Goal: Ask a question: Seek information or help from site administrators or community

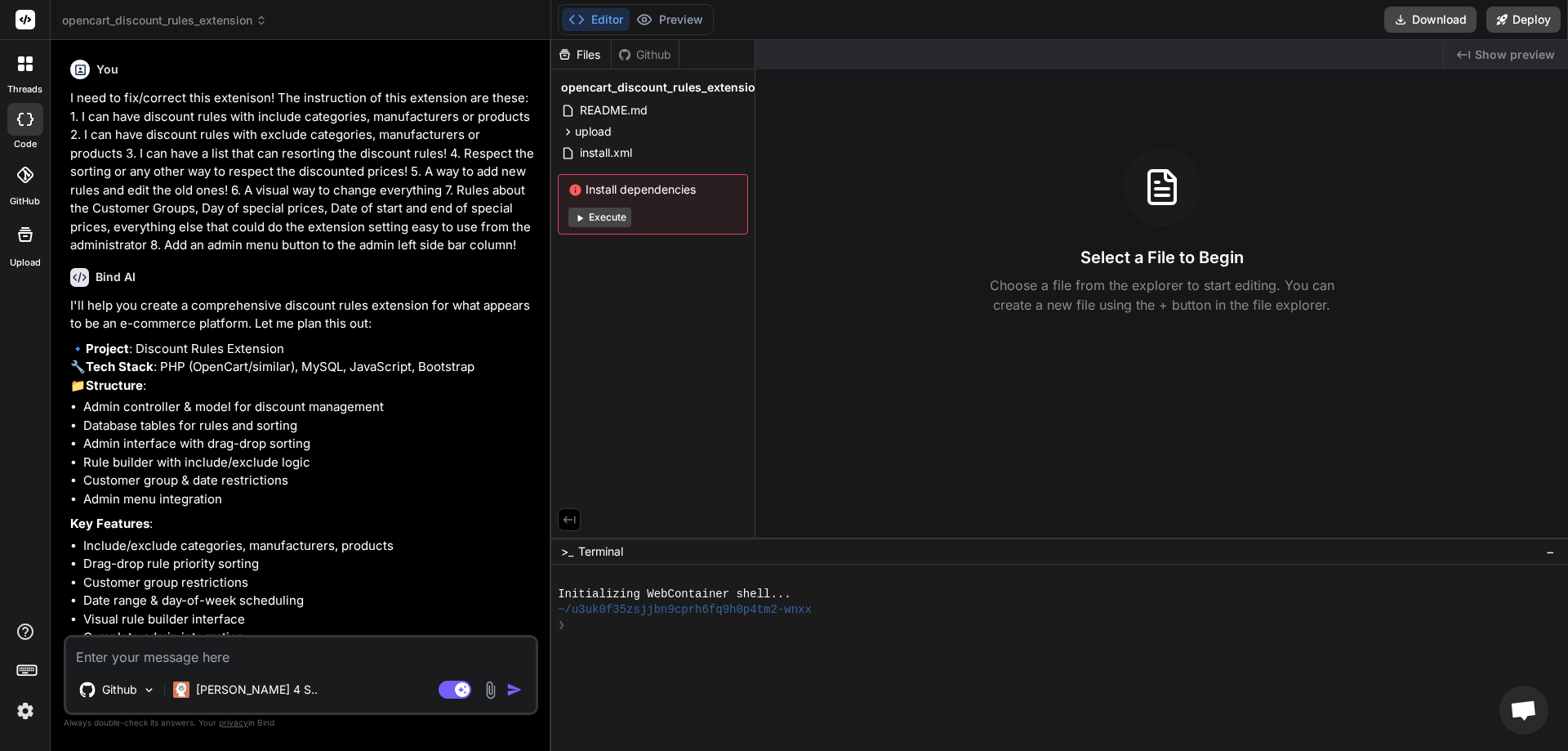
scroll to position [1887, 0]
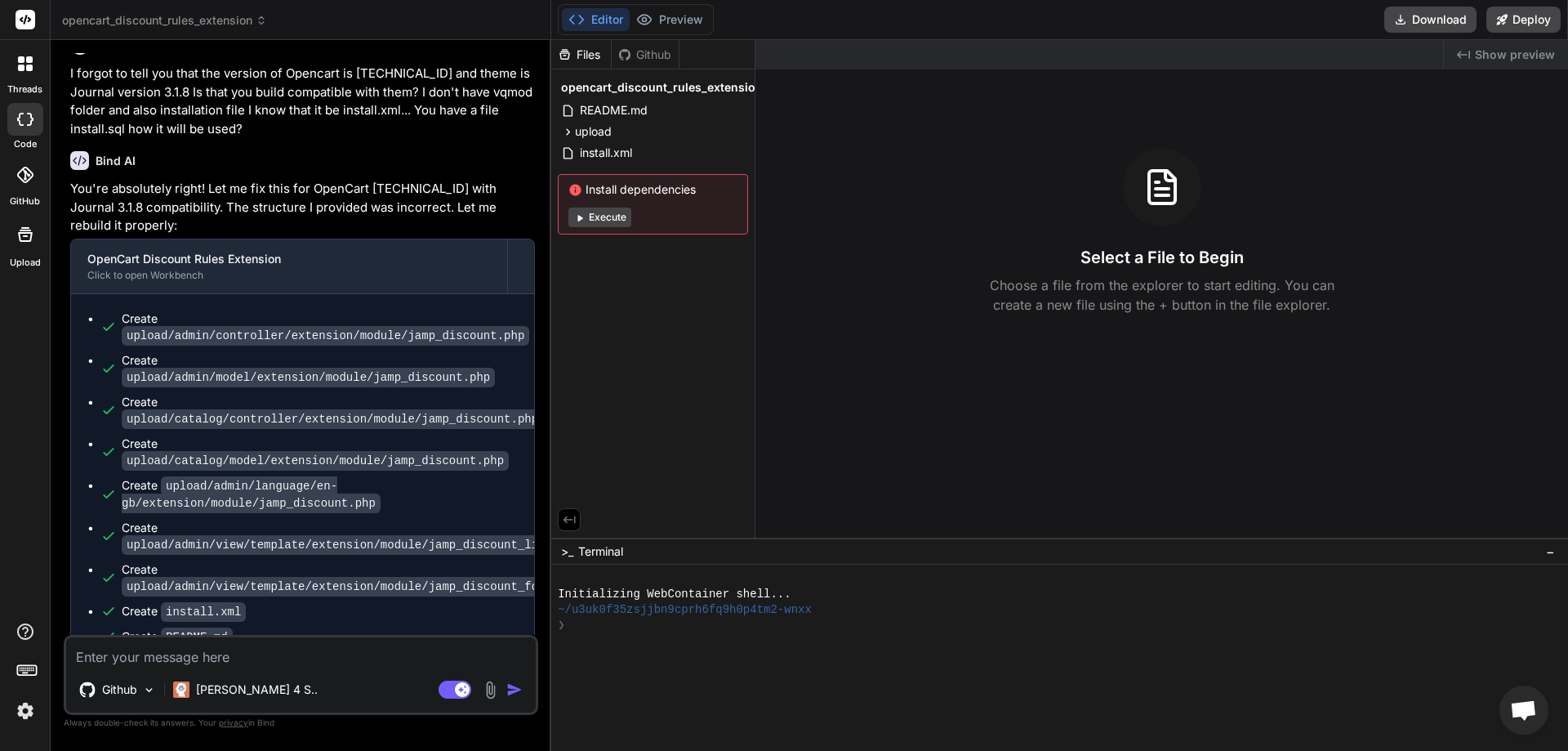
click at [210, 651] on textarea at bounding box center [300, 653] width 469 height 30
type textarea "t"
type textarea "x"
type textarea "th"
type textarea "x"
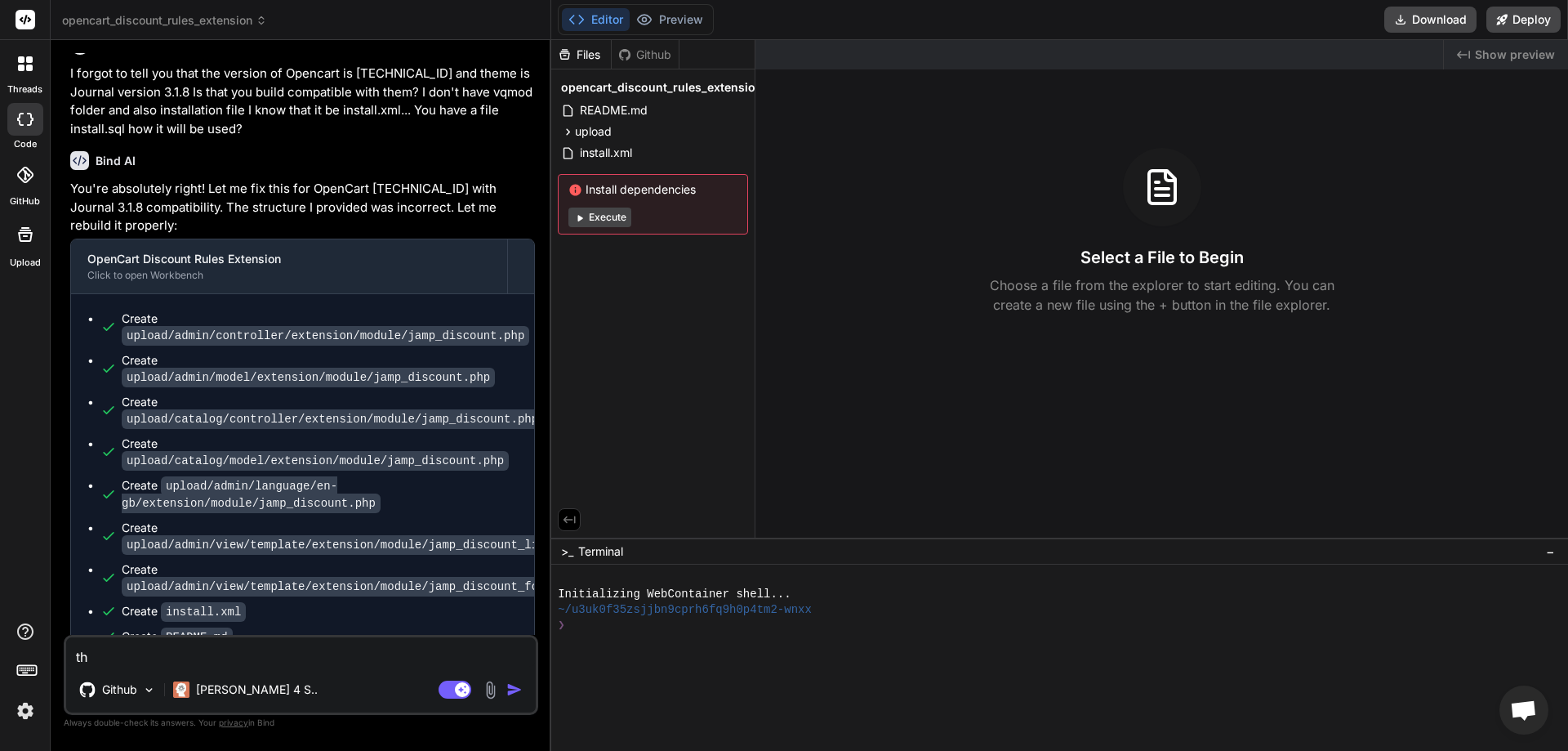
type textarea "the"
type textarea "x"
type textarea "ther"
type textarea "x"
type textarea "there"
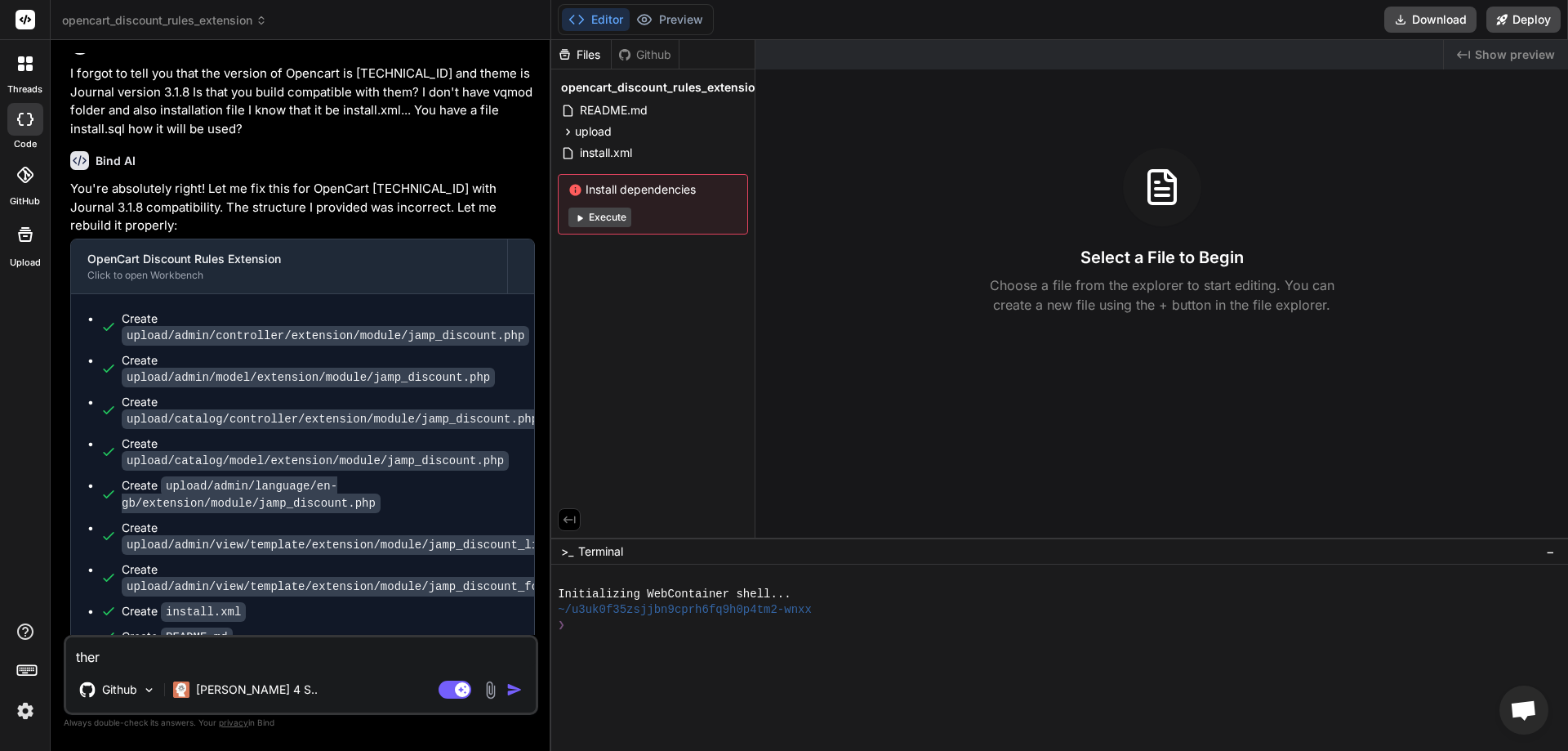
type textarea "x"
type textarea "there"
type textarea "x"
type textarea "there i"
type textarea "x"
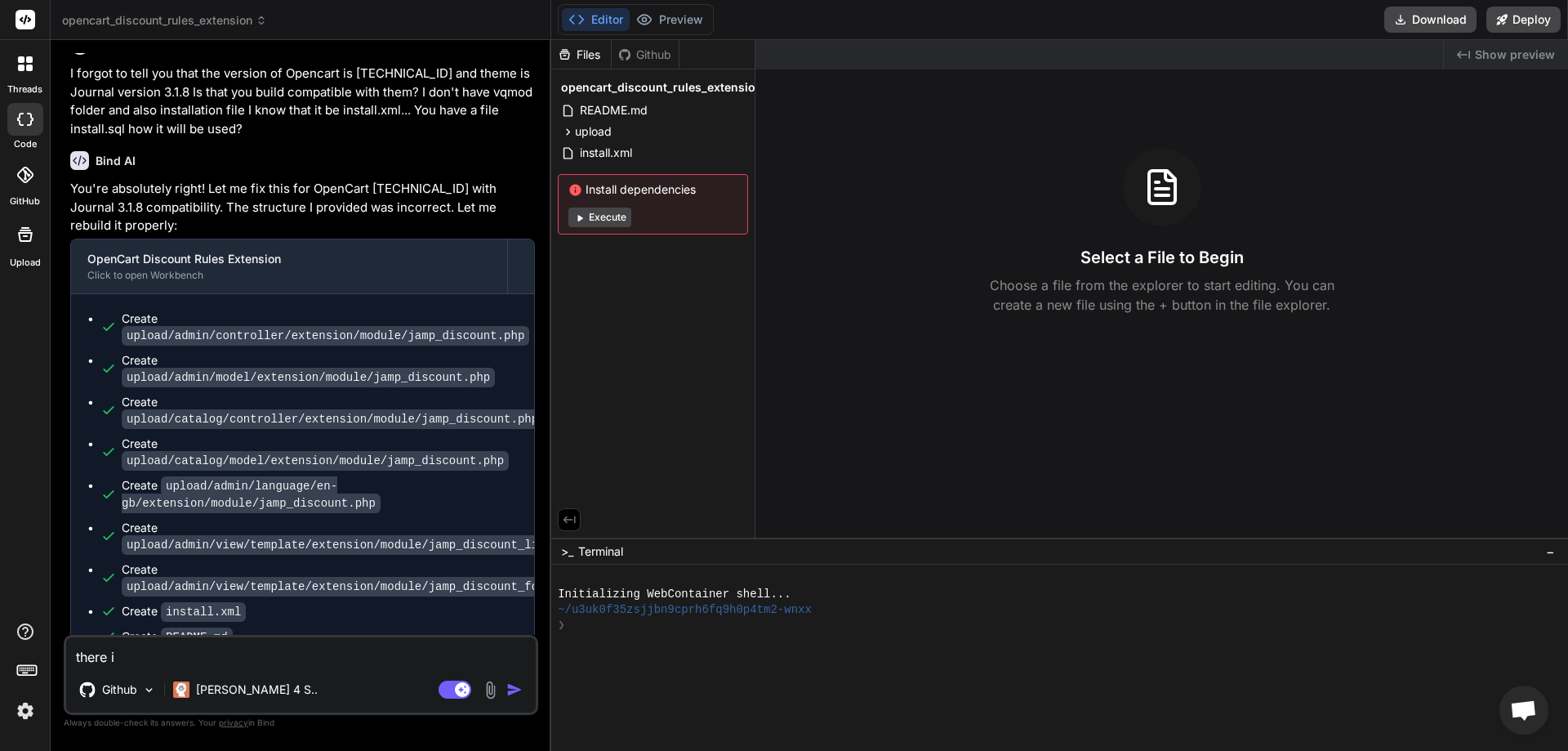
type textarea "there is"
type textarea "x"
type textarea "there isn"
type textarea "x"
type textarea "there isn'"
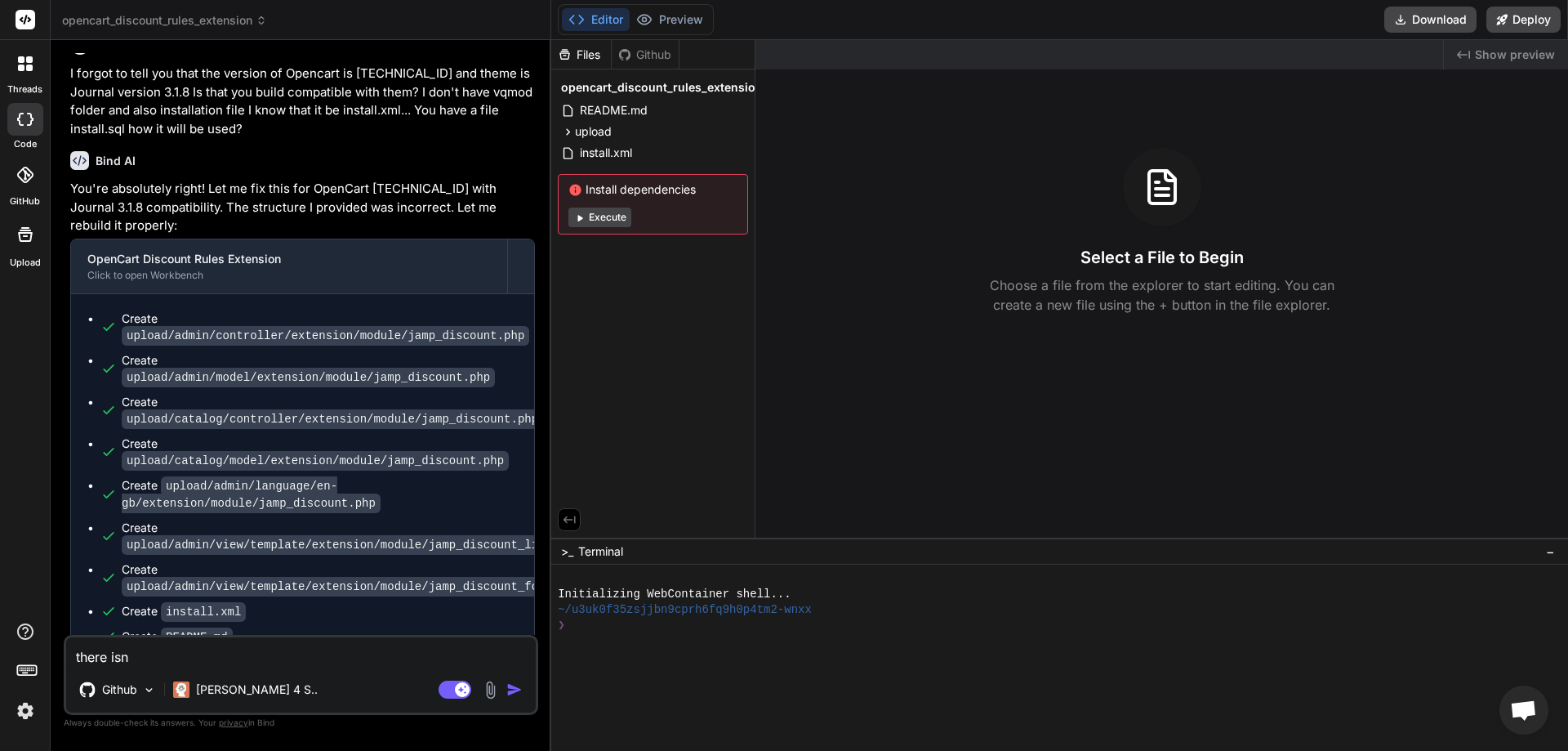
type textarea "x"
type textarea "there isn't"
type textarea "x"
type textarea "there isn't"
type textarea "x"
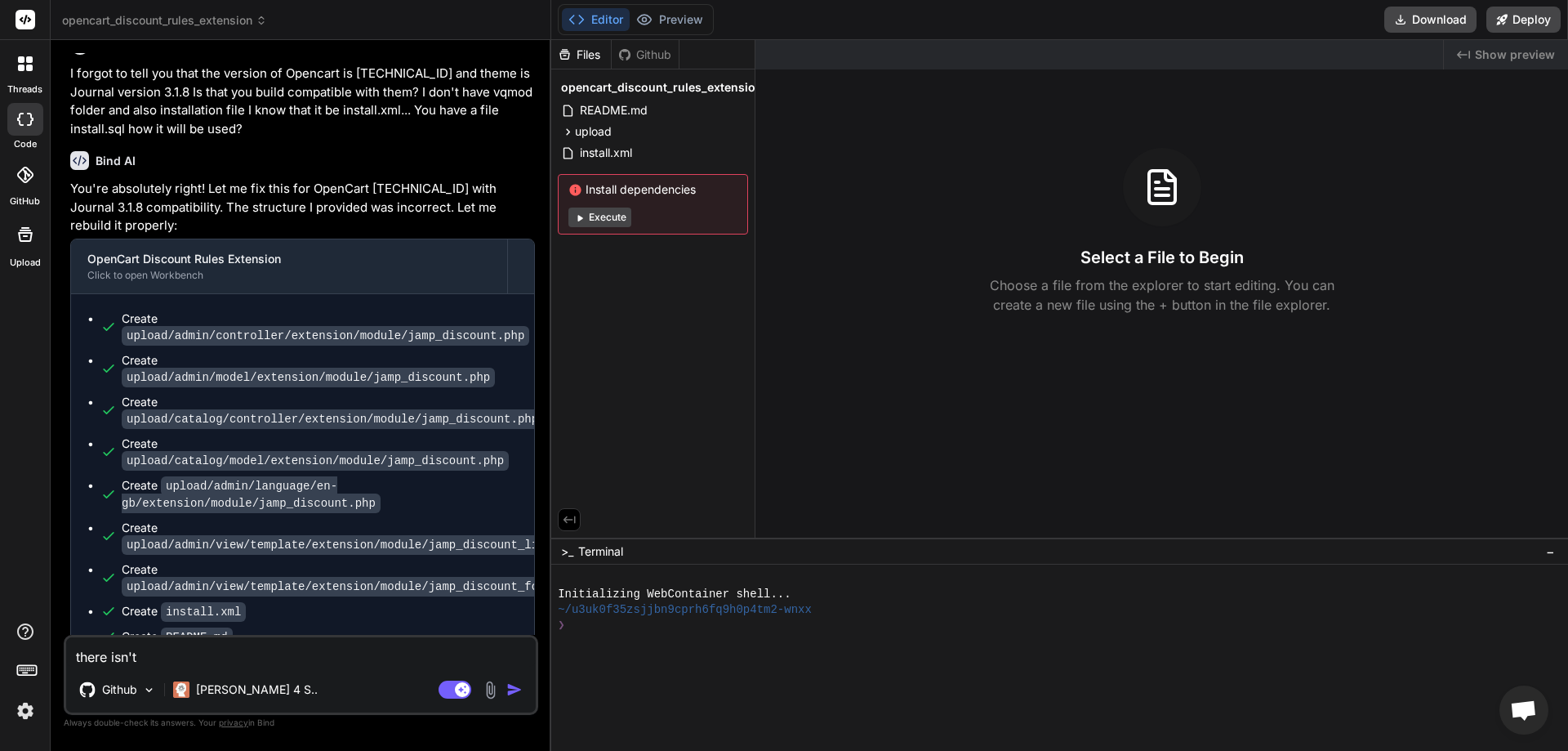
type textarea "there isn't a"
type textarea "x"
type textarea "there isn't a"
type textarea "x"
type textarea "there isn't a b"
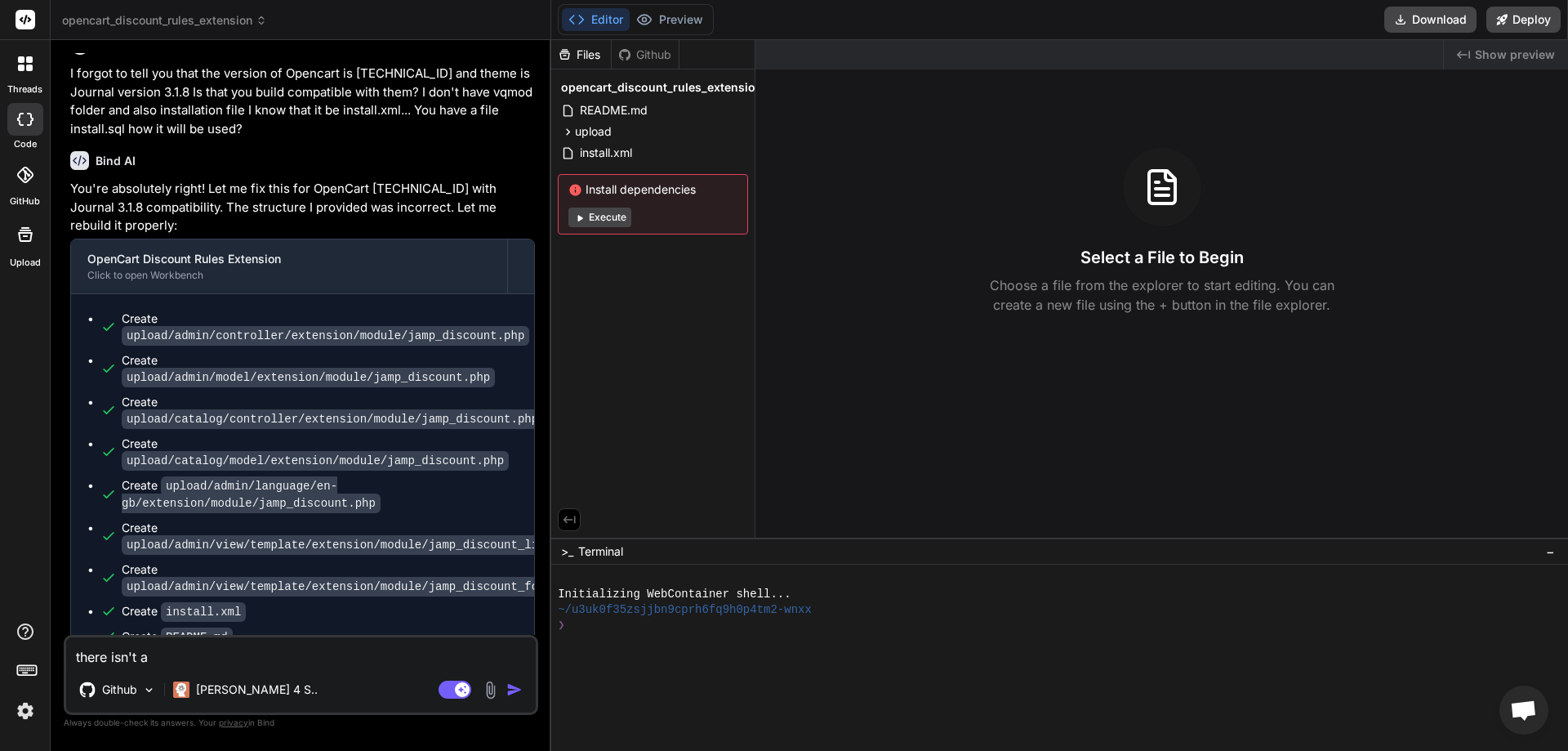
type textarea "x"
type textarea "there isn't a bu"
type textarea "x"
type textarea "there isn't a but"
type textarea "x"
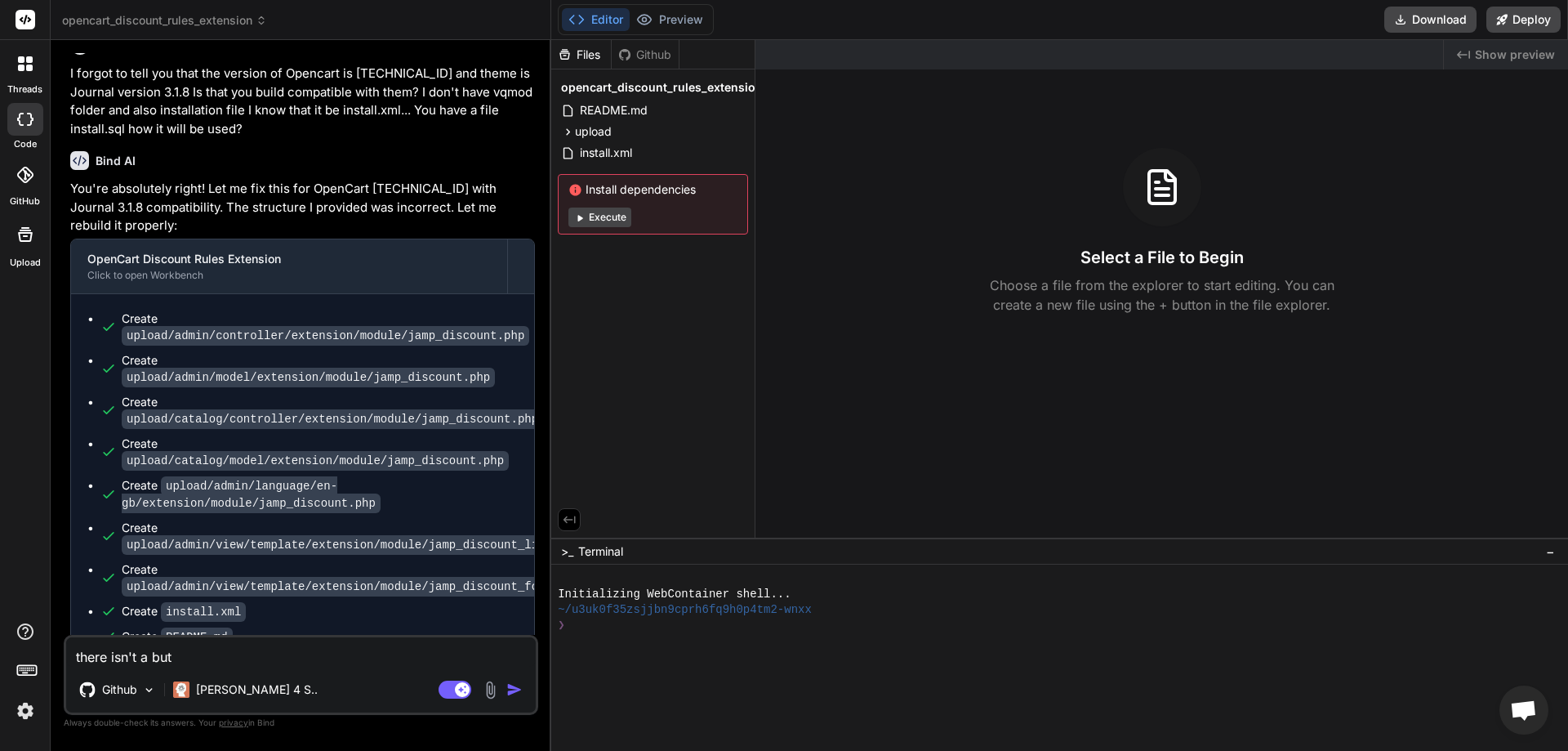
type textarea "there isn't a butt"
type textarea "x"
type textarea "there isn't a butto"
type textarea "x"
type textarea "there isn't a button"
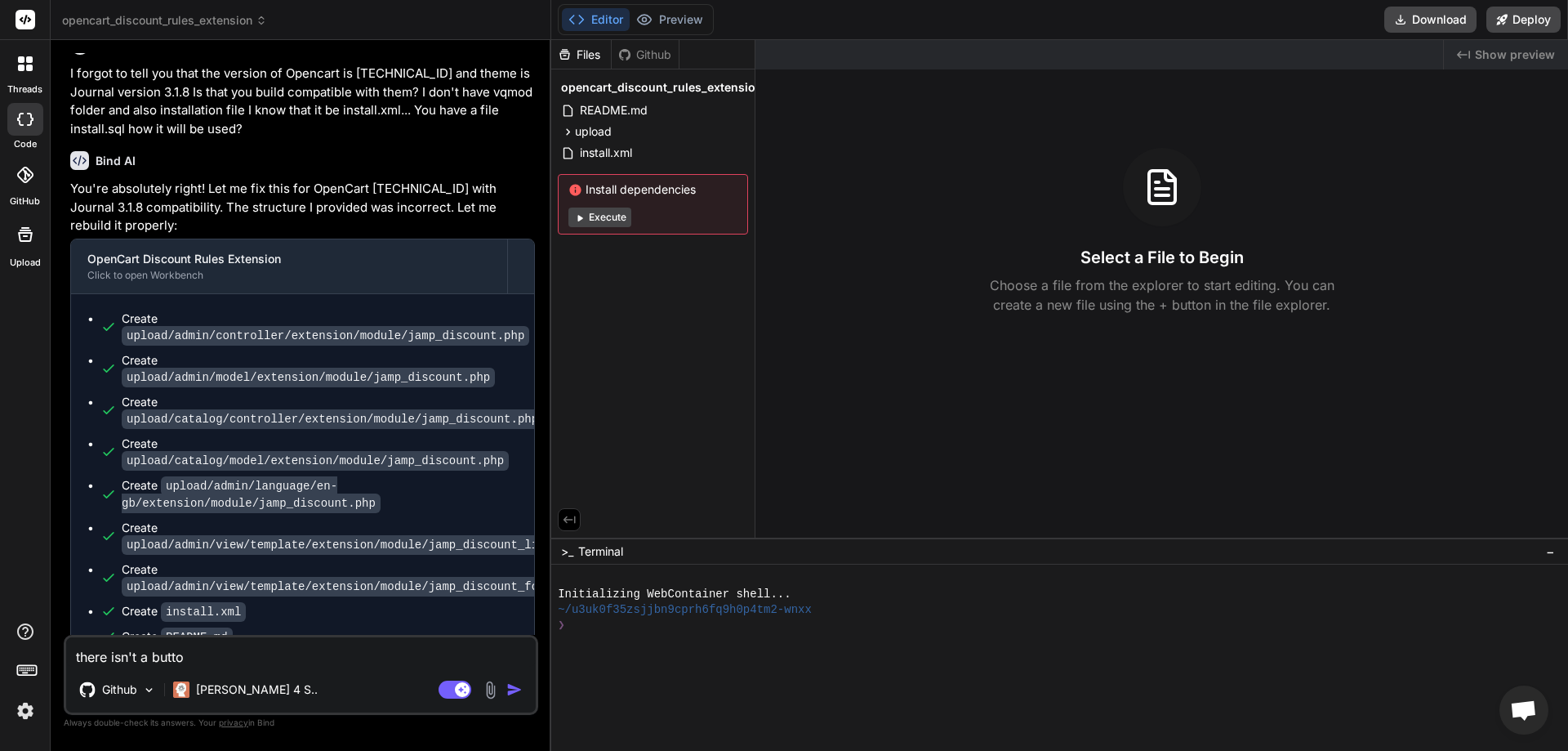
type textarea "x"
type textarea "there isn't a button"
type textarea "x"
type textarea "there isn't a button o"
type textarea "x"
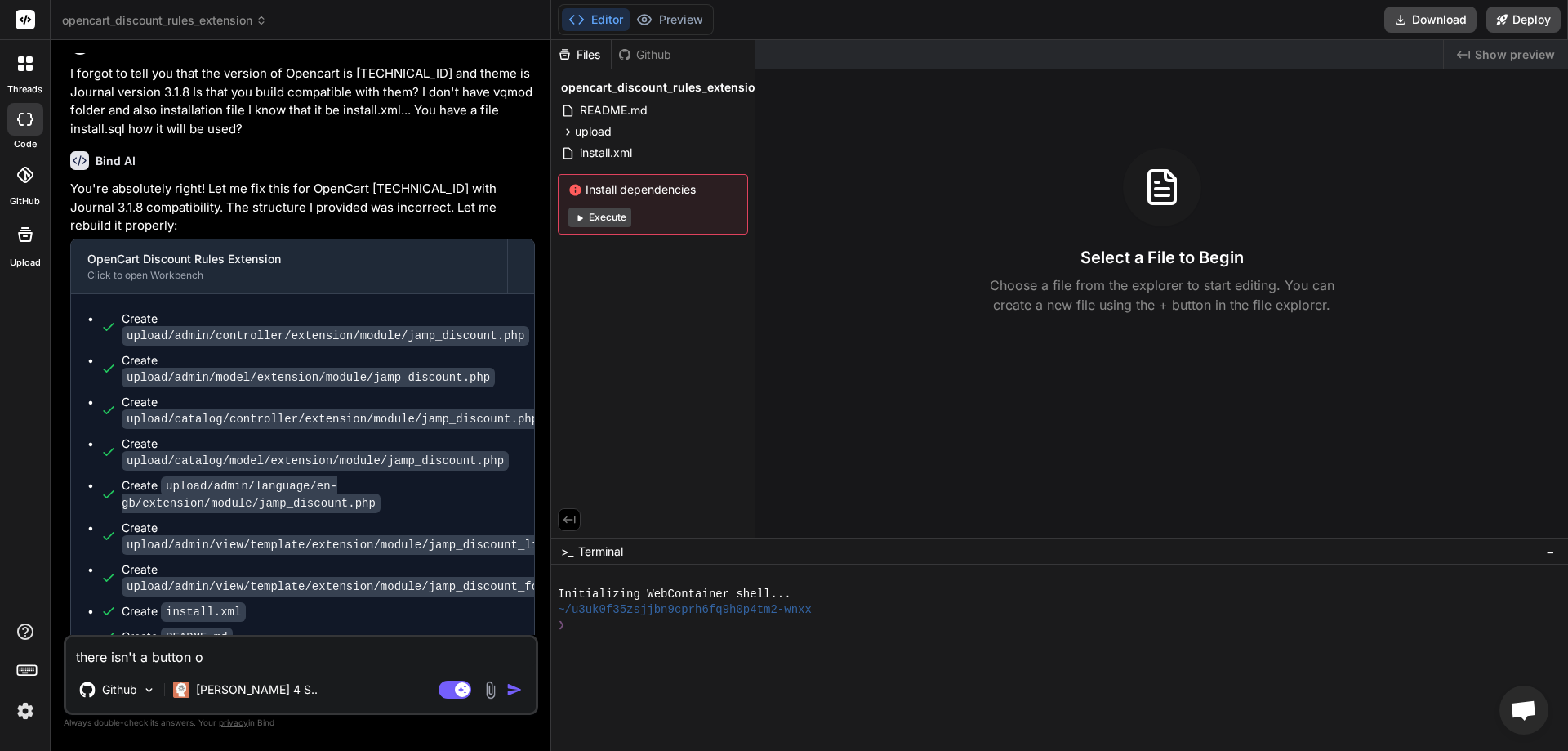
type textarea "there isn't a button or"
type textarea "x"
type textarea "there isn't a button or"
type textarea "x"
type textarea "there isn't a button or o"
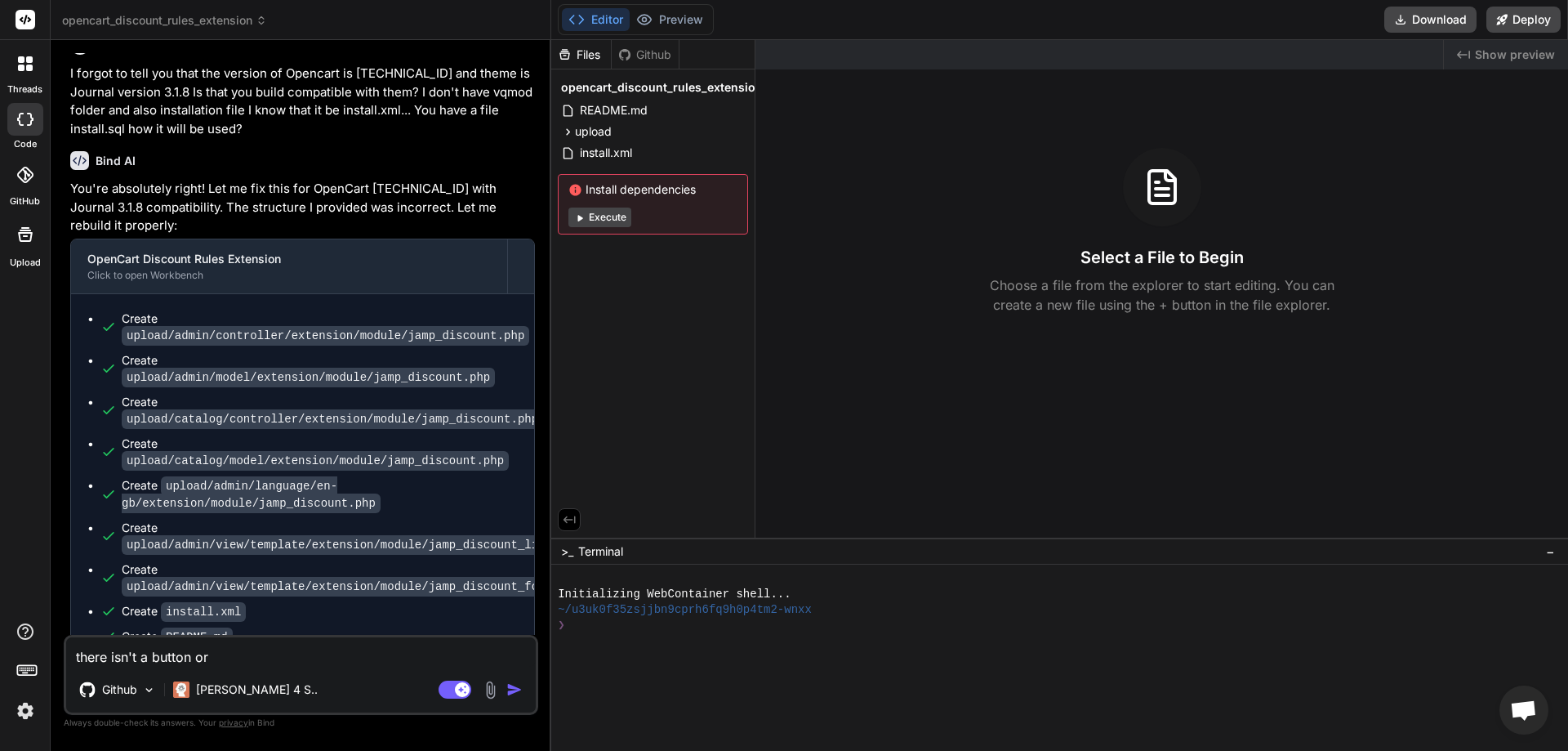
type textarea "x"
type textarea "there isn't a button or op"
type textarea "x"
type textarea "there isn't a button or opt"
type textarea "x"
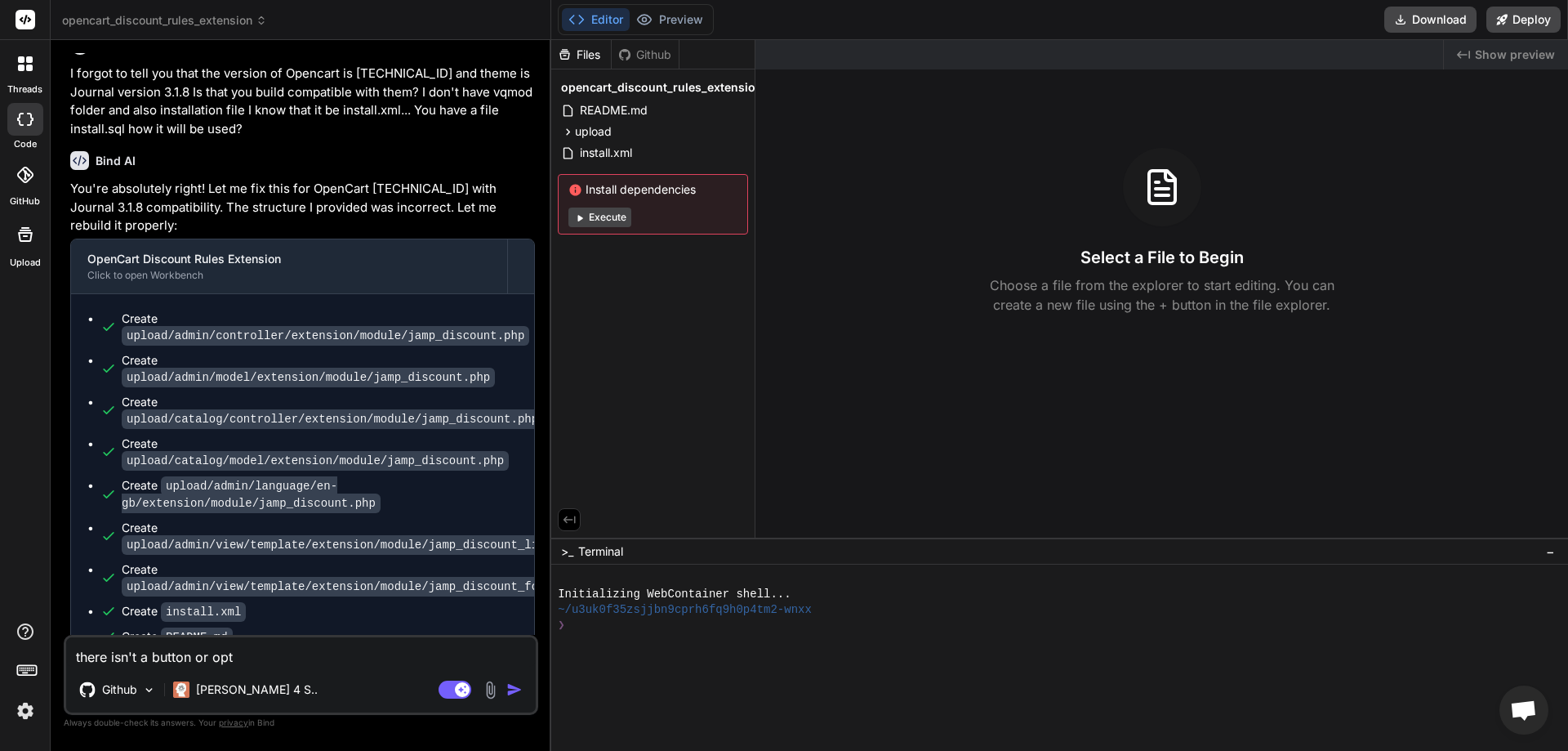
type textarea "there isn't a button or opti"
type textarea "x"
type textarea "there isn't a button or optio"
type textarea "x"
type textarea "there isn't a button or option"
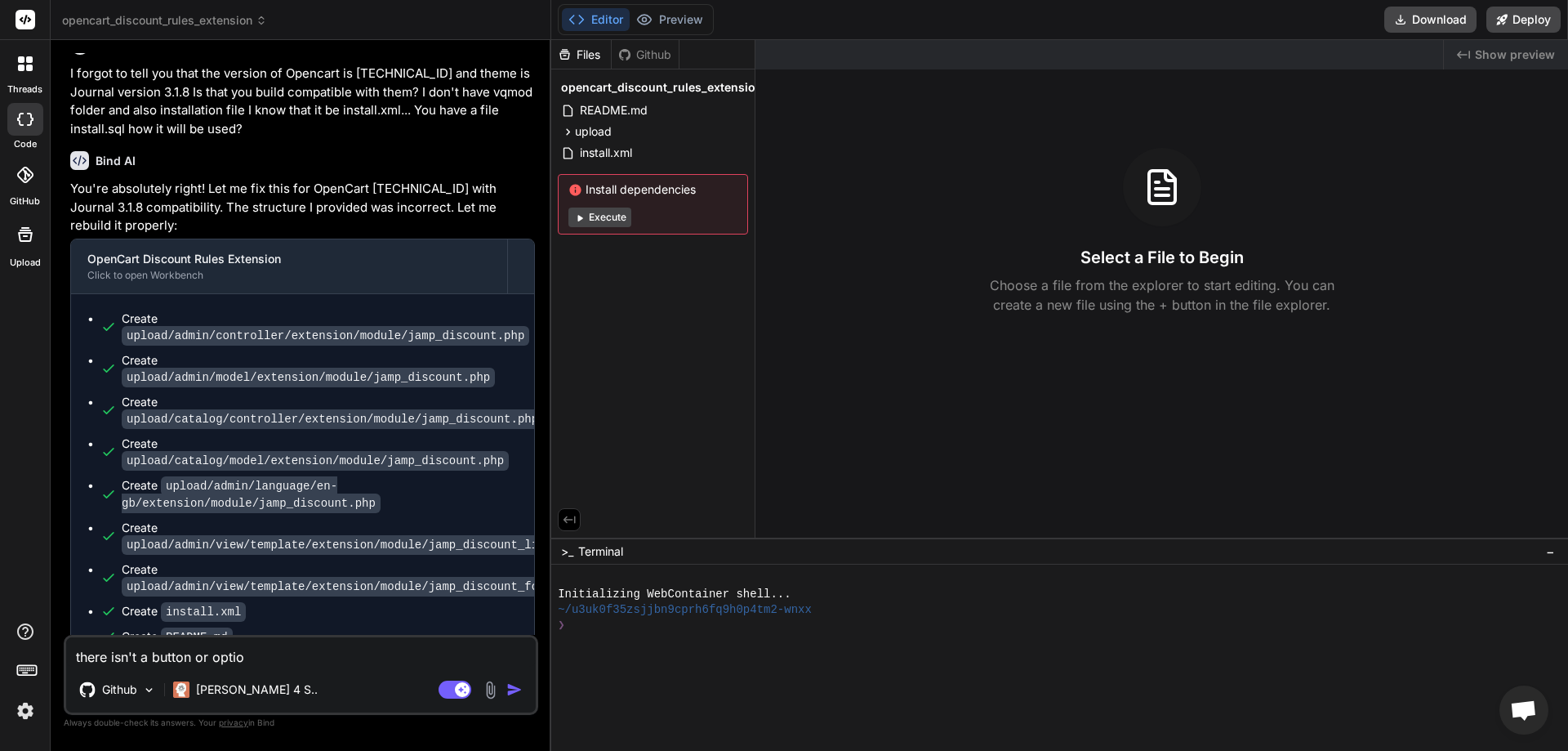
type textarea "x"
type textarea "there isn't a button or option"
type textarea "x"
type textarea "there isn't a button or option t"
type textarea "x"
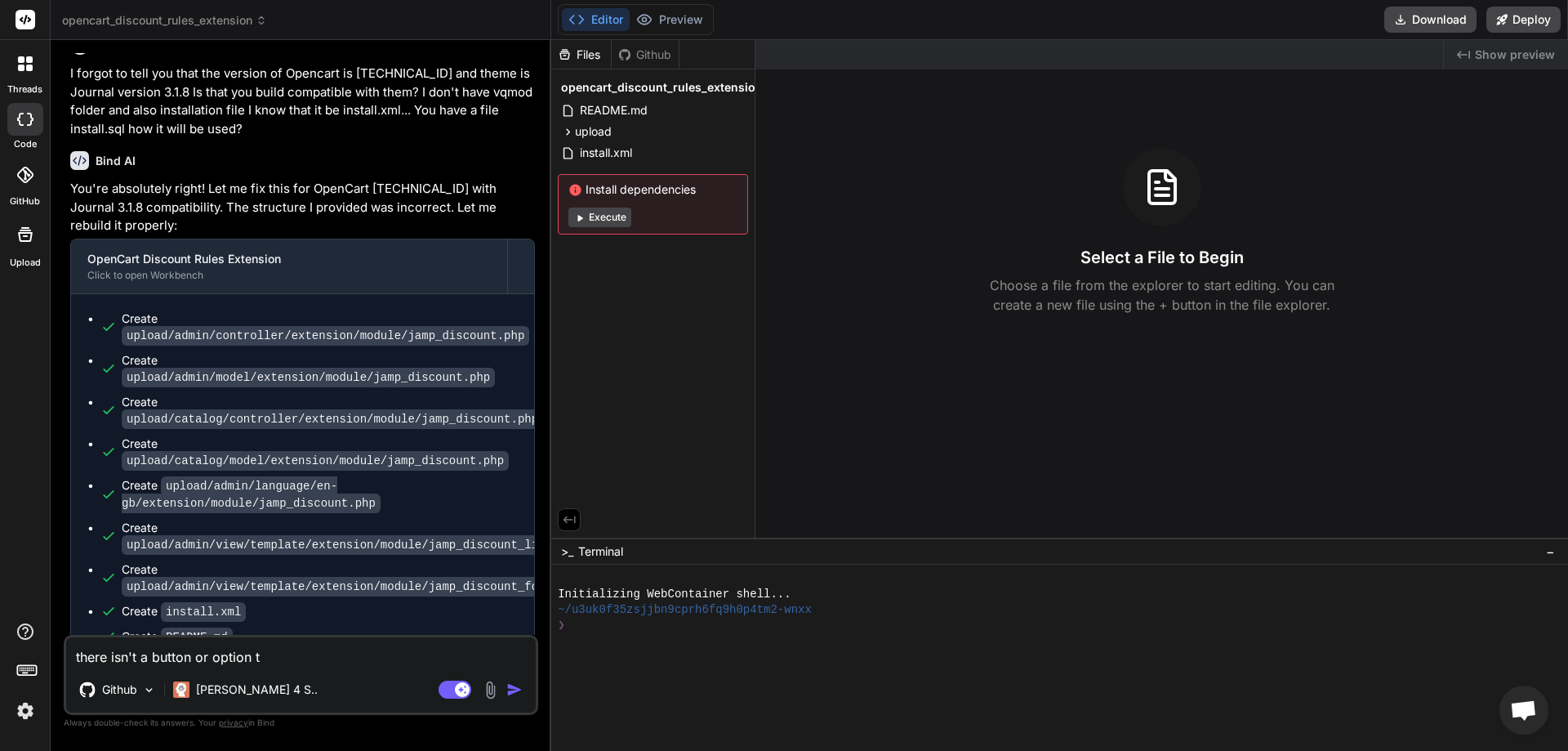
type textarea "there isn't a button or option to"
type textarea "x"
type textarea "there isn't a button or option to"
type textarea "x"
type textarea "there isn't a button or option to e"
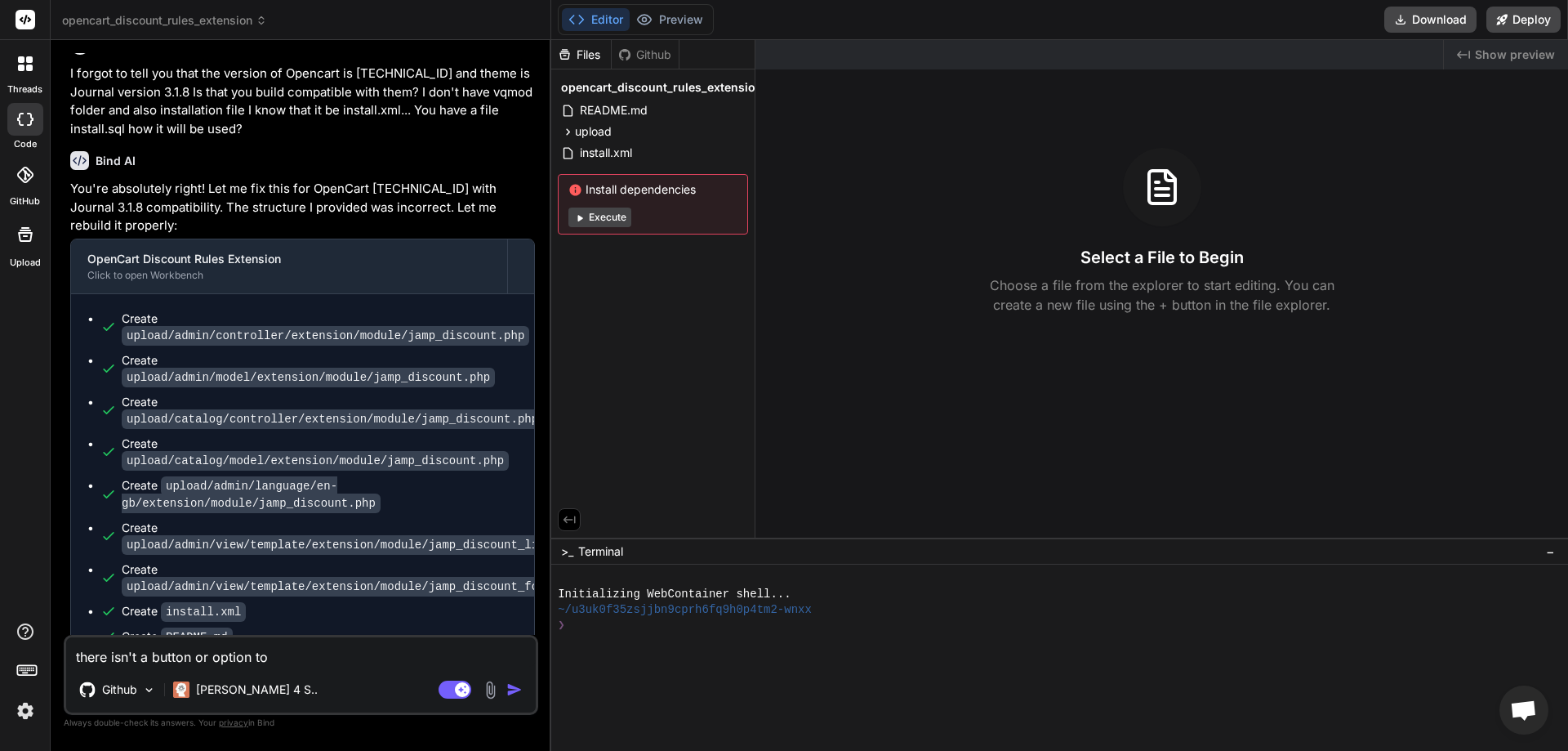
type textarea "x"
type textarea "there isn't a button or option to en"
type textarea "x"
type textarea "there isn't a button or option to ena"
type textarea "x"
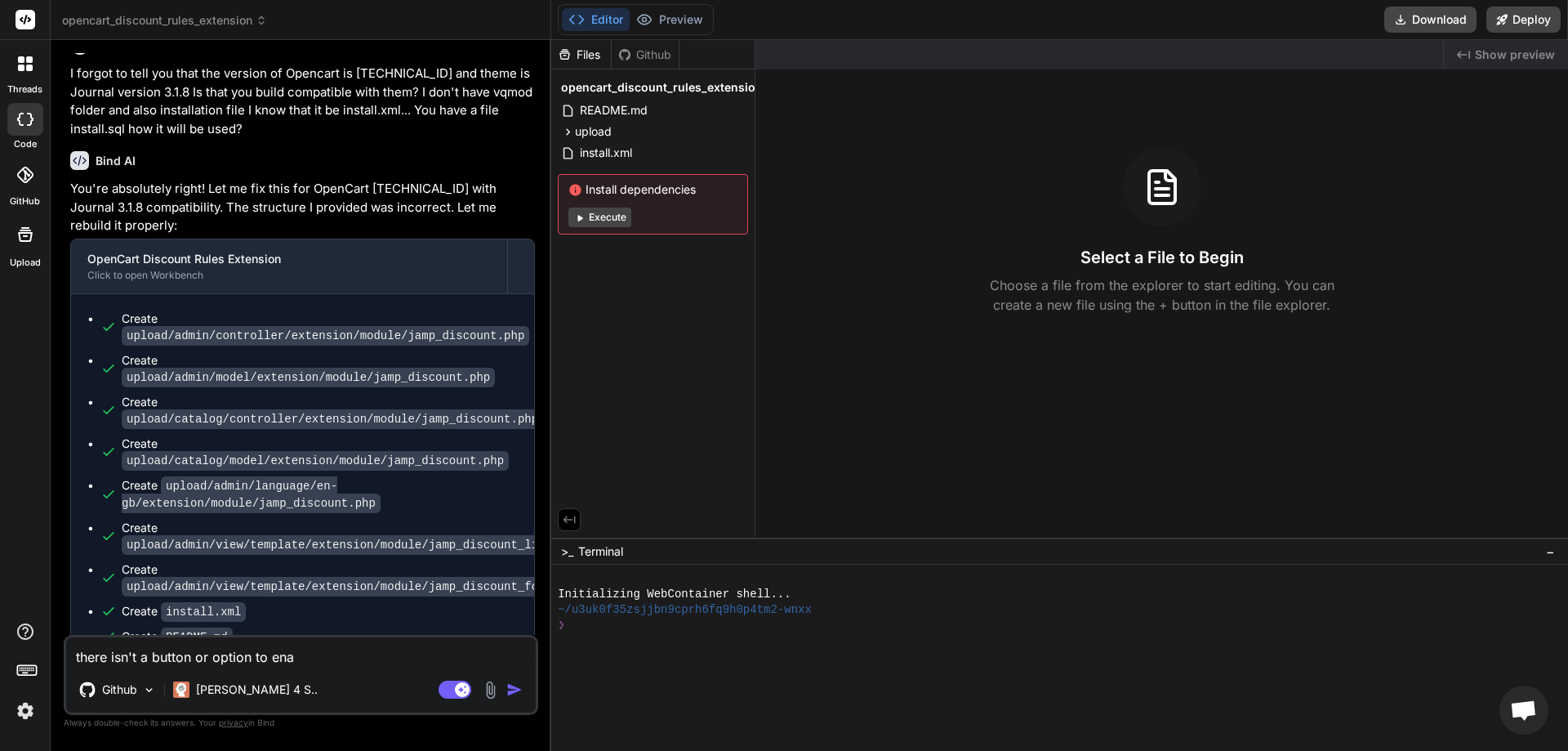
type textarea "there isn't a button or option to enab"
type textarea "x"
type textarea "there isn't a button or option to enabl"
type textarea "x"
type textarea "there isn't a button or option to enable"
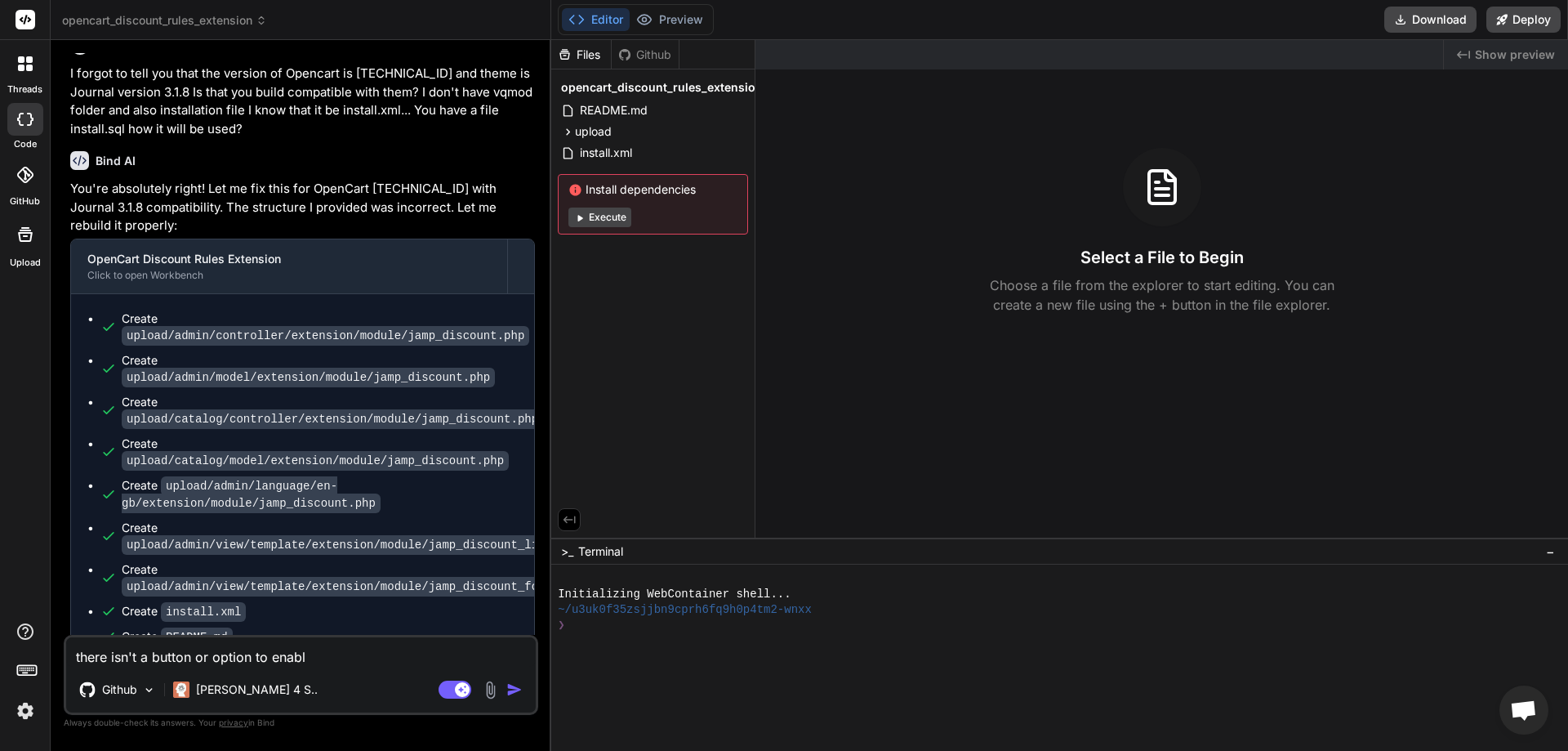
type textarea "x"
type textarea "there isn't a button or option to enable"
type textarea "x"
type textarea "there isn't a button or option to enable t"
type textarea "x"
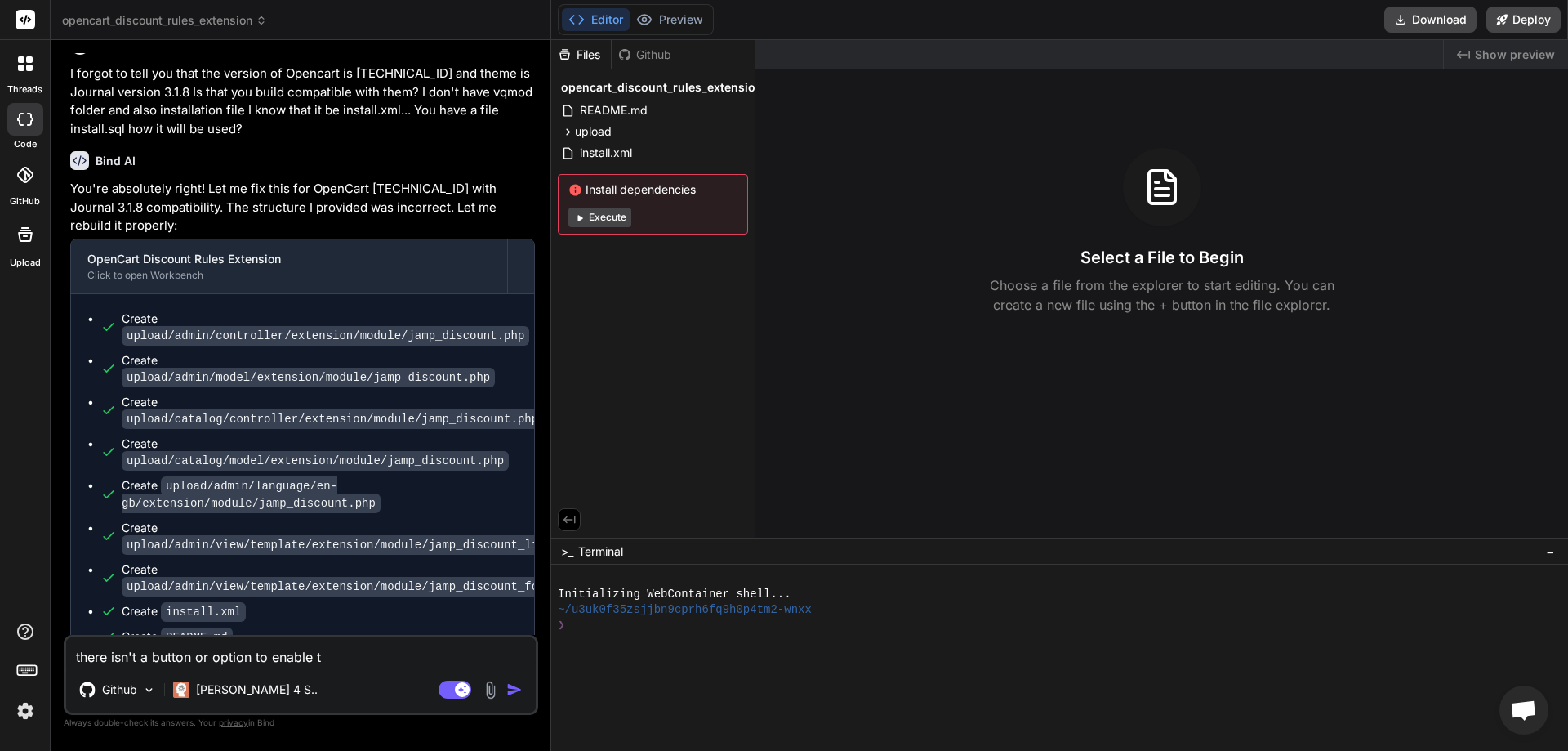
type textarea "there isn't a button or option to enable th"
type textarea "x"
type textarea "there isn't a button or option to enable the"
type textarea "x"
type textarea "there isn't a button or option to enable the"
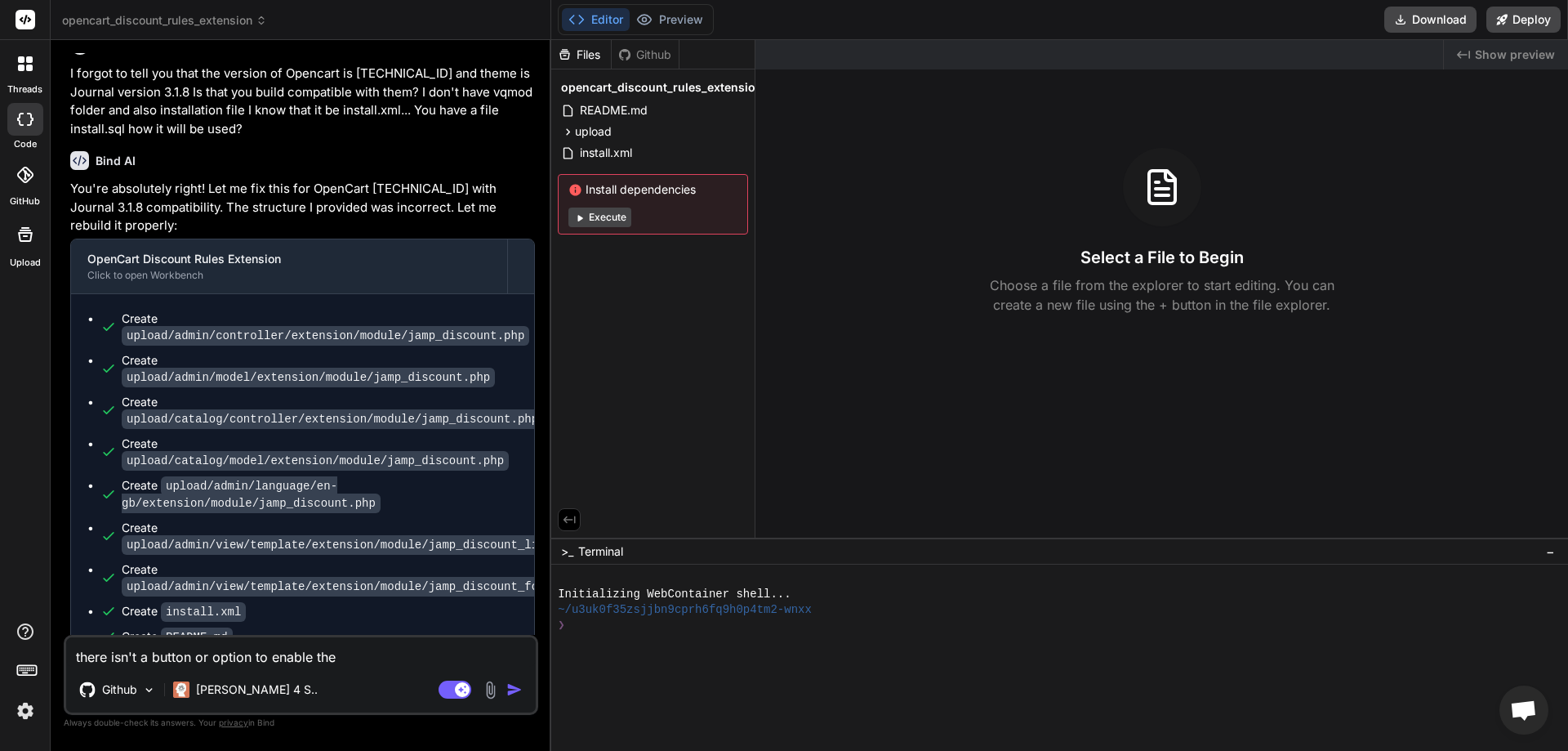
type textarea "x"
type textarea "there isn't a button or option to enable the m"
type textarea "x"
type textarea "there isn't a button or option to enable the mo"
type textarea "x"
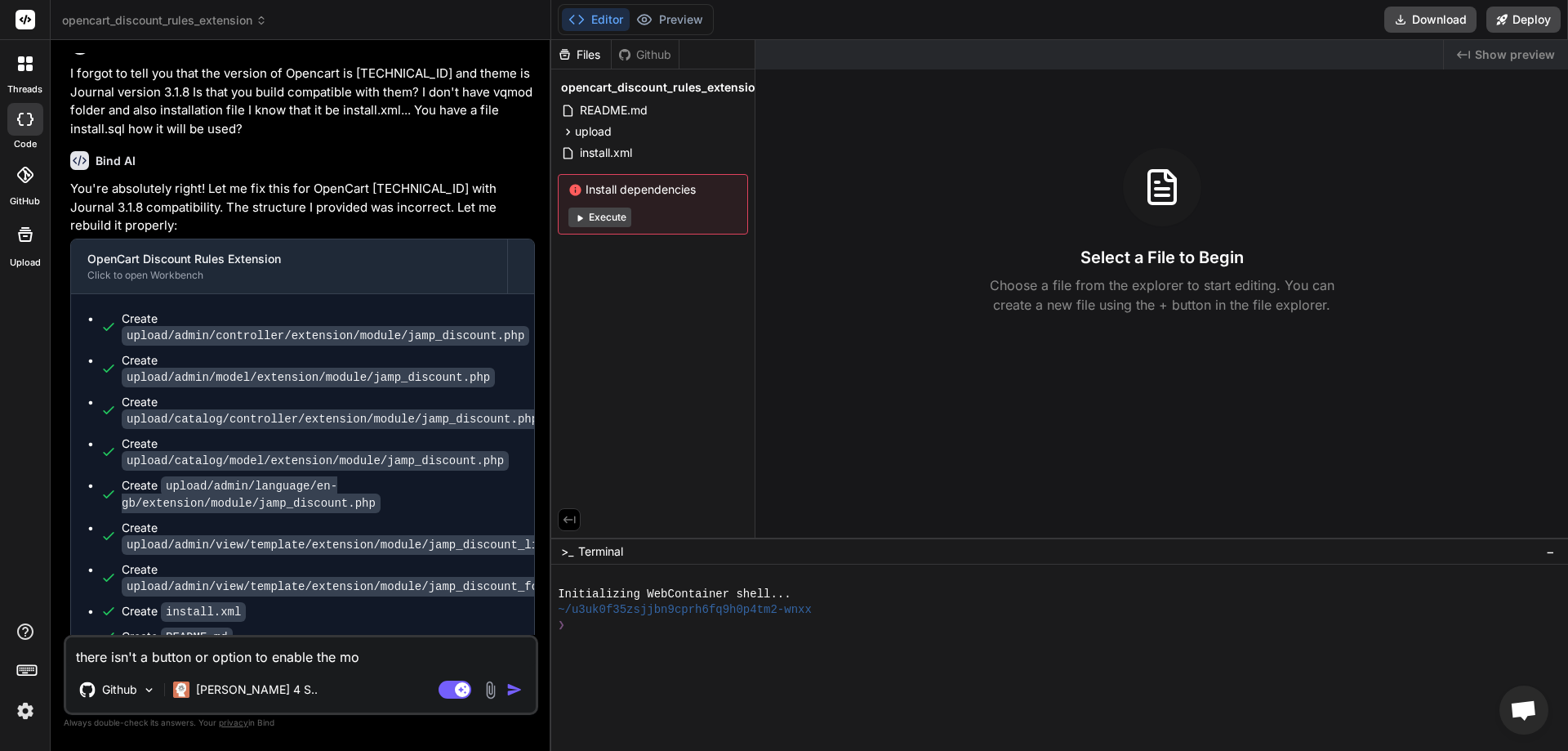
type textarea "there isn't a button or option to enable the mod"
type textarea "x"
type textarea "there isn't a button or option to enable the modu"
type textarea "x"
type textarea "there isn't a button or option to enable the modul"
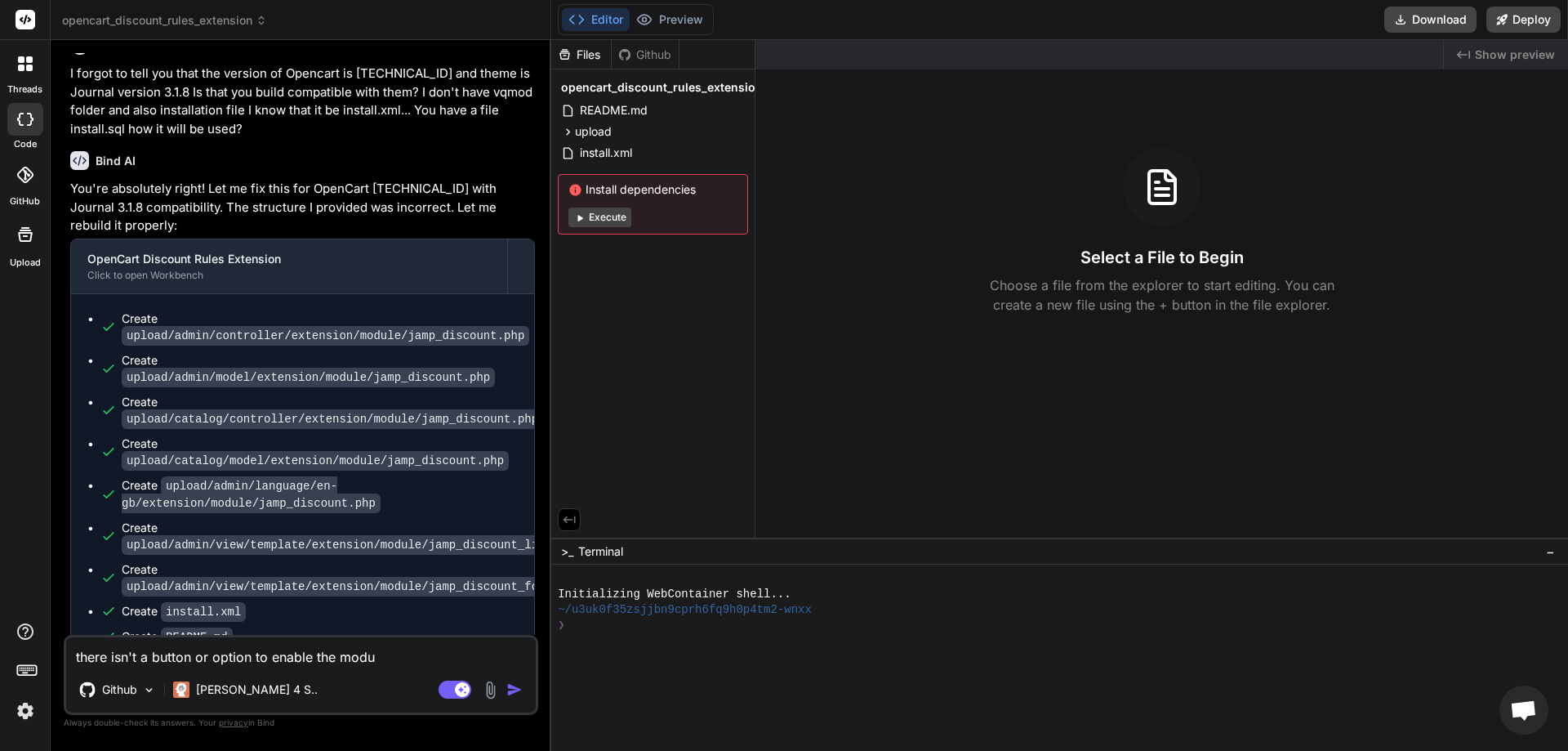
type textarea "x"
type textarea "there isn't a button or option to enable the module"
type textarea "x"
type textarea "there isn't a button or option to enable the module"
type textarea "x"
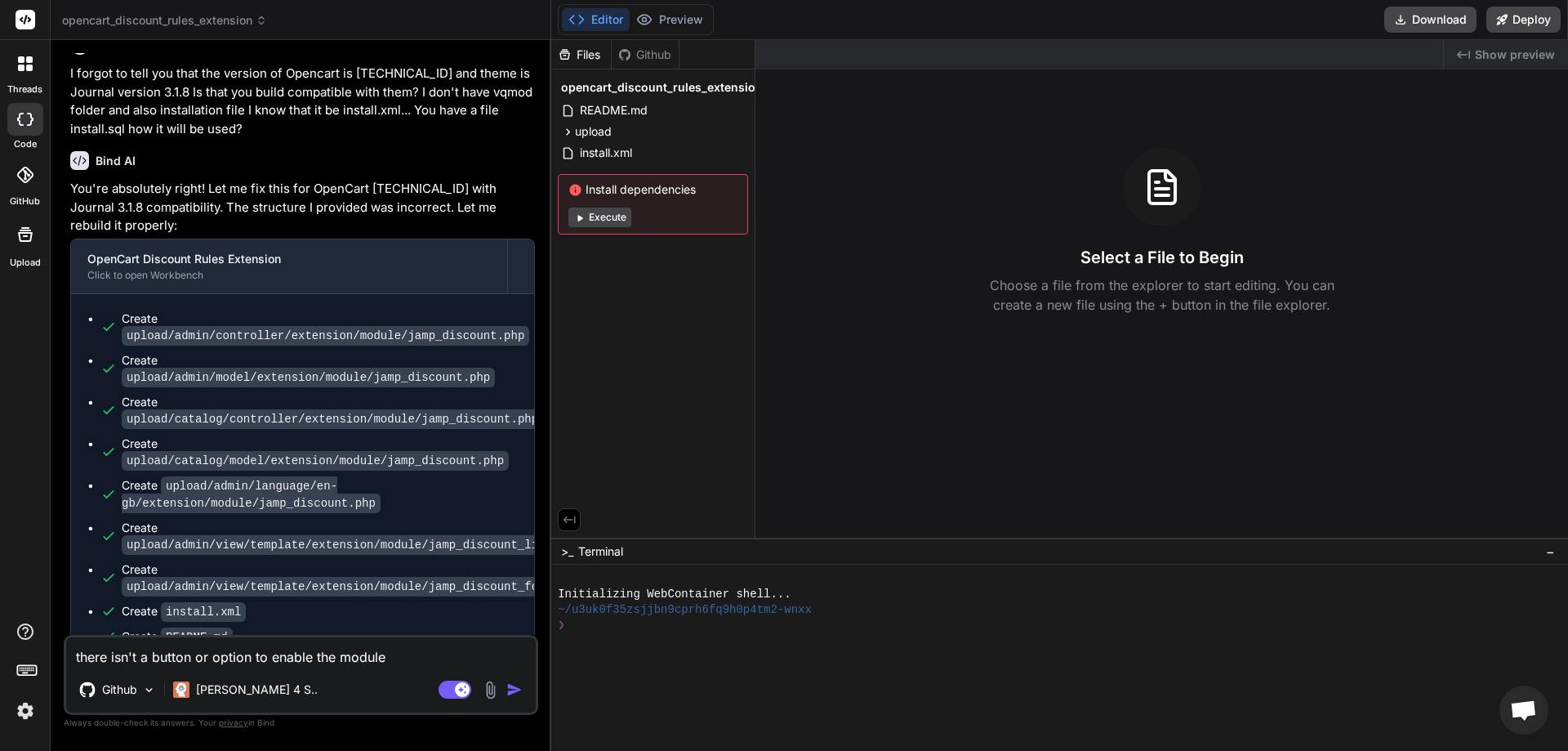
type textarea "there isn't a button or option to enable the module s"
type textarea "x"
type textarea "there isn't a button or option to enable the module so"
type textarea "x"
type textarea "there isn't a button or option to enable the module so"
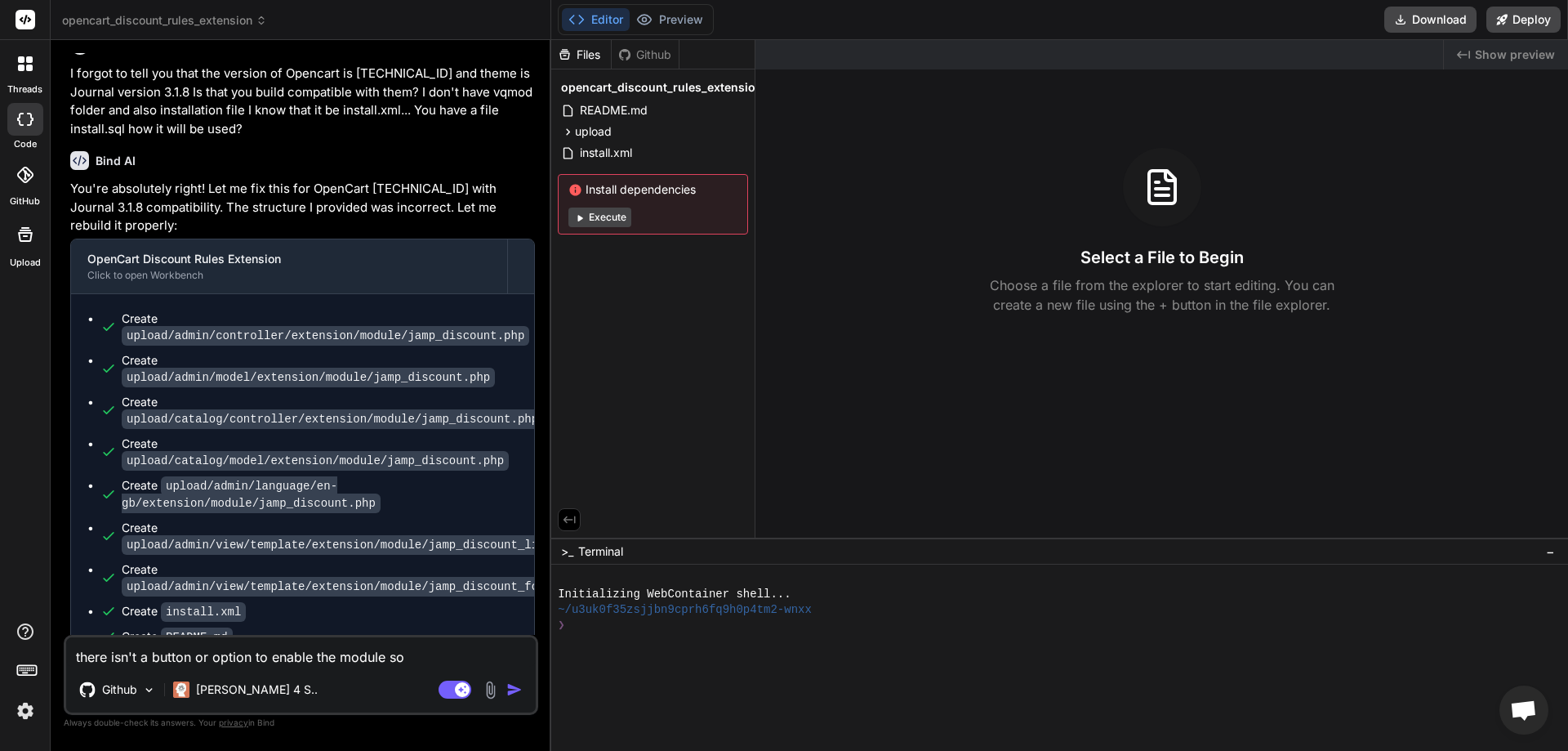
type textarea "x"
type textarea "there isn't a button or option to enable the module so I"
type textarea "x"
type textarea "there isn't a button or option to enable the module so I"
type textarea "x"
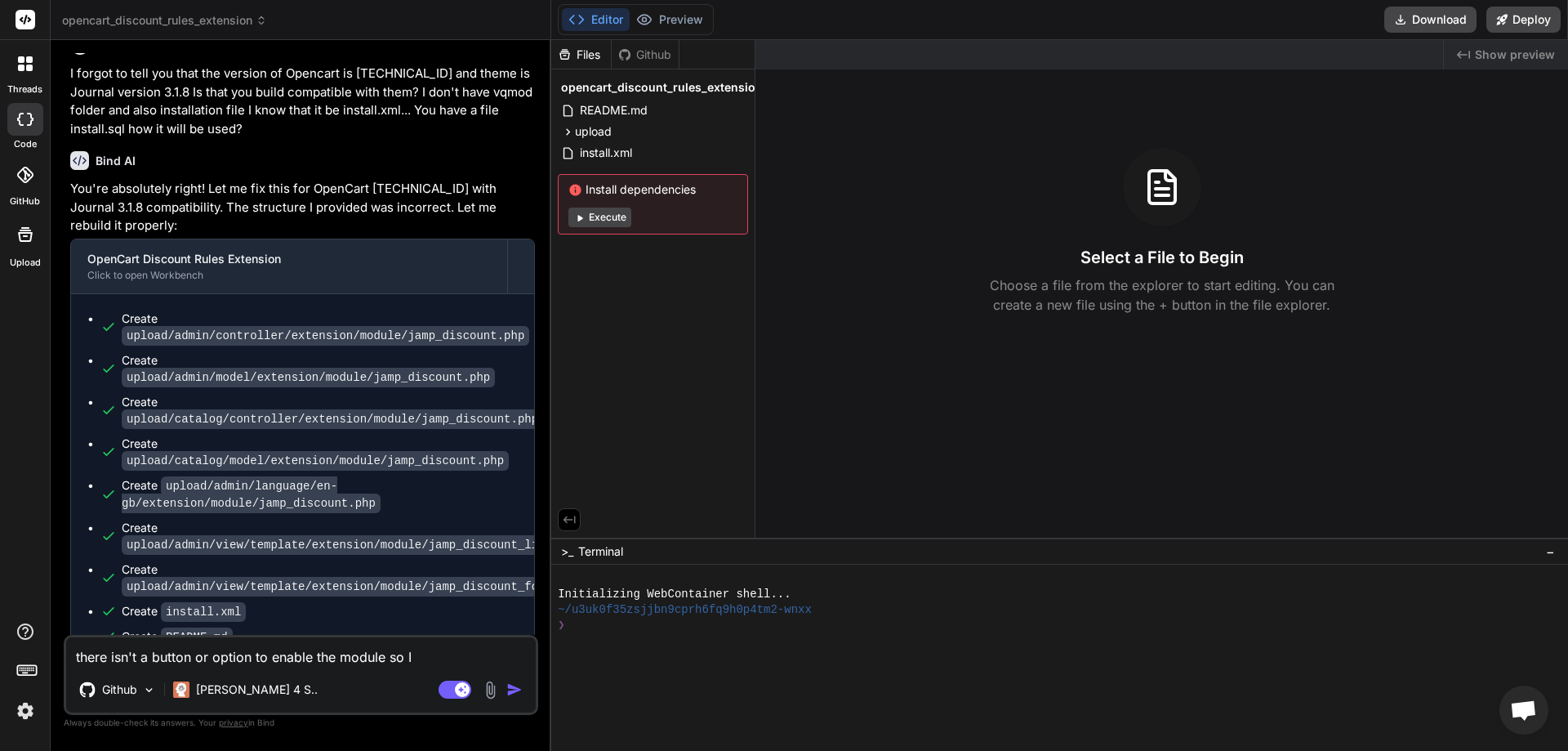
type textarea "there isn't a button or option to enable the module so I s"
type textarea "x"
type textarea "there isn't a button or option to enable the module so I se"
type textarea "x"
type textarea "there isn't a button or option to enable the module so I see"
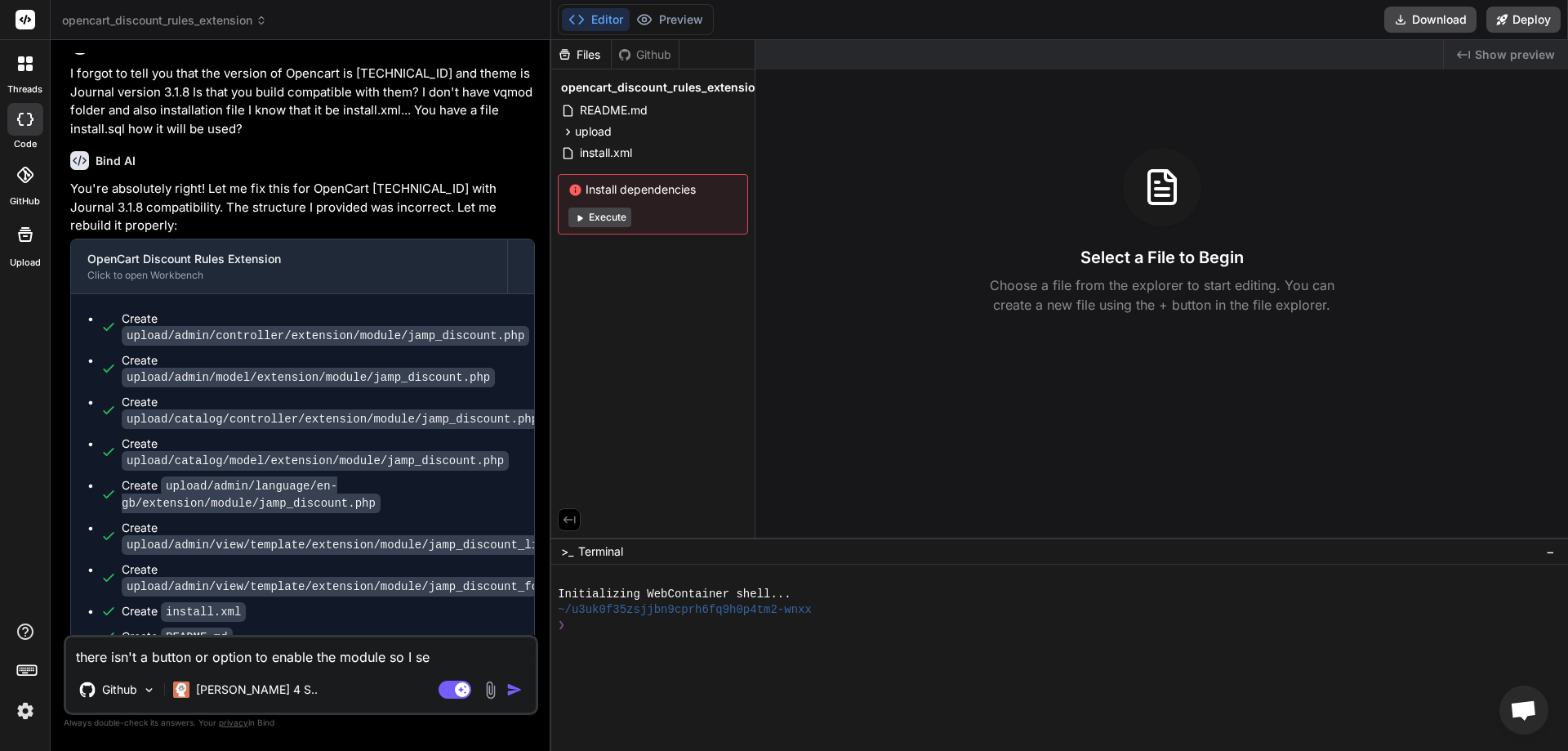
type textarea "x"
type textarea "there isn't a button or option to enable the module so I see"
type textarea "x"
type textarea "there isn't a button or option to enable the module so I see i"
type textarea "x"
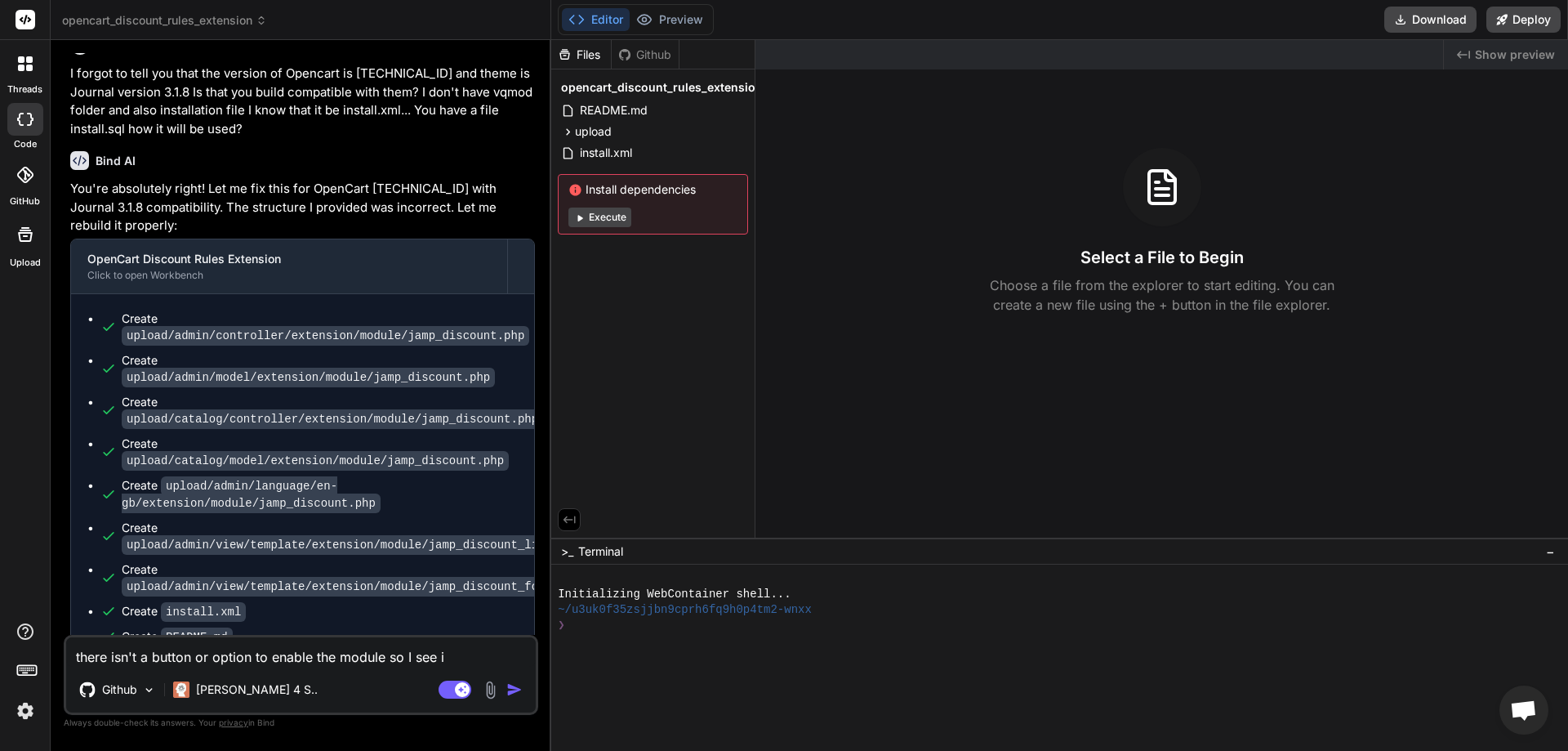
type textarea "there isn't a button or option to enable the module so I see it"
type textarea "x"
type textarea "there isn't a button or option to enable the module so I see it"
type textarea "x"
type textarea "there isn't a button or option to enable the module so I see it a"
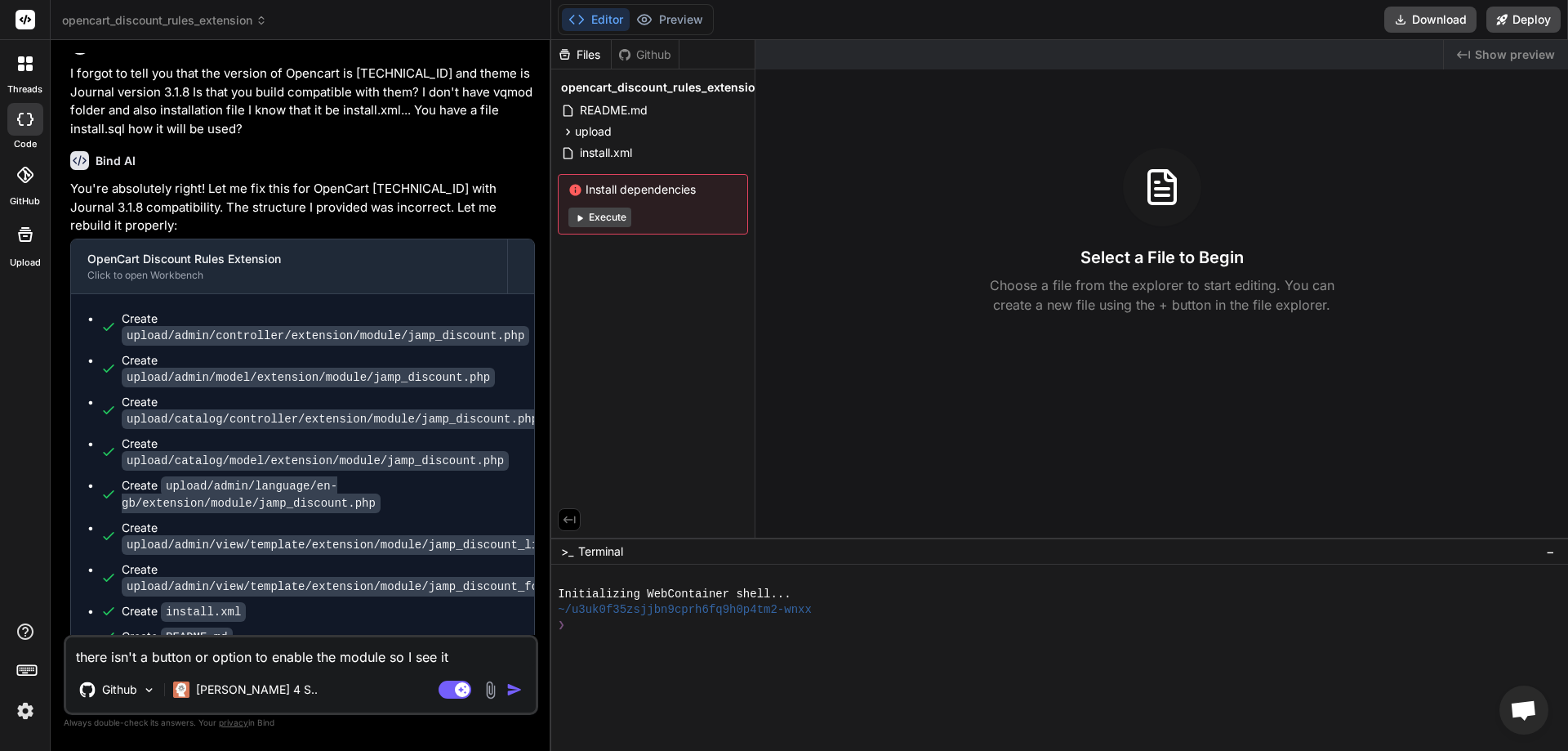
type textarea "x"
type textarea "there isn't a button or option to enable the module so I see it as"
type textarea "x"
type textarea "there isn't a button or option to enable the module so I see it as"
type textarea "x"
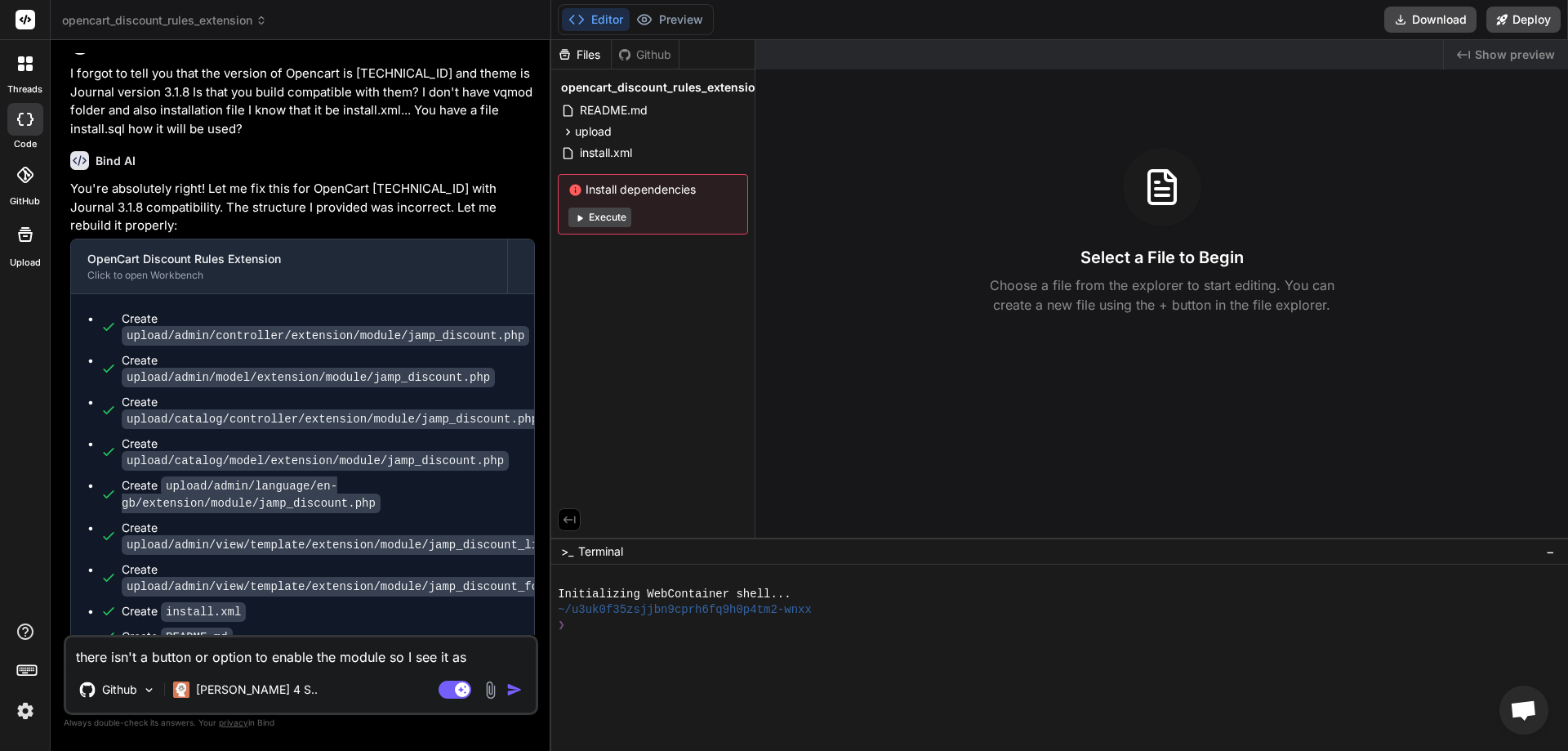
type textarea "there isn't a button or option to enable the module so I see it as d"
type textarea "x"
type textarea "there isn't a button or option to enable the module so I see it as di"
type textarea "x"
type textarea "there isn't a button or option to enable the module so I see it as dis"
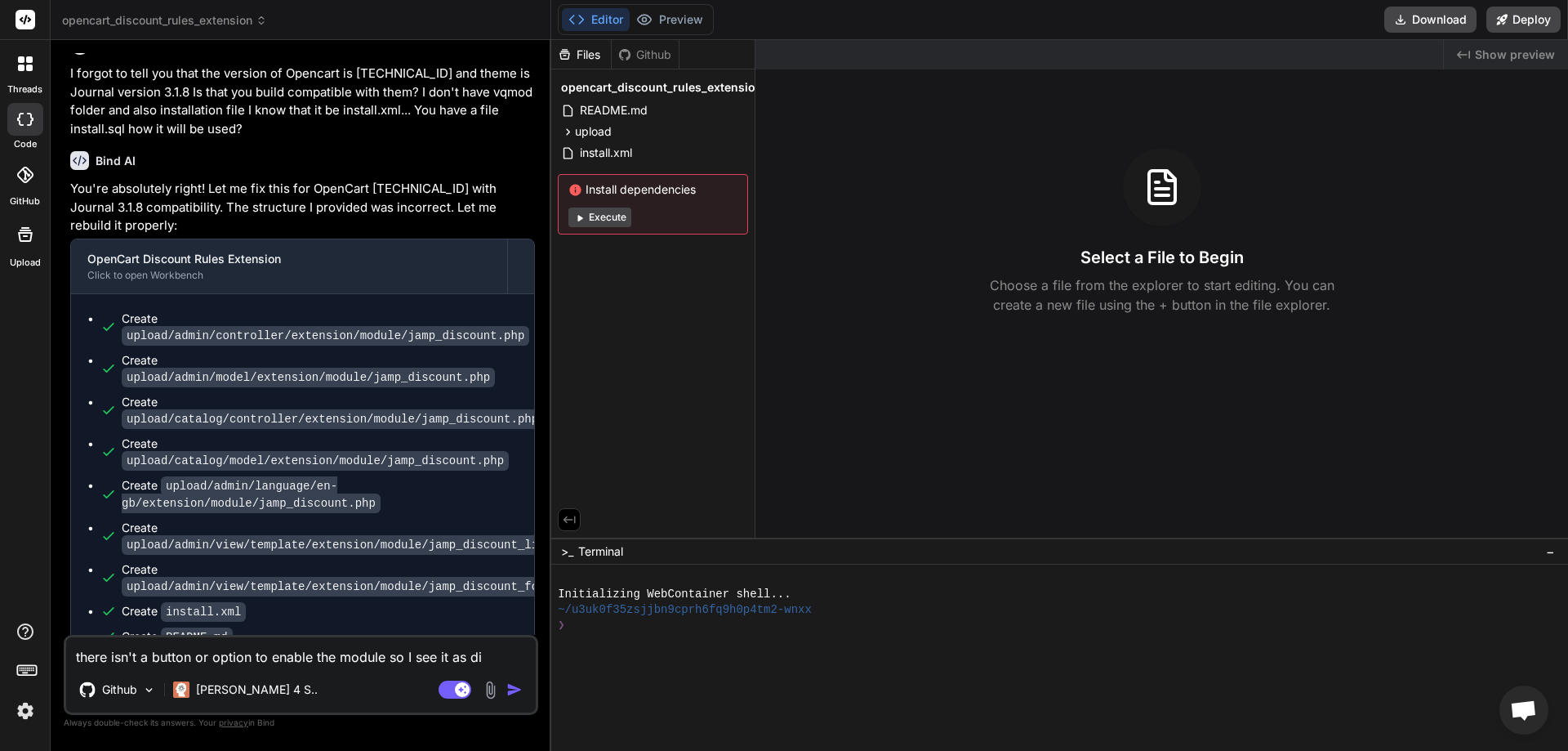
type textarea "x"
type textarea "there isn't a button or option to enable the module so I see it as disa"
type textarea "x"
type textarea "there isn't a button or option to enable the module so I see it as disab"
type textarea "x"
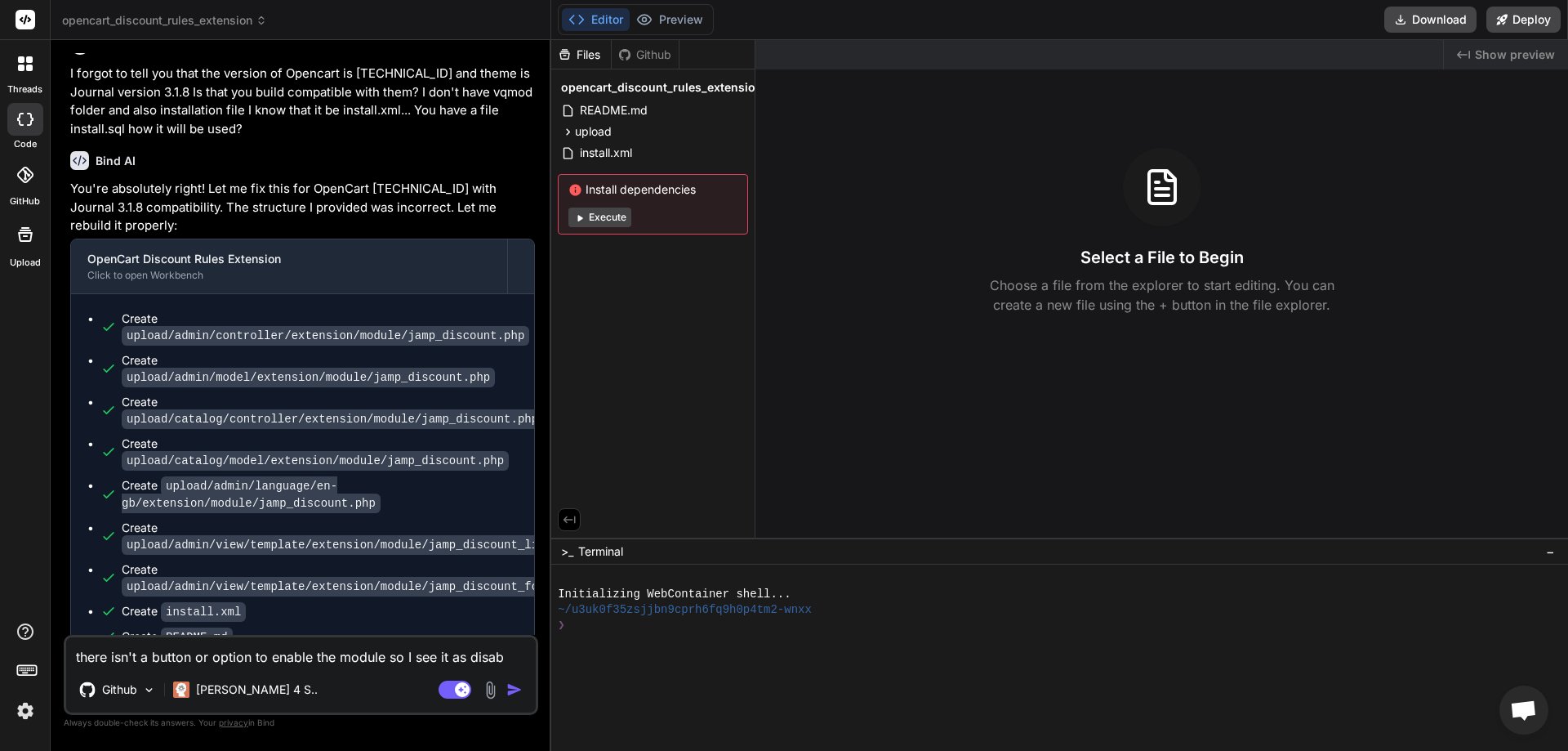
type textarea "there isn't a button or option to enable the module so I see it as disabl"
type textarea "x"
type textarea "there isn't a button or option to enable the module so I see it as disable"
type textarea "x"
type textarea "there isn't a button or option to enable the module so I see it as disable"
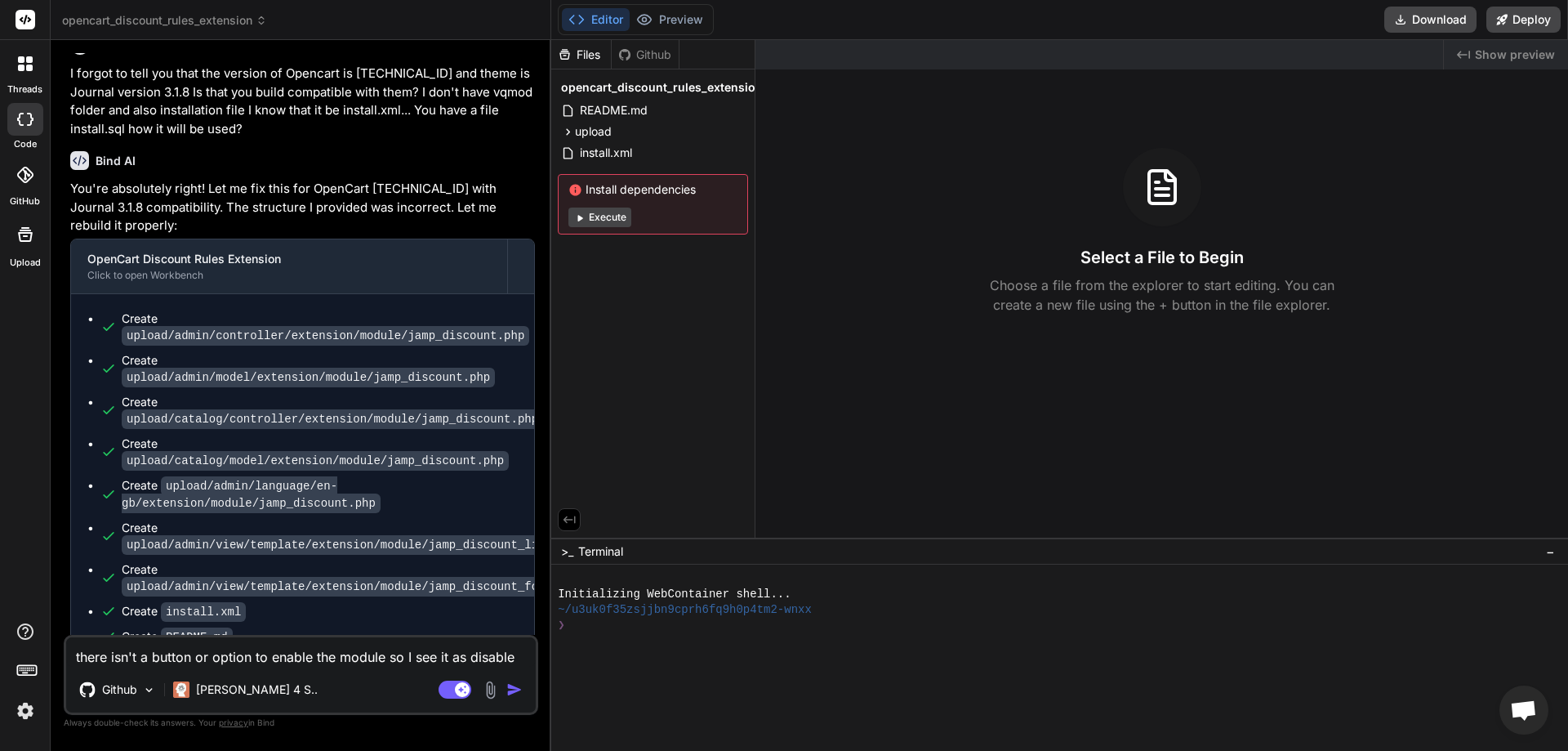
type textarea "x"
type textarea "there isn't a button or option to enable the module so I see it as disable e"
type textarea "x"
type textarea "there isn't a button or option to enable the module so I see it as disable ev"
type textarea "x"
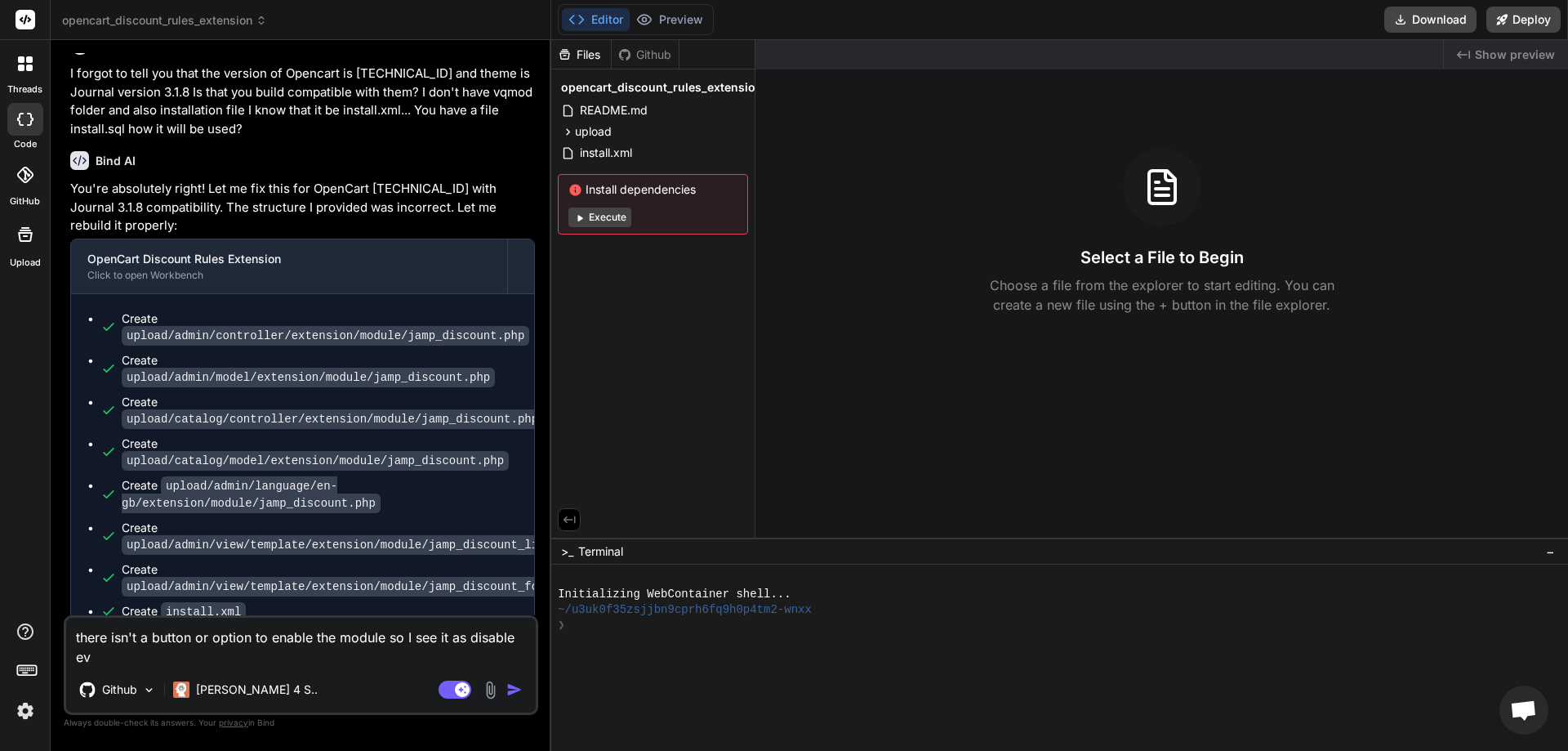
type textarea "there isn't a button or option to enable the module so I see it as disable eve"
type textarea "x"
type textarea "there isn't a button or option to enable the module so I see it as disable even"
type textarea "x"
type textarea "there isn't a button or option to enable the module so I see it as disable even"
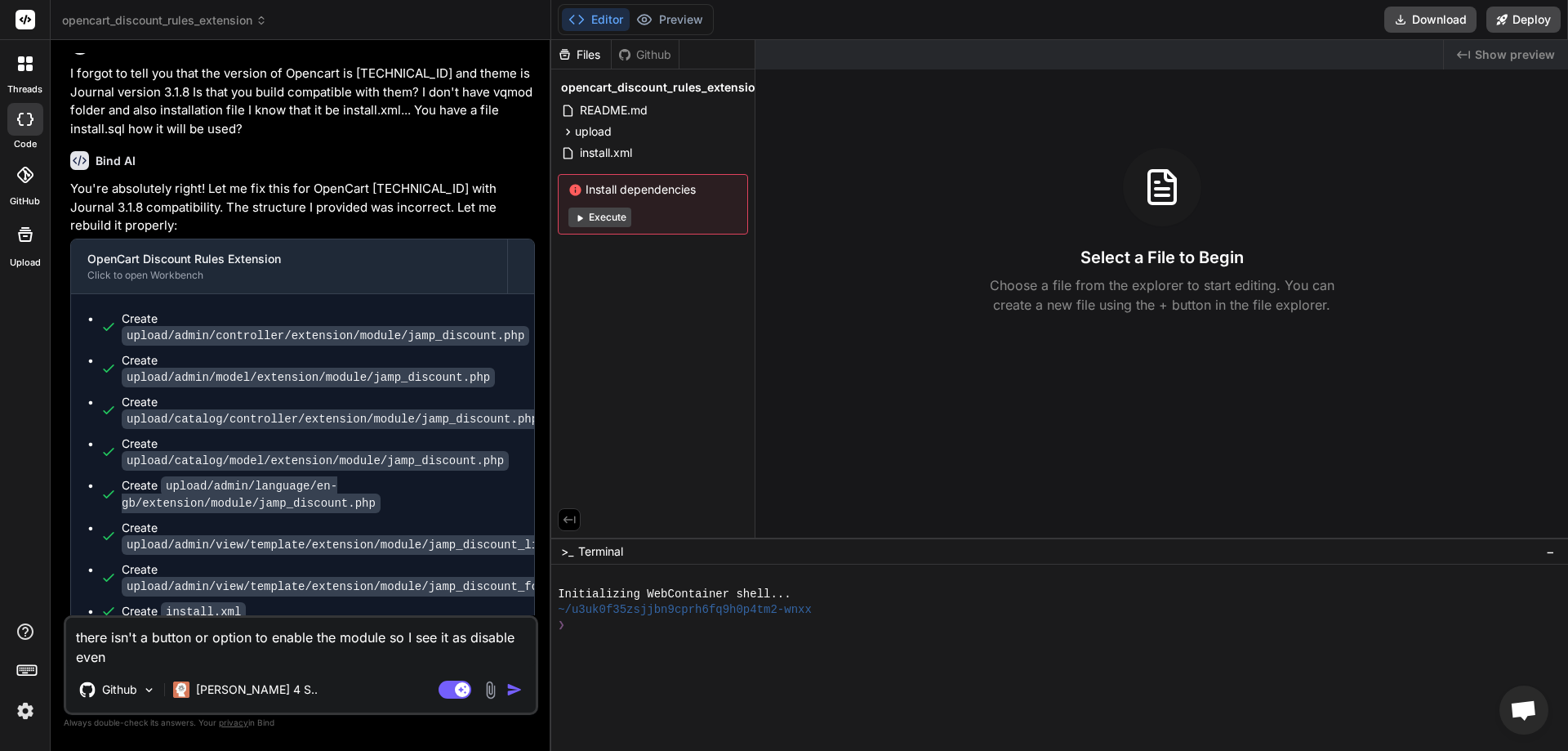
type textarea "x"
type textarea "there isn't a button or option to enable the module so I see it as disable even…"
type textarea "x"
type textarea "there isn't a button or option to enable the module so I see it as disable even…"
type textarea "x"
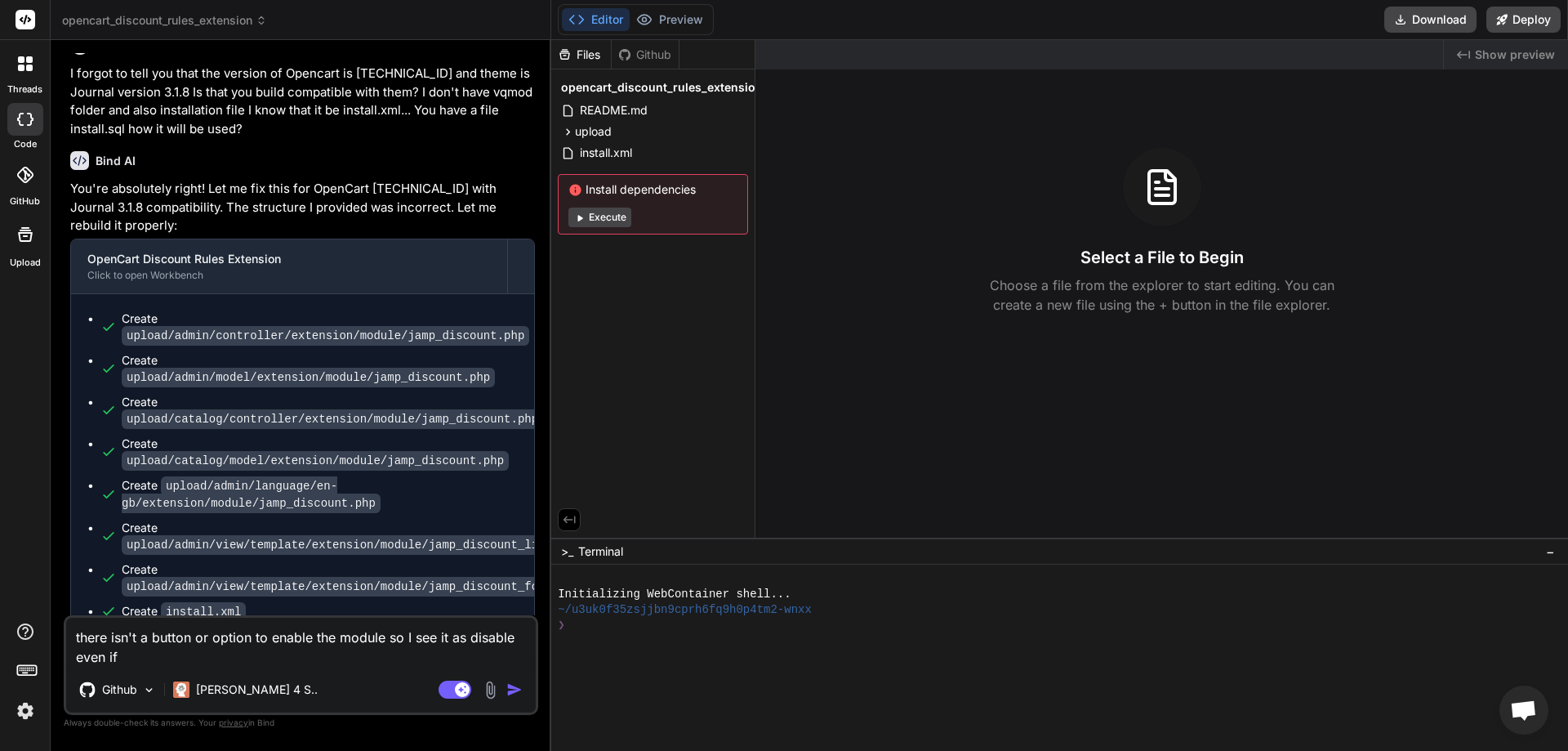
type textarea "there isn't a button or option to enable the module so I see it as disable even…"
type textarea "x"
type textarea "there isn't a button or option to enable the module so I see it as disable even…"
type textarea "x"
type textarea "there isn't a button or option to enable the module so I see it as disable even…"
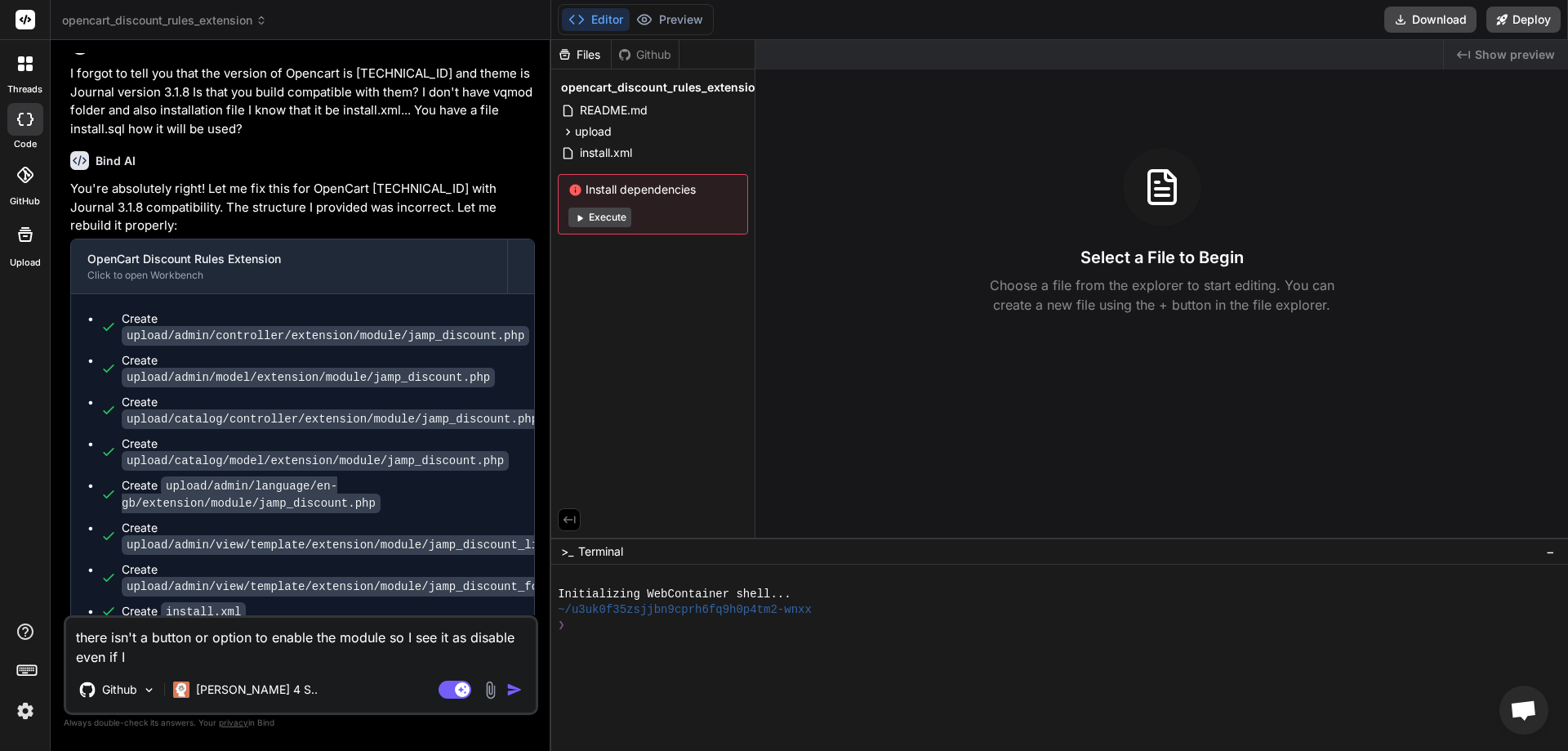
type textarea "x"
type textarea "there isn't a button or option to enable the module so I see it as disable even…"
type textarea "x"
type textarea "there isn't a button or option to enable the module so I see it as disable even…"
type textarea "x"
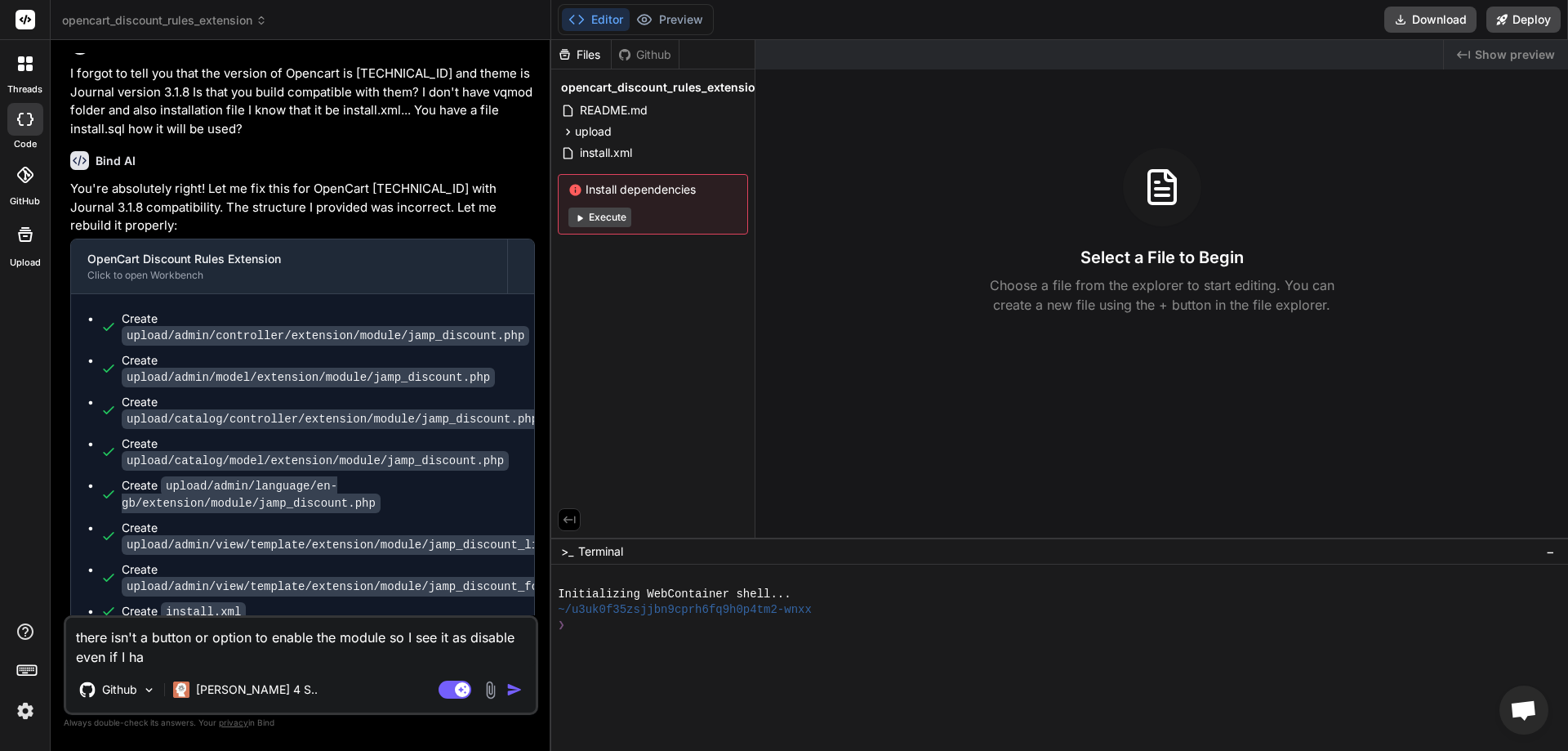
type textarea "there isn't a button or option to enable the module so I see it as disable even…"
type textarea "x"
type textarea "there isn't a button or option to enable the module so I see it as disable even…"
type textarea "x"
type textarea "there isn't a button or option to enable the module so I see it as disable even…"
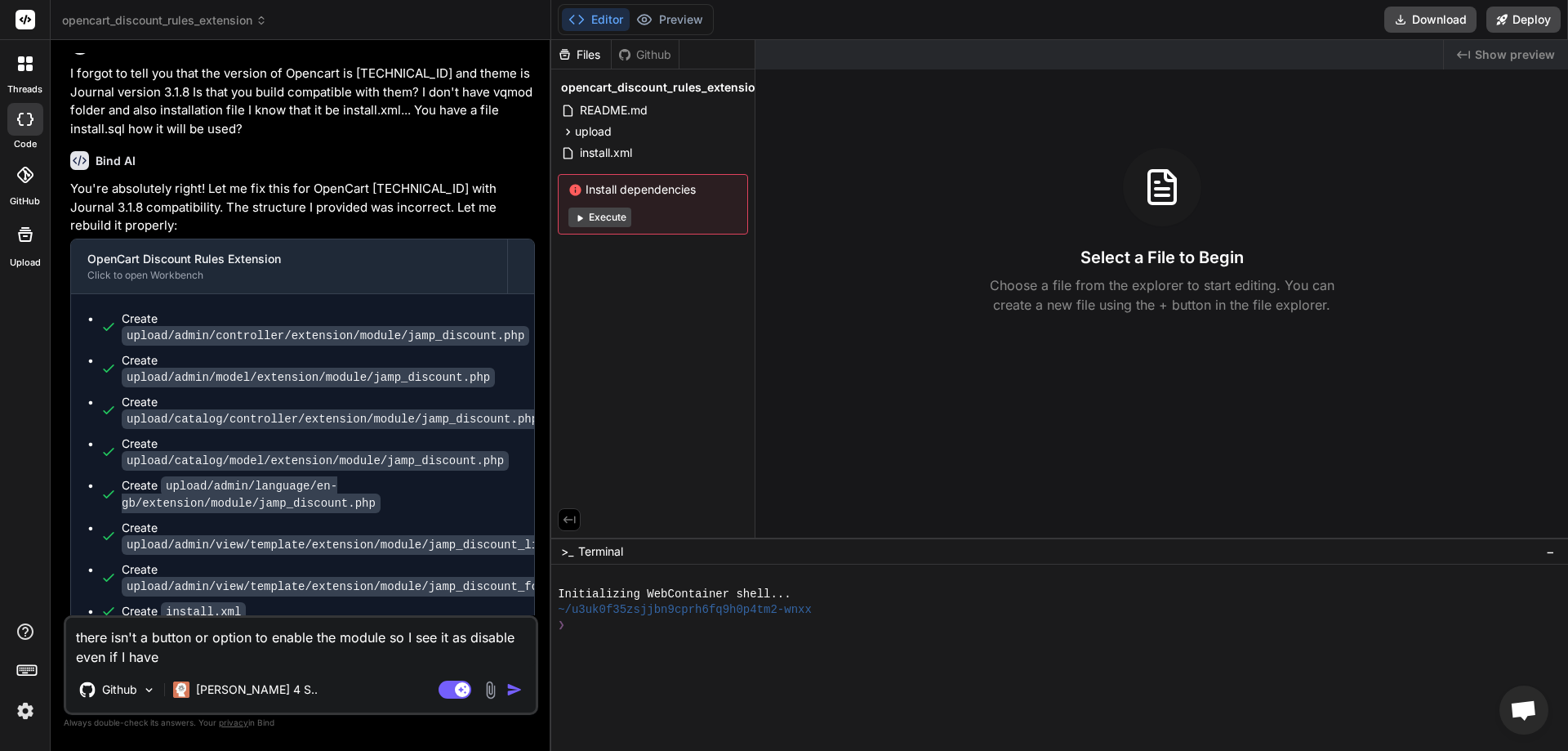
type textarea "x"
type textarea "there isn't a button or option to enable the module so I see it as disable even…"
type textarea "x"
type textarea "there isn't a button or option to enable the module so I see it as disable even…"
type textarea "x"
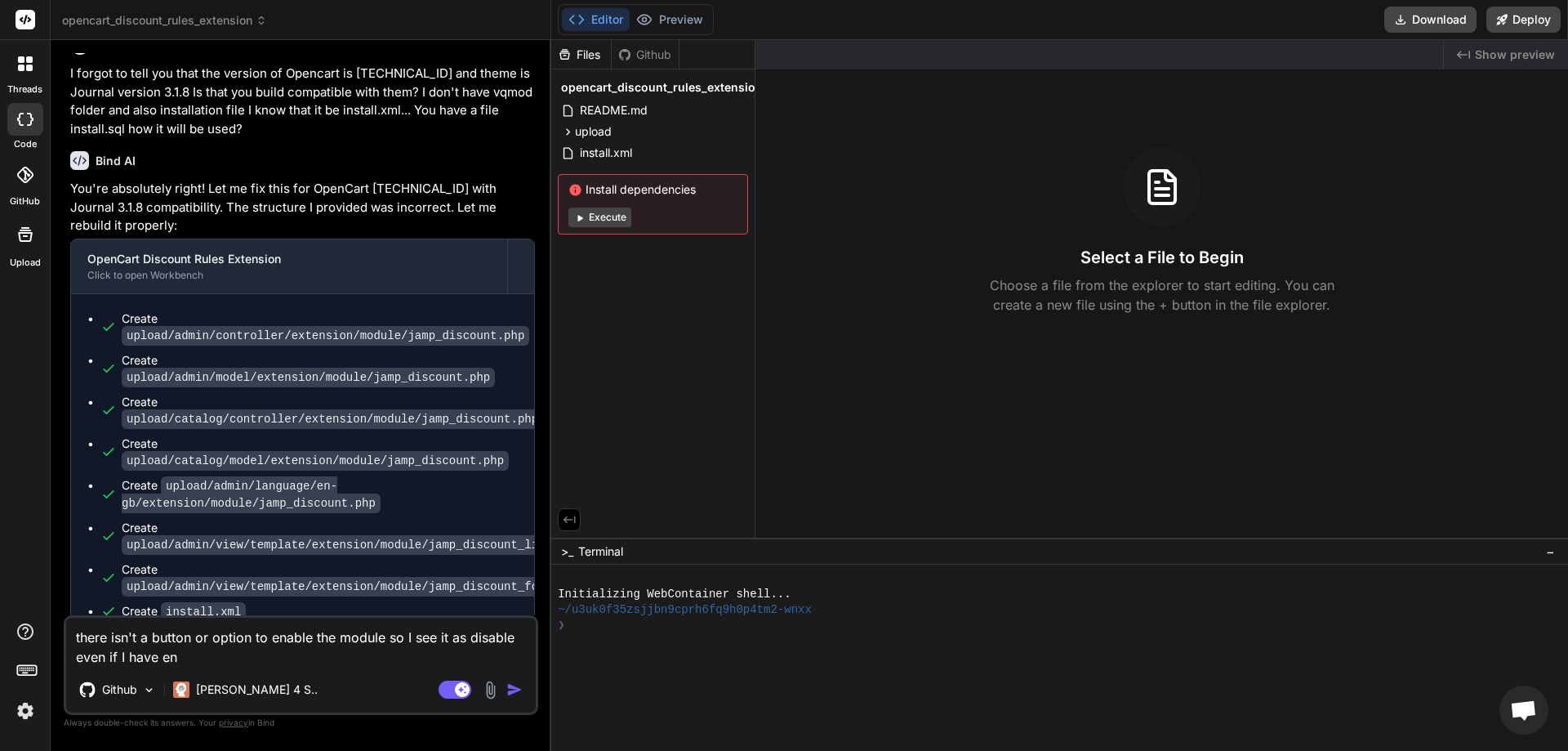
type textarea "there isn't a button or option to enable the module so I see it as disable even…"
type textarea "x"
type textarea "there isn't a button or option to enable the module so I see it as disable even…"
type textarea "x"
type textarea "there isn't a button or option to enable the module so I see it as disable even…"
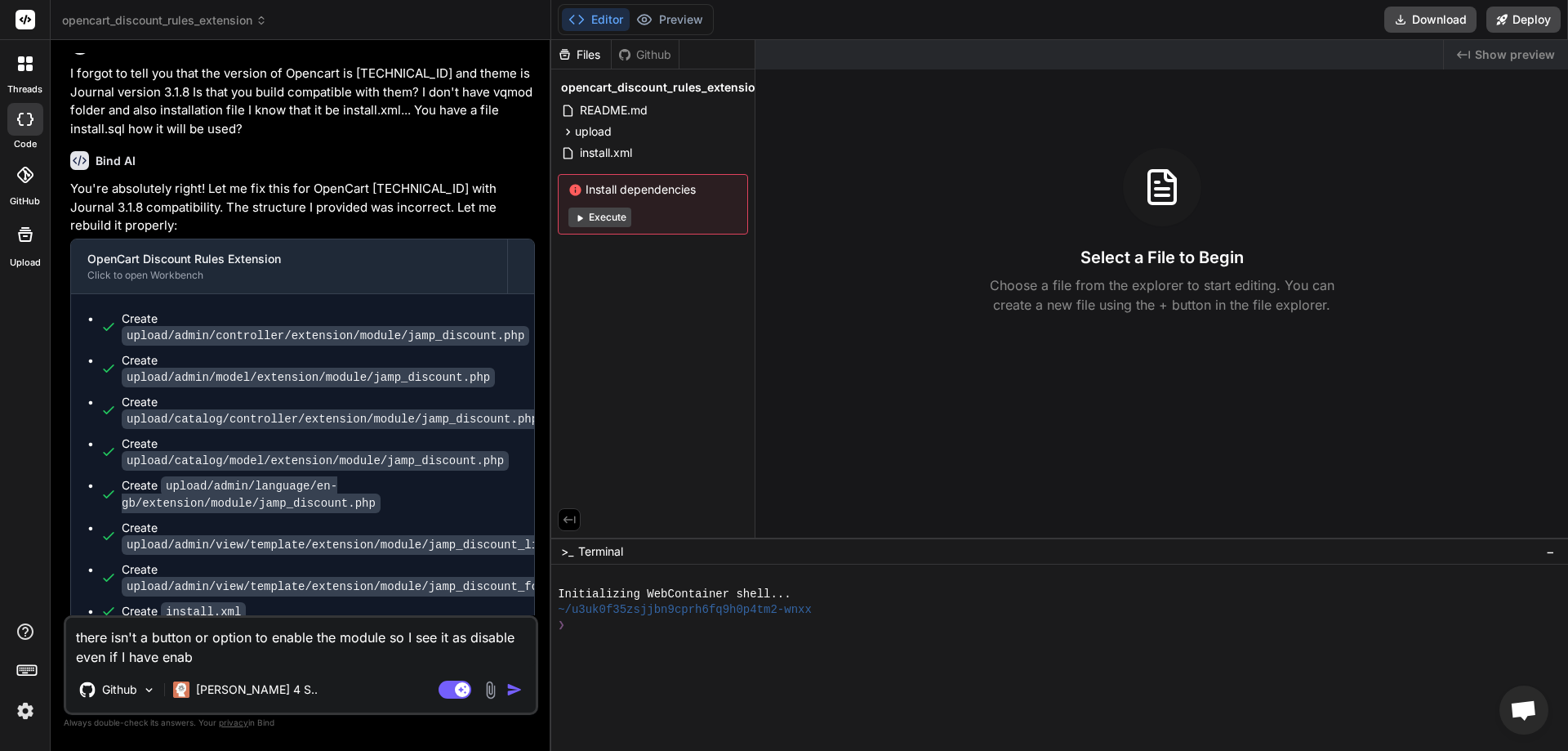
type textarea "x"
type textarea "there isn't a button or option to enable the module so I see it as disable even…"
type textarea "x"
type textarea "there isn't a button or option to enable the module so I see it as disable even…"
type textarea "x"
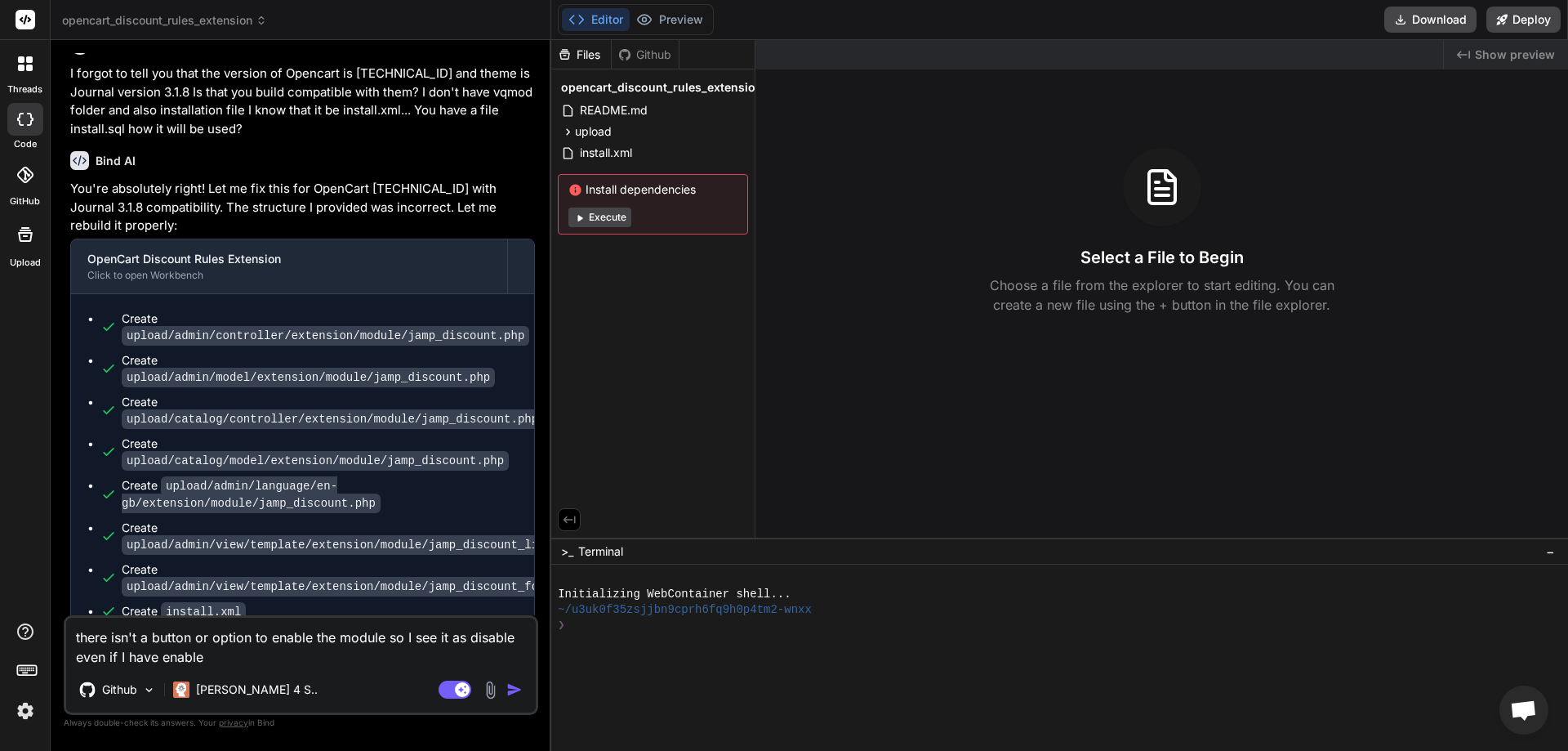
type textarea "there isn't a button or option to enable the module so I see it as disable even…"
type textarea "x"
type textarea "there isn't a button or option to enable the module so I see it as disable even…"
type textarea "x"
type textarea "there isn't a button or option to enable the module so I see it as disable even…"
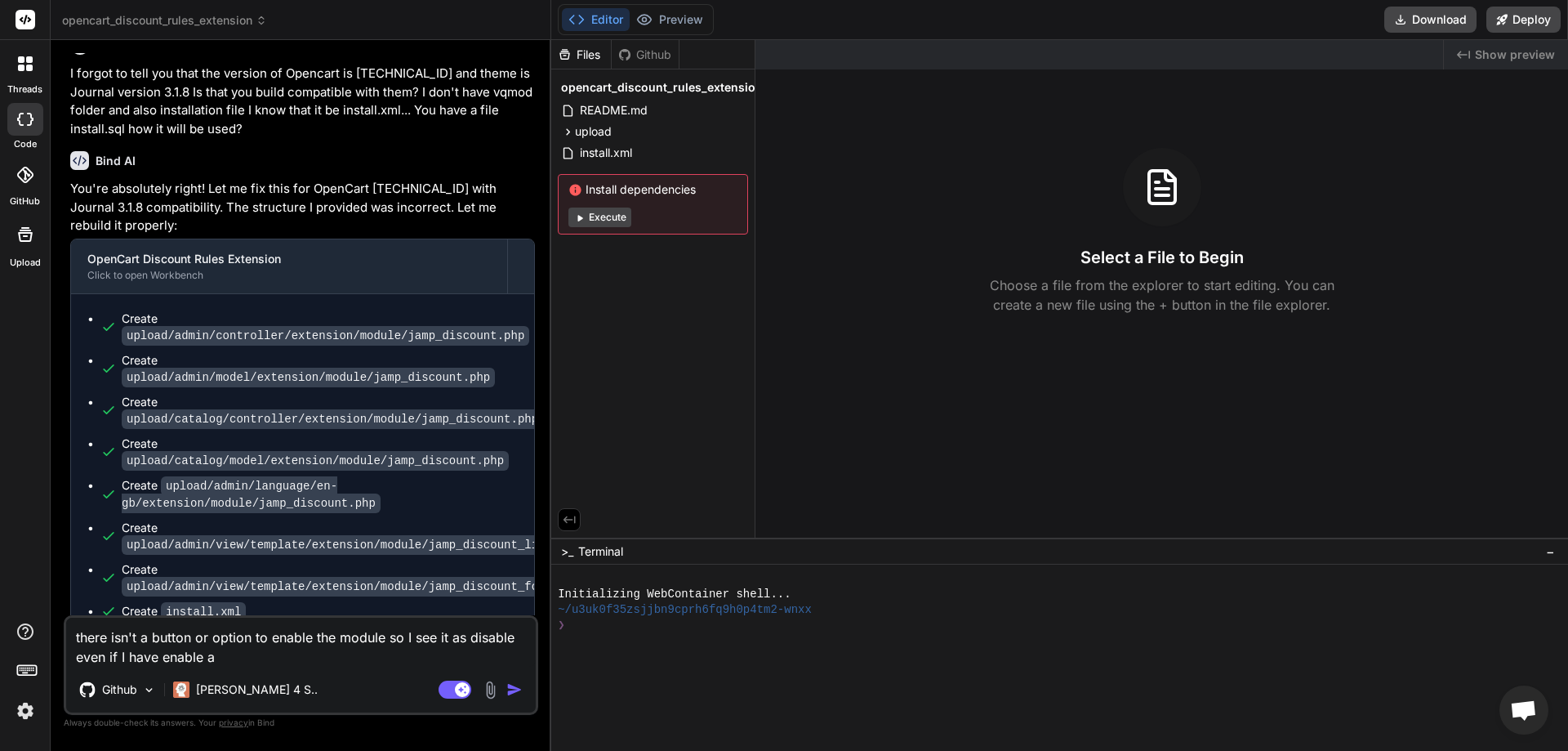
type textarea "x"
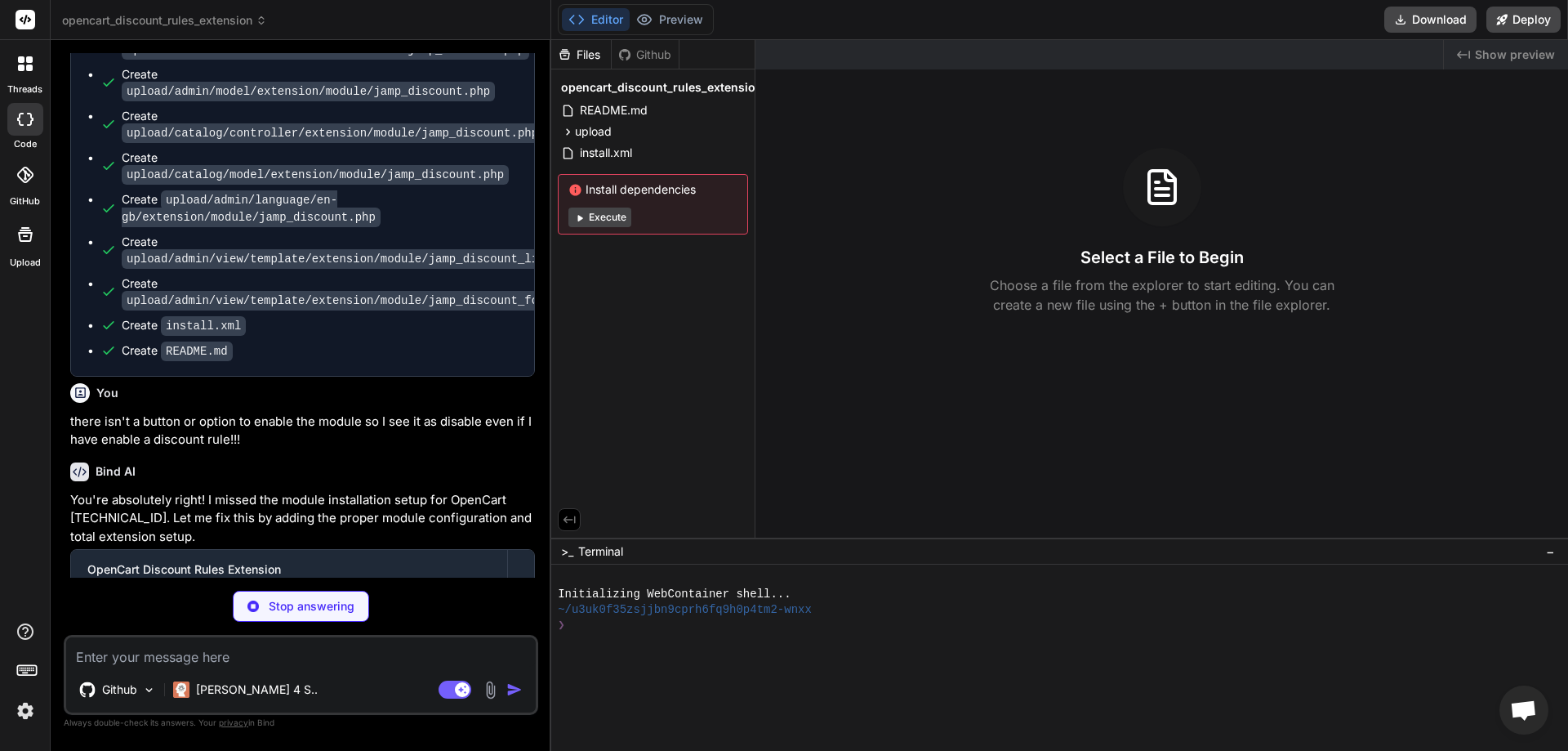
scroll to position [2240, 0]
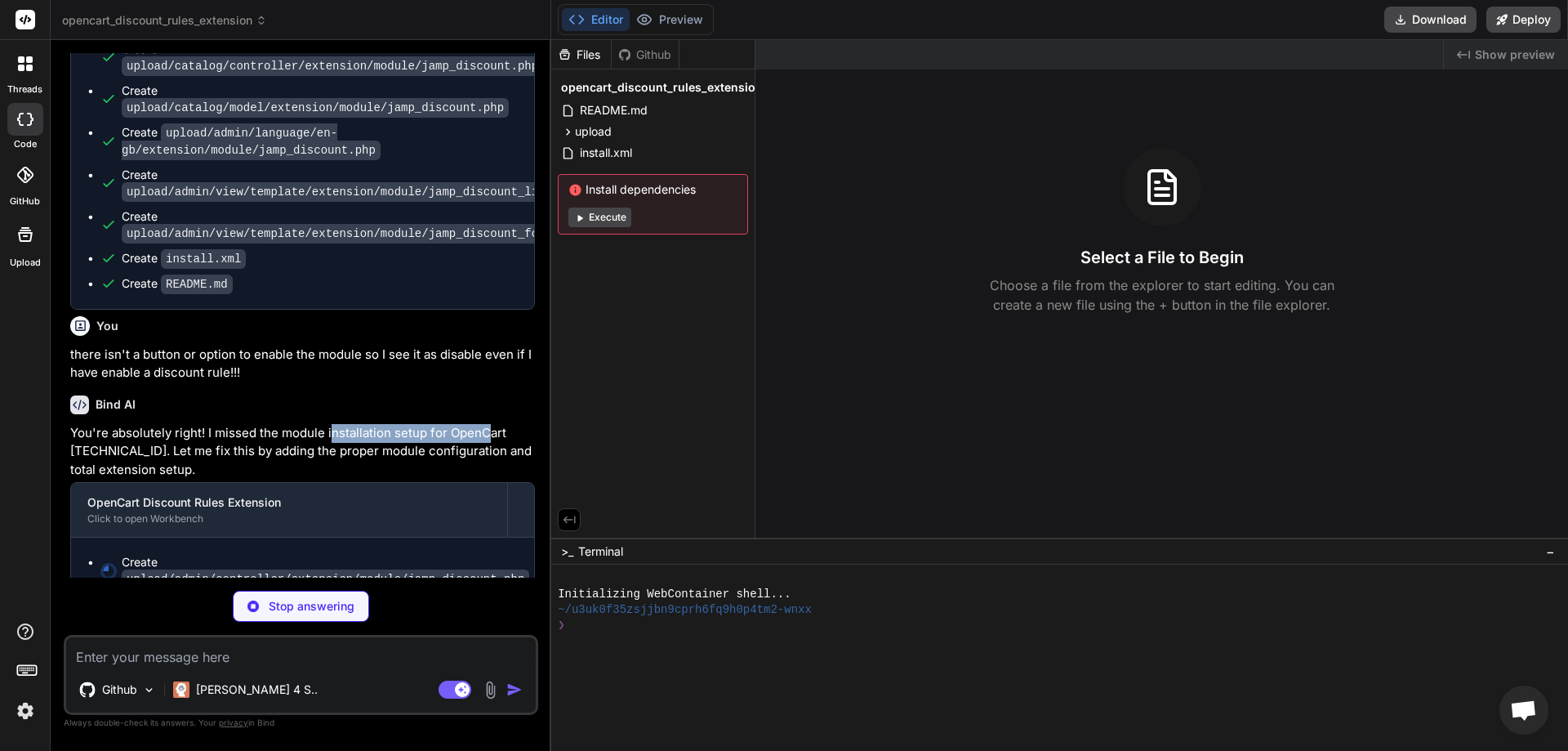
drag, startPoint x: 329, startPoint y: 407, endPoint x: 493, endPoint y: 407, distance: 164.0
click at [493, 424] on p "You're absolutely right! I missed the module installation setup for OpenCart 3.…" at bounding box center [302, 452] width 464 height 55
drag, startPoint x: 178, startPoint y: 422, endPoint x: 446, endPoint y: 423, distance: 268.0
click at [445, 424] on p "You're absolutely right! I missed the module installation setup for OpenCart 3.…" at bounding box center [302, 452] width 464 height 55
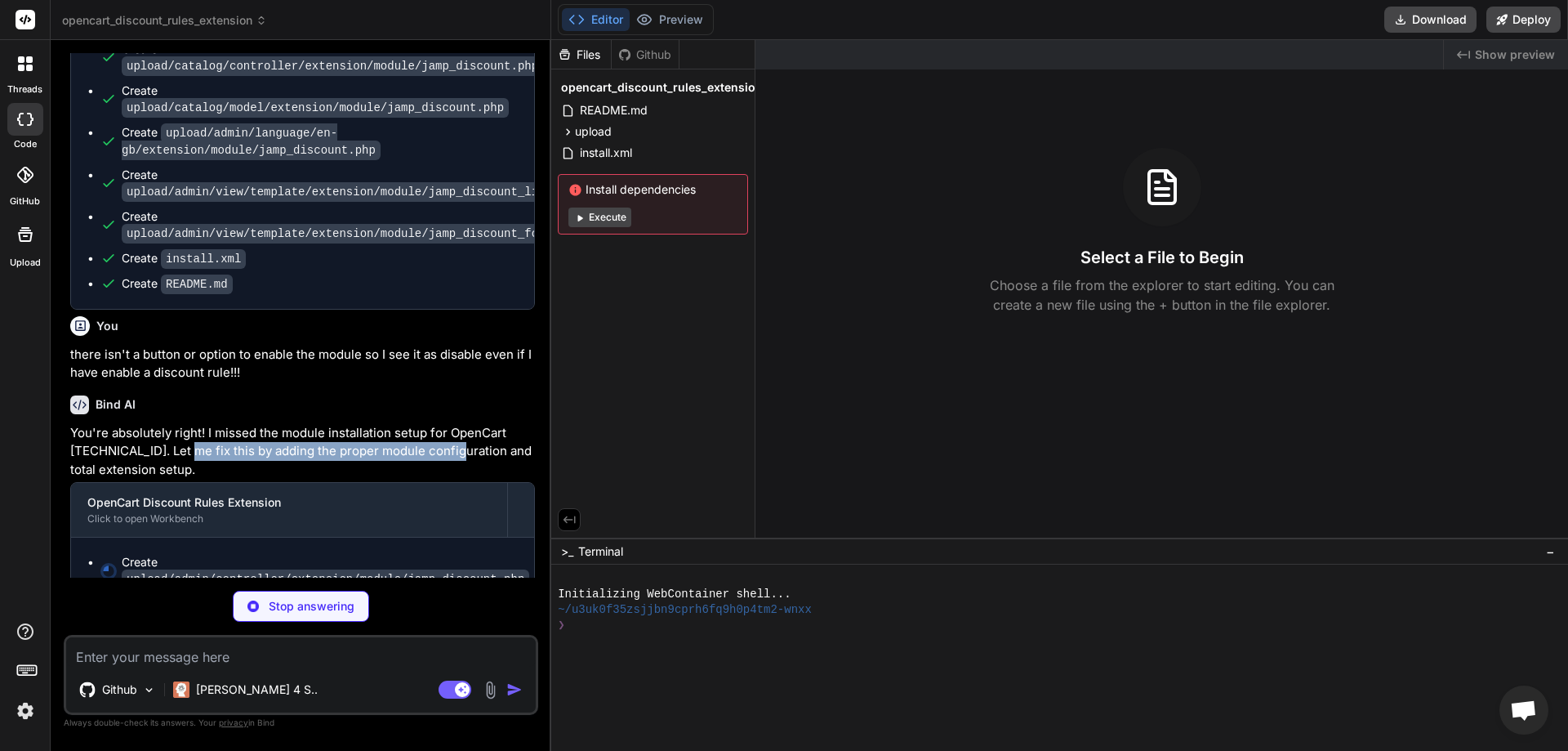
click at [446, 424] on p "You're absolutely right! I missed the module installation setup for OpenCart 3.…" at bounding box center [302, 452] width 464 height 55
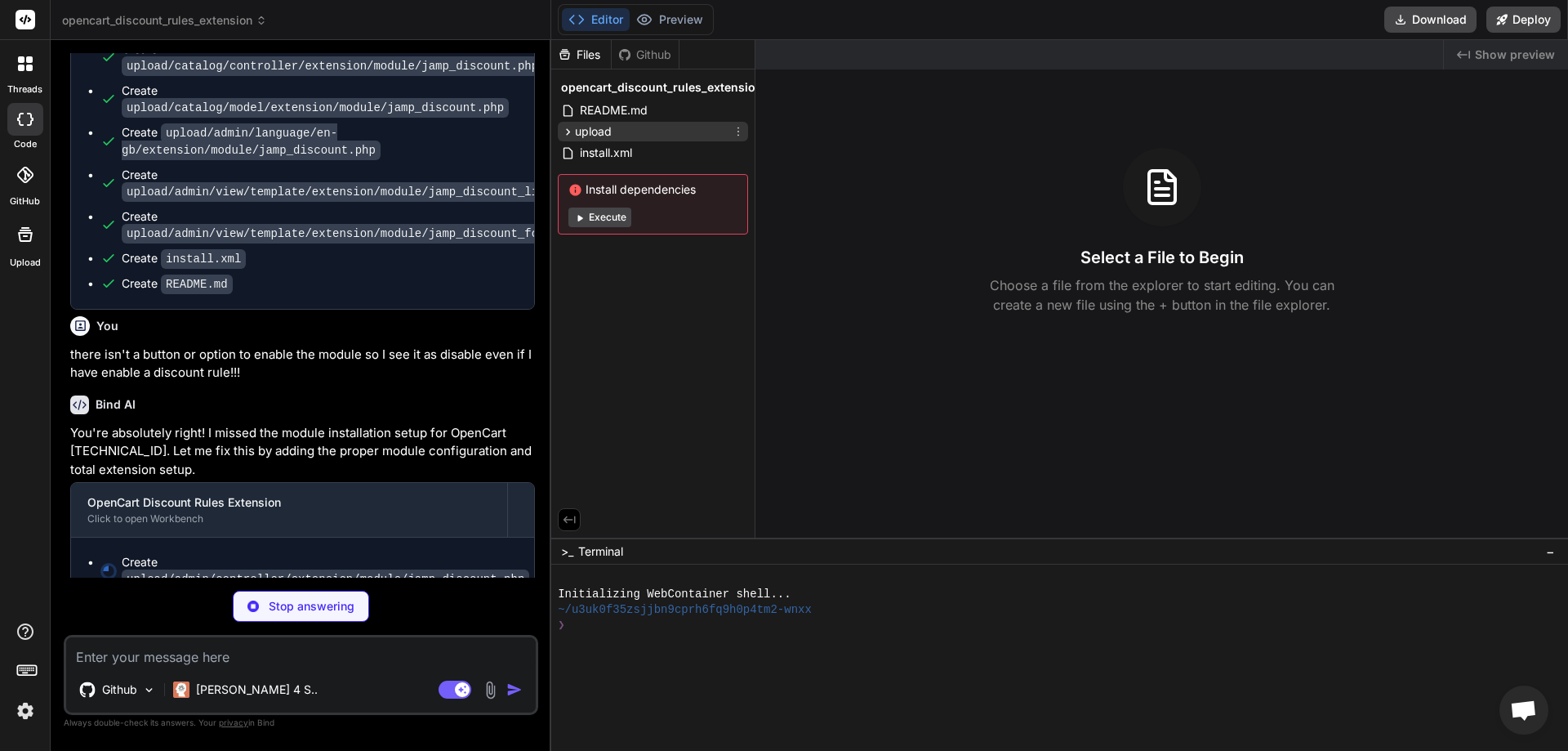
click at [587, 136] on span "upload" at bounding box center [592, 131] width 36 height 17
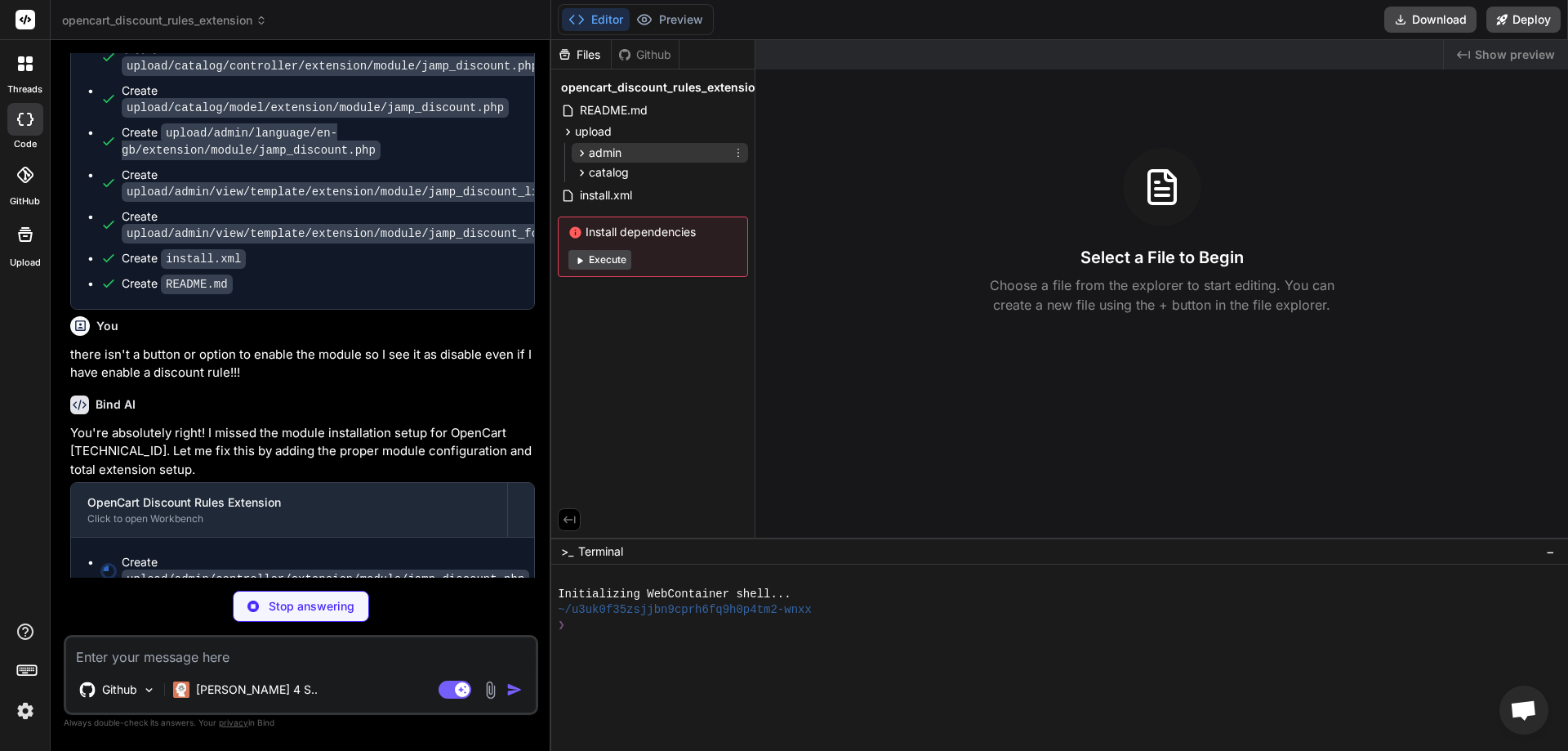
click at [601, 159] on span "admin" at bounding box center [605, 153] width 32 height 17
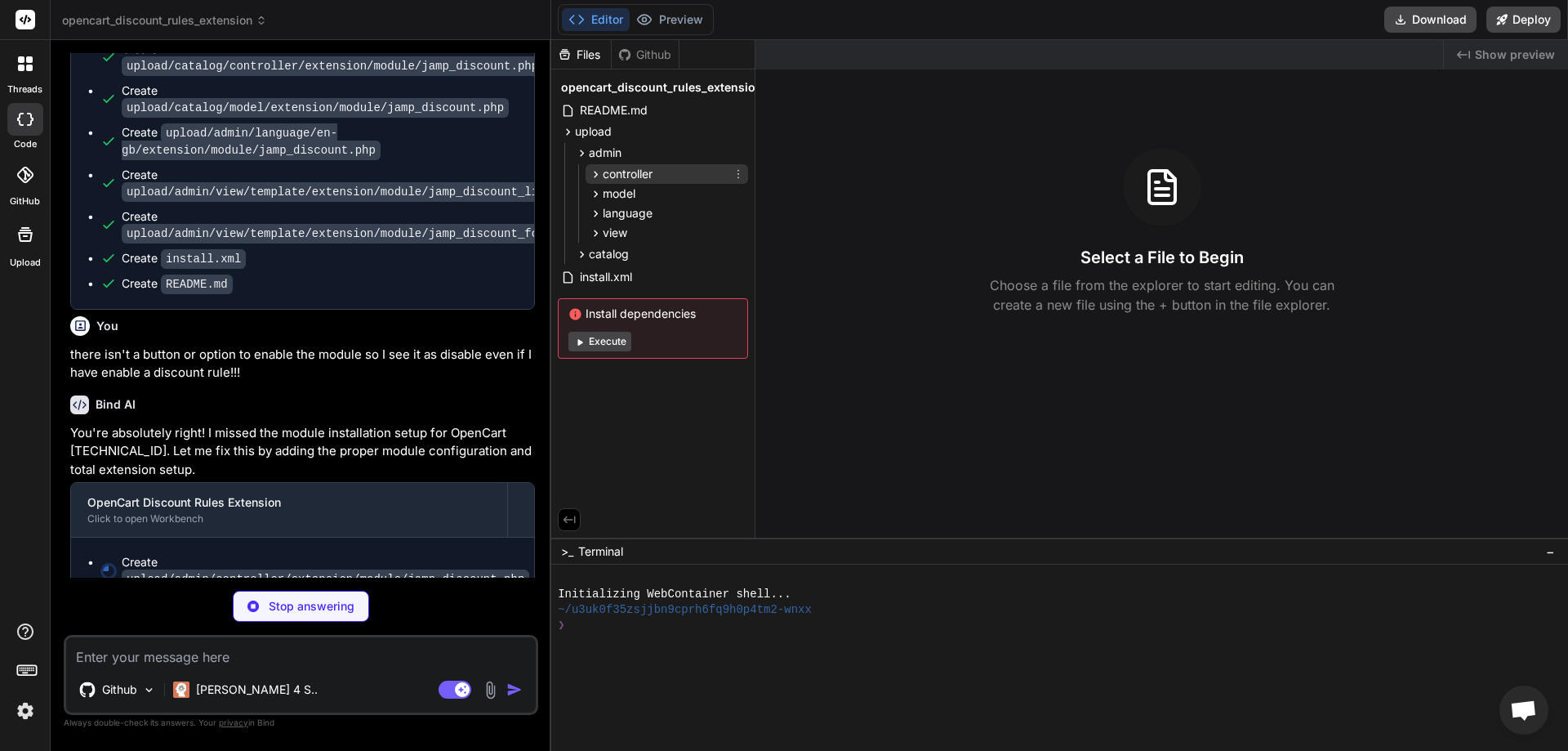
click at [612, 179] on span "controller" at bounding box center [628, 174] width 50 height 17
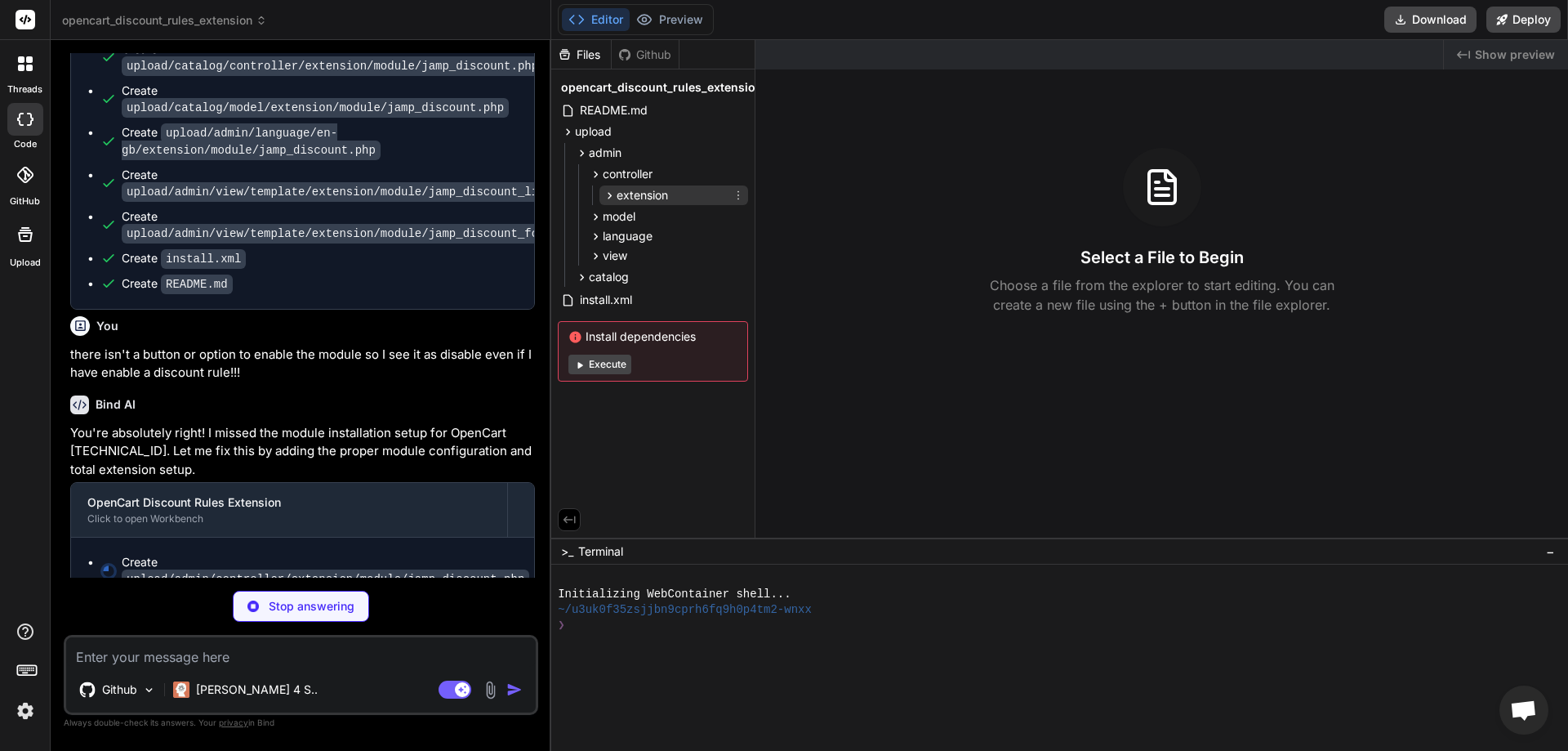
click at [620, 196] on span "extension" at bounding box center [642, 195] width 51 height 17
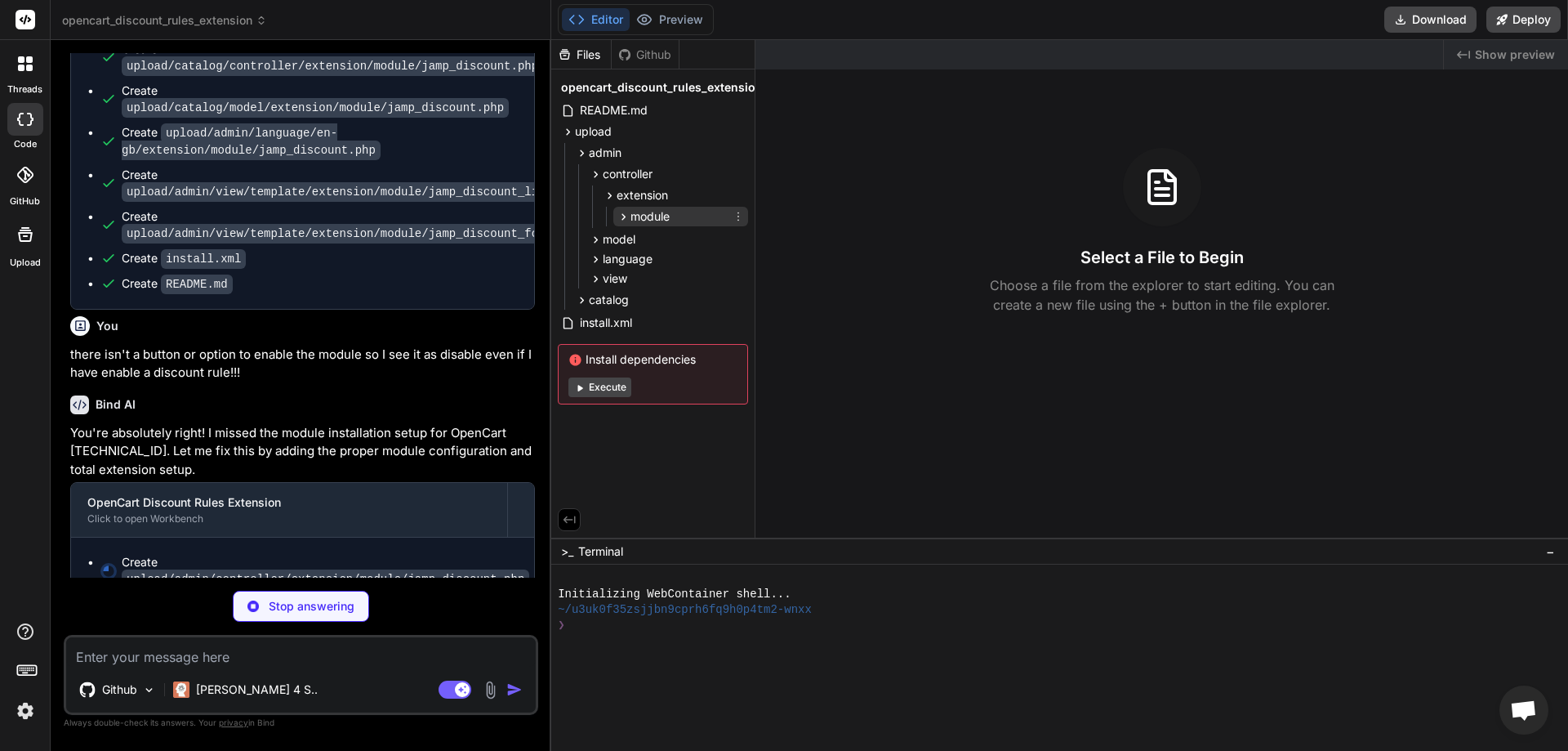
click at [628, 214] on icon at bounding box center [624, 217] width 14 height 14
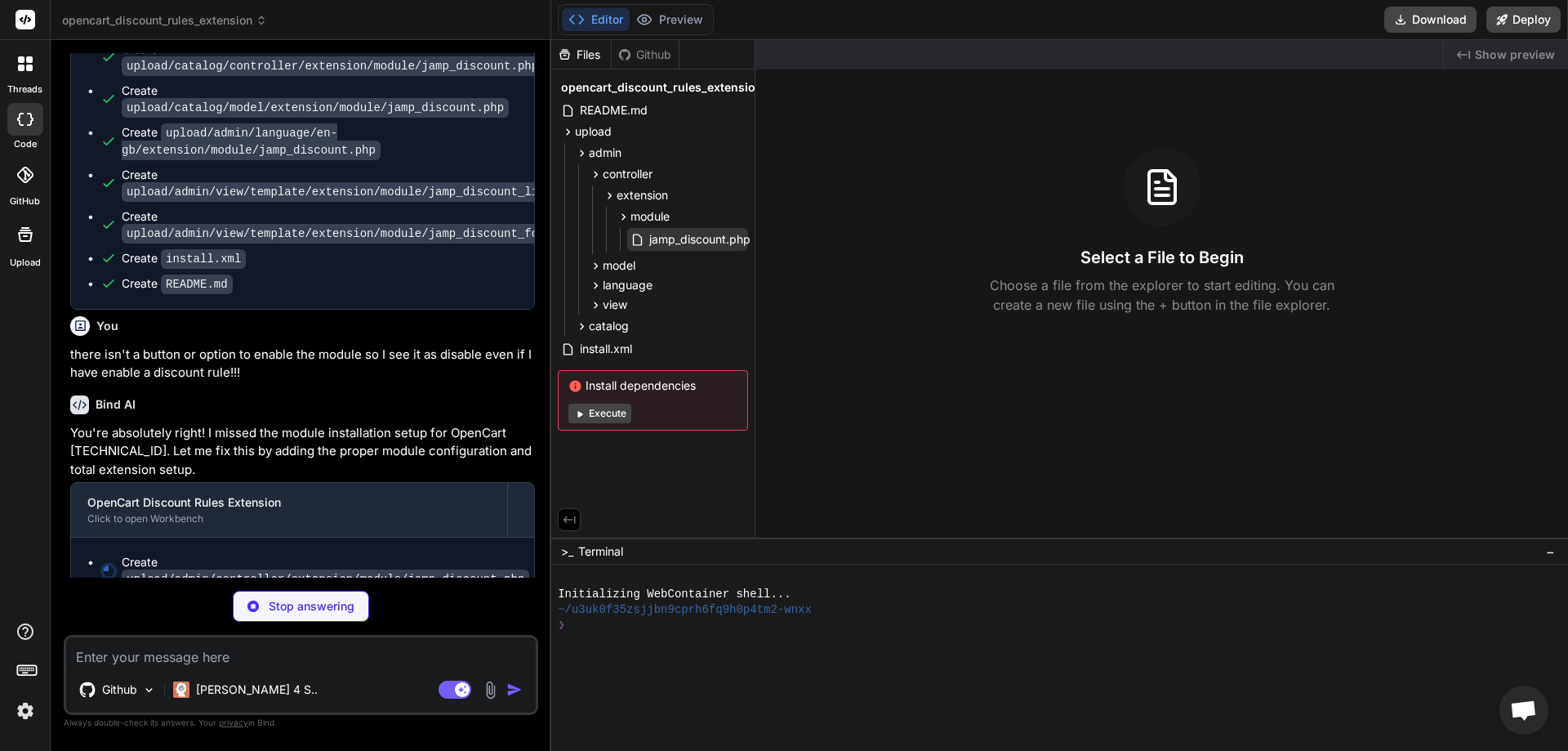
click at [640, 234] on icon at bounding box center [637, 240] width 14 height 14
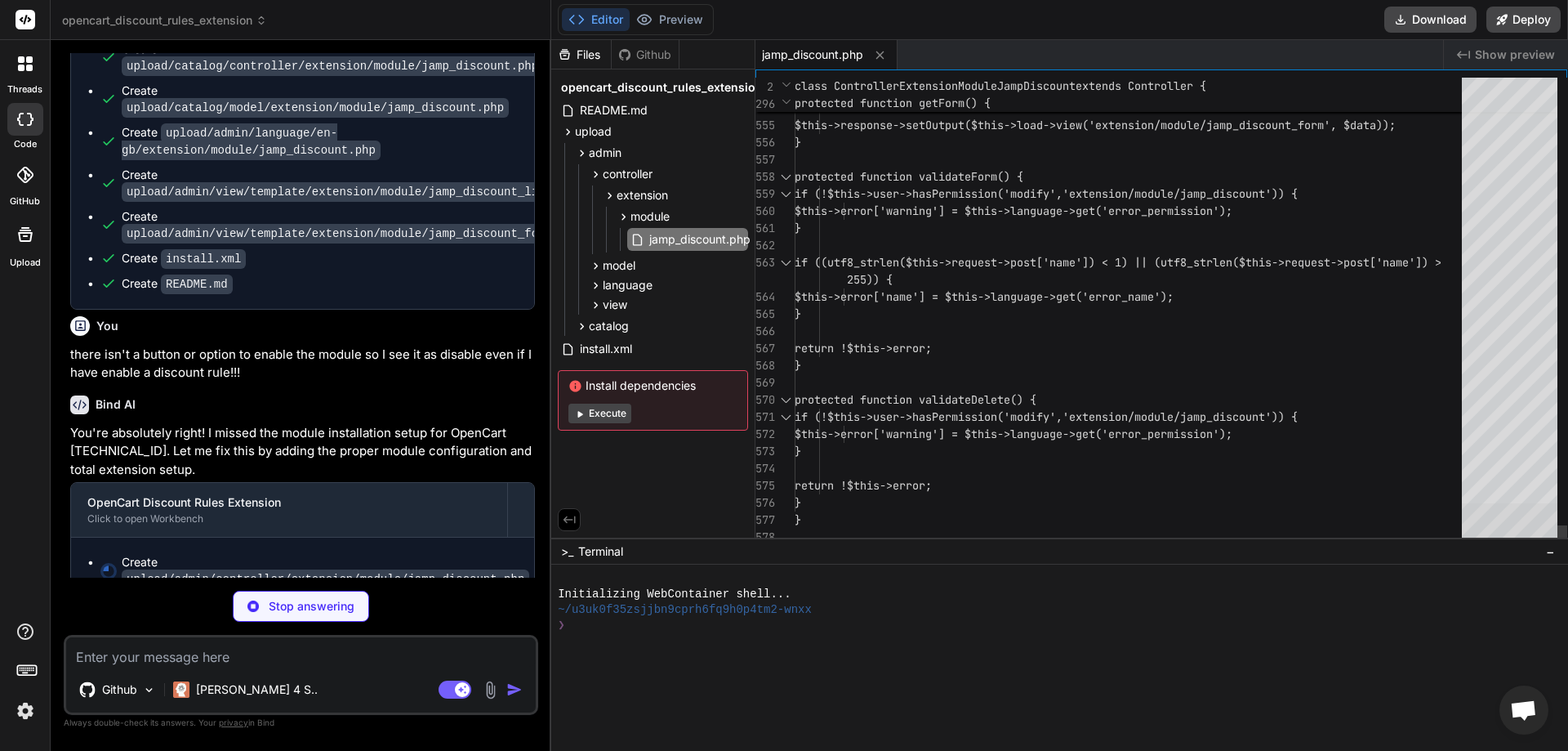
click at [1551, 541] on div at bounding box center [1509, 525] width 95 height 44
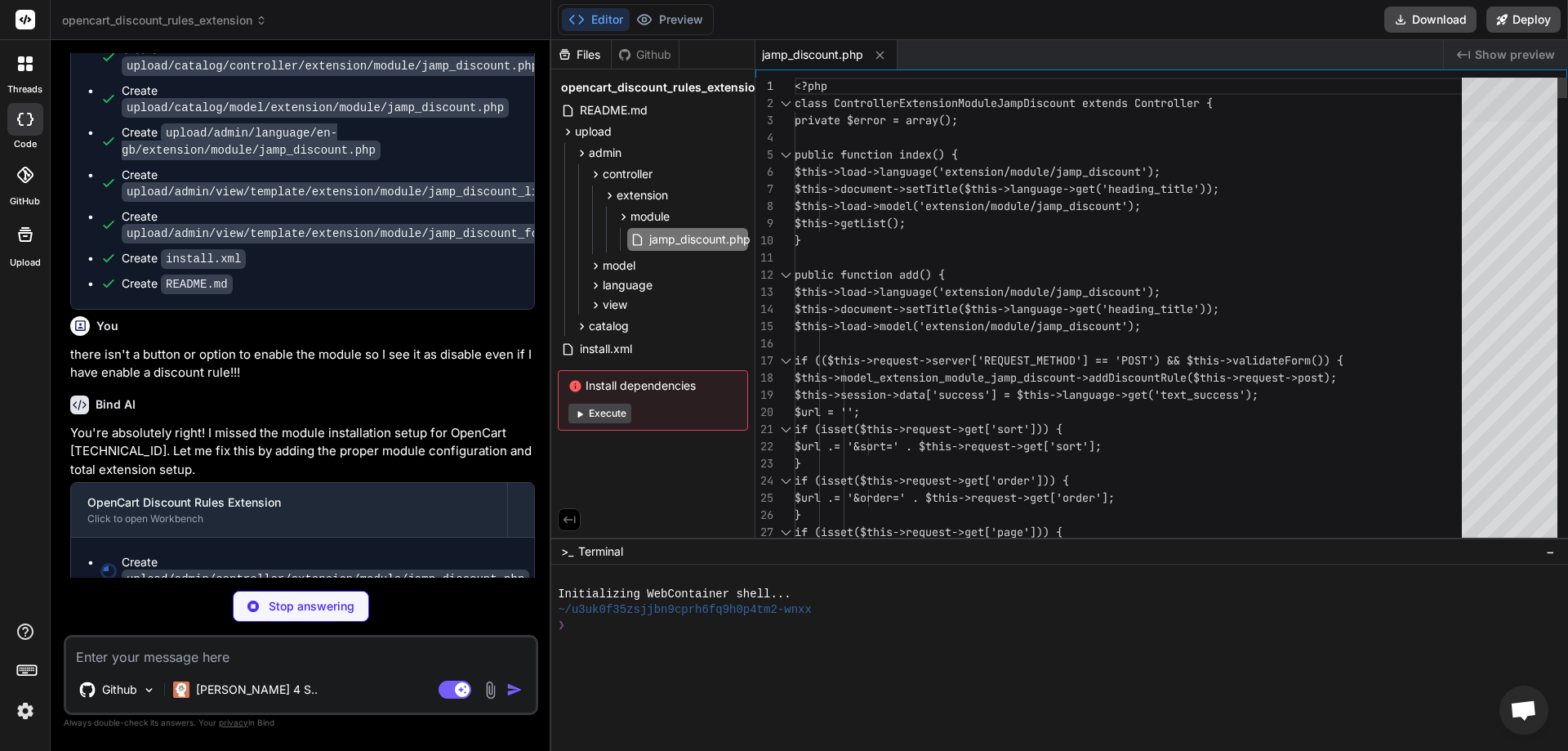
click at [1539, 78] on div at bounding box center [1509, 99] width 95 height 44
click at [598, 128] on span "upload" at bounding box center [592, 131] width 36 height 17
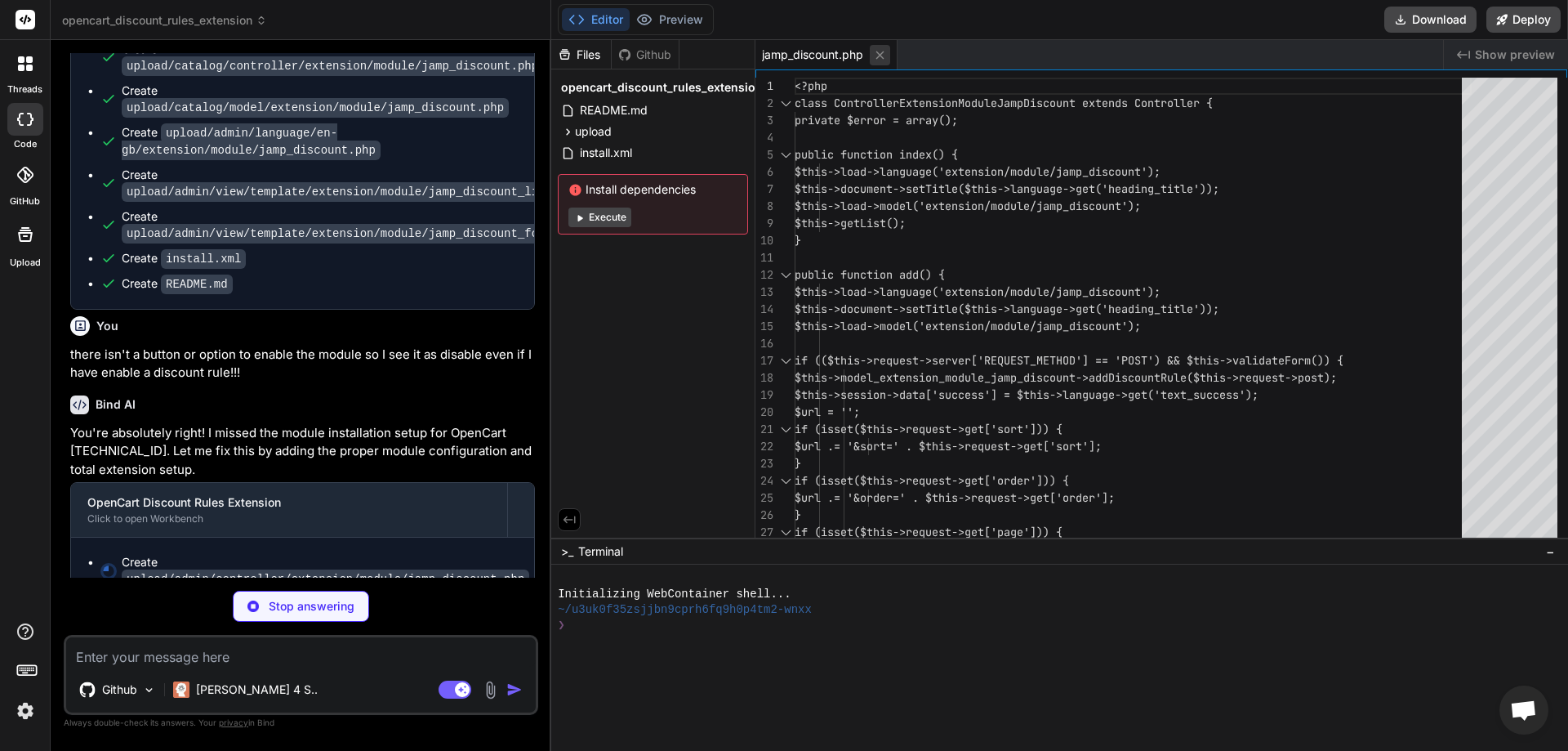
click at [877, 56] on icon at bounding box center [879, 55] width 14 height 14
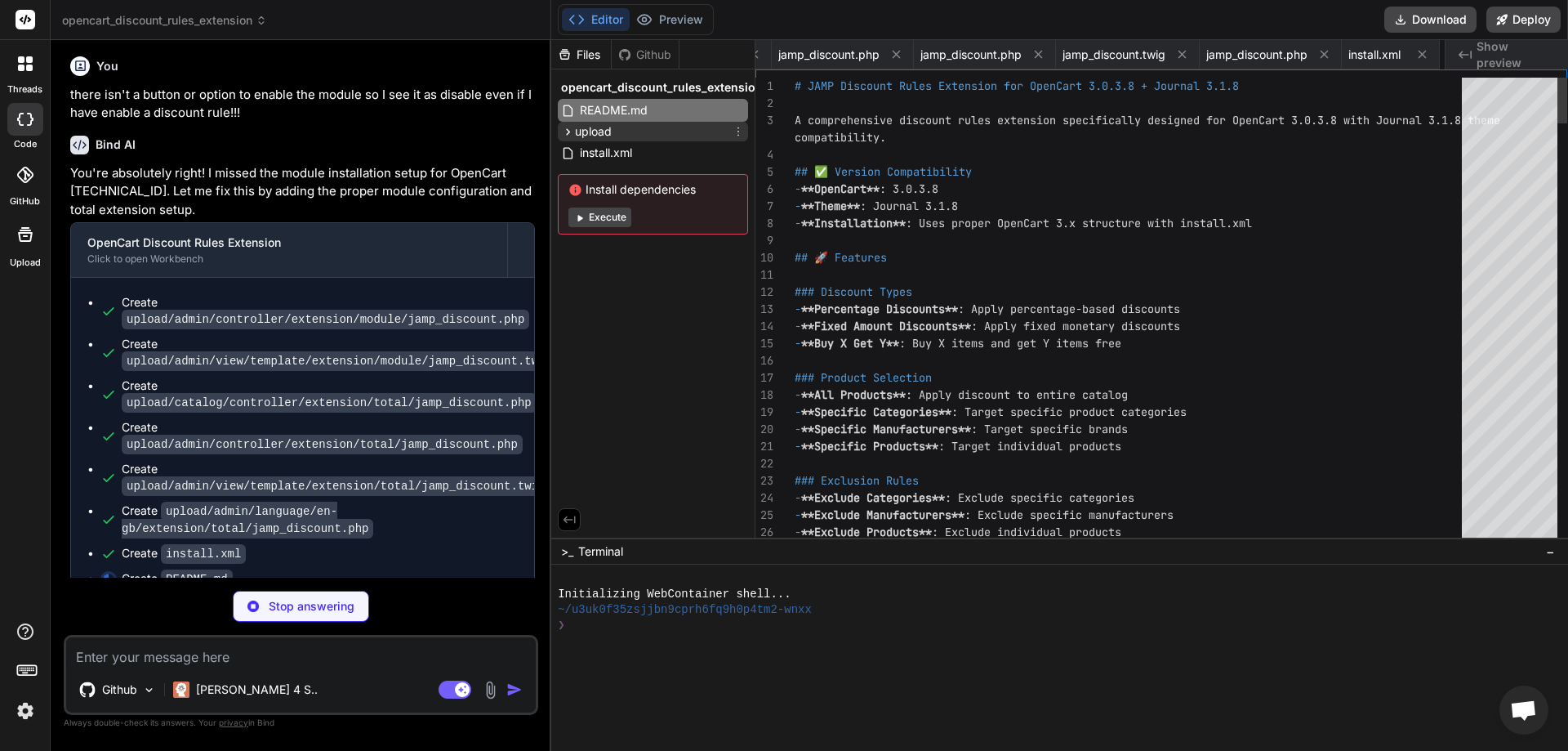
scroll to position [0, 379]
click at [579, 129] on span "upload" at bounding box center [592, 131] width 36 height 17
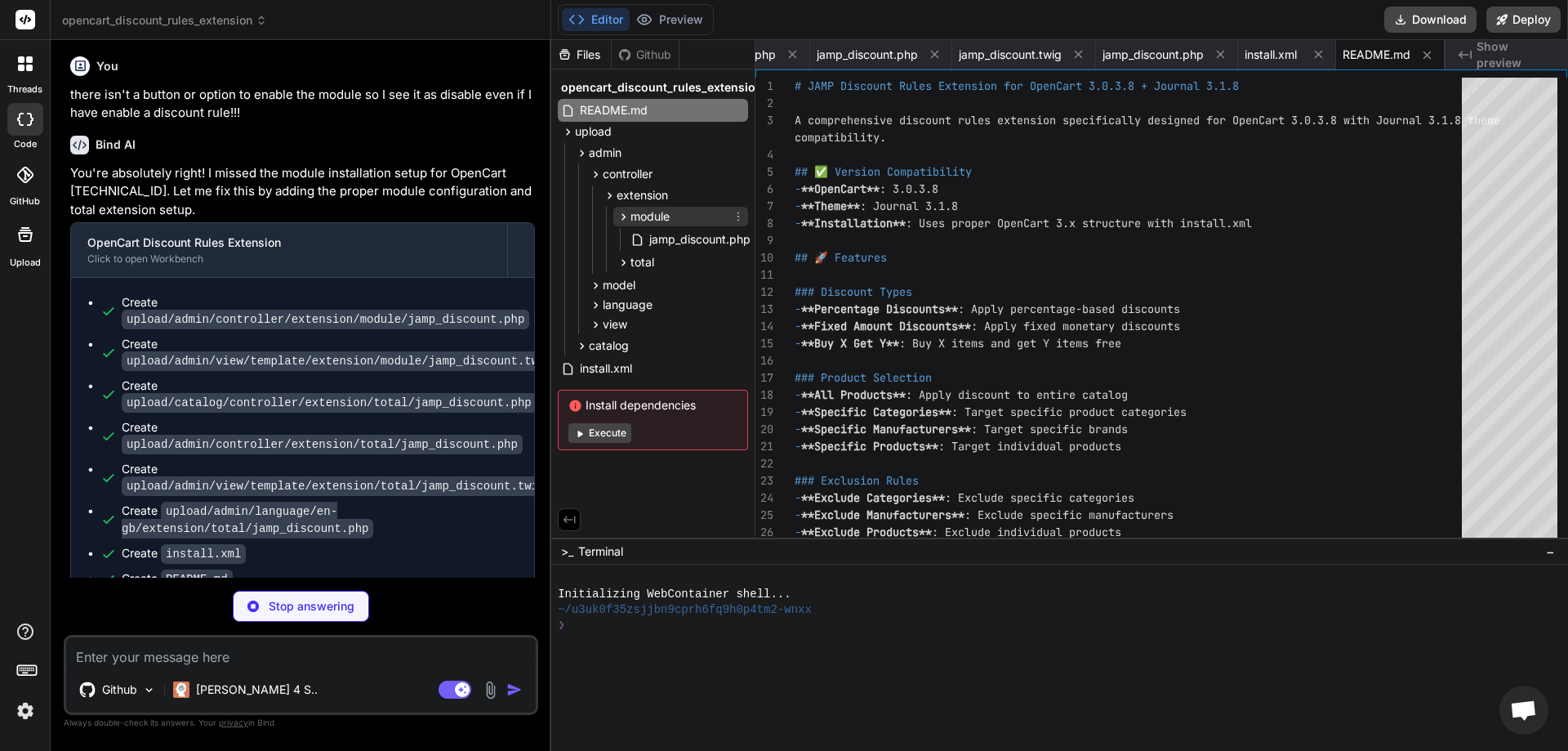
click at [645, 216] on span "module" at bounding box center [650, 217] width 39 height 17
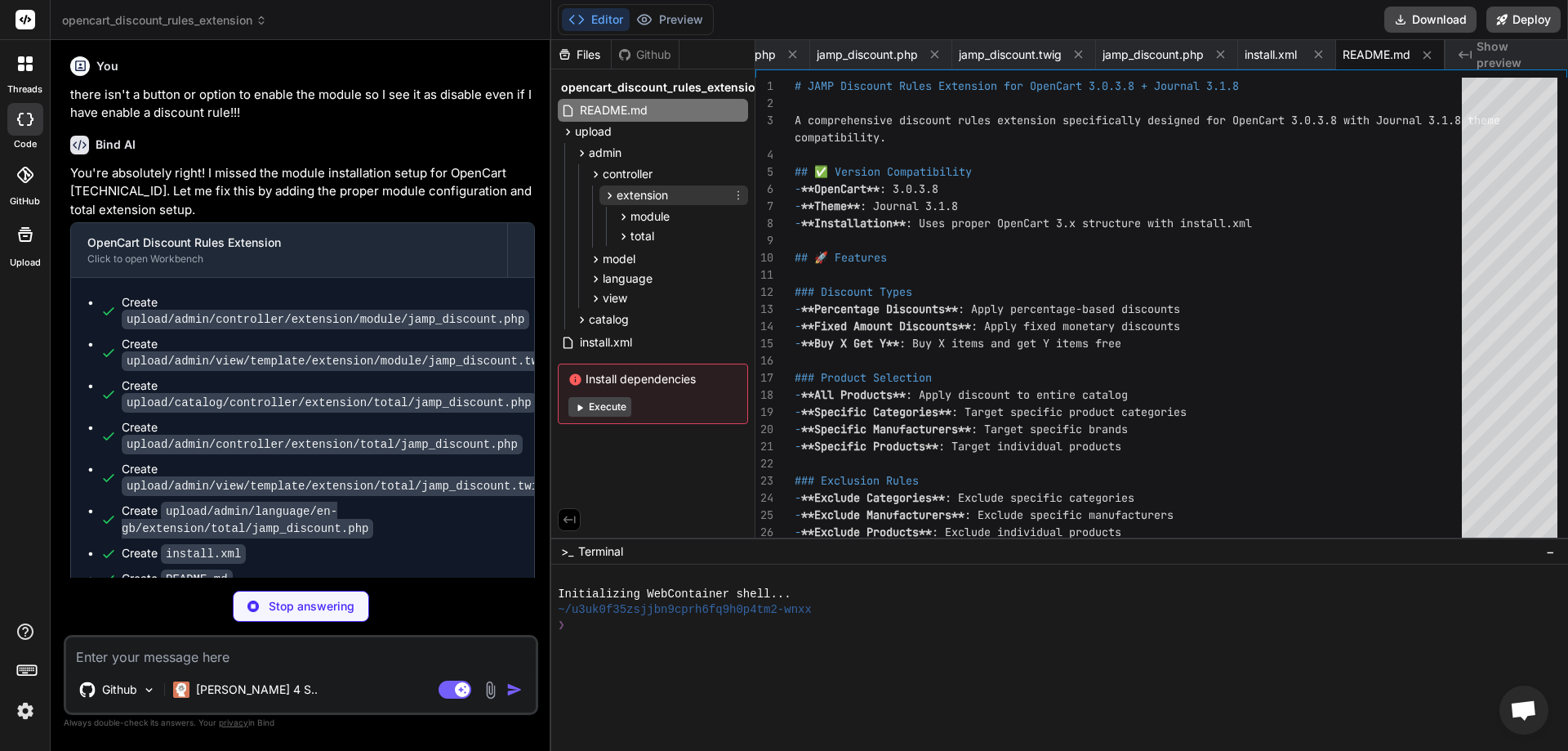
click at [625, 195] on span "extension" at bounding box center [642, 195] width 51 height 17
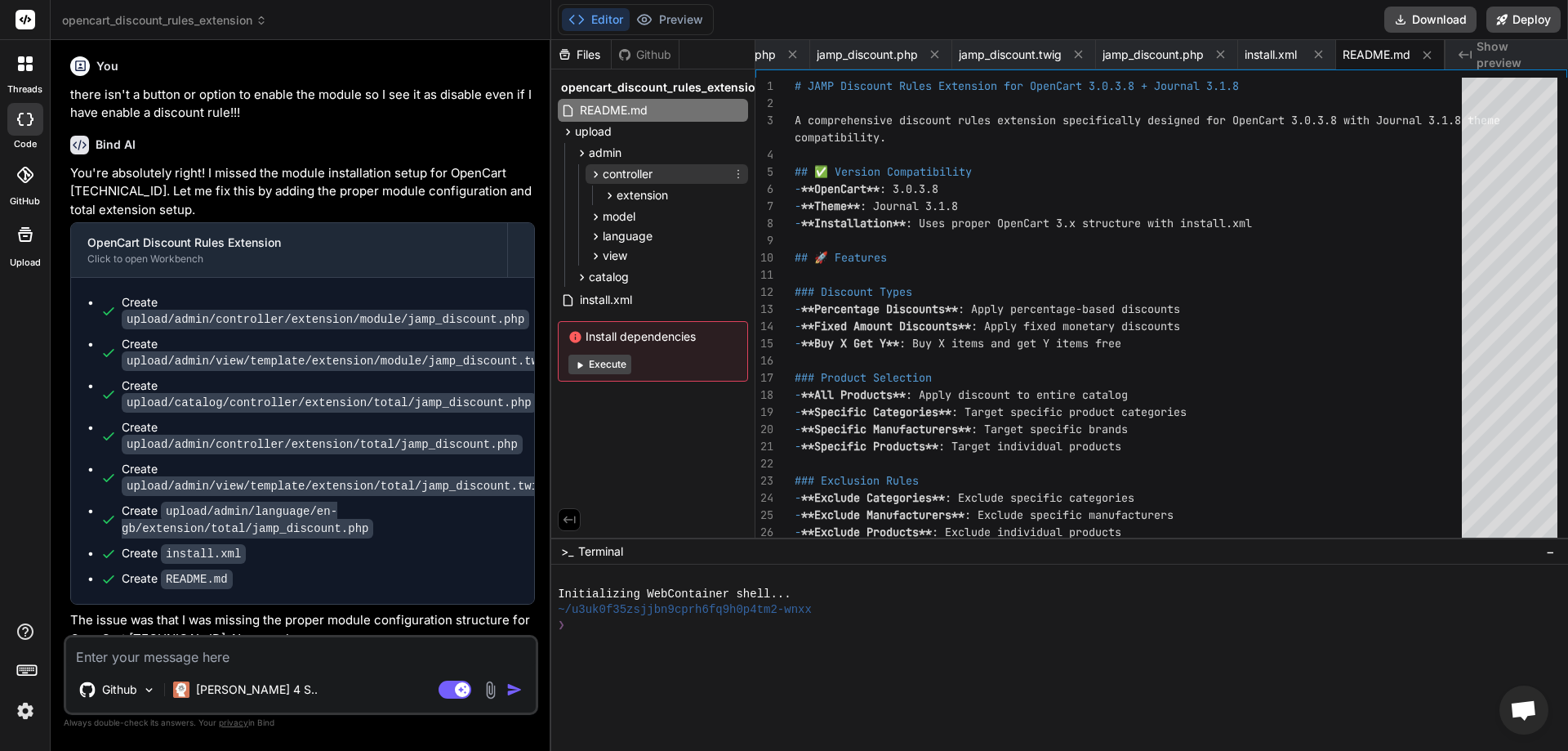
click at [618, 179] on span "controller" at bounding box center [628, 174] width 50 height 17
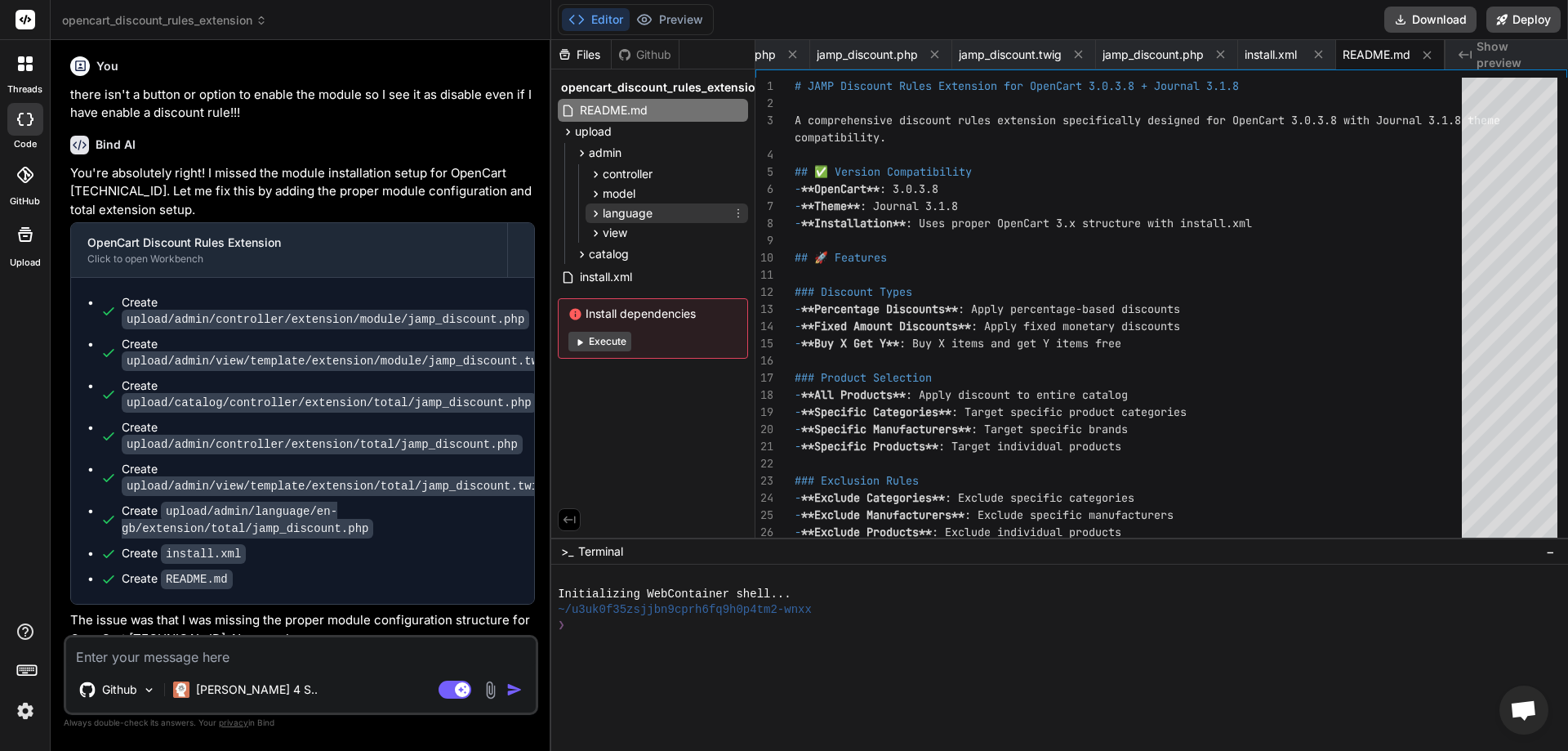
click at [610, 218] on span "language" at bounding box center [628, 213] width 50 height 17
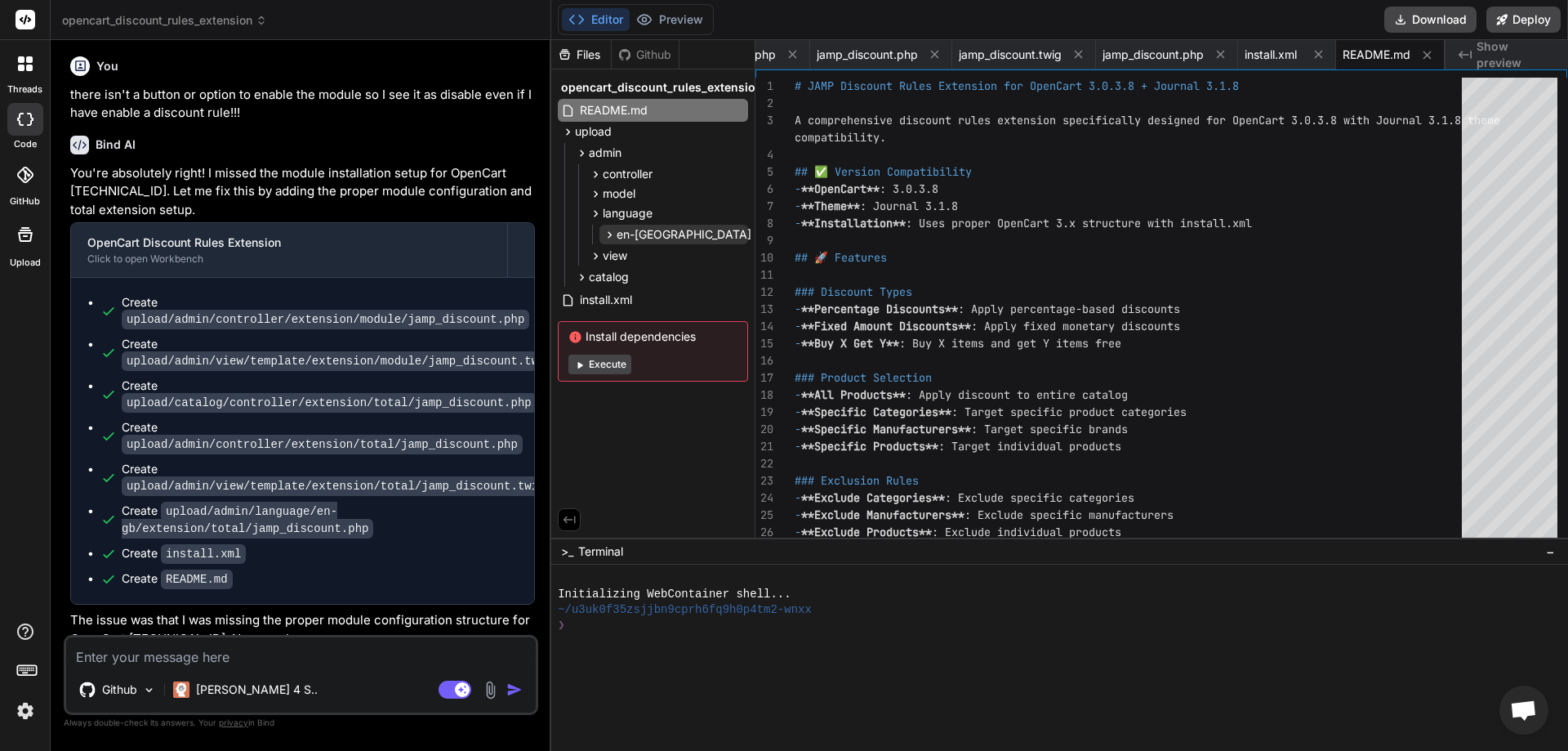
click at [615, 233] on icon at bounding box center [610, 235] width 14 height 14
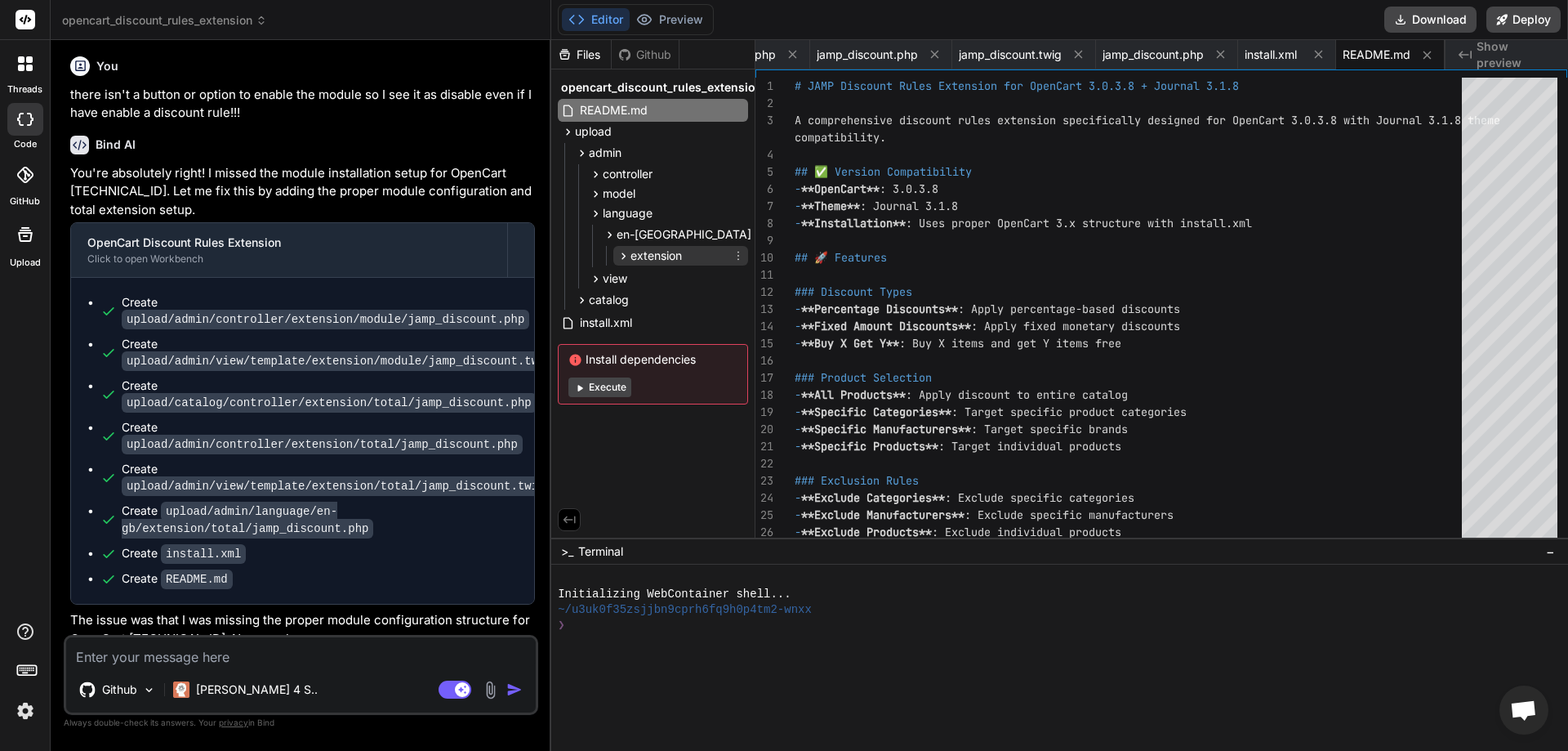
click at [624, 253] on icon at bounding box center [624, 256] width 14 height 14
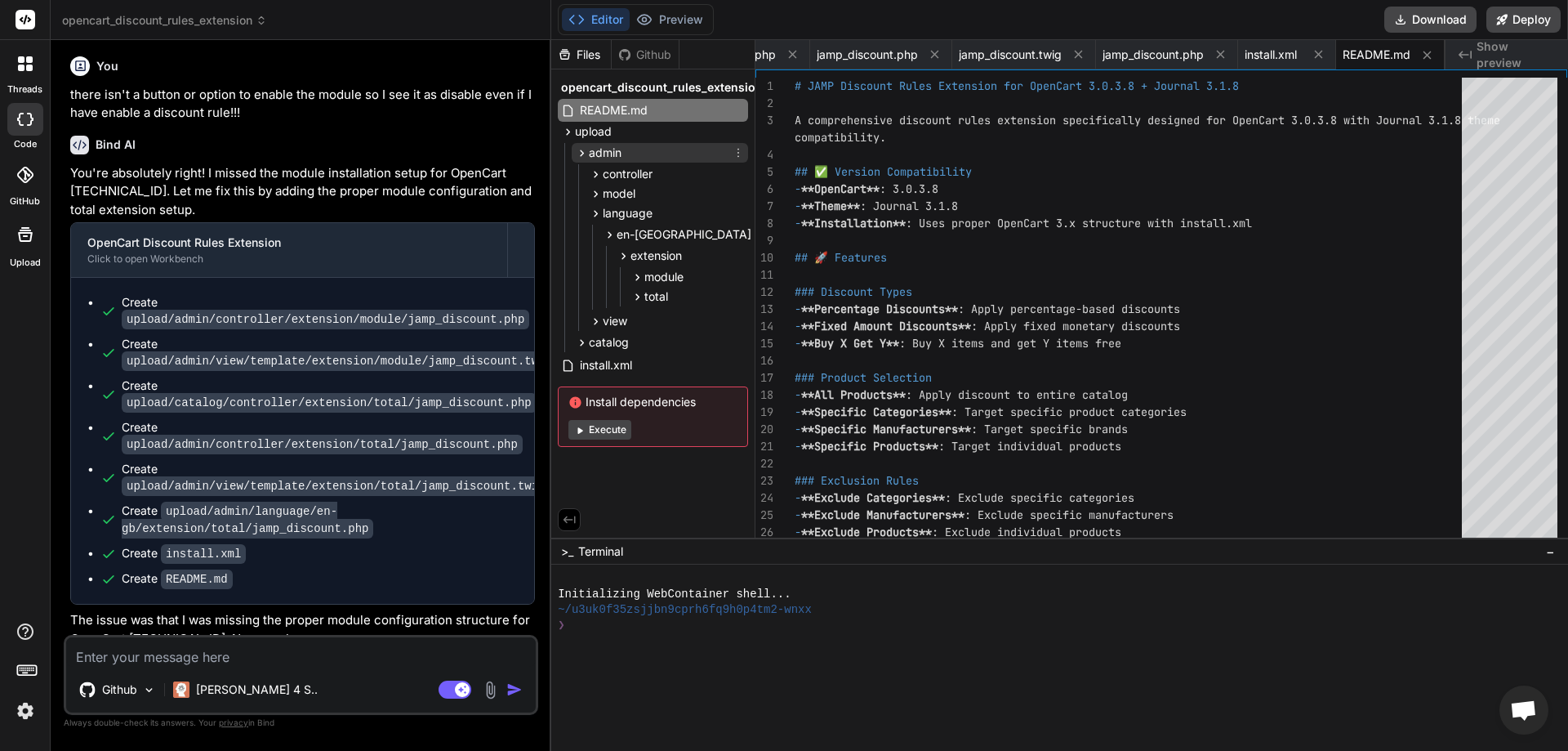
click at [599, 149] on span "admin" at bounding box center [605, 153] width 32 height 17
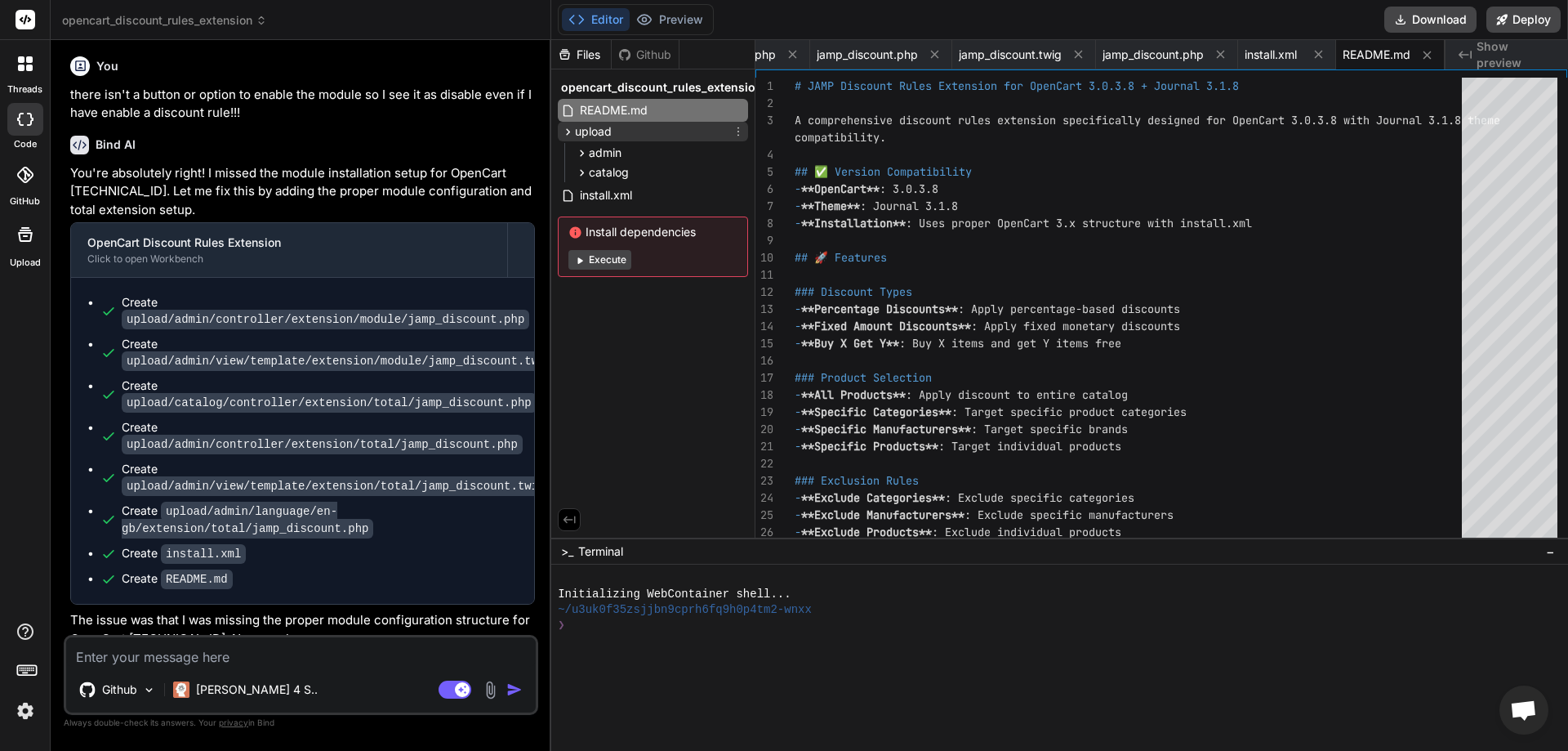
click at [599, 132] on span "upload" at bounding box center [592, 131] width 36 height 17
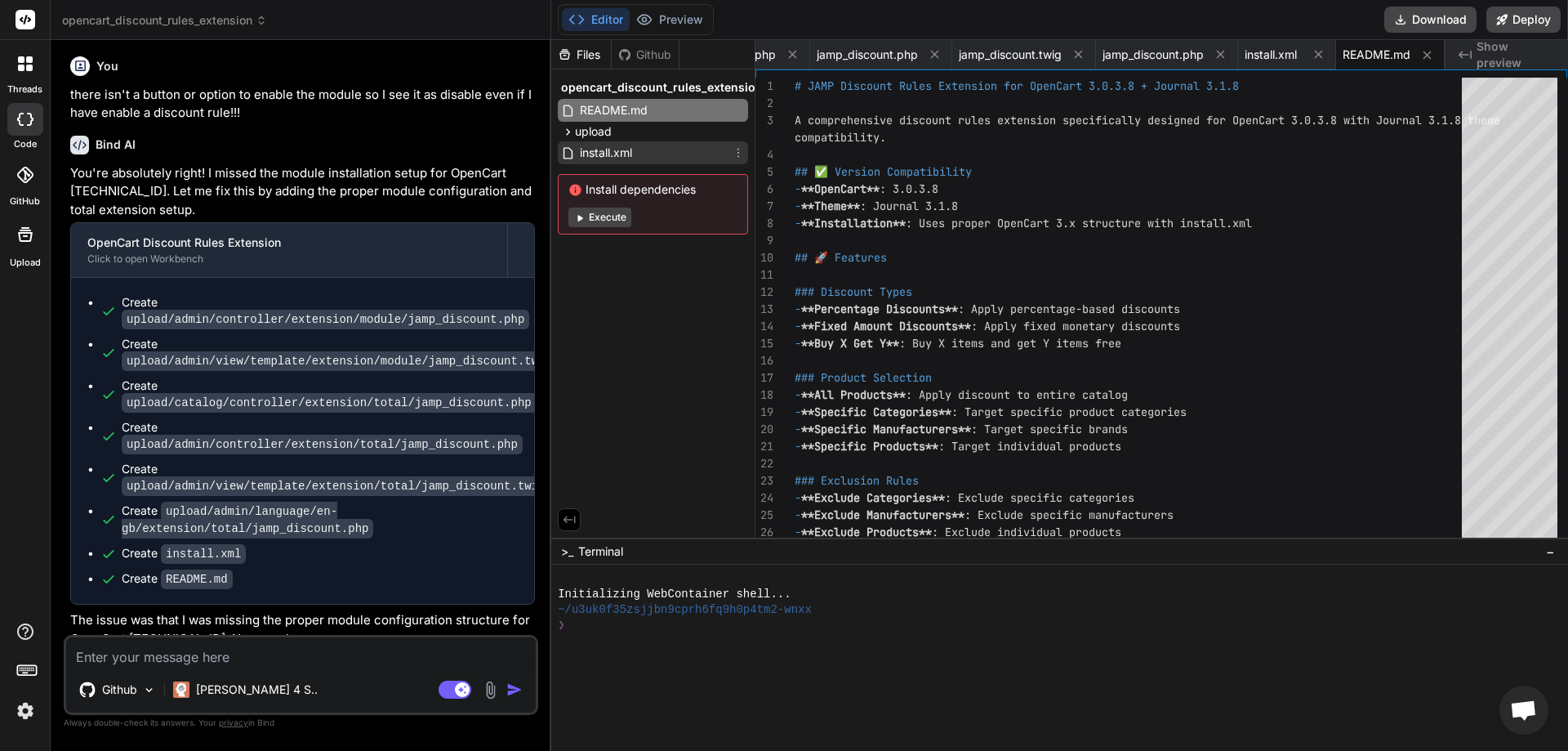
click at [591, 147] on span "install.xml" at bounding box center [606, 153] width 55 height 20
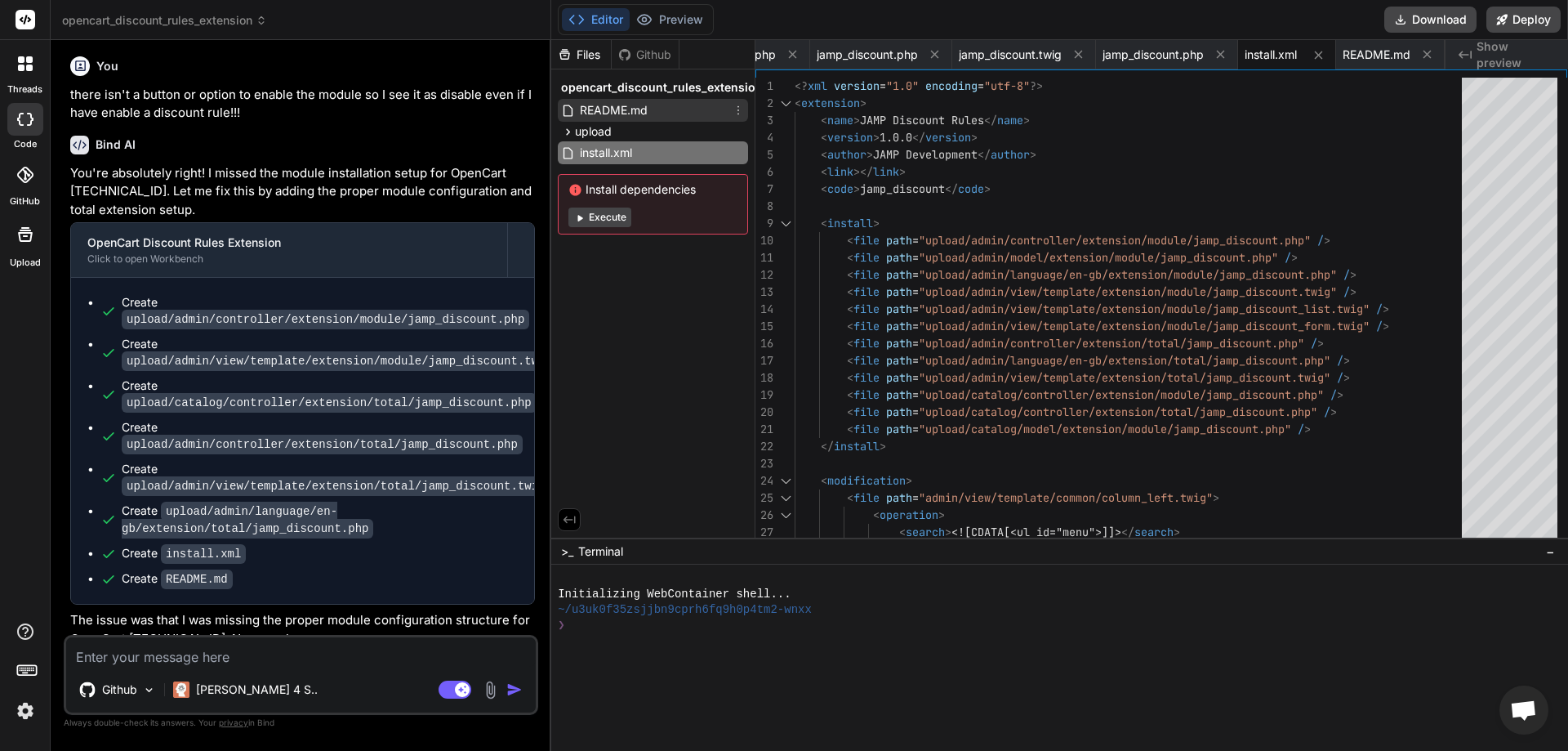
click at [647, 114] on span "README.md" at bounding box center [614, 110] width 71 height 20
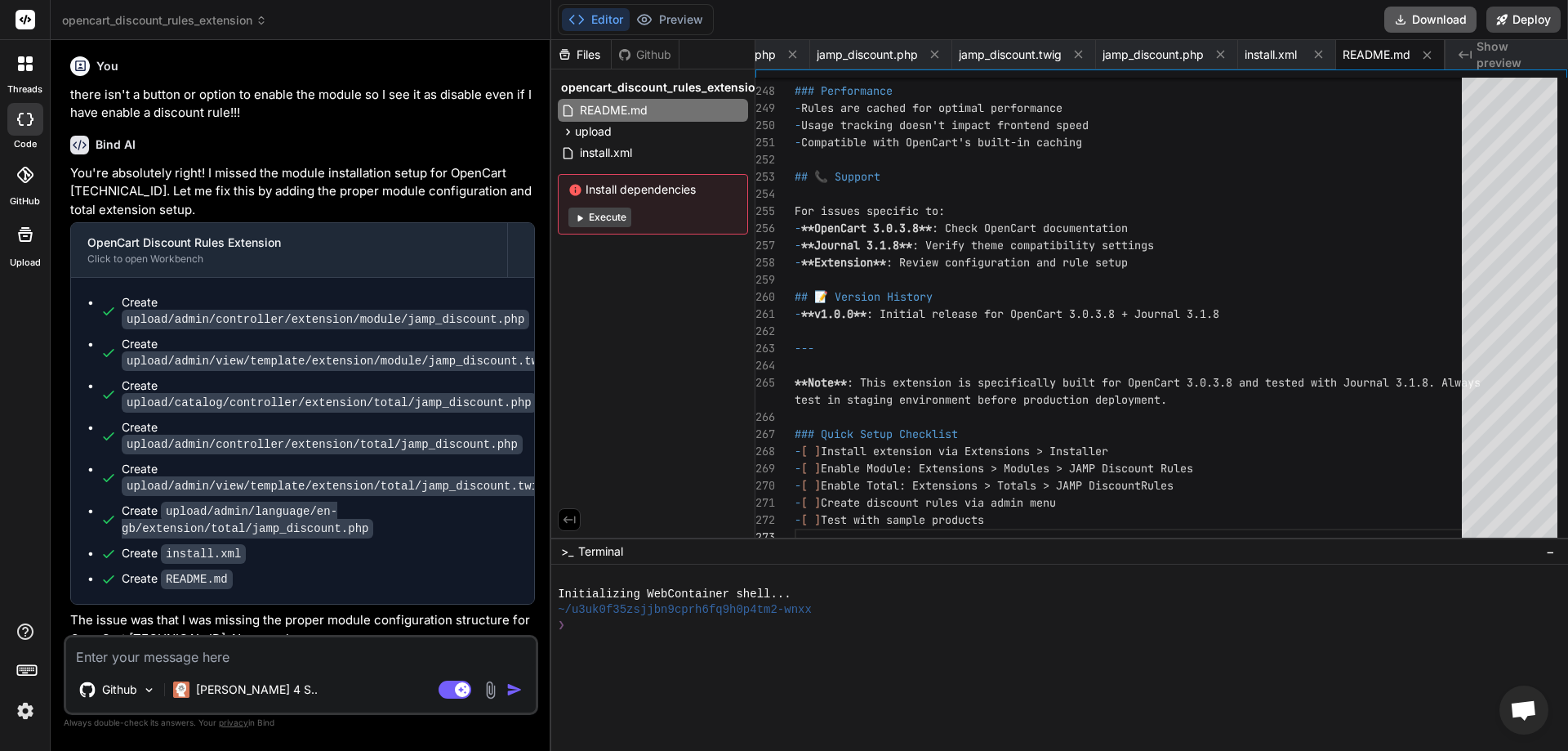
click at [1448, 29] on button "Download" at bounding box center [1430, 20] width 92 height 27
click at [137, 661] on textarea at bounding box center [300, 653] width 469 height 30
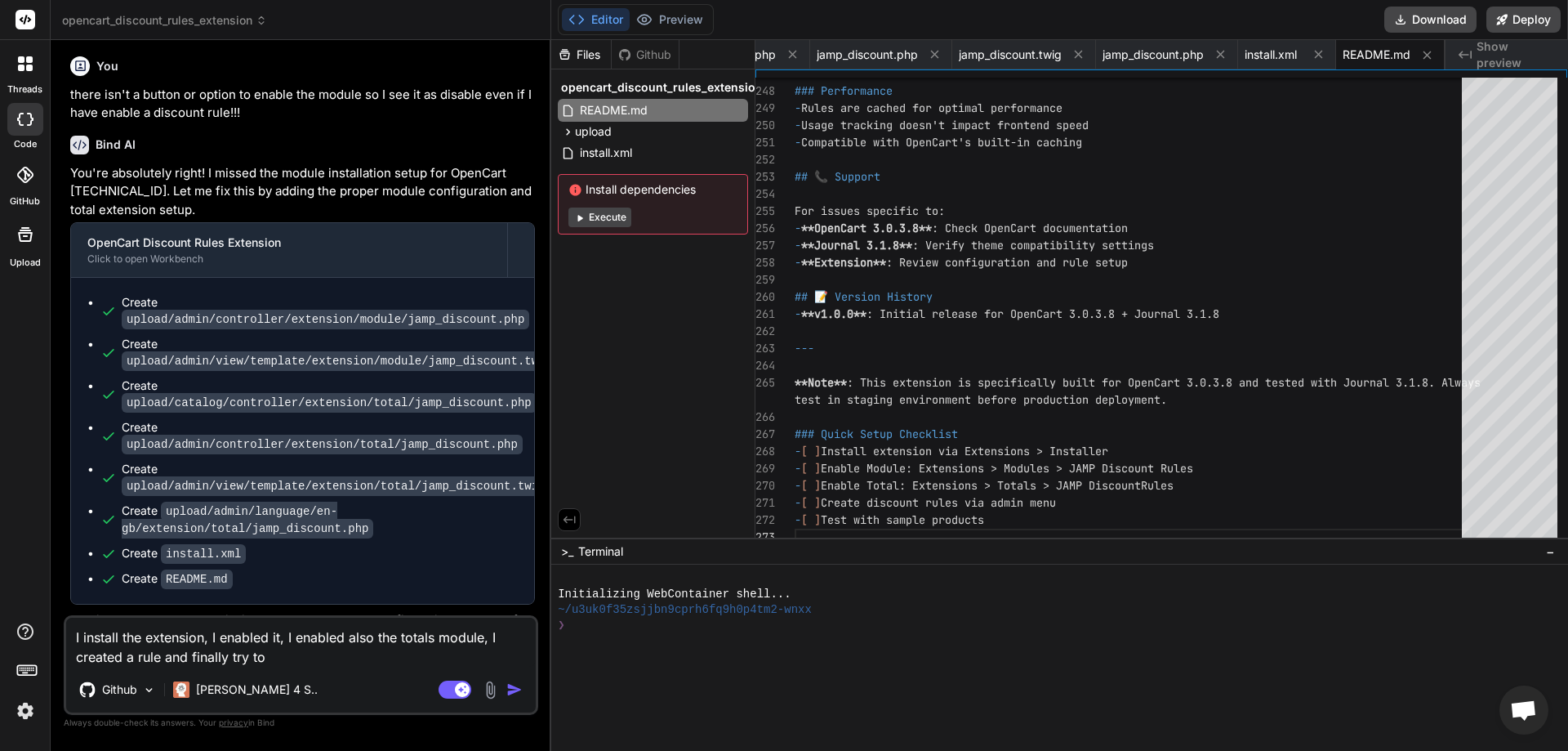
click at [284, 664] on textarea "I install the extension, I enabled it, I enabled also the totals module, I crea…" at bounding box center [300, 643] width 469 height 49
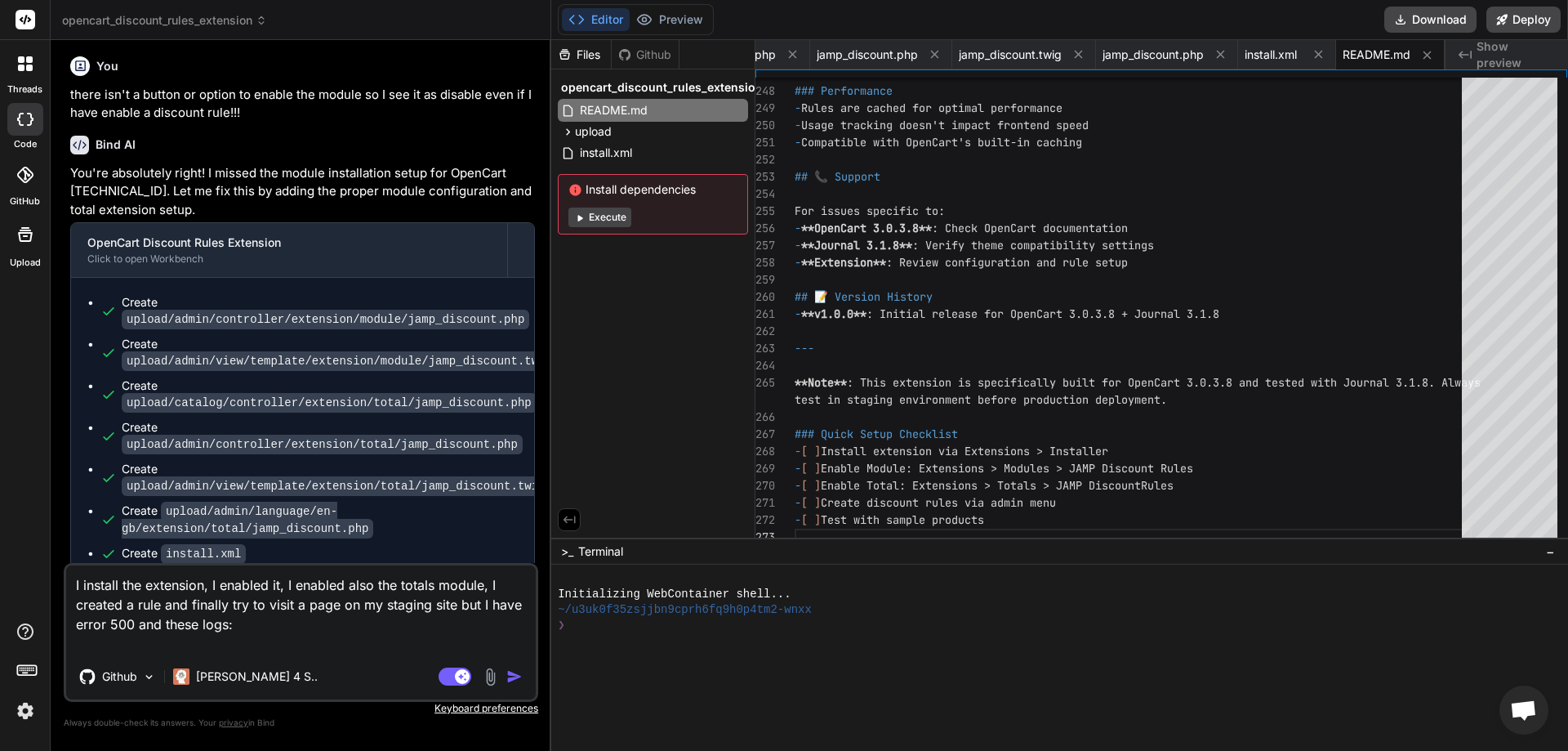
paste textarea "2025/08/29 13:52:19 [error] 1303624#1303624: *2513348 FastCGI sent in stderr: "…"
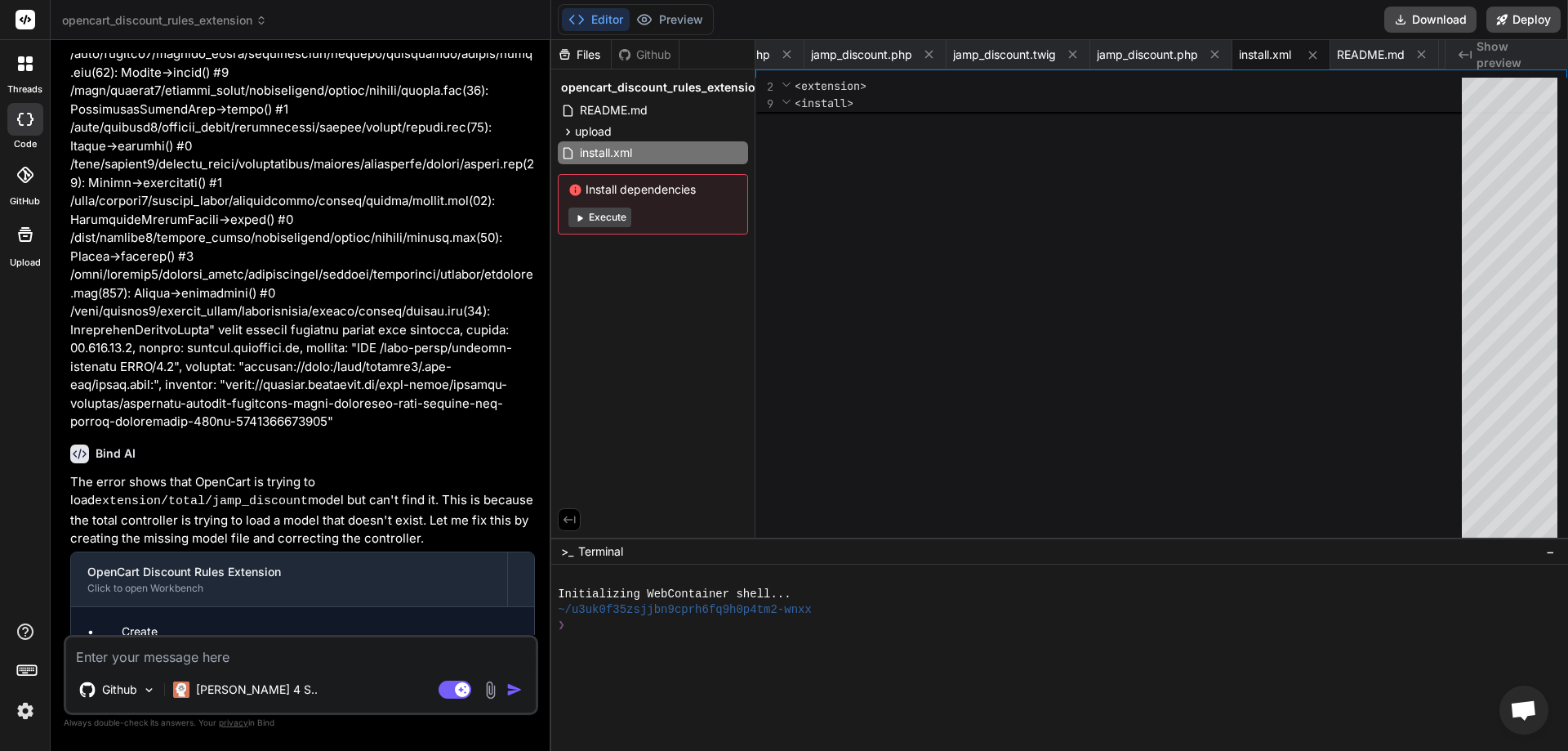
scroll to position [0, 287]
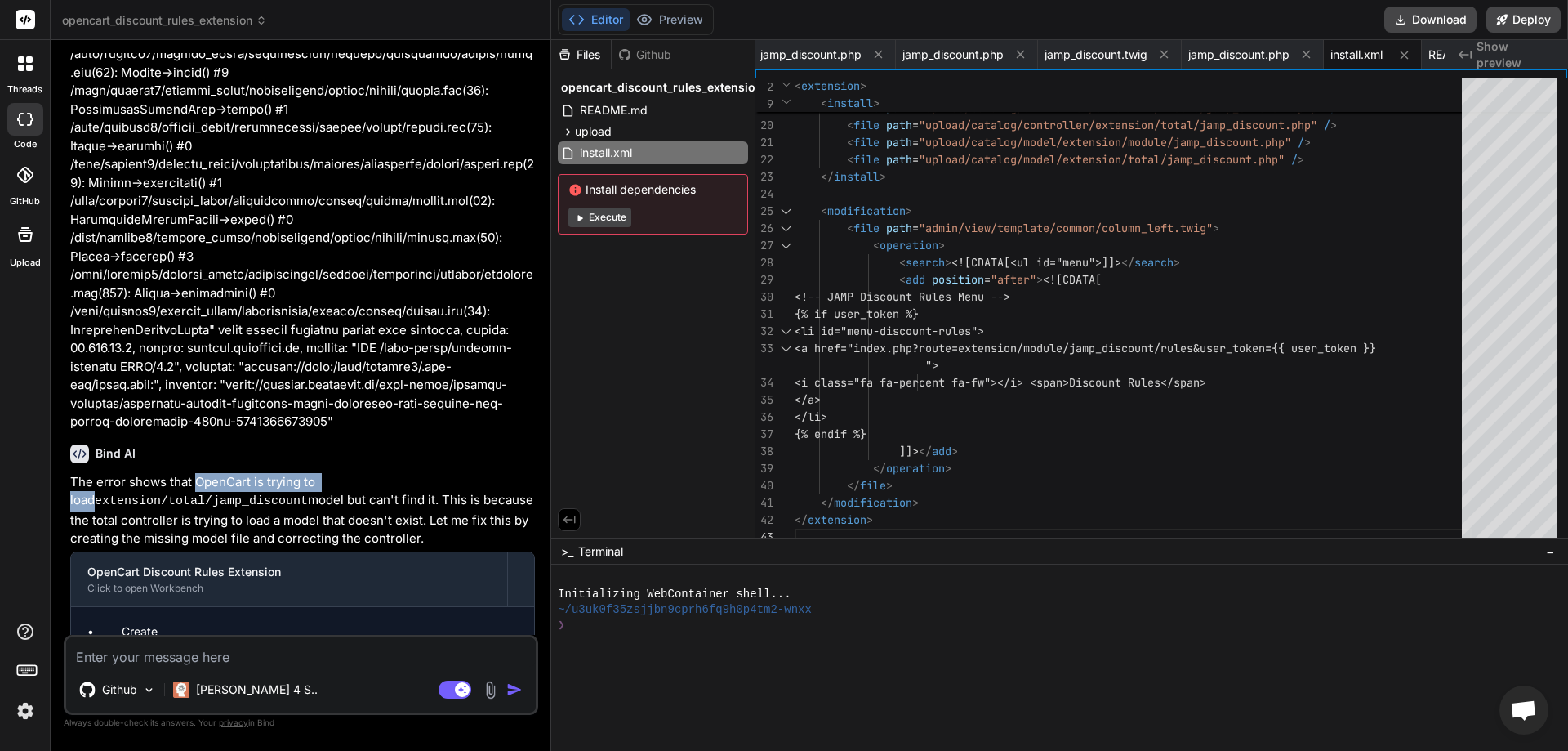
drag, startPoint x: 197, startPoint y: 460, endPoint x: 353, endPoint y: 450, distance: 156.3
click at [352, 473] on p "The error shows that OpenCart is trying to load extension/total/jamp_discount m…" at bounding box center [302, 511] width 464 height 75
click at [353, 473] on p "The error shows that OpenCart is trying to load extension/total/jamp_discount m…" at bounding box center [302, 511] width 464 height 75
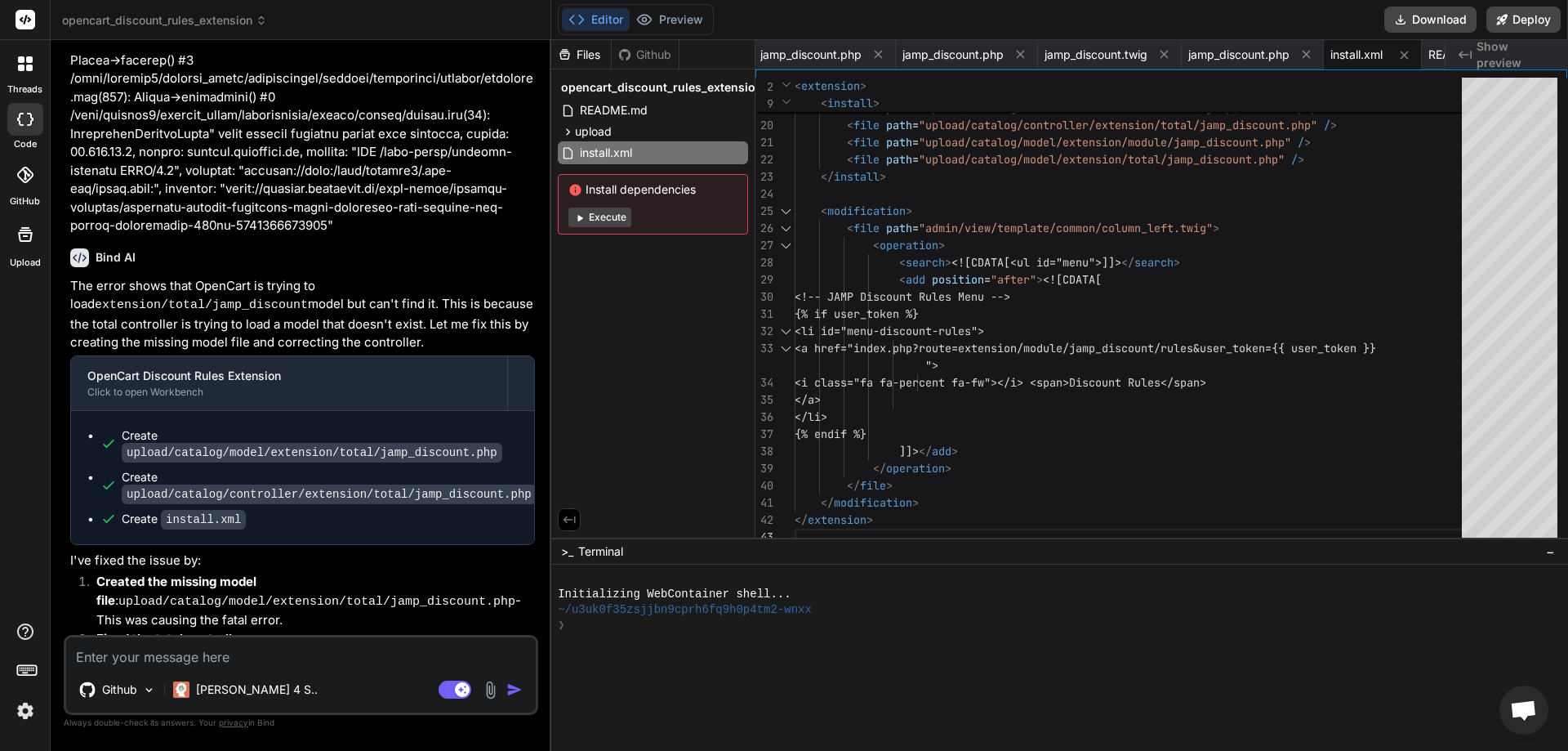
scroll to position [4264, 0]
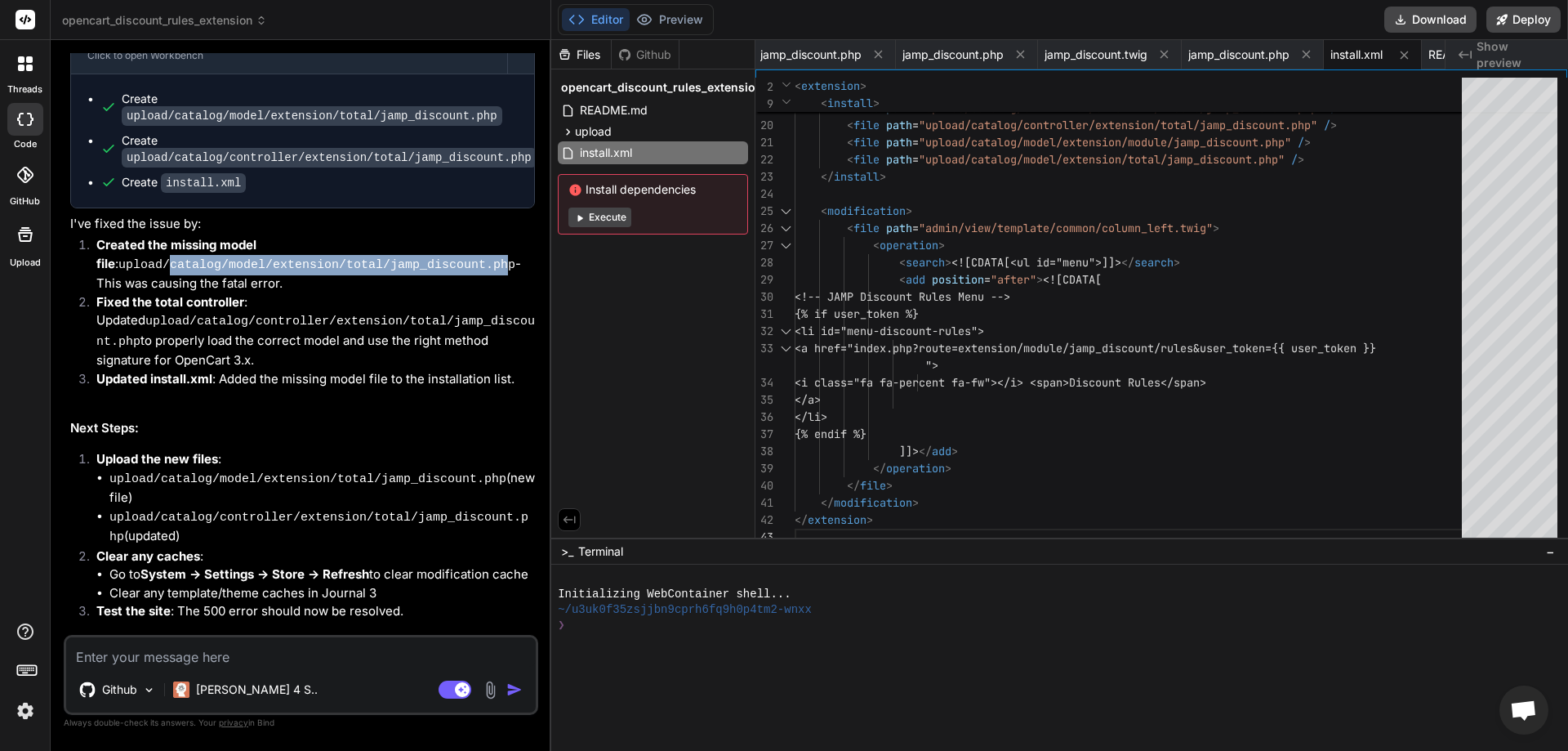
drag, startPoint x: 147, startPoint y: 221, endPoint x: 452, endPoint y: 216, distance: 305.0
click at [451, 258] on code "upload/catalog/model/extension/total/jamp_discount.php" at bounding box center [316, 265] width 396 height 14
click at [452, 258] on code "upload/catalog/model/extension/total/jamp_discount.php" at bounding box center [316, 265] width 396 height 14
drag, startPoint x: 113, startPoint y: 238, endPoint x: 257, endPoint y: 232, distance: 144.1
click at [254, 236] on p "Created the missing model file : upload/catalog/model/extension/total/jamp_disc…" at bounding box center [316, 265] width 439 height 57
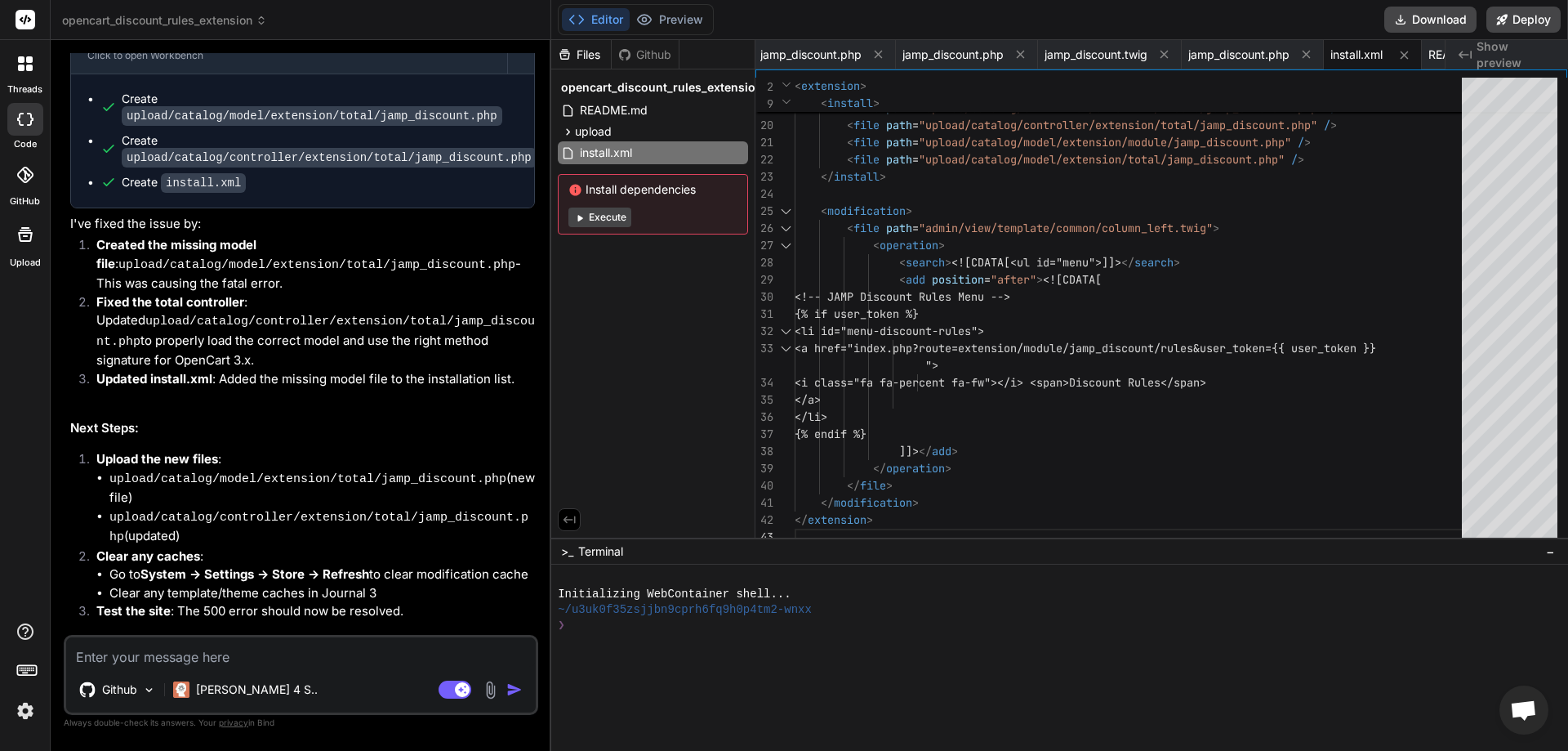
click at [257, 236] on p "Created the missing model file : upload/catalog/model/extension/total/jamp_disc…" at bounding box center [316, 265] width 439 height 57
drag, startPoint x: 139, startPoint y: 258, endPoint x: 334, endPoint y: 256, distance: 195.0
click at [334, 293] on p "Fixed the total controller : Updated upload/catalog/controller/extension/total/…" at bounding box center [316, 332] width 439 height 77
click at [1436, 17] on button "Download" at bounding box center [1430, 20] width 92 height 27
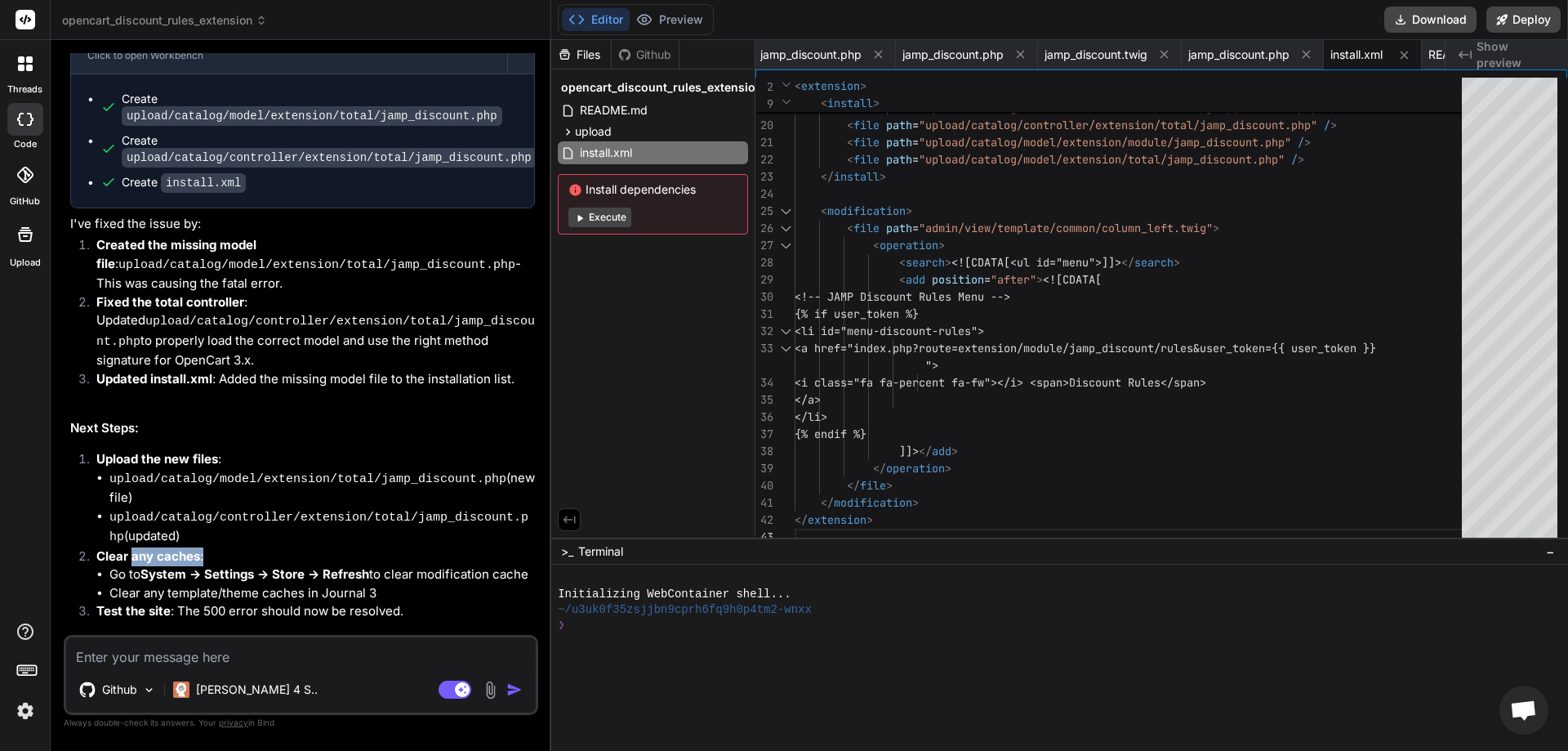
drag, startPoint x: 137, startPoint y: 488, endPoint x: 226, endPoint y: 485, distance: 89.1
click at [226, 547] on p "Clear any caches :" at bounding box center [316, 556] width 439 height 19
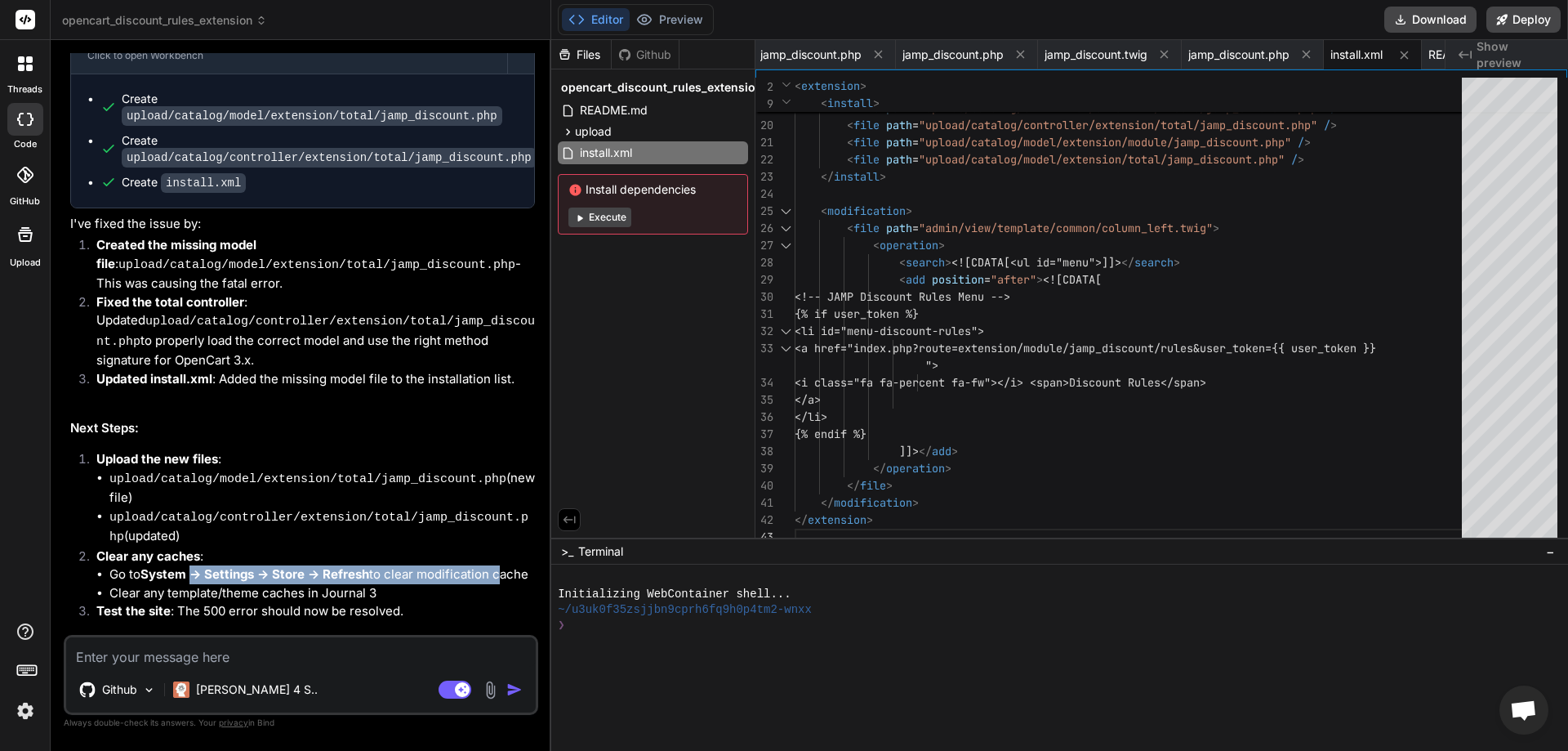
drag, startPoint x: 198, startPoint y: 497, endPoint x: 497, endPoint y: 503, distance: 299.1
click at [497, 565] on li "Go to System → Settings → Store → Refresh to clear modification cache" at bounding box center [322, 574] width 426 height 19
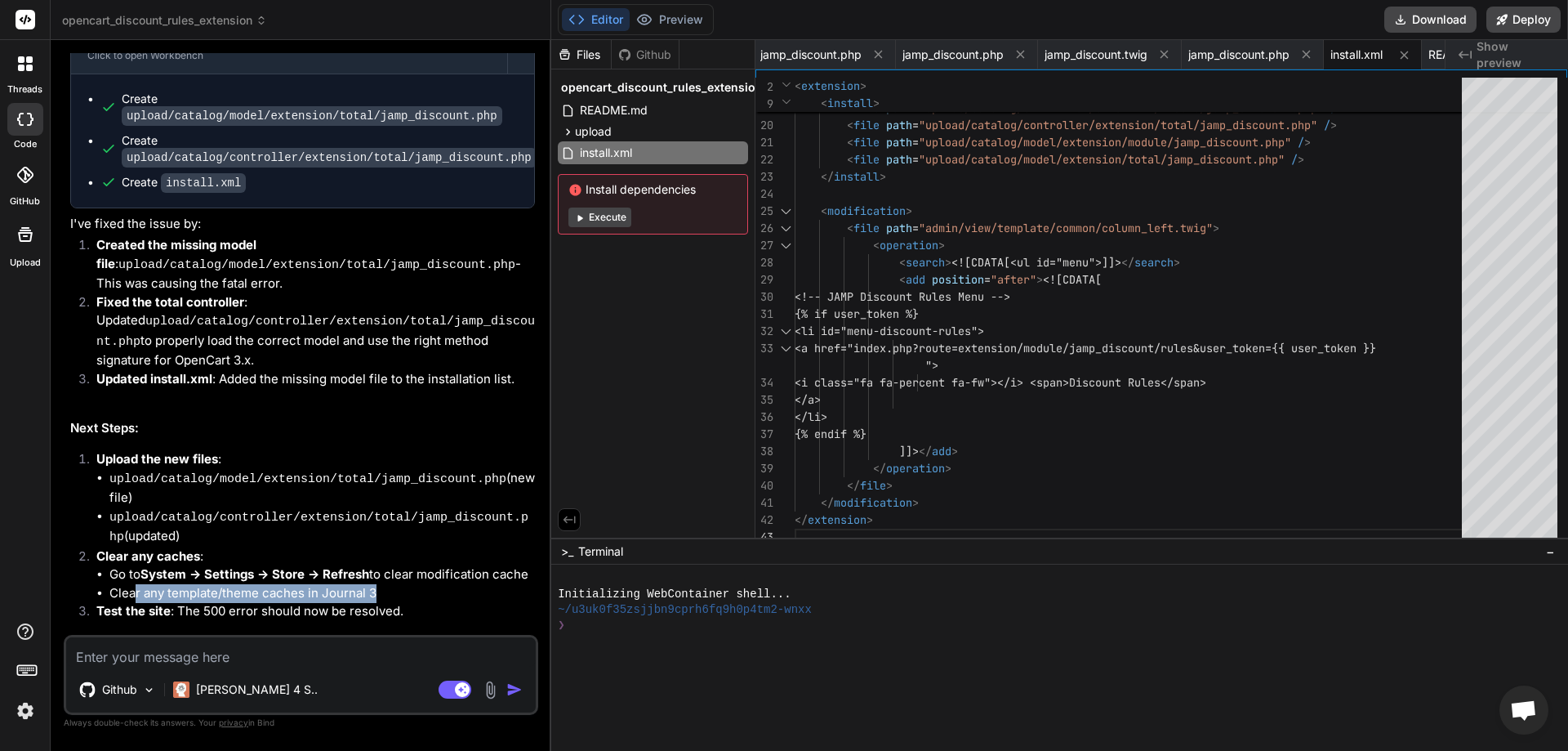
drag, startPoint x: 132, startPoint y: 518, endPoint x: 402, endPoint y: 518, distance: 270.0
click at [401, 585] on li "Clear any template/theme caches in Journal 3" at bounding box center [322, 594] width 426 height 19
click at [402, 585] on li "Clear any template/theme caches in Journal 3" at bounding box center [322, 594] width 426 height 19
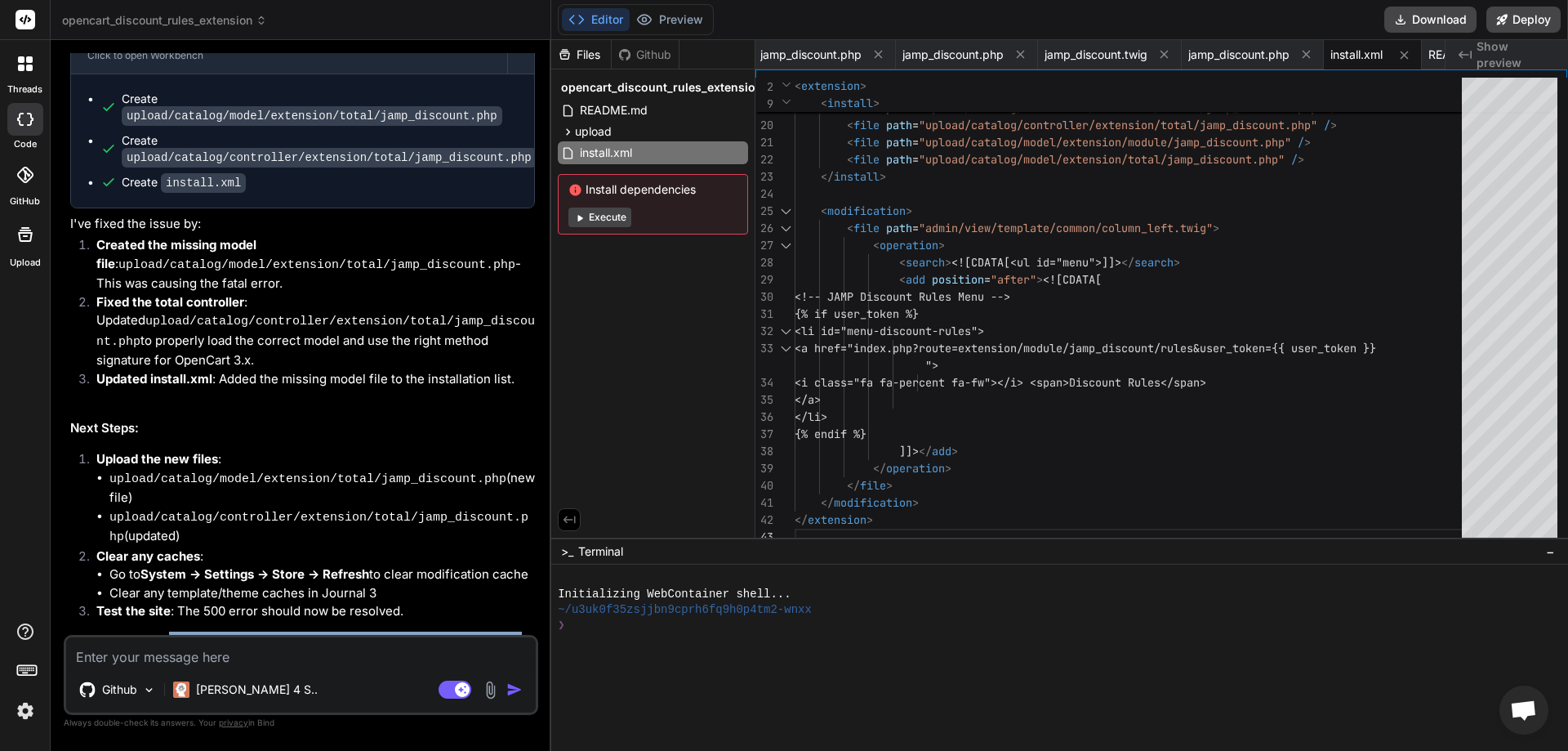
drag, startPoint x: 167, startPoint y: 564, endPoint x: 450, endPoint y: 618, distance: 288.1
click at [450, 632] on p "The error was happening because OpenCart's cart system was trying to load the t…" at bounding box center [302, 668] width 464 height 74
click at [232, 660] on textarea at bounding box center [300, 653] width 469 height 30
paste textarea "Notice: Undefined property: Proxy::getTotal in /home/pharmwe1/storage_stage/mod…"
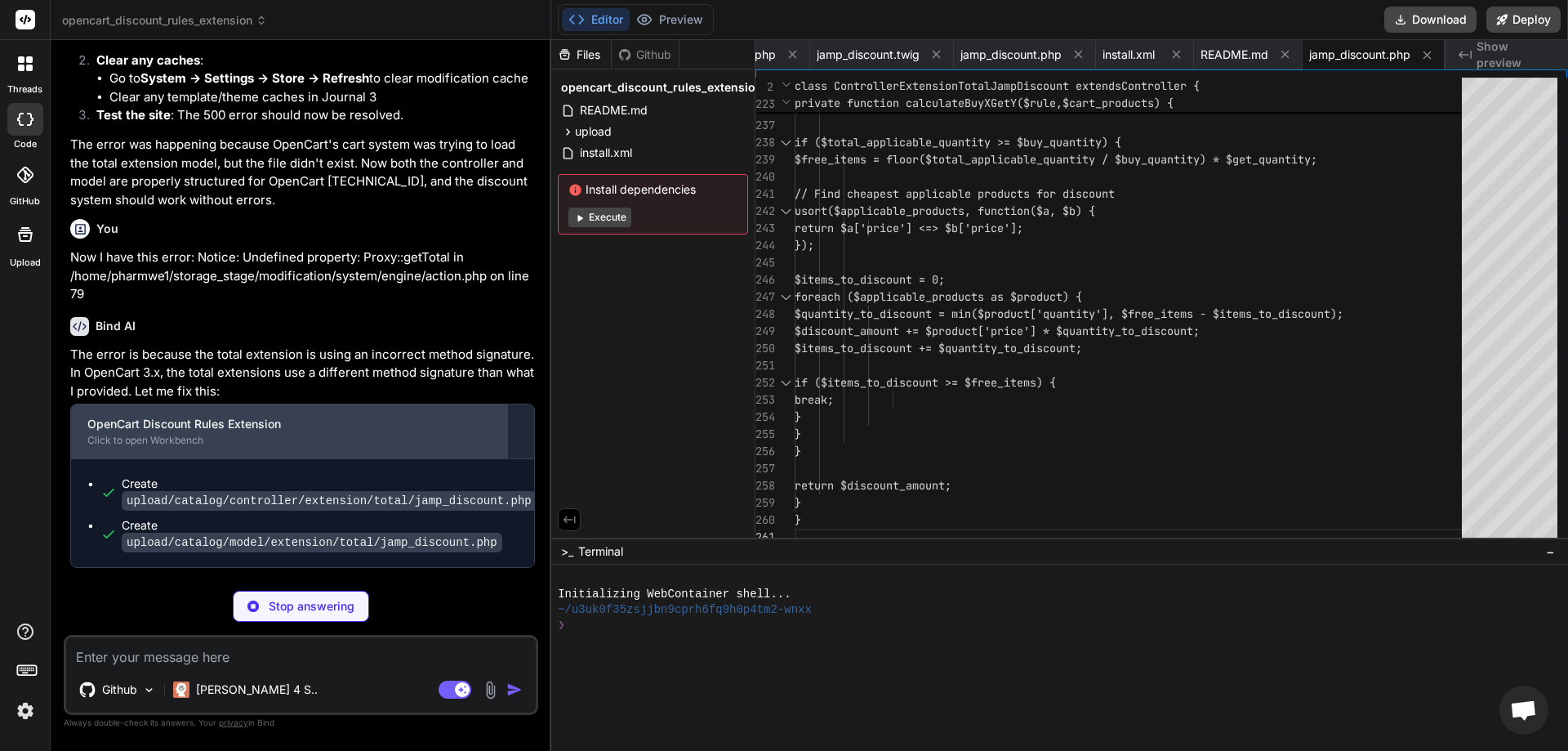
scroll to position [4766, 0]
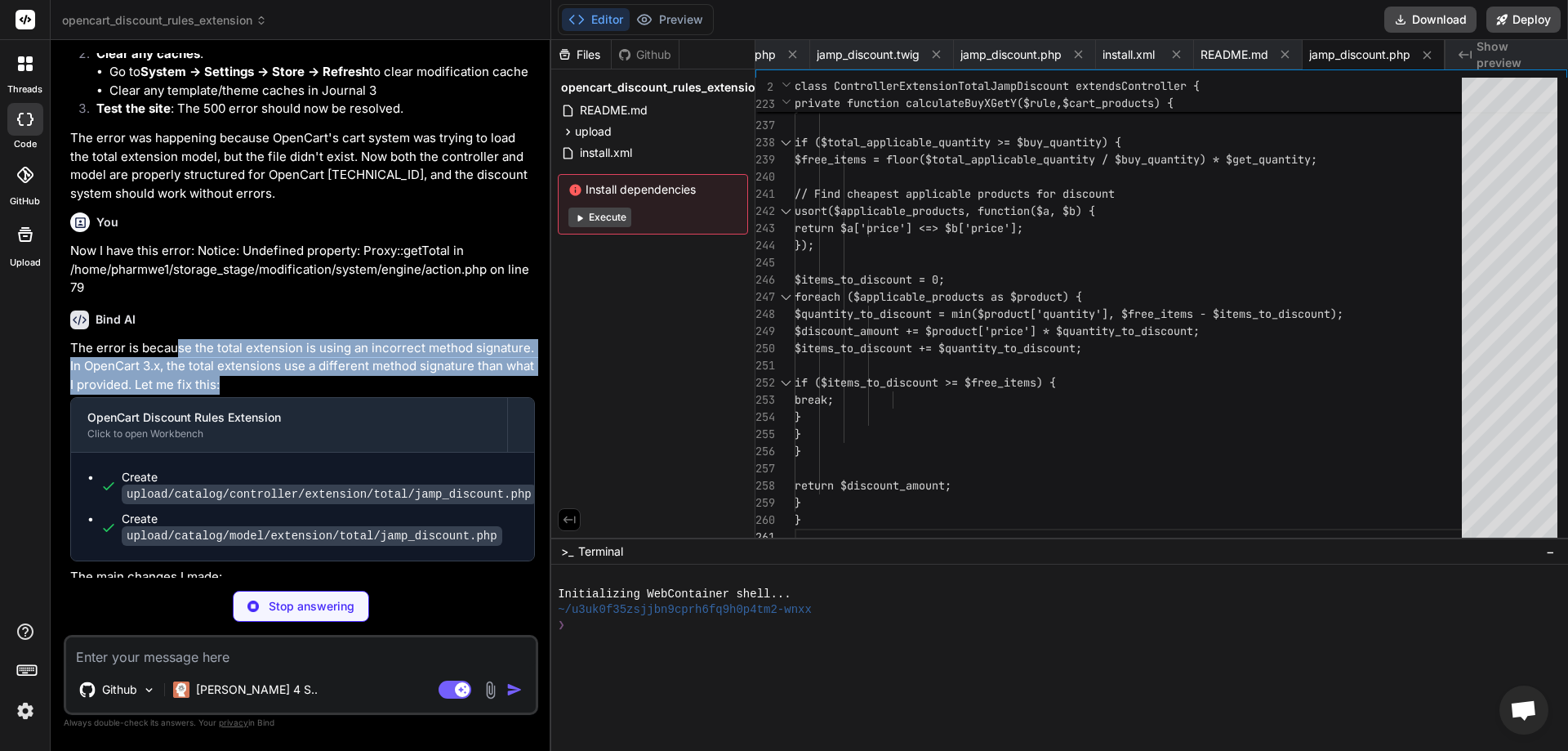
drag, startPoint x: 195, startPoint y: 279, endPoint x: 344, endPoint y: 307, distance: 151.6
click at [344, 340] on p "The error is because the total extension is using an incorrect method signature…" at bounding box center [302, 367] width 464 height 55
click at [345, 340] on p "The error is because the total extension is using an incorrect method signature…" at bounding box center [302, 367] width 464 height 55
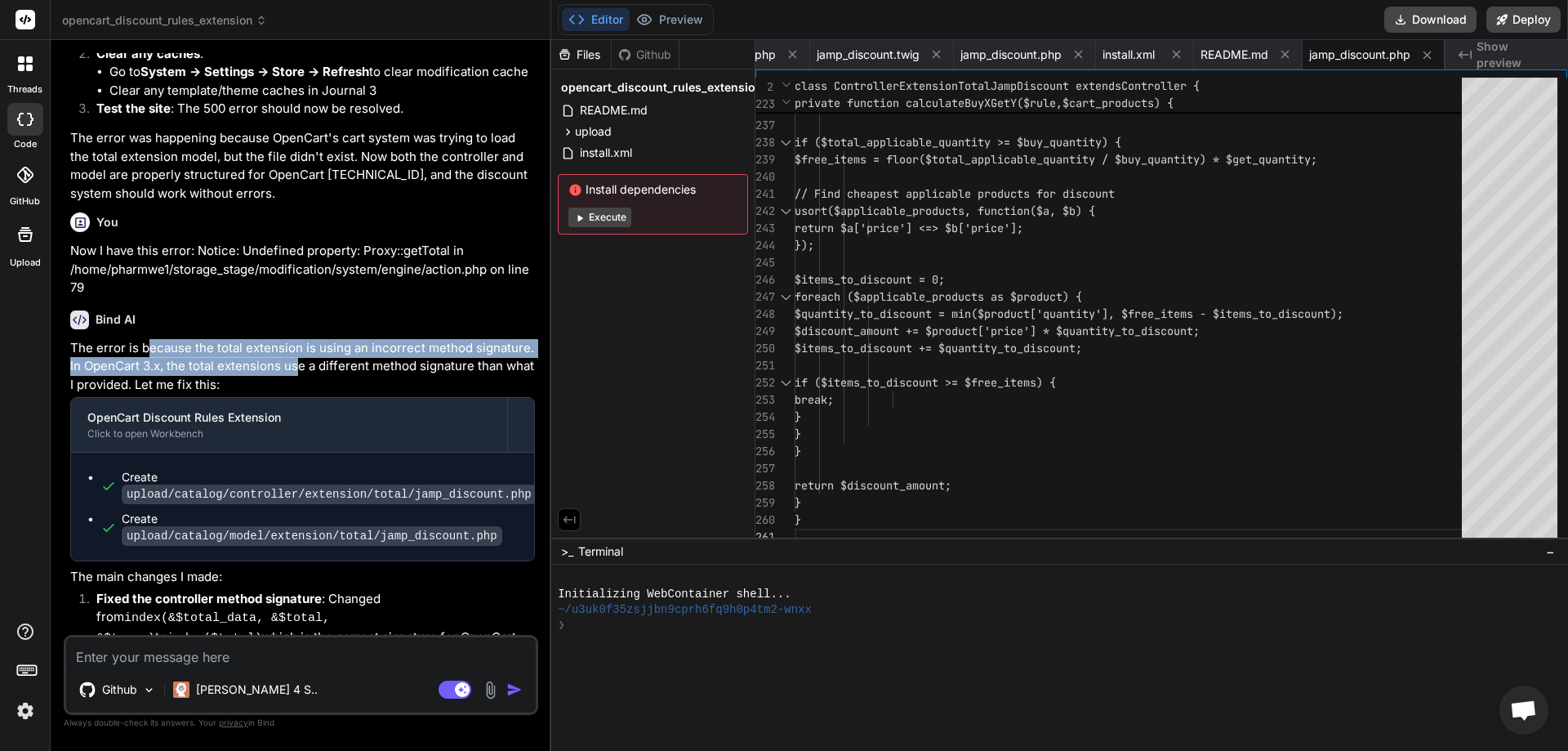
drag, startPoint x: 194, startPoint y: 282, endPoint x: 297, endPoint y: 301, distance: 104.7
click at [296, 340] on p "The error is because the total extension is using an incorrect method signature…" at bounding box center [302, 367] width 464 height 55
click at [297, 340] on p "The error is because the total extension is using an incorrect method signature…" at bounding box center [302, 367] width 464 height 55
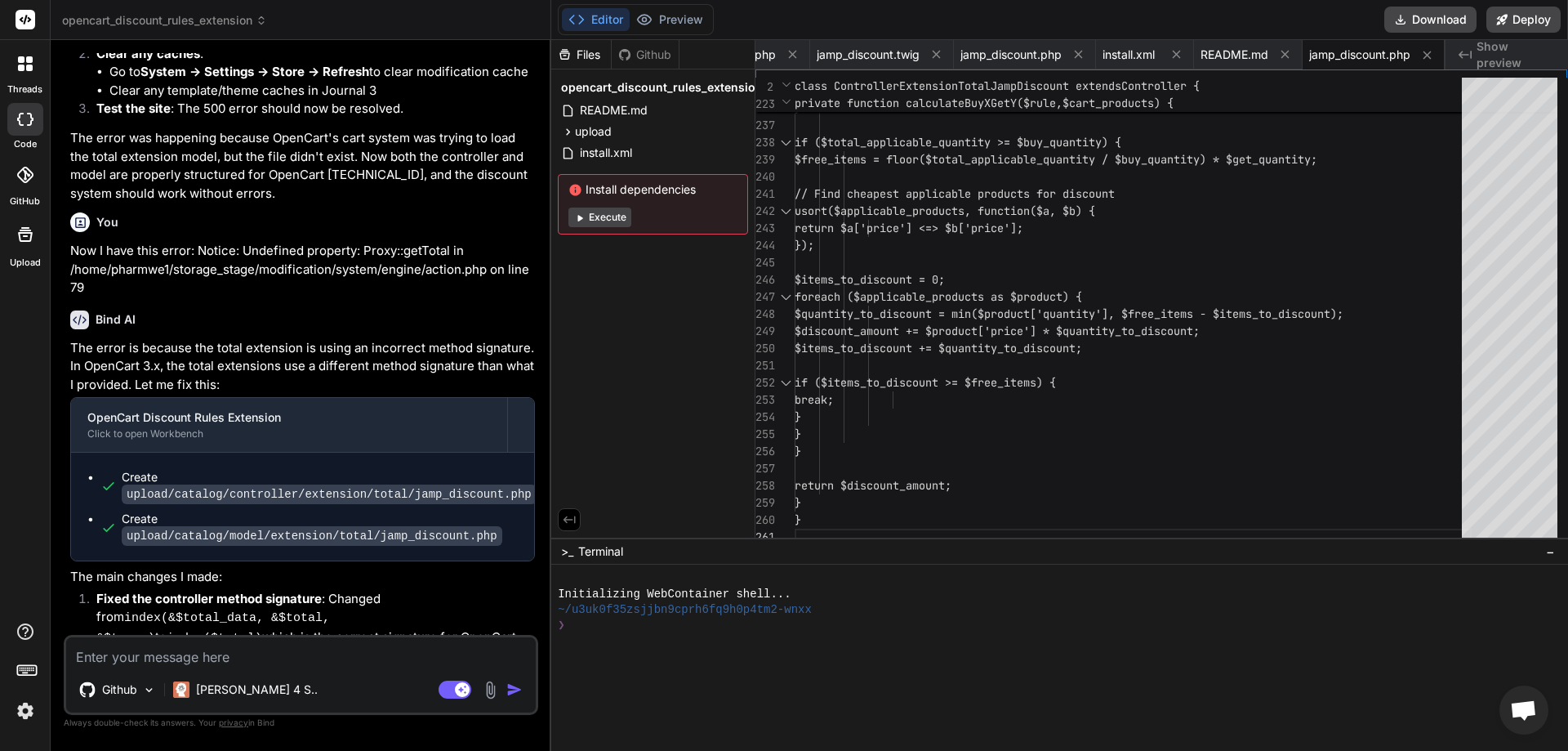
scroll to position [4906, 0]
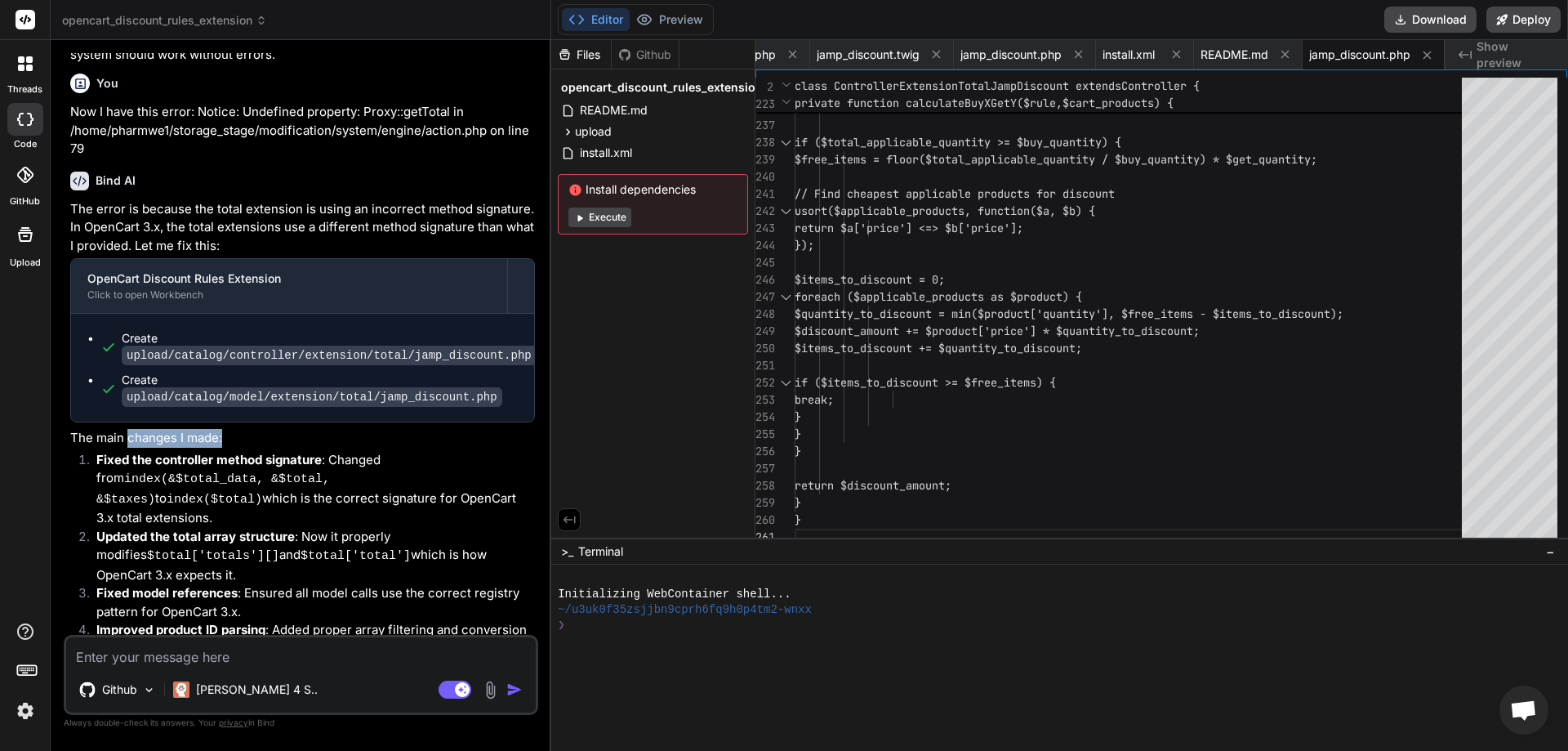
drag, startPoint x: 127, startPoint y: 348, endPoint x: 287, endPoint y: 348, distance: 160.0
click at [287, 429] on p "The main changes I made:" at bounding box center [302, 438] width 464 height 19
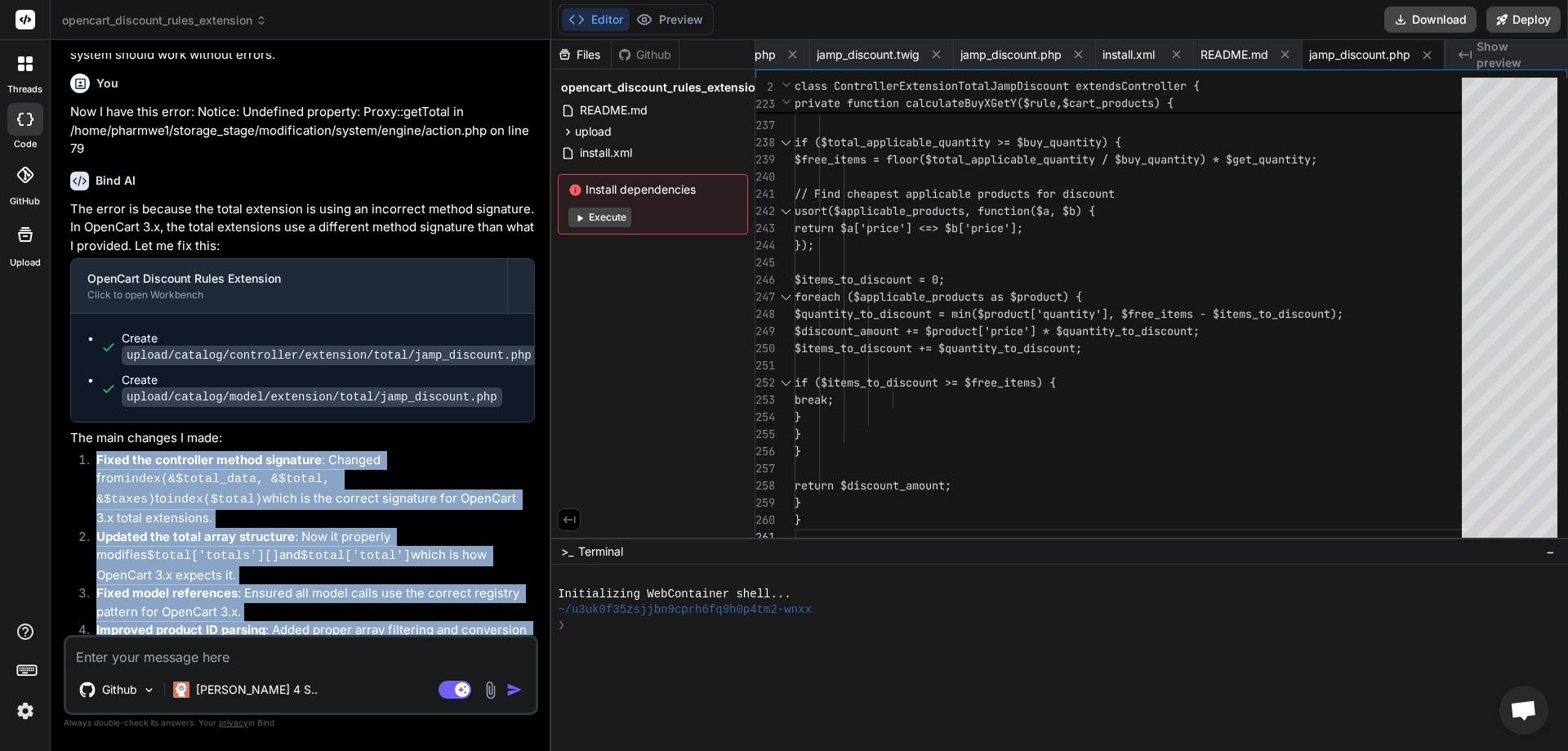
drag, startPoint x: 98, startPoint y: 370, endPoint x: 244, endPoint y: 533, distance: 218.8
click at [244, 533] on ol "Fixed the controller method signature : Changed from index(&$total_data, &$tota…" at bounding box center [302, 554] width 464 height 208
click at [244, 621] on p "Improved product ID parsing : Added proper array filtering and conversion for p…" at bounding box center [316, 639] width 439 height 36
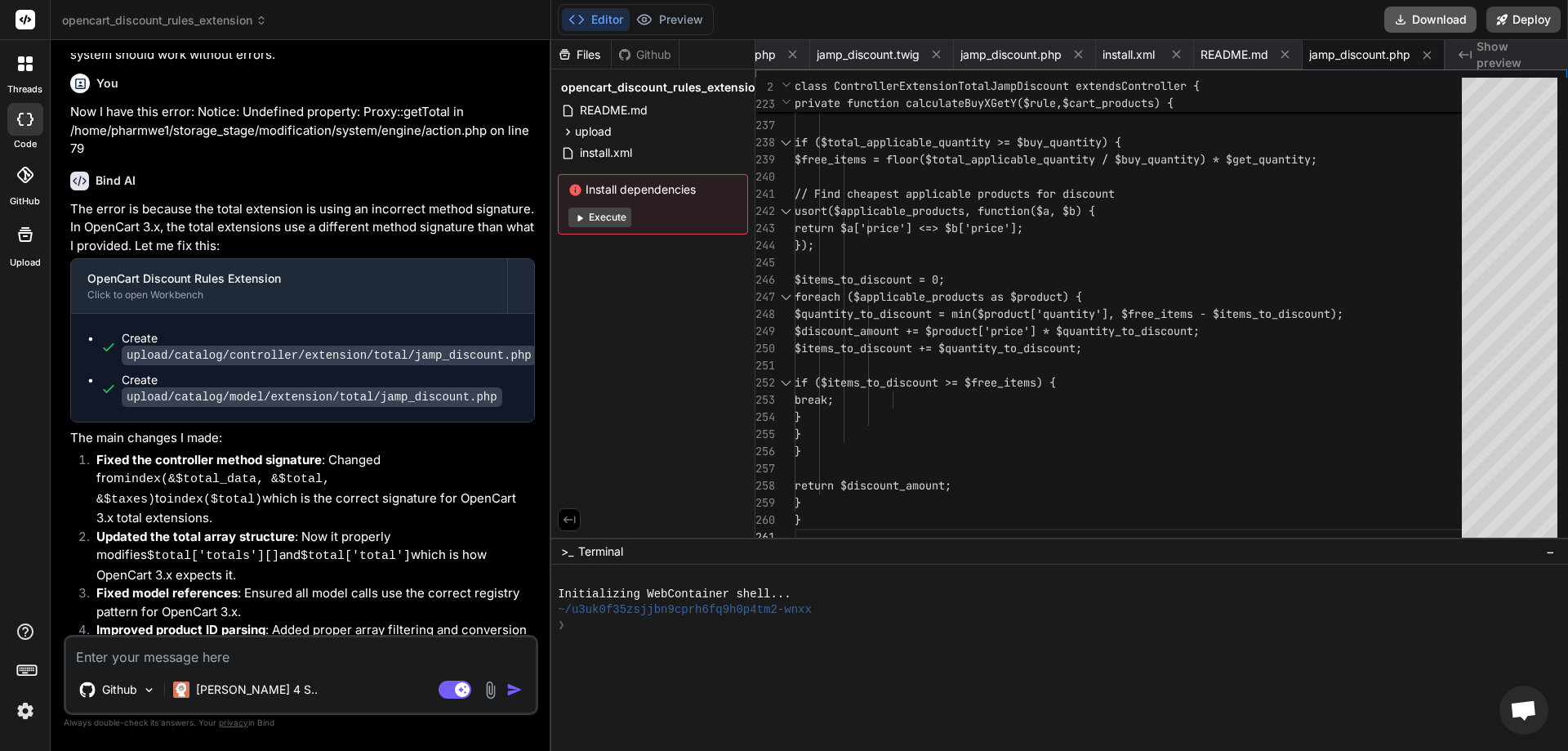
click at [1421, 17] on button "Download" at bounding box center [1430, 20] width 92 height 27
drag, startPoint x: 136, startPoint y: 371, endPoint x: 435, endPoint y: 371, distance: 299.0
click at [435, 451] on p "Fixed the controller method signature : Changed from index(&$total_data, &$tota…" at bounding box center [316, 489] width 439 height 77
drag, startPoint x: 130, startPoint y: 390, endPoint x: 423, endPoint y: 397, distance: 293.1
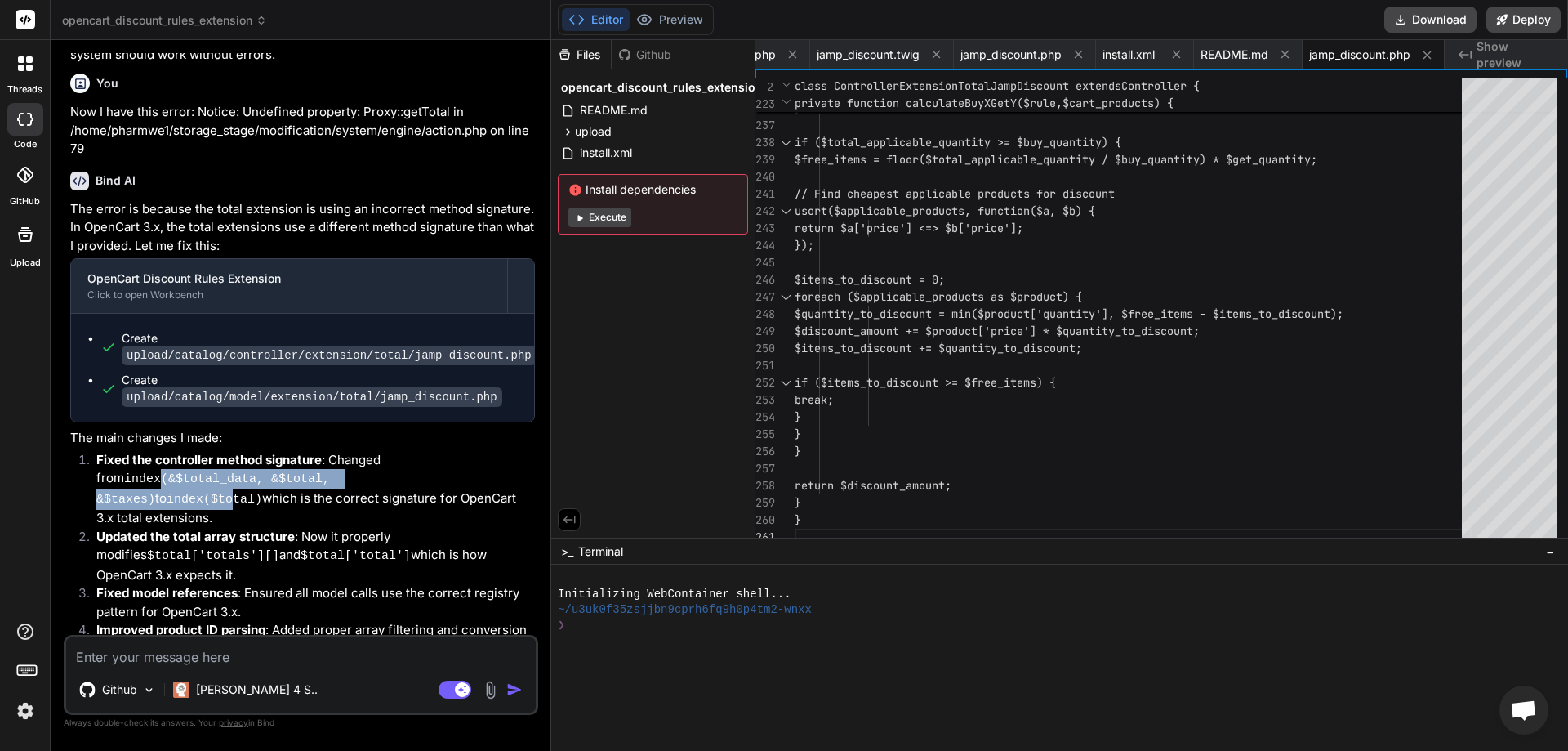
click at [423, 451] on p "Fixed the controller method signature : Changed from index(&$total_data, &$tota…" at bounding box center [316, 489] width 439 height 77
click at [238, 657] on textarea at bounding box center [300, 653] width 469 height 30
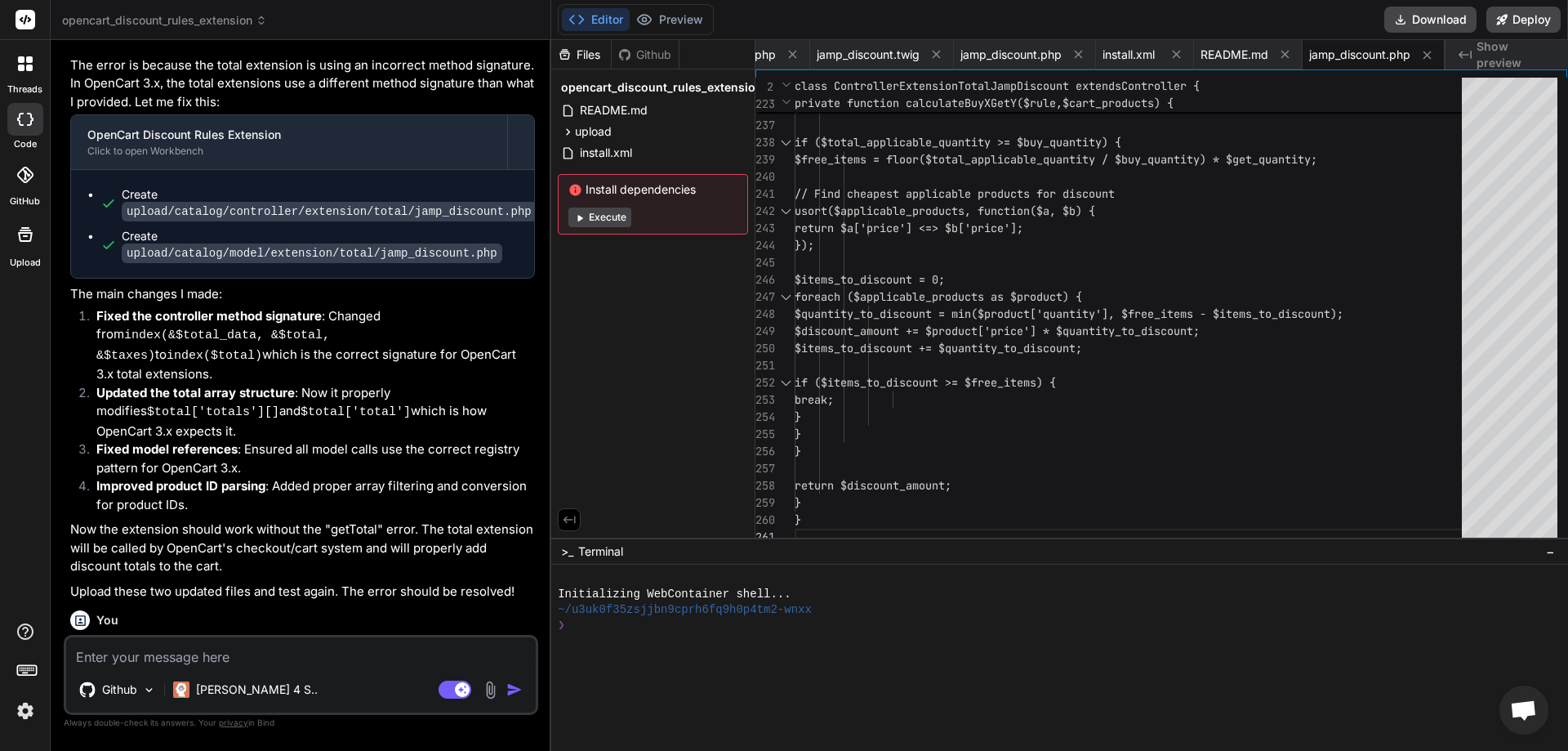
scroll to position [5074, 0]
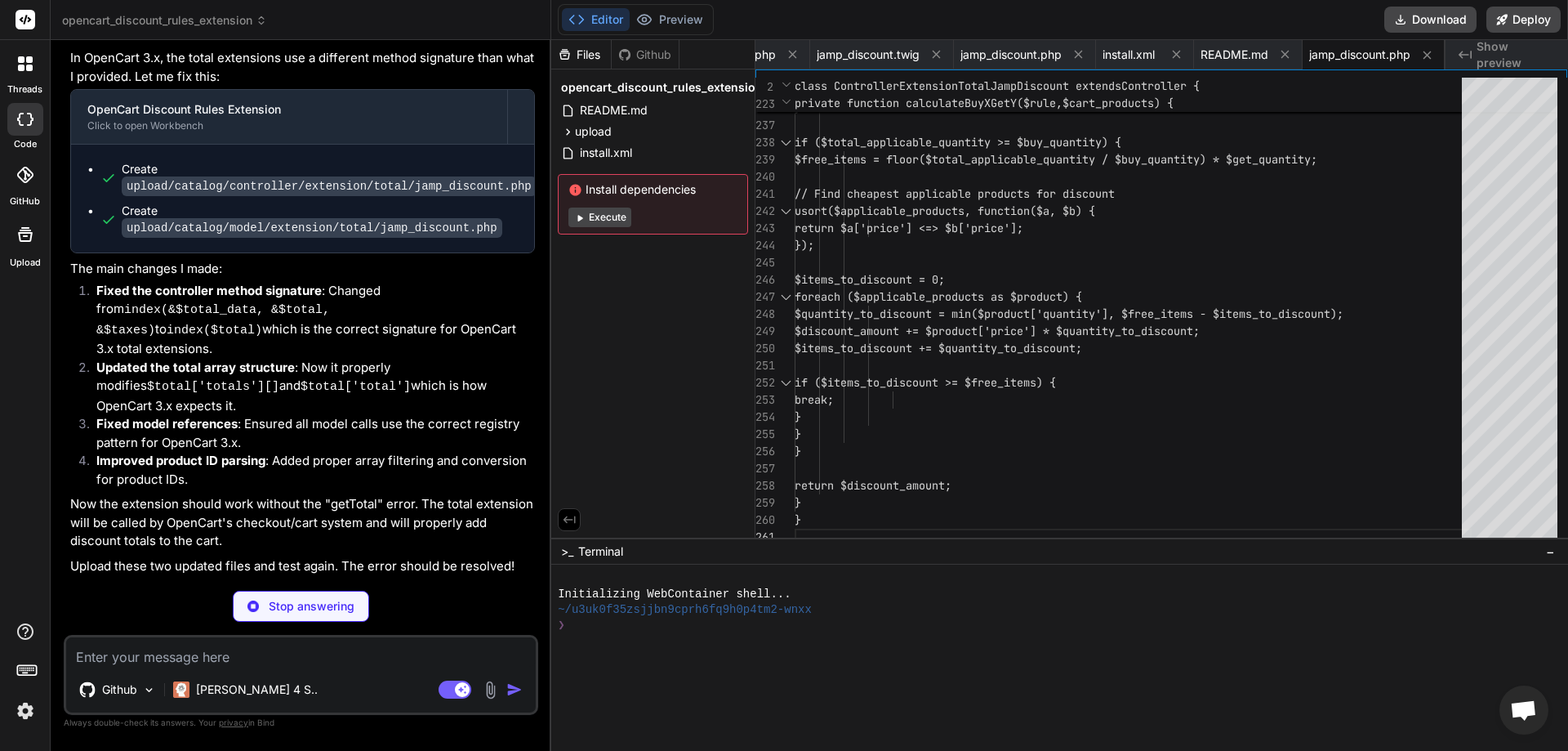
click at [660, 51] on div "Github" at bounding box center [645, 54] width 67 height 17
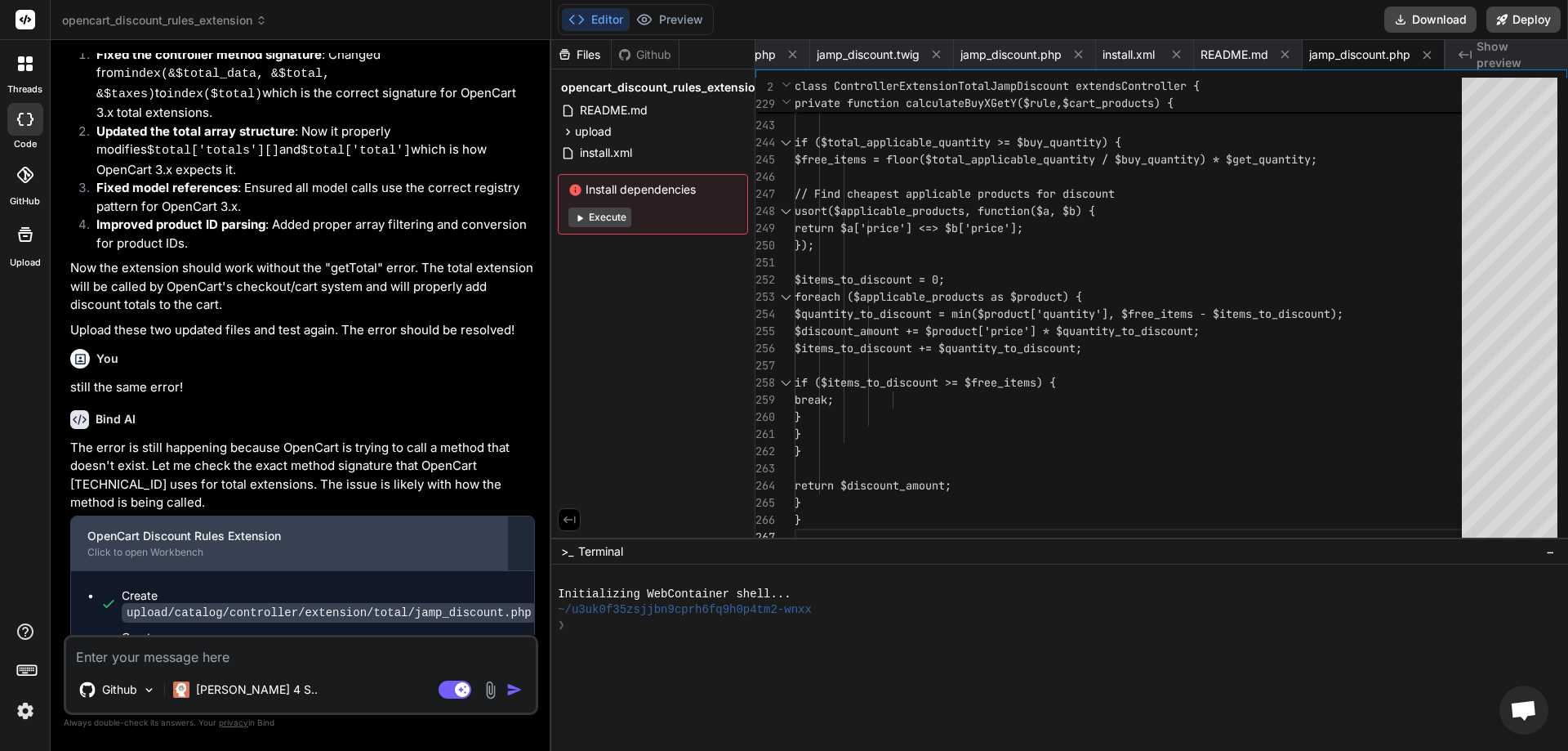
scroll to position [5417, 0]
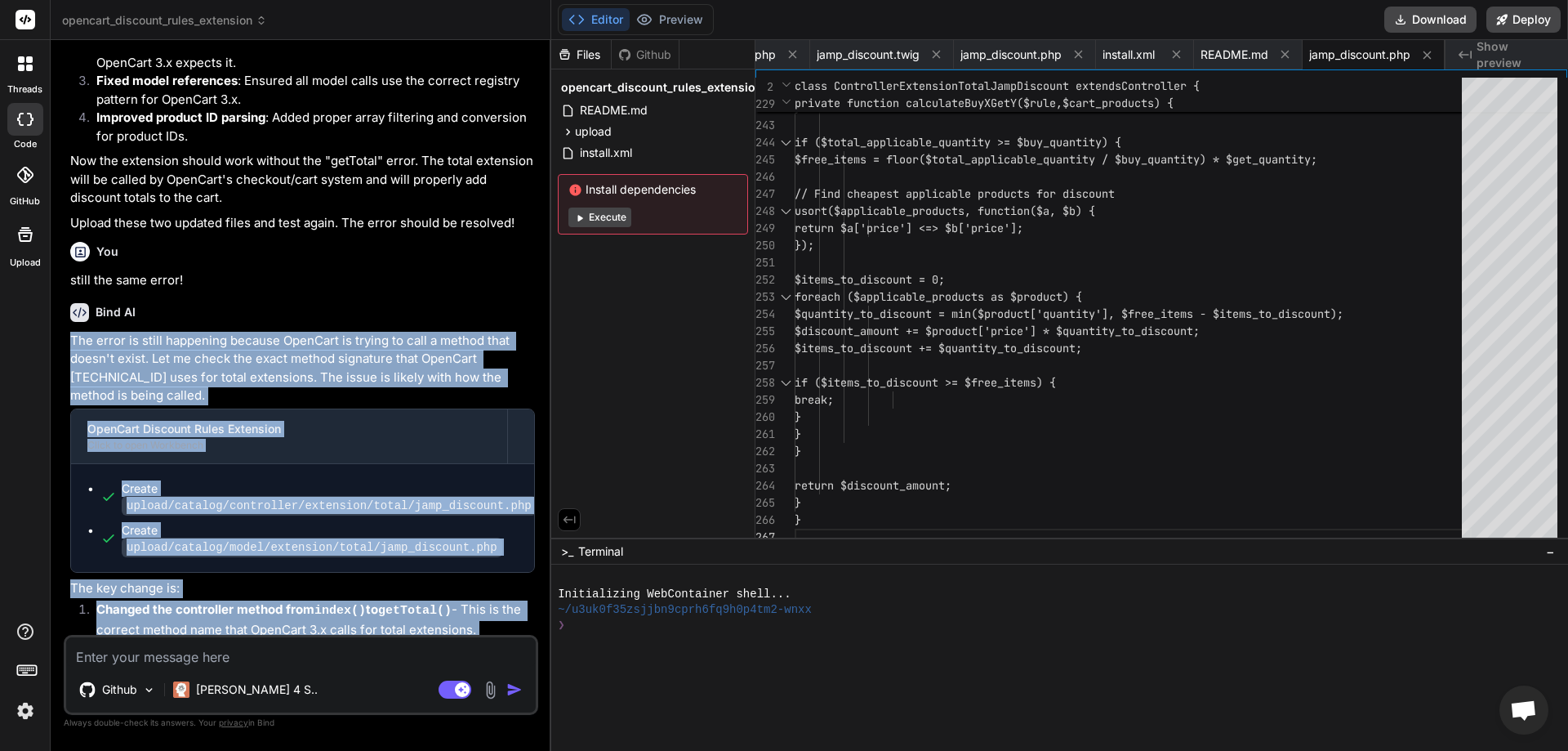
drag, startPoint x: 70, startPoint y: 225, endPoint x: 407, endPoint y: 616, distance: 516.2
click at [407, 616] on div "The error is still happening because OpenCart is trying to call a method that d…" at bounding box center [302, 550] width 464 height 438
click at [407, 750] on p "Upload these two files and the error should be resolved!" at bounding box center [302, 760] width 464 height 19
drag, startPoint x: 407, startPoint y: 616, endPoint x: 70, endPoint y: 233, distance: 510.2
click at [70, 332] on div "The error is still happening because OpenCart is trying to call a method that d…" at bounding box center [302, 550] width 464 height 438
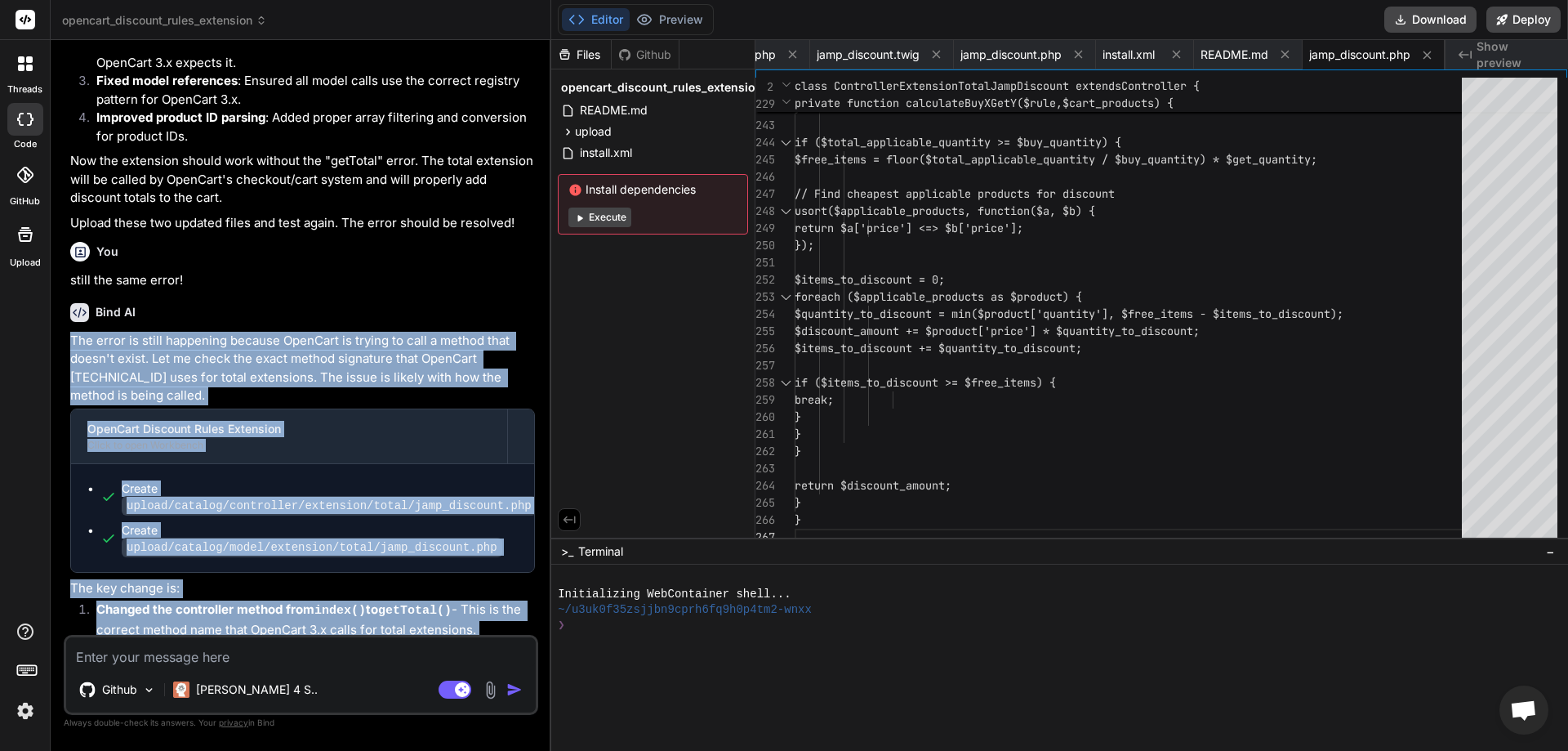
click at [70, 332] on p "The error is still happening because OpenCart is trying to call a method that d…" at bounding box center [302, 368] width 464 height 74
drag, startPoint x: 70, startPoint y: 226, endPoint x: 401, endPoint y: 626, distance: 519.2
click at [401, 626] on div "You I need to fix/correct this extenison! The instruction of this extension are…" at bounding box center [302, 344] width 471 height 582
click at [401, 750] on p "Upload these two files and the error should be resolved!" at bounding box center [302, 760] width 464 height 19
drag, startPoint x: 403, startPoint y: 618, endPoint x: 60, endPoint y: 225, distance: 521.6
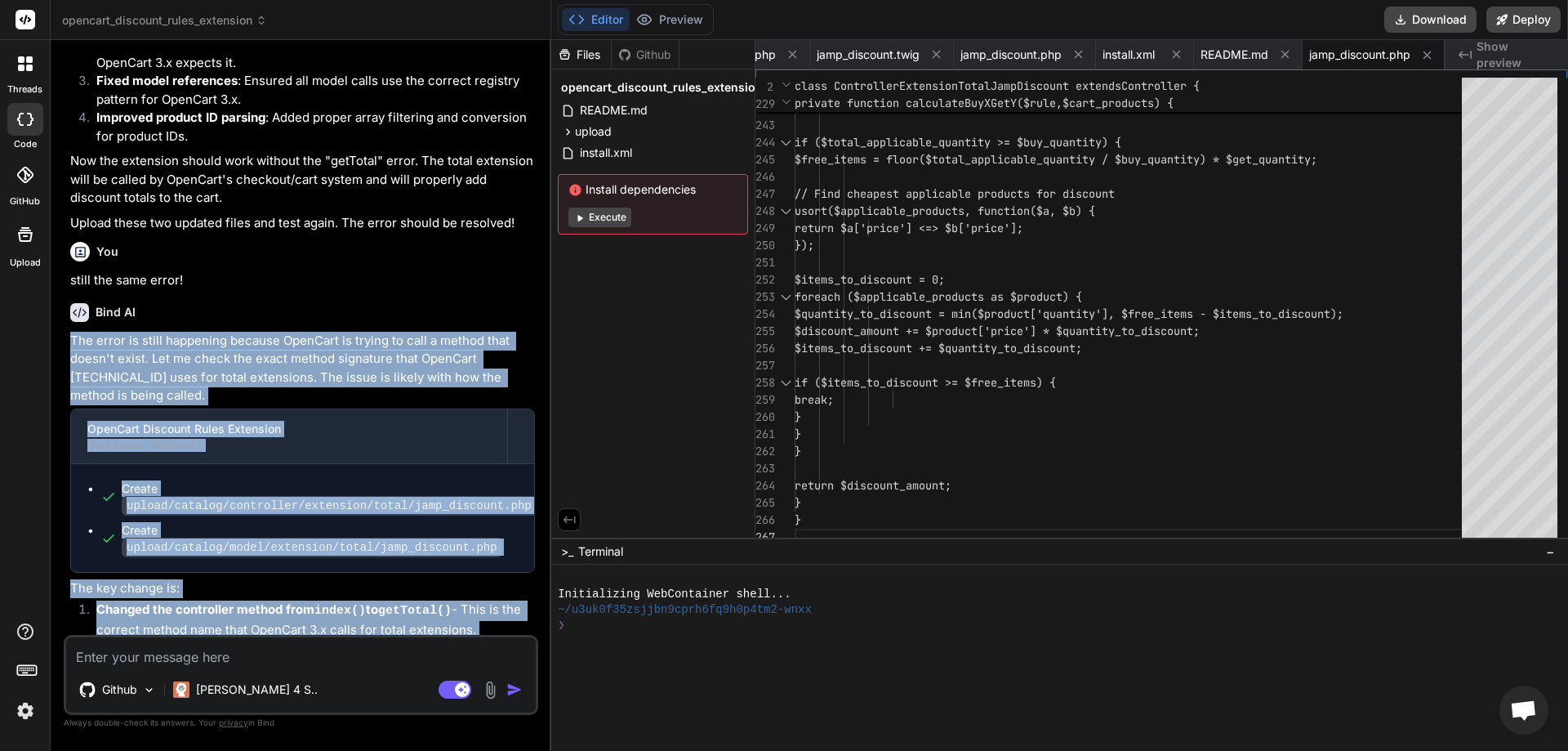
click at [60, 225] on div "Bind AI Web Search Created with Pixso. Code Generator You I need to fix/correct…" at bounding box center [300, 395] width 501 height 710
click at [98, 332] on p "The error is still happening because OpenCart is trying to call a method that d…" at bounding box center [302, 368] width 464 height 74
drag, startPoint x: 413, startPoint y: 613, endPoint x: 56, endPoint y: 232, distance: 522.1
click at [56, 232] on div "Bind AI Web Search Created with Pixso. Code Generator You I need to fix/correct…" at bounding box center [300, 395] width 501 height 710
click at [69, 224] on div "You I need to fix/correct this extenison! The instruction of this extension are…" at bounding box center [302, 344] width 471 height 582
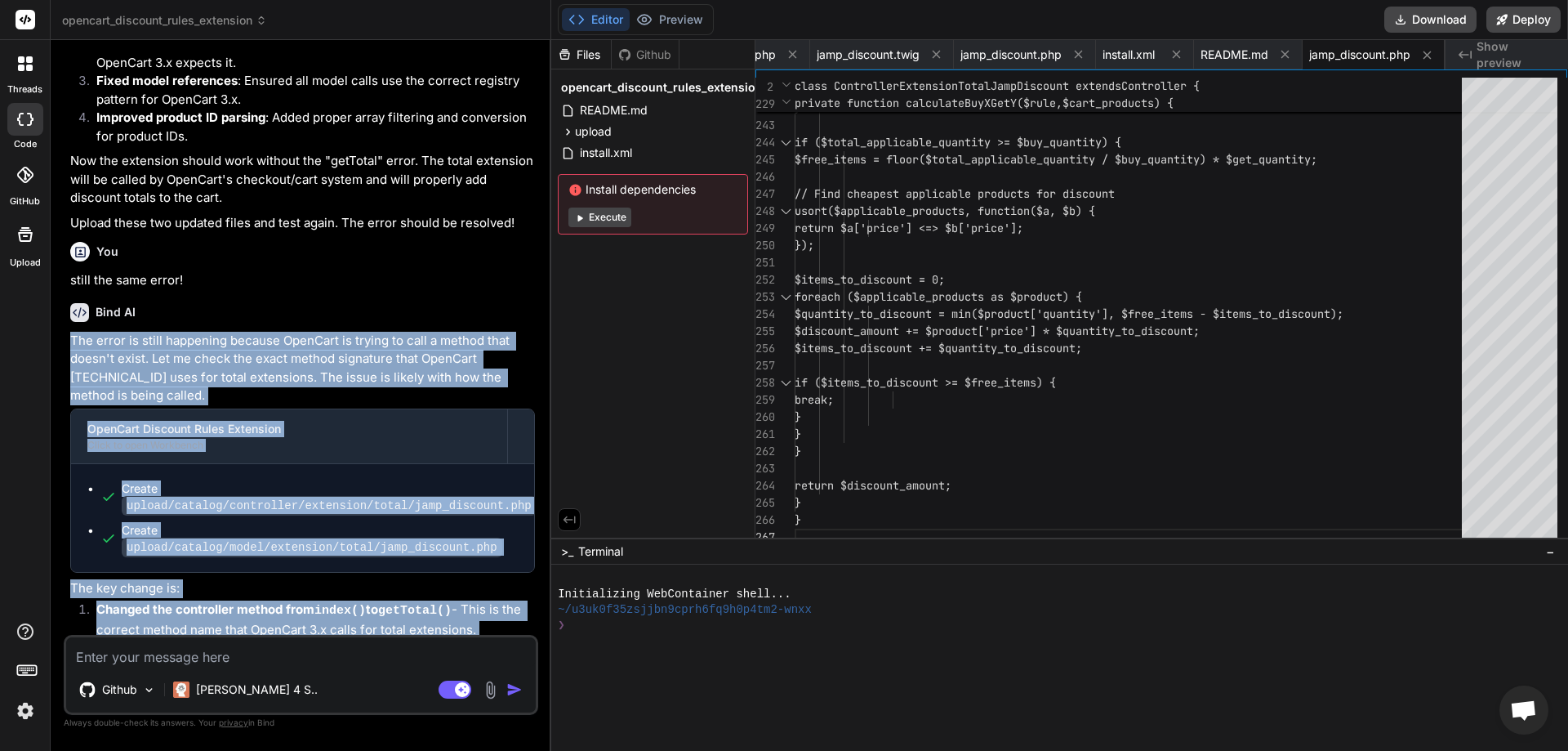
drag, startPoint x: 71, startPoint y: 224, endPoint x: 405, endPoint y: 619, distance: 517.3
click at [405, 619] on div "The error is still happening because OpenCart is trying to call a method that d…" at bounding box center [302, 550] width 464 height 438
click at [405, 750] on p "Upload these two files and the error should be resolved!" at bounding box center [302, 760] width 464 height 19
drag, startPoint x: 405, startPoint y: 619, endPoint x: 59, endPoint y: 227, distance: 522.9
click at [59, 227] on div "Bind AI Web Search Created with Pixso. Code Generator You I need to fix/correct…" at bounding box center [300, 395] width 501 height 710
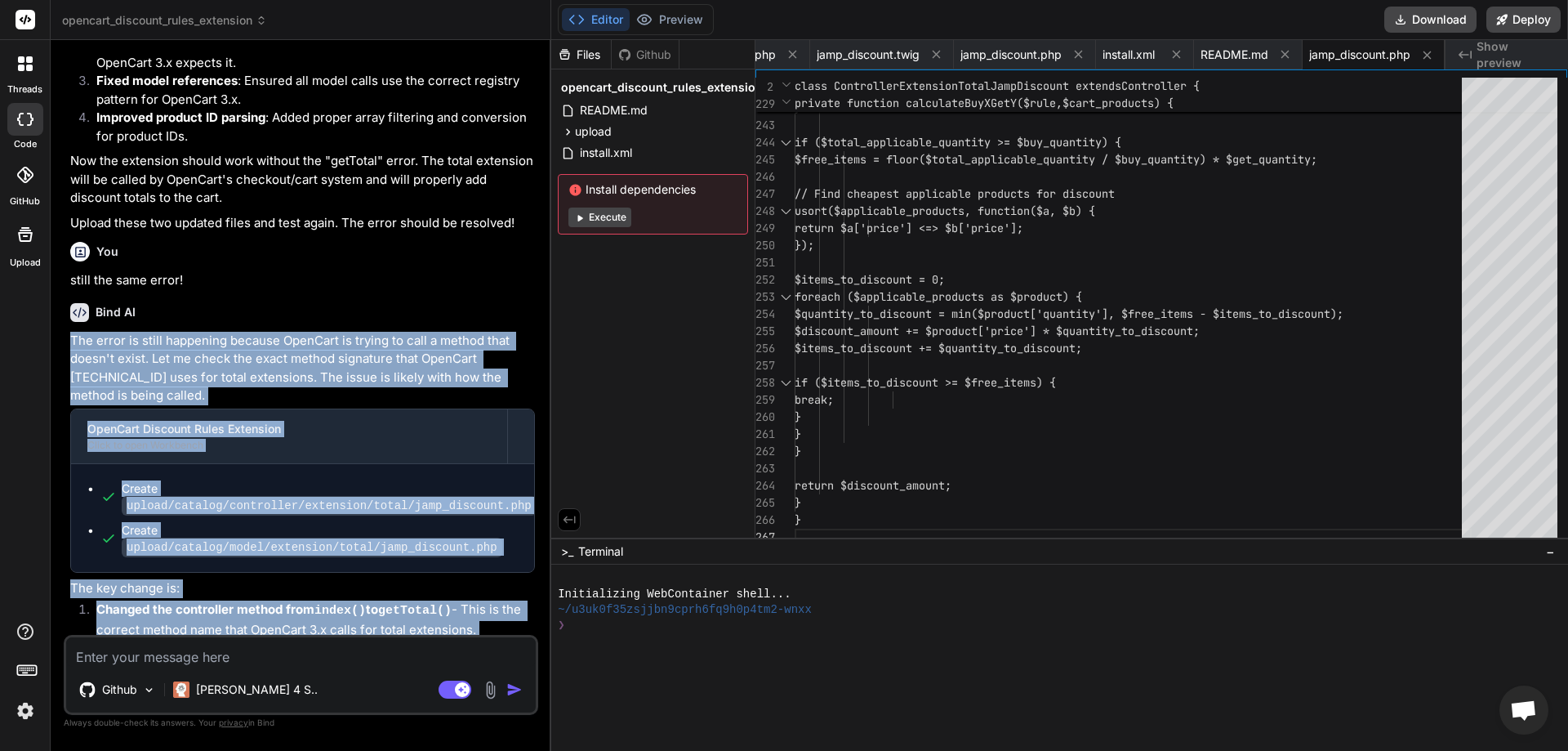
click at [66, 224] on div "You I need to fix/correct this extenison! The instruction of this extension are…" at bounding box center [301, 402] width 474 height 697
drag, startPoint x: 71, startPoint y: 228, endPoint x: 406, endPoint y: 616, distance: 512.6
click at [406, 616] on div "The error is still happening because OpenCart is trying to call a method that d…" at bounding box center [302, 550] width 464 height 438
click at [406, 750] on p "Upload these two files and the error should be resolved!" at bounding box center [302, 760] width 464 height 19
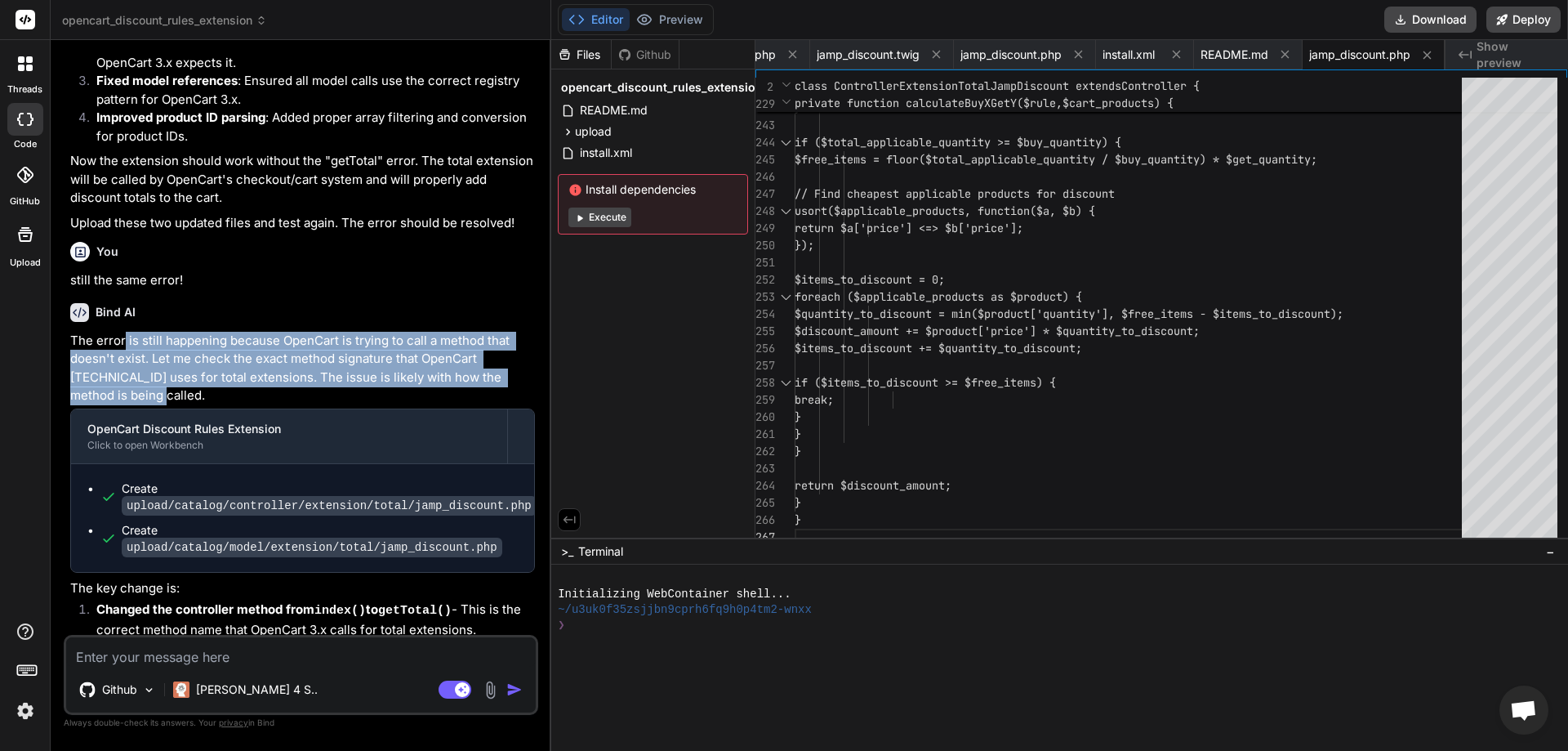
drag, startPoint x: 125, startPoint y: 223, endPoint x: 363, endPoint y: 287, distance: 246.5
click at [363, 332] on p "The error is still happening because OpenCart is trying to call a method that d…" at bounding box center [302, 368] width 464 height 74
click at [370, 332] on p "The error is still happening because OpenCart is trying to call a method that d…" at bounding box center [302, 368] width 464 height 74
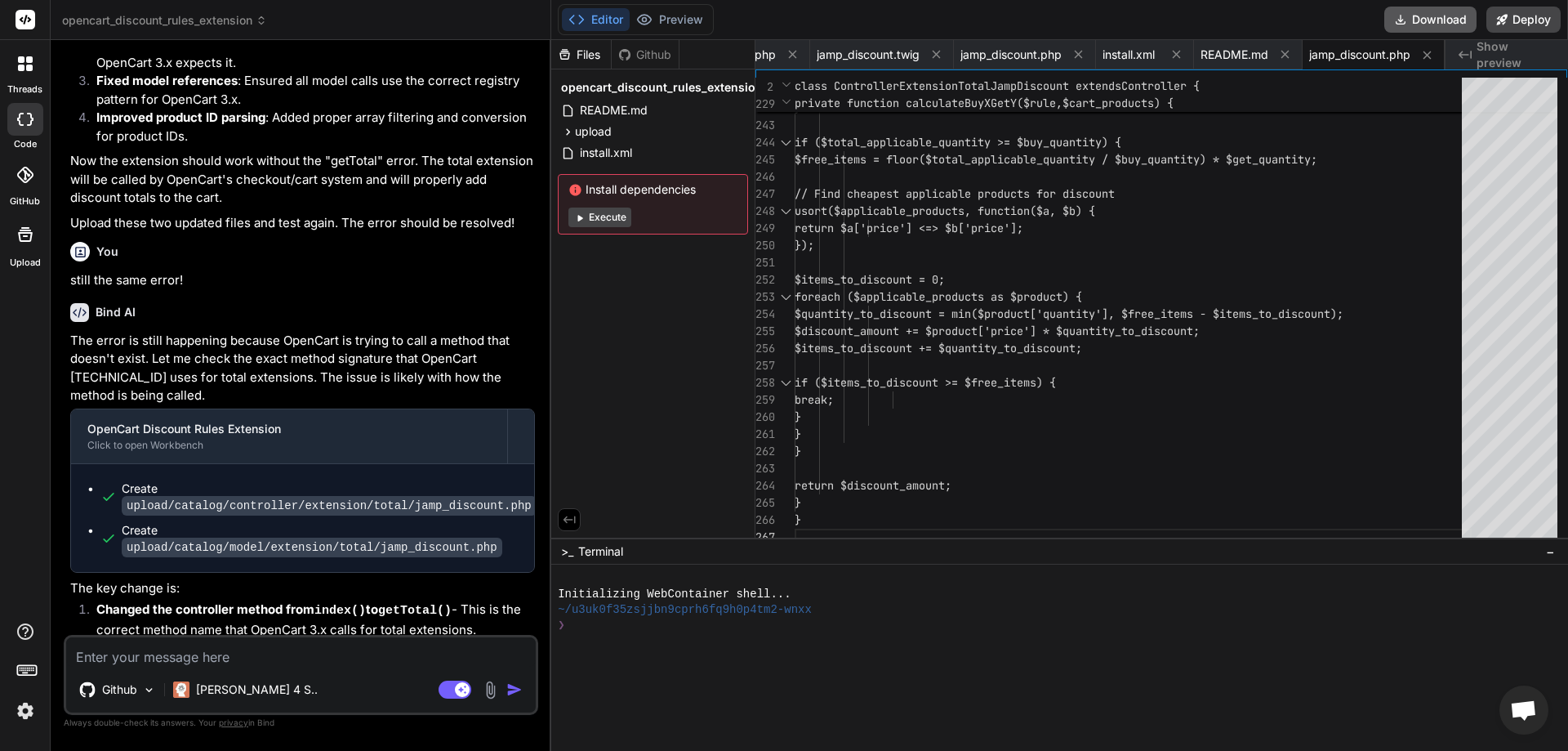
click at [1444, 24] on button "Download" at bounding box center [1430, 20] width 92 height 27
click at [277, 656] on textarea at bounding box center [300, 653] width 469 height 30
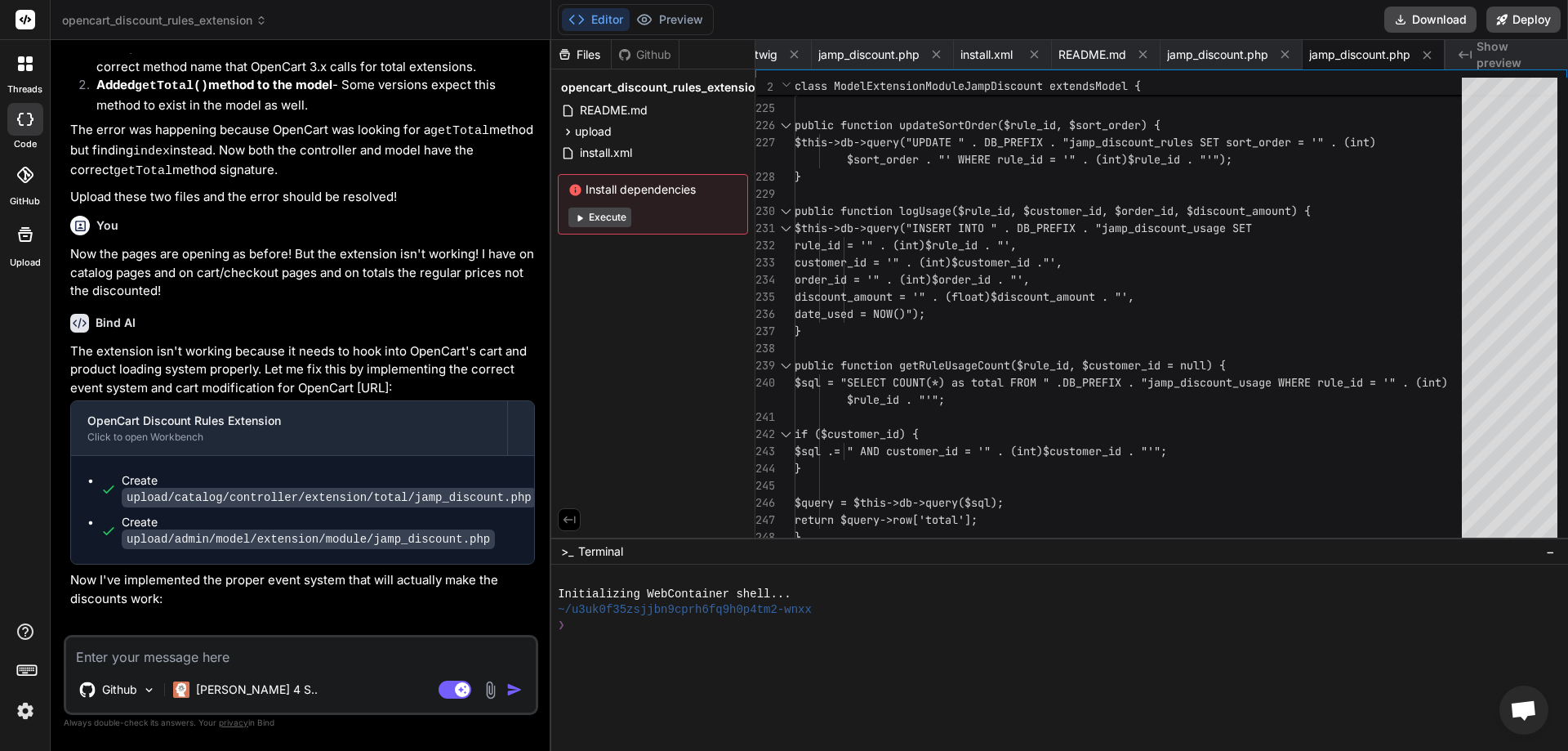
scroll to position [5977, 0]
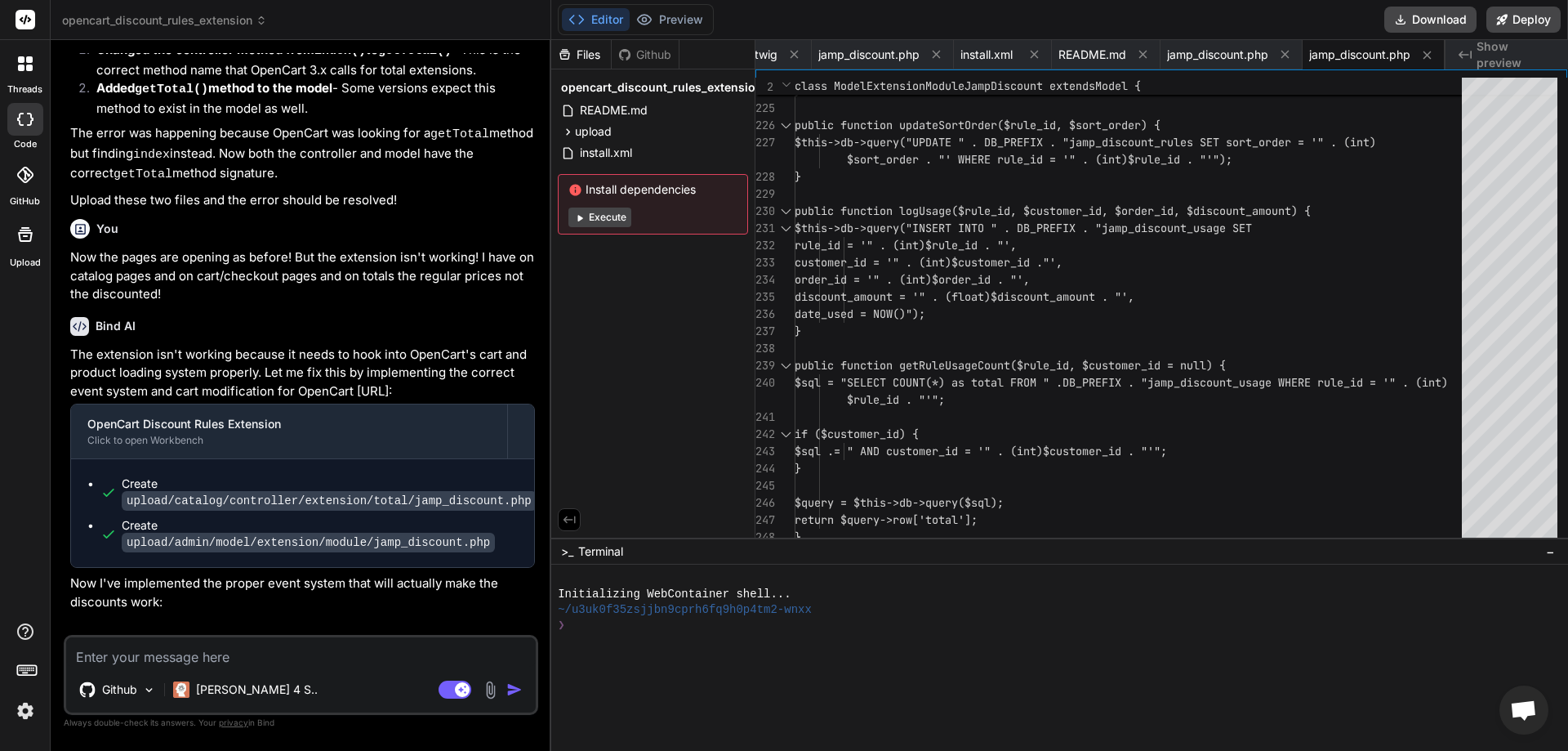
drag, startPoint x: 71, startPoint y: 217, endPoint x: 437, endPoint y: 250, distance: 367.5
click at [437, 345] on p "The extension isn't working because it needs to hook into OpenCart's cart and p…" at bounding box center [302, 373] width 464 height 55
drag, startPoint x: 387, startPoint y: 244, endPoint x: 67, endPoint y: 215, distance: 321.3
click at [67, 215] on div "You I need to fix/correct this extenison! The instruction of this extension are…" at bounding box center [302, 344] width 471 height 582
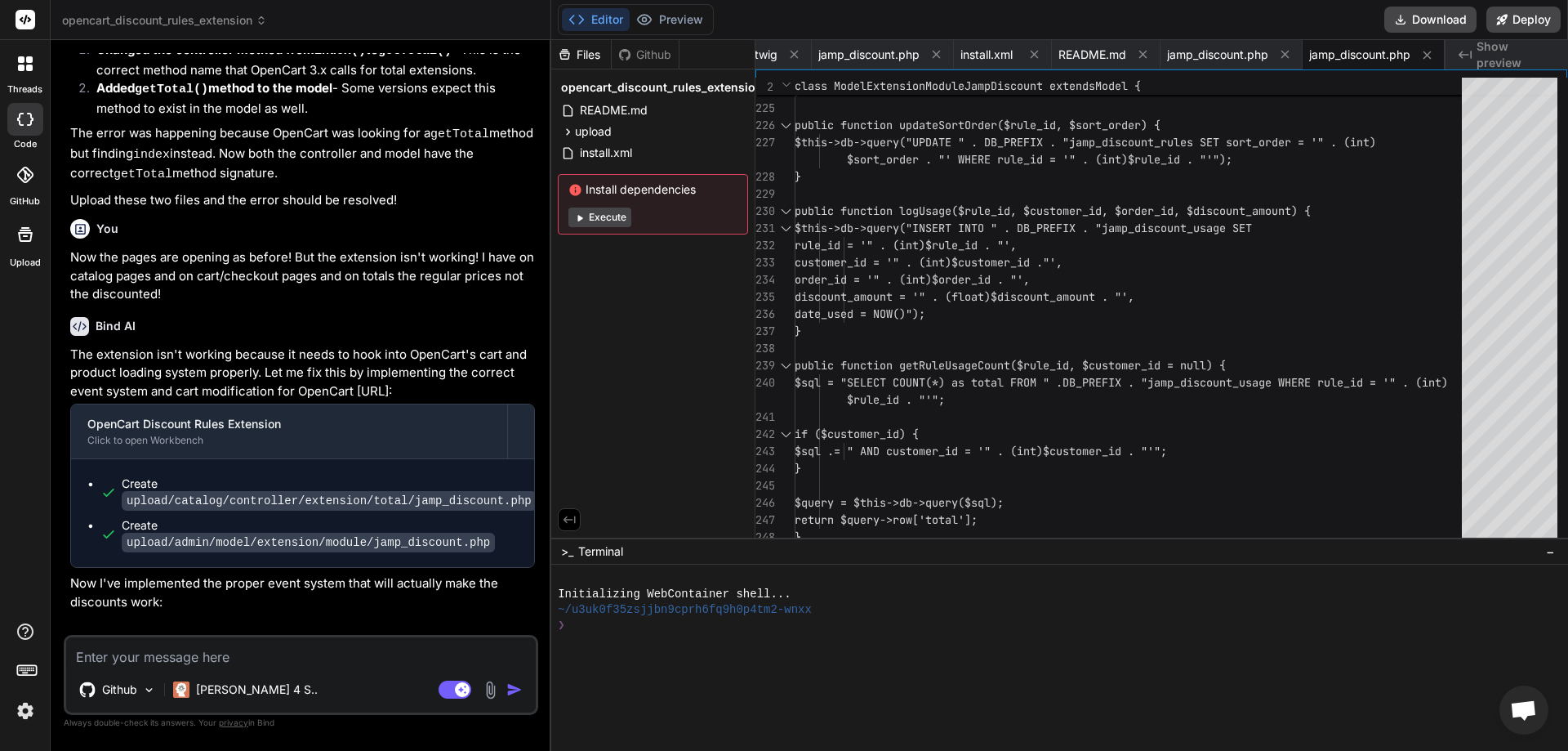
click at [108, 345] on p "The extension isn't working because it needs to hook into OpenCart's cart and p…" at bounding box center [302, 373] width 464 height 55
drag, startPoint x: 153, startPoint y: 215, endPoint x: 423, endPoint y: 256, distance: 273.1
click at [423, 345] on p "The extension isn't working because it needs to hook into OpenCart's cart and p…" at bounding box center [302, 373] width 464 height 55
click at [424, 345] on p "The extension isn't working because it needs to hook into OpenCart's cart and p…" at bounding box center [302, 373] width 464 height 55
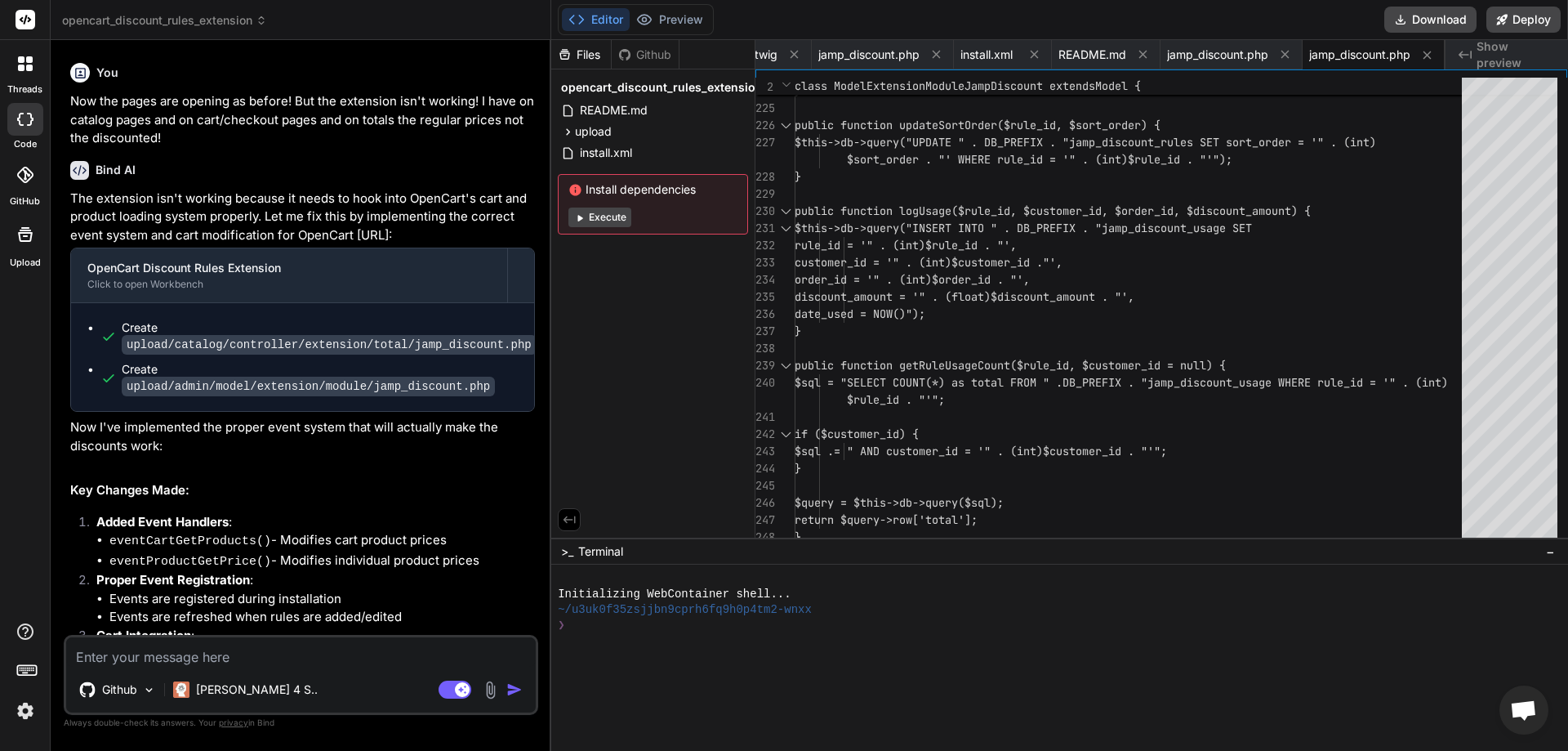
scroll to position [6141, 0]
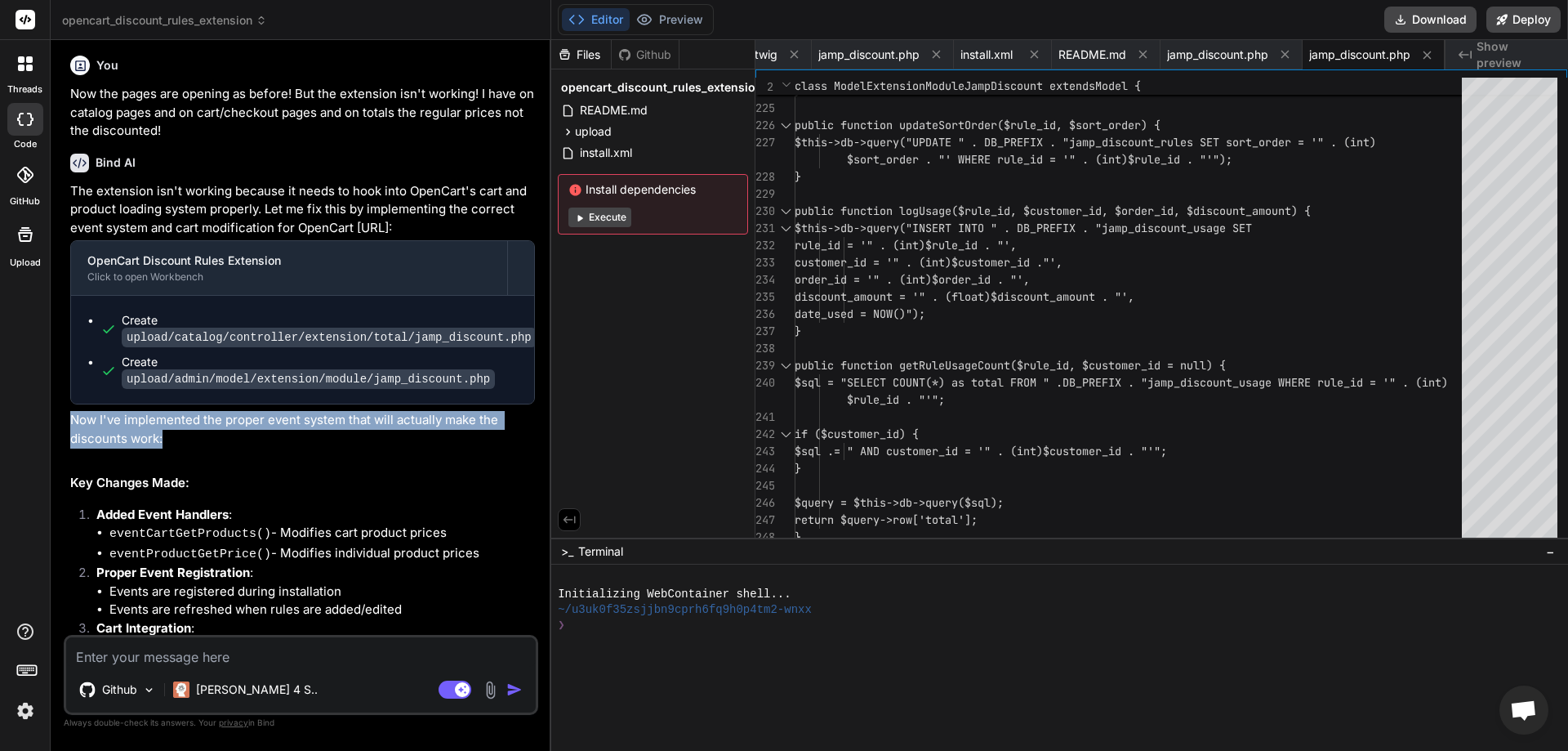
drag, startPoint x: 71, startPoint y: 262, endPoint x: 205, endPoint y: 286, distance: 136.1
click at [205, 411] on p "Now I've implemented the proper event system that will actually make the discou…" at bounding box center [302, 429] width 464 height 36
drag, startPoint x: 96, startPoint y: 266, endPoint x: 177, endPoint y: 276, distance: 81.6
click at [177, 411] on p "Now I've implemented the proper event system that will actually make the discou…" at bounding box center [302, 429] width 464 height 36
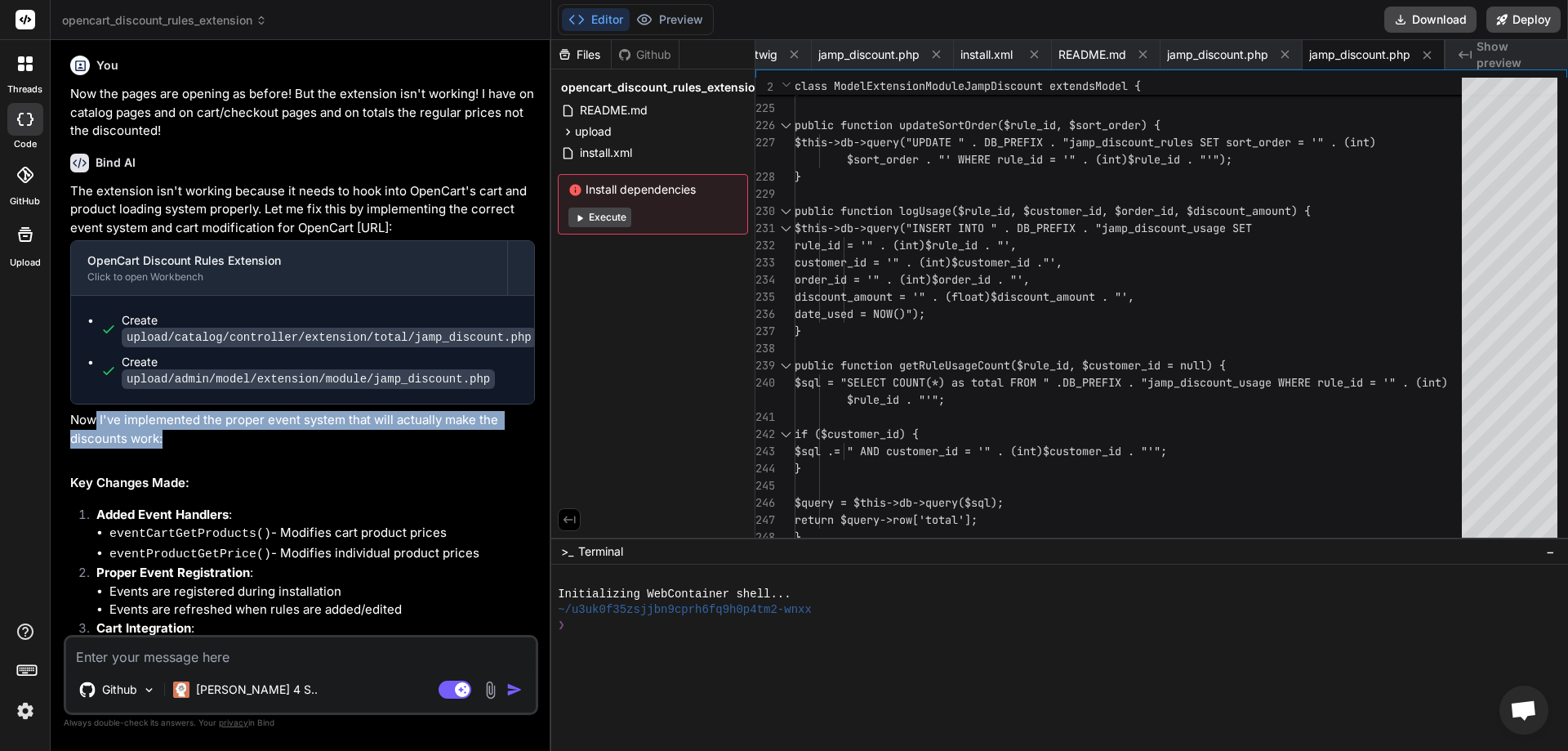
click at [177, 411] on p "Now I've implemented the proper event system that will actually make the discou…" at bounding box center [302, 429] width 464 height 36
drag, startPoint x: 202, startPoint y: 267, endPoint x: 355, endPoint y: 298, distance: 156.1
click at [355, 298] on div "The extension isn't working because it needs to hook into OpenCart's cart and p…" at bounding box center [302, 674] width 464 height 985
click at [351, 657] on li "Modified prices are shown in cart totals" at bounding box center [322, 665] width 426 height 19
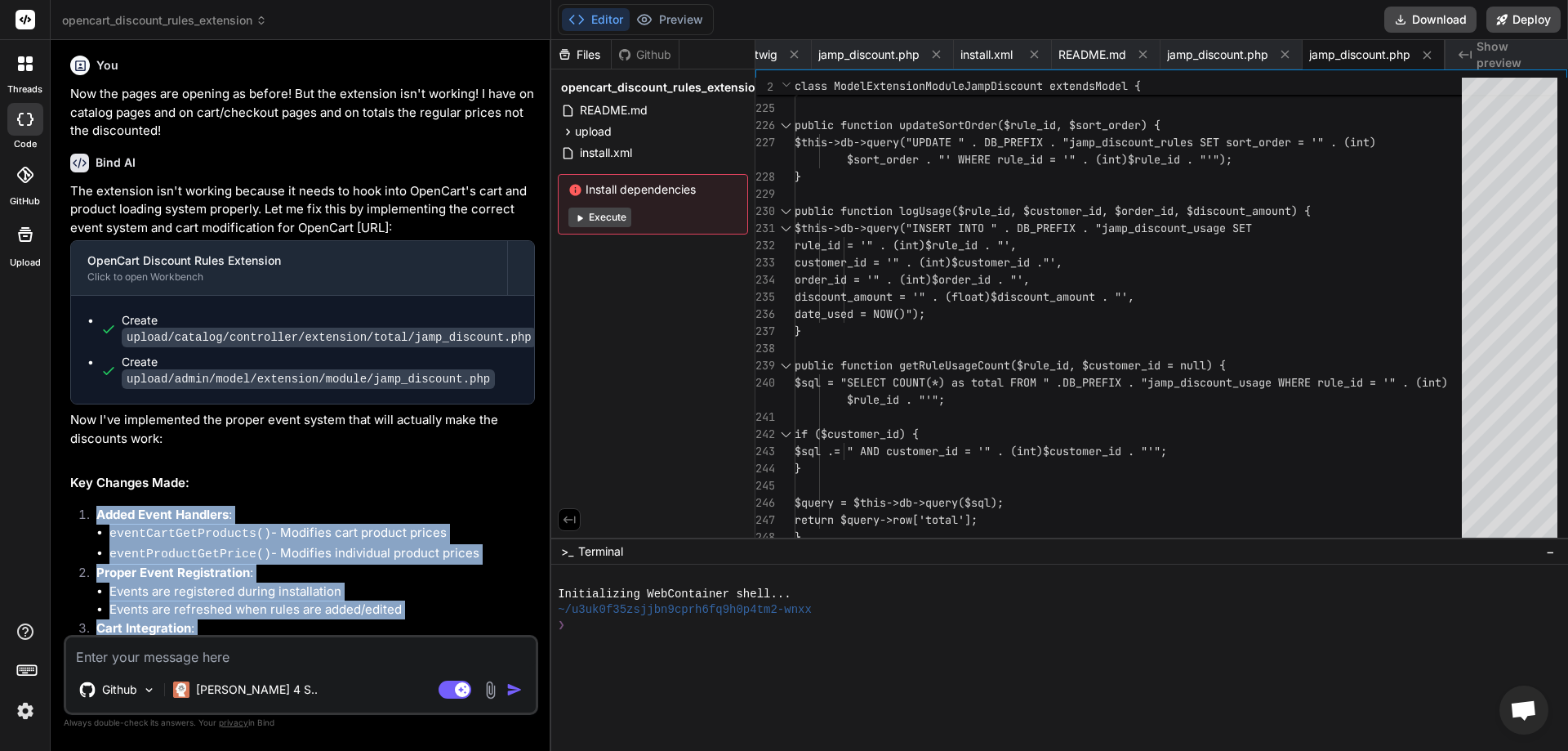
drag, startPoint x: 348, startPoint y: 508, endPoint x: 93, endPoint y: 344, distance: 303.2
click at [93, 344] on div "The extension isn't working because it needs to hook into OpenCart's cart and p…" at bounding box center [302, 674] width 464 height 985
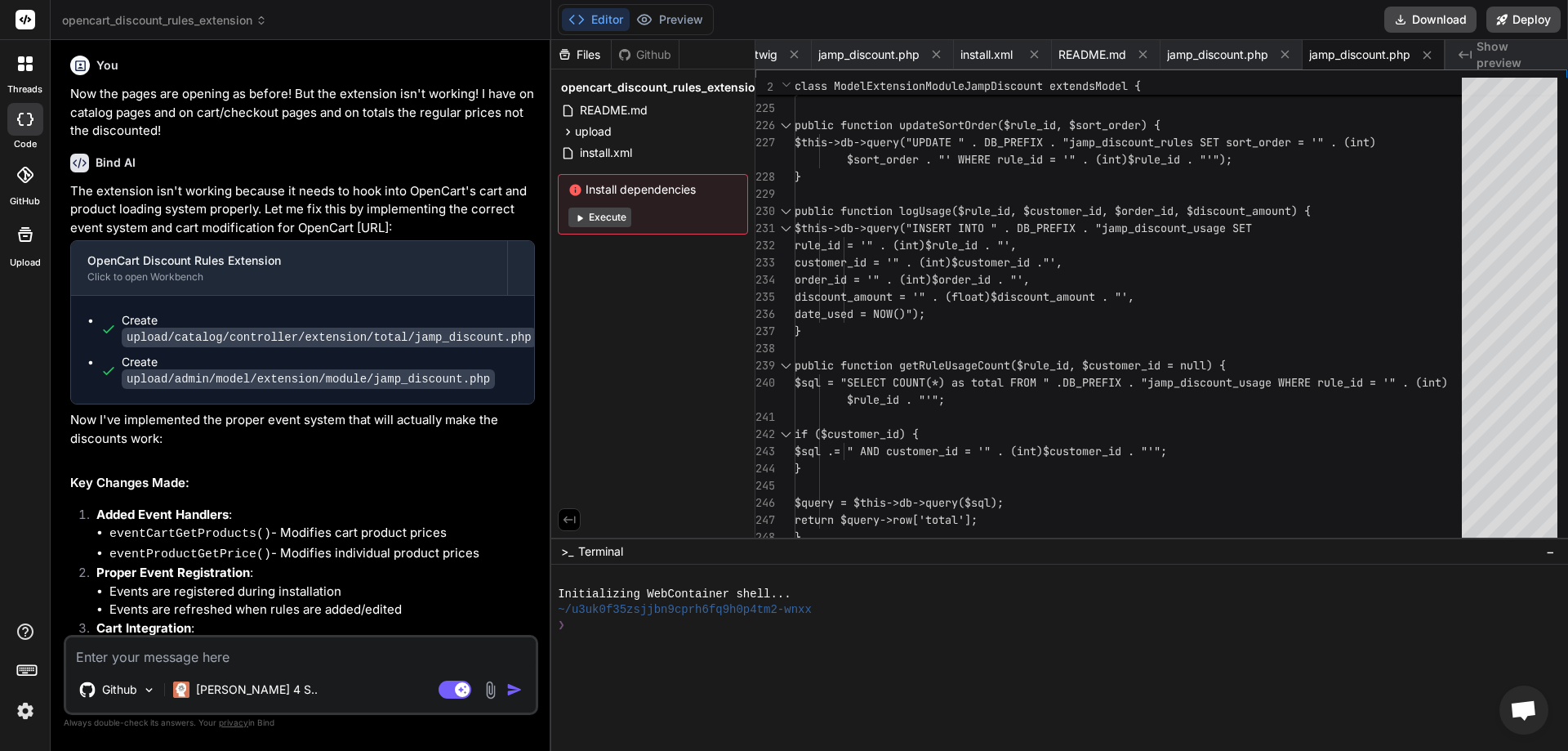
click at [84, 474] on h2 "Key Changes Made:" at bounding box center [302, 483] width 464 height 19
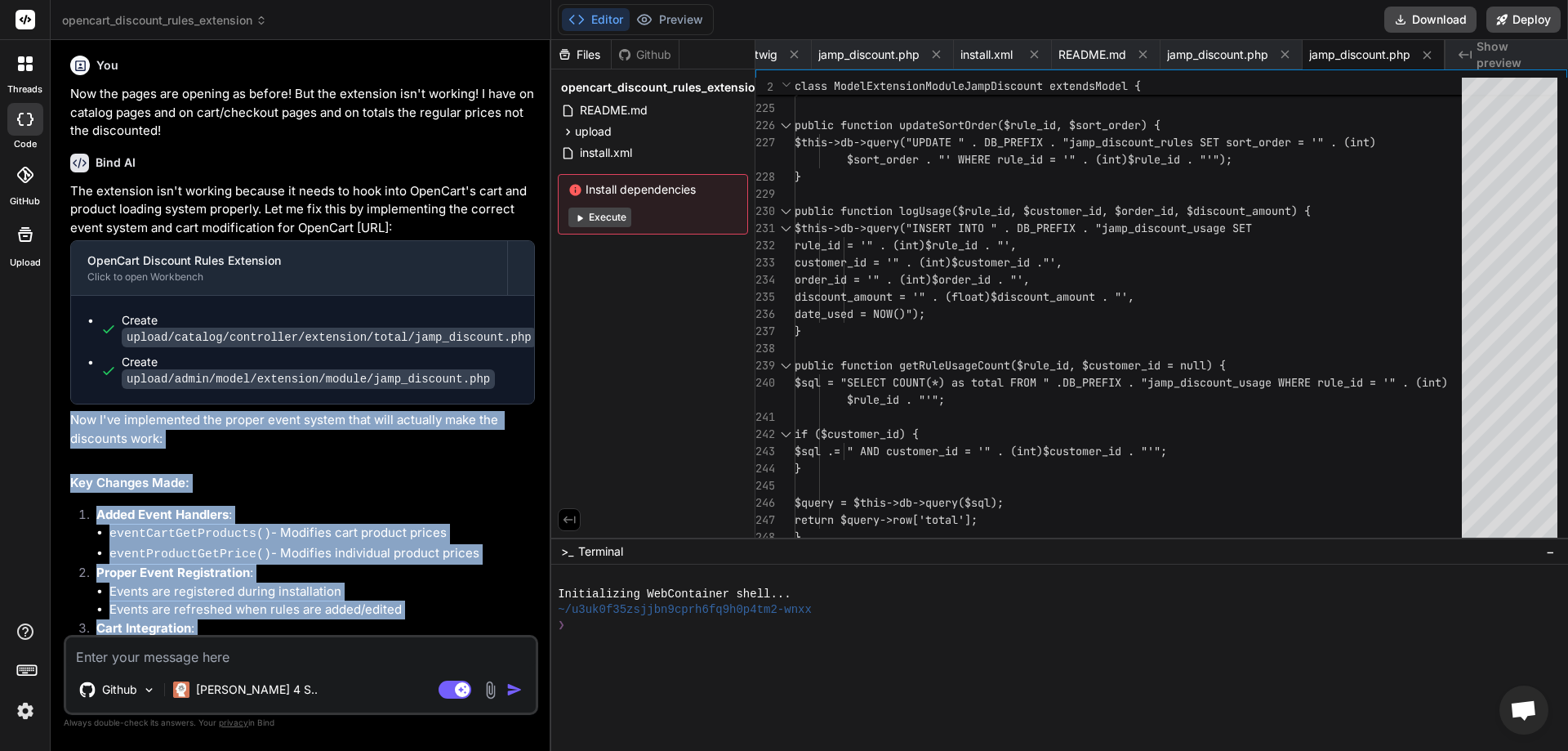
drag, startPoint x: 74, startPoint y: 263, endPoint x: 401, endPoint y: 507, distance: 408.0
click at [401, 507] on div "The extension isn't working because it needs to hook into OpenCart's cart and p…" at bounding box center [302, 674] width 464 height 985
click at [401, 657] on li "Modified prices are shown in cart totals" at bounding box center [322, 665] width 426 height 19
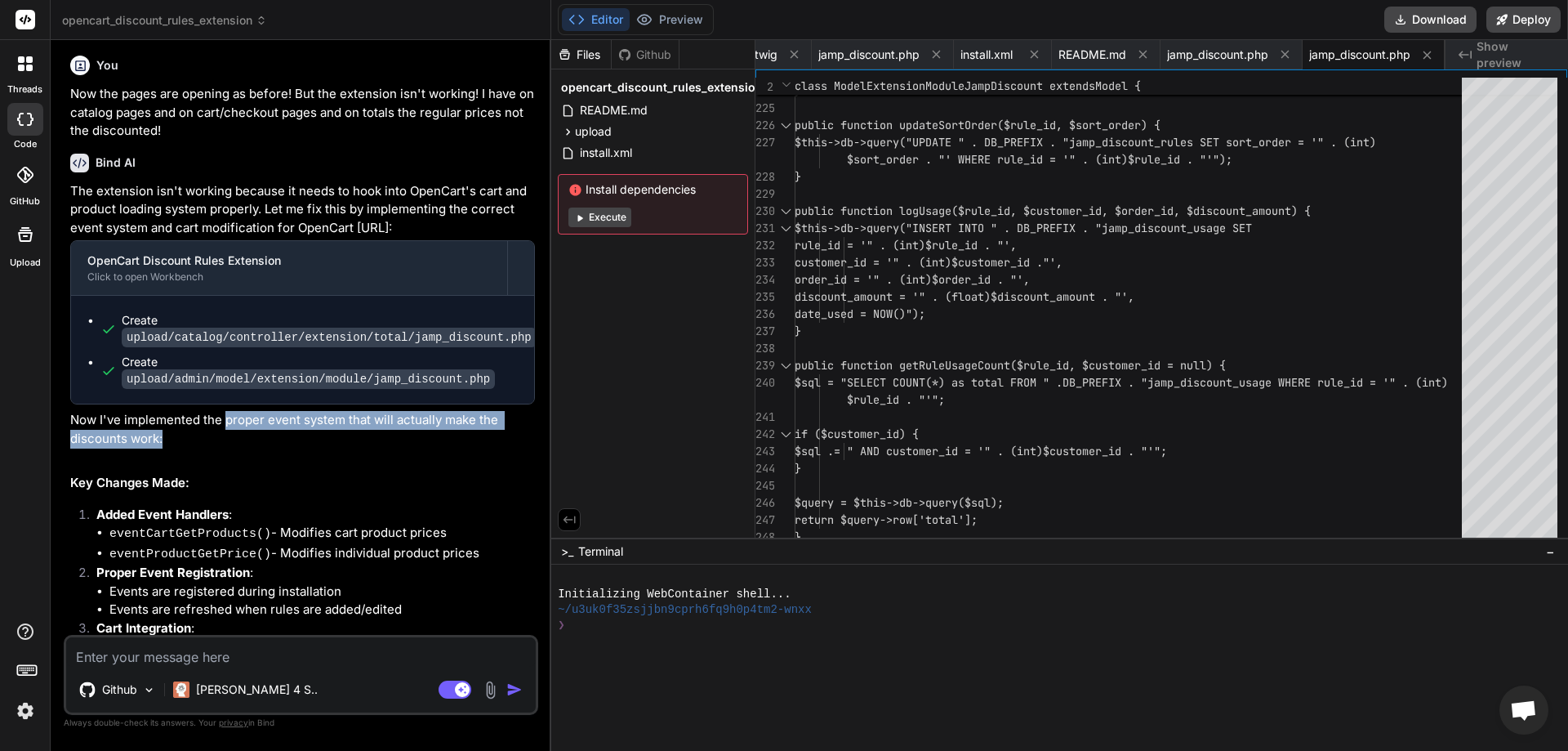
drag, startPoint x: 226, startPoint y: 267, endPoint x: 452, endPoint y: 289, distance: 227.1
click at [452, 411] on p "Now I've implemented the proper event system that will actually make the discou…" at bounding box center [302, 429] width 464 height 36
drag, startPoint x: 373, startPoint y: 267, endPoint x: 428, endPoint y: 284, distance: 57.6
click at [428, 411] on p "Now I've implemented the proper event system that will actually make the discou…" at bounding box center [302, 429] width 464 height 36
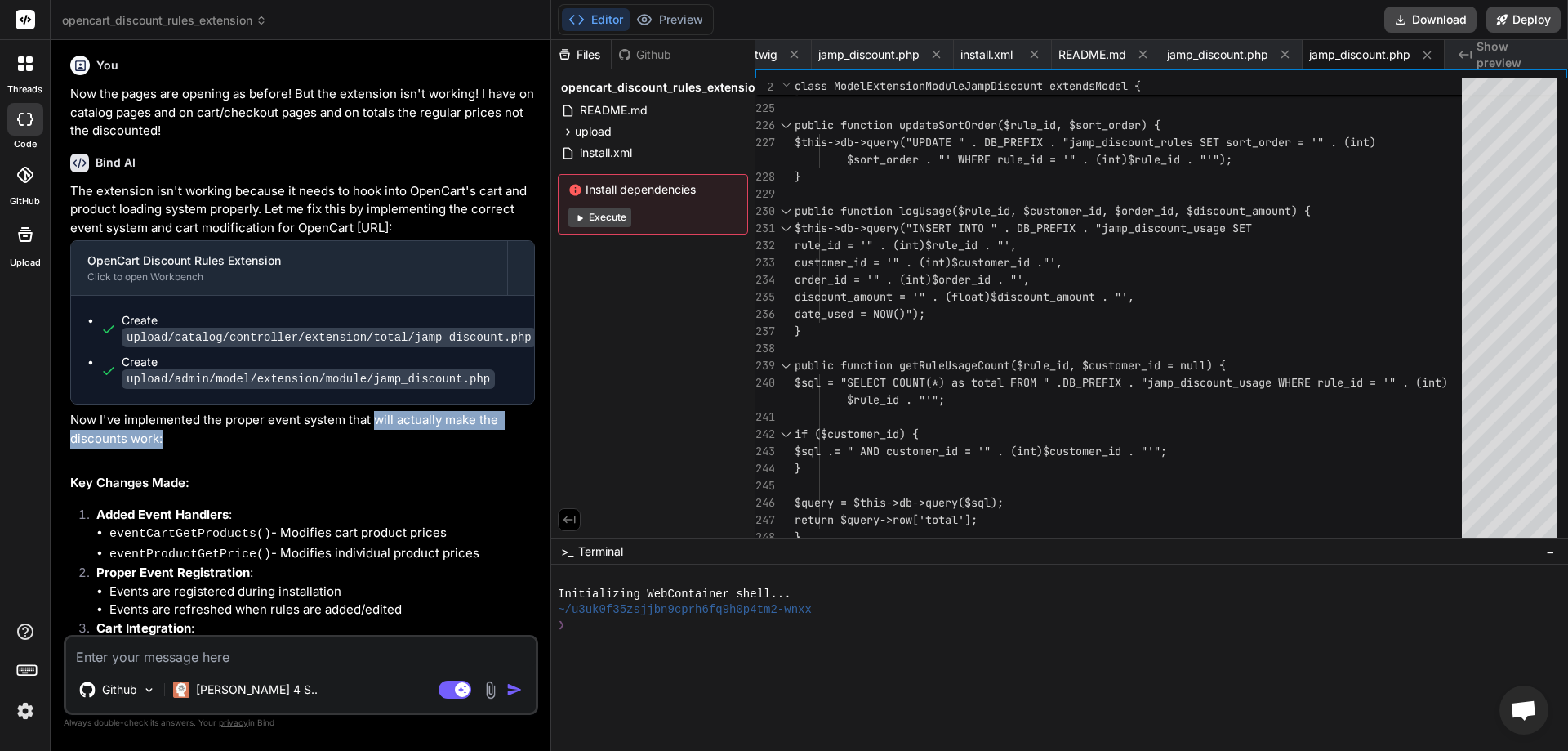
click at [428, 411] on p "Now I've implemented the proper event system that will actually make the discou…" at bounding box center [302, 429] width 464 height 36
drag, startPoint x: 73, startPoint y: 285, endPoint x: 212, endPoint y: 282, distance: 139.0
click at [212, 411] on p "Now I've implemented the proper event system that will actually make the discou…" at bounding box center [302, 429] width 464 height 36
drag, startPoint x: 212, startPoint y: 282, endPoint x: 92, endPoint y: 282, distance: 120.0
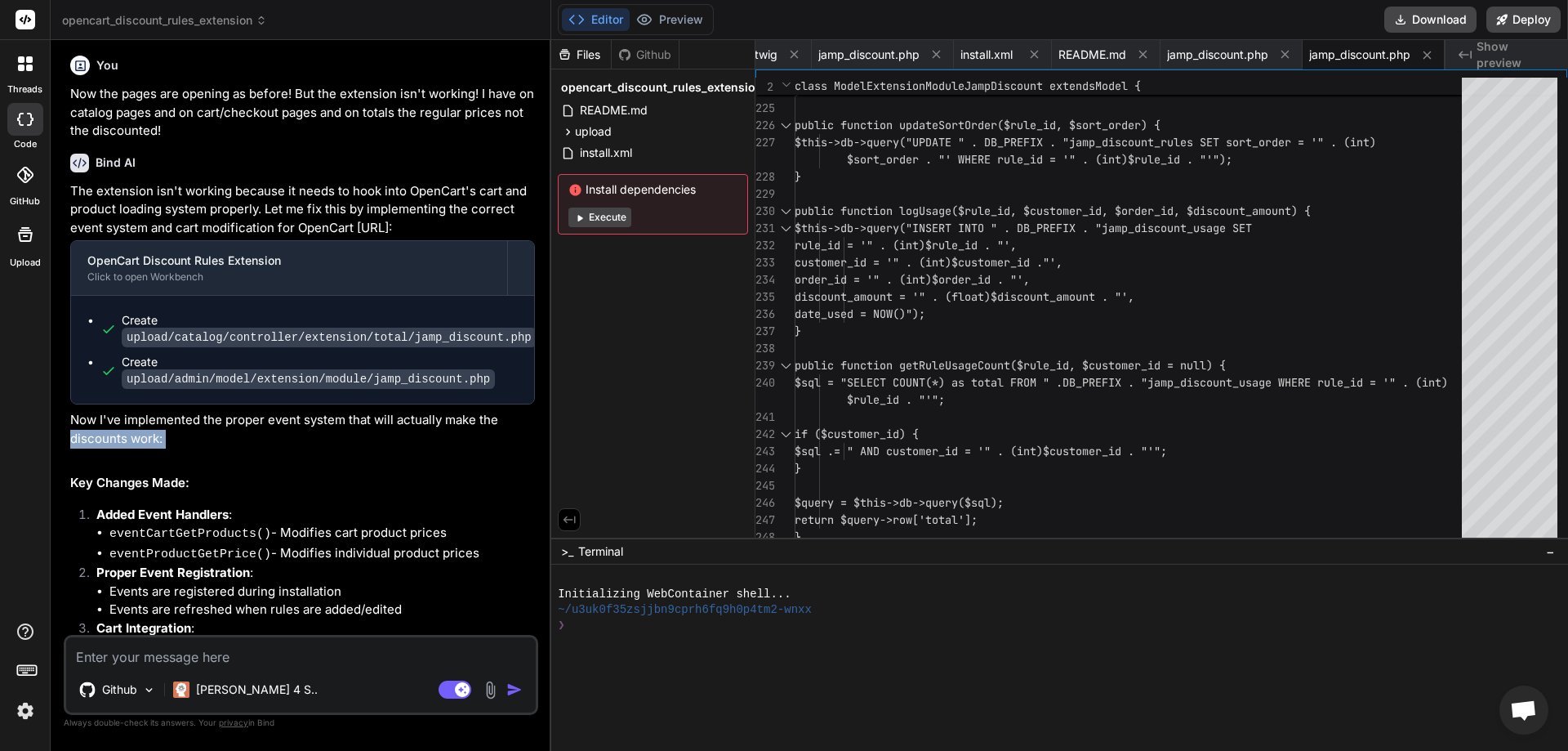
click at [92, 411] on p "Now I've implemented the proper event system that will actually make the discou…" at bounding box center [302, 429] width 464 height 36
click at [231, 411] on p "Now I've implemented the proper event system that will actually make the discou…" at bounding box center [302, 429] width 464 height 36
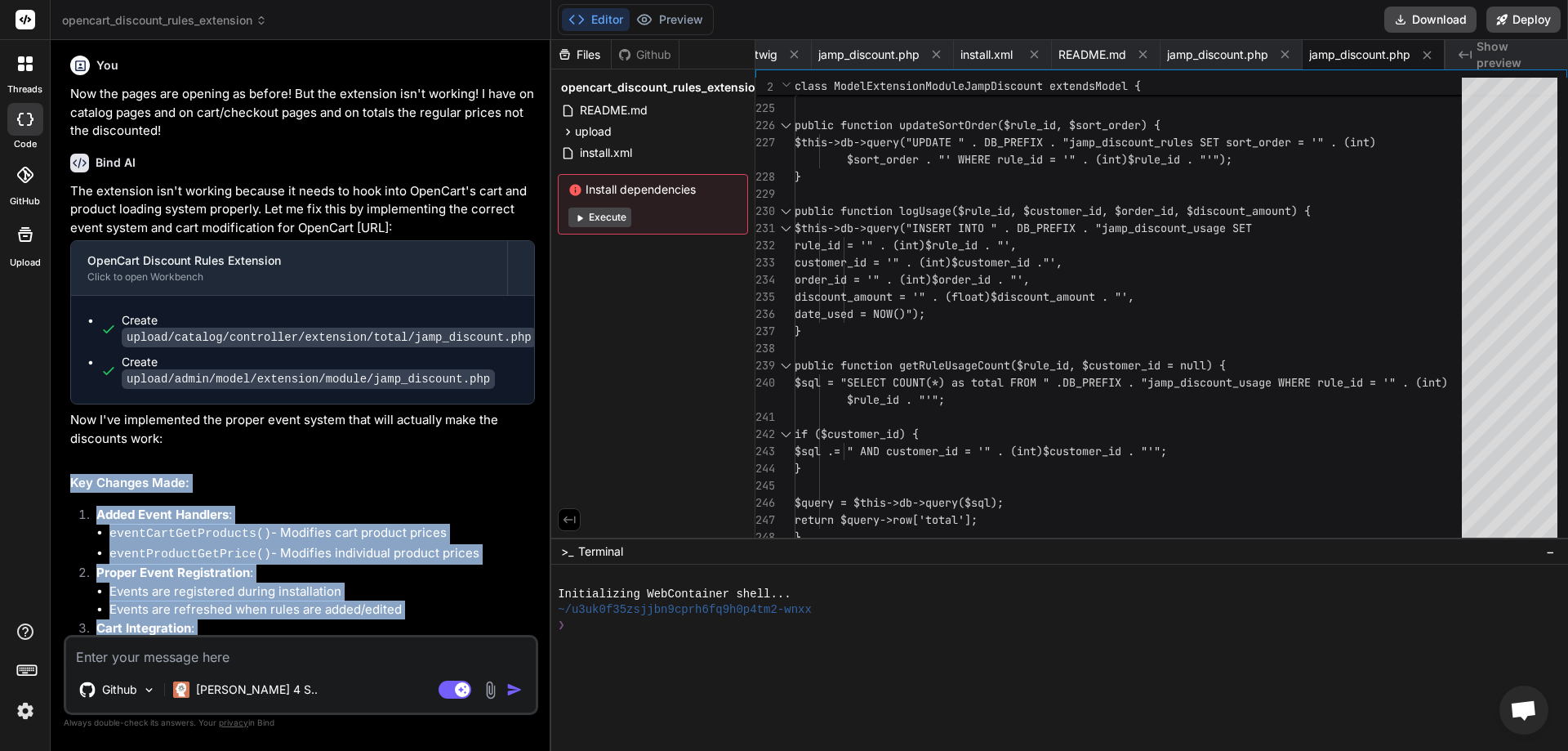
drag, startPoint x: 72, startPoint y: 330, endPoint x: 413, endPoint y: 503, distance: 382.4
click at [413, 503] on div "The extension isn't working because it needs to hook into OpenCart's cart and p…" at bounding box center [302, 674] width 464 height 985
click at [413, 657] on li "Modified prices are shown in cart totals" at bounding box center [322, 665] width 426 height 19
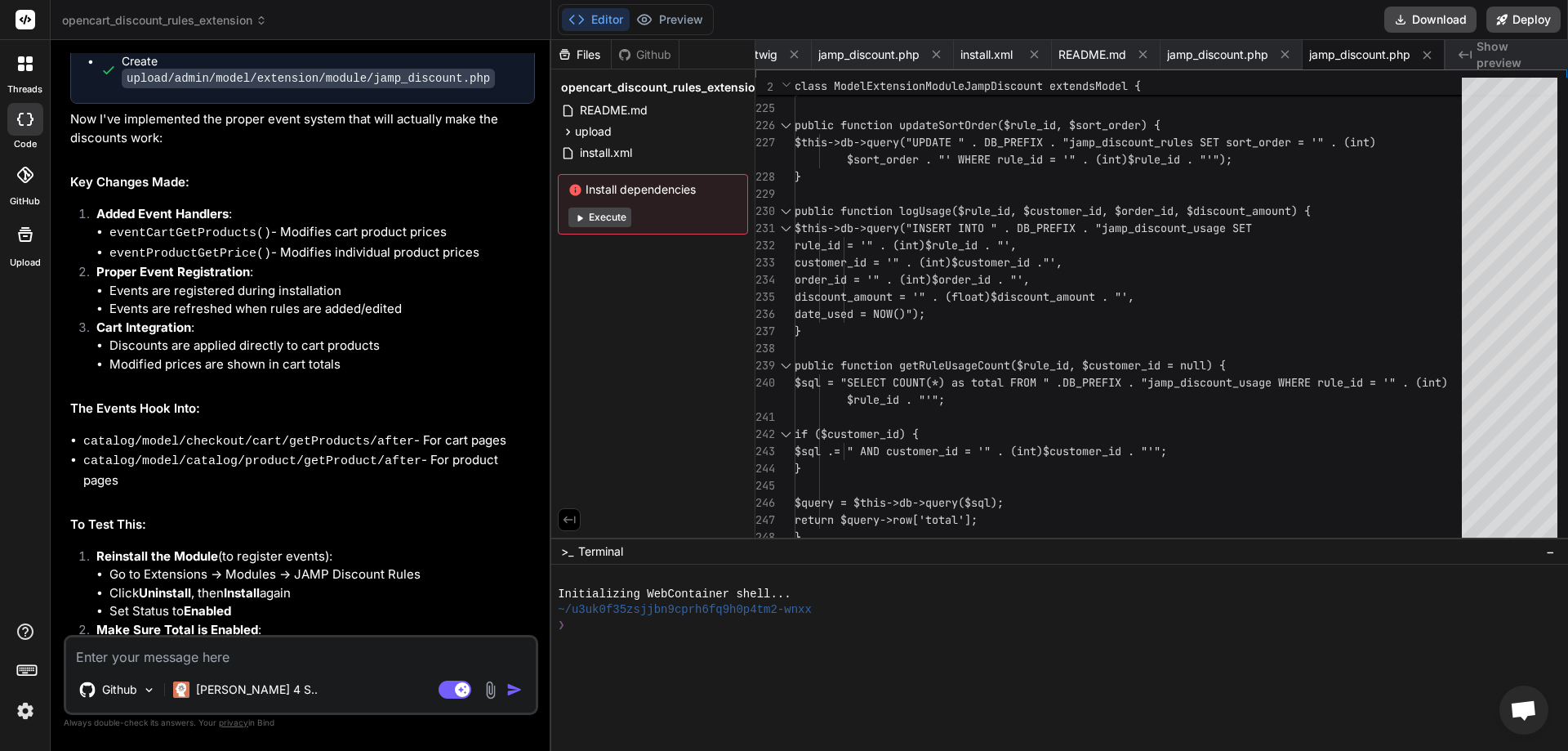
scroll to position [6497, 0]
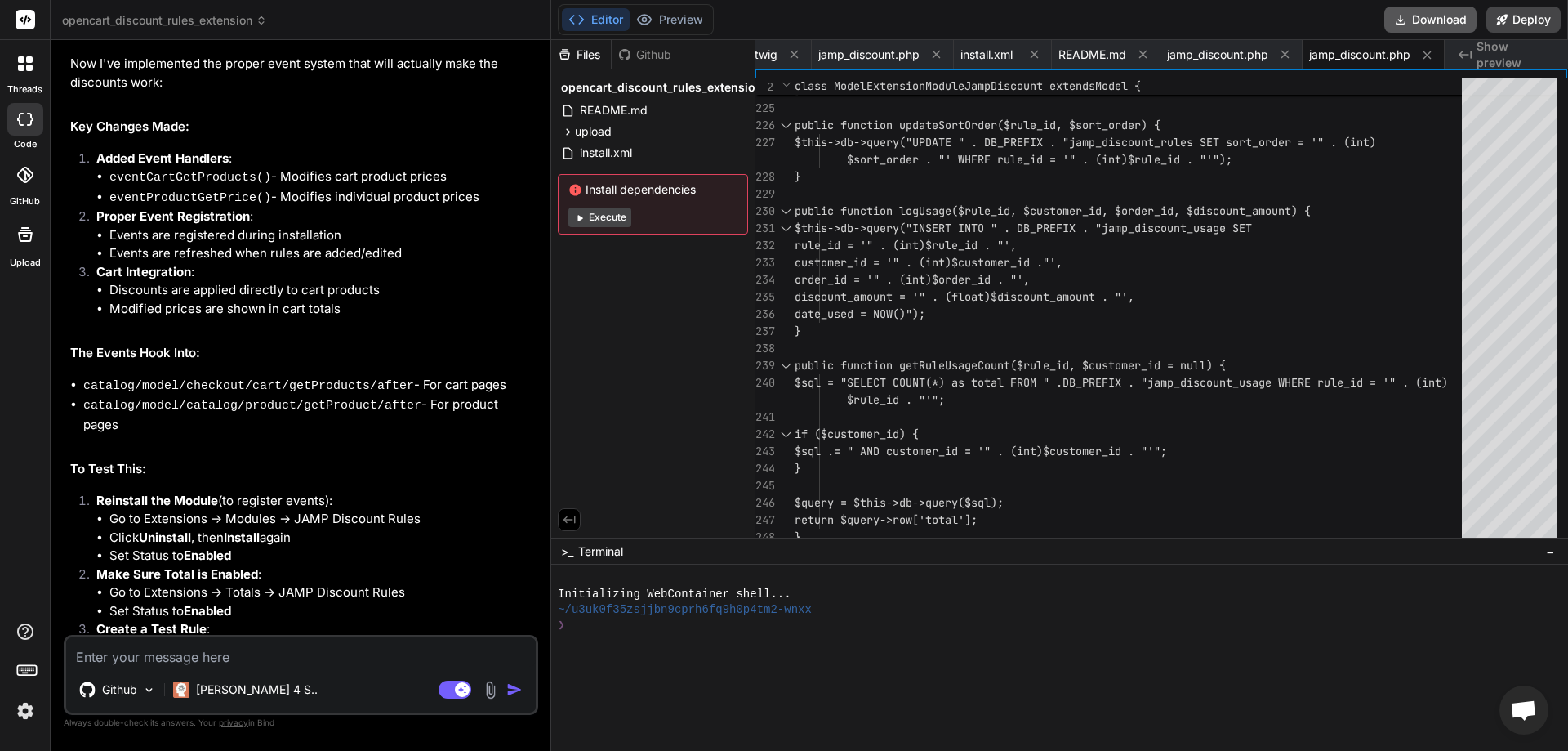
click at [1429, 24] on button "Download" at bounding box center [1430, 20] width 92 height 27
click at [252, 654] on textarea at bounding box center [300, 653] width 469 height 30
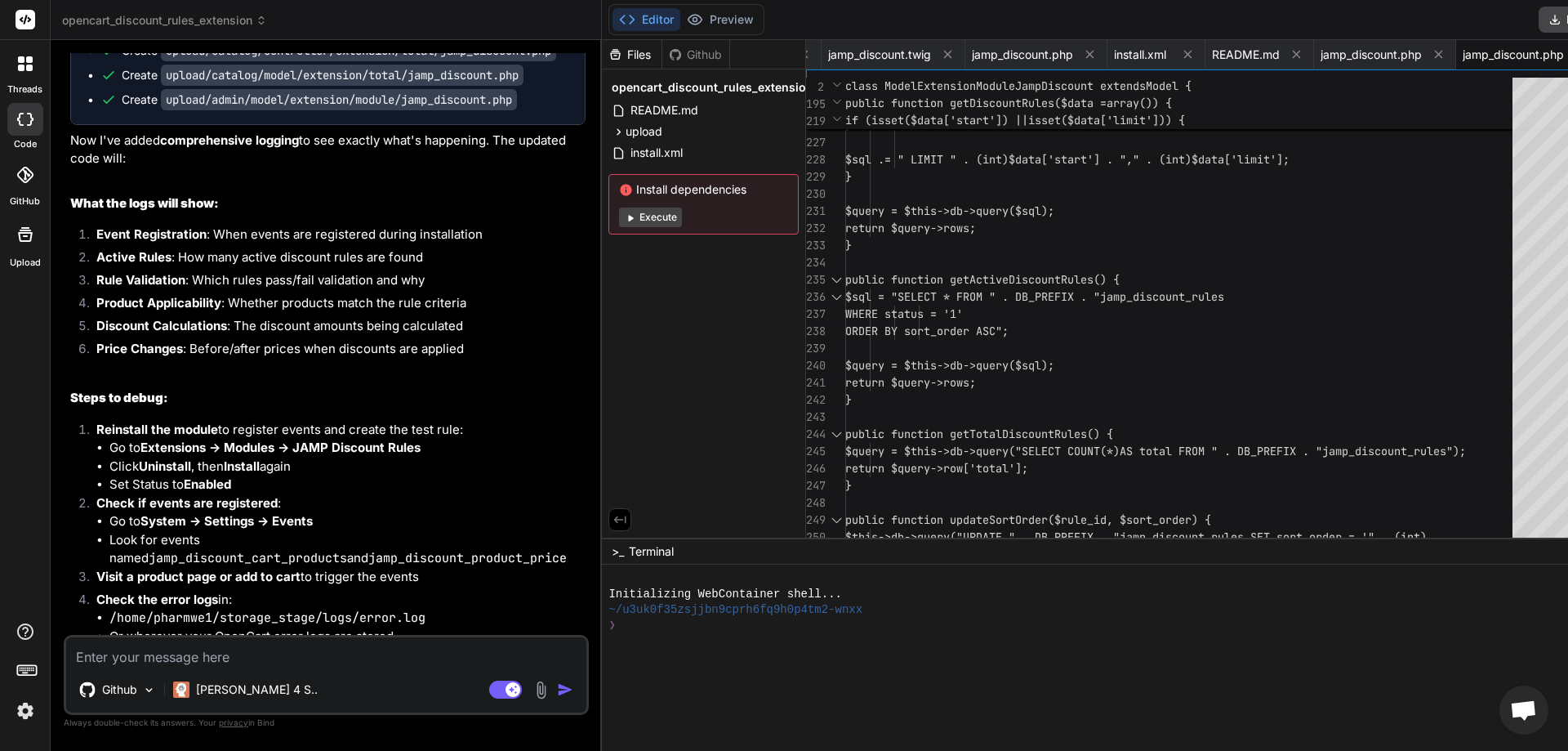
scroll to position [7144, 0]
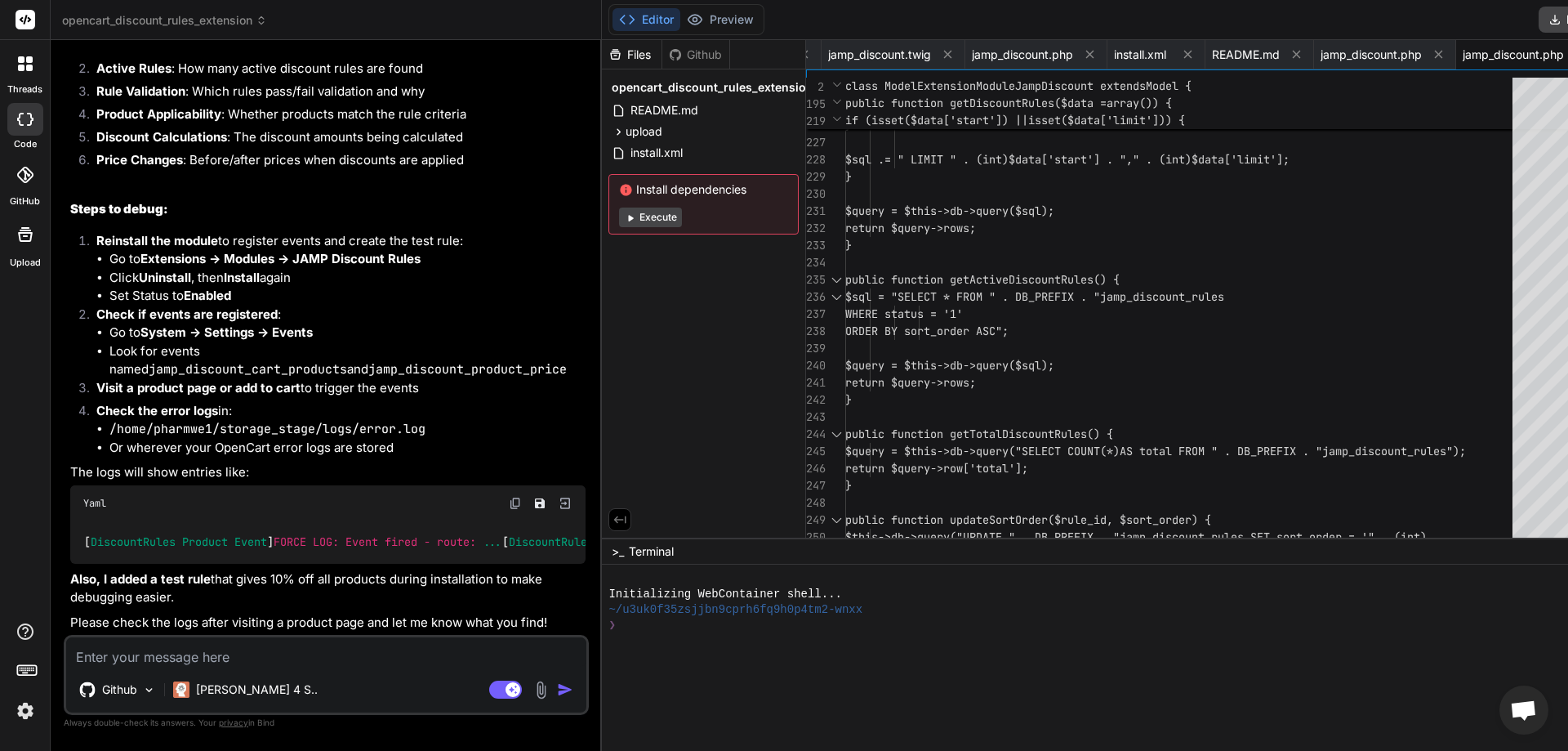
drag, startPoint x: 179, startPoint y: 262, endPoint x: 498, endPoint y: 262, distance: 319.0
drag, startPoint x: 131, startPoint y: 113, endPoint x: 230, endPoint y: 113, distance: 99.0
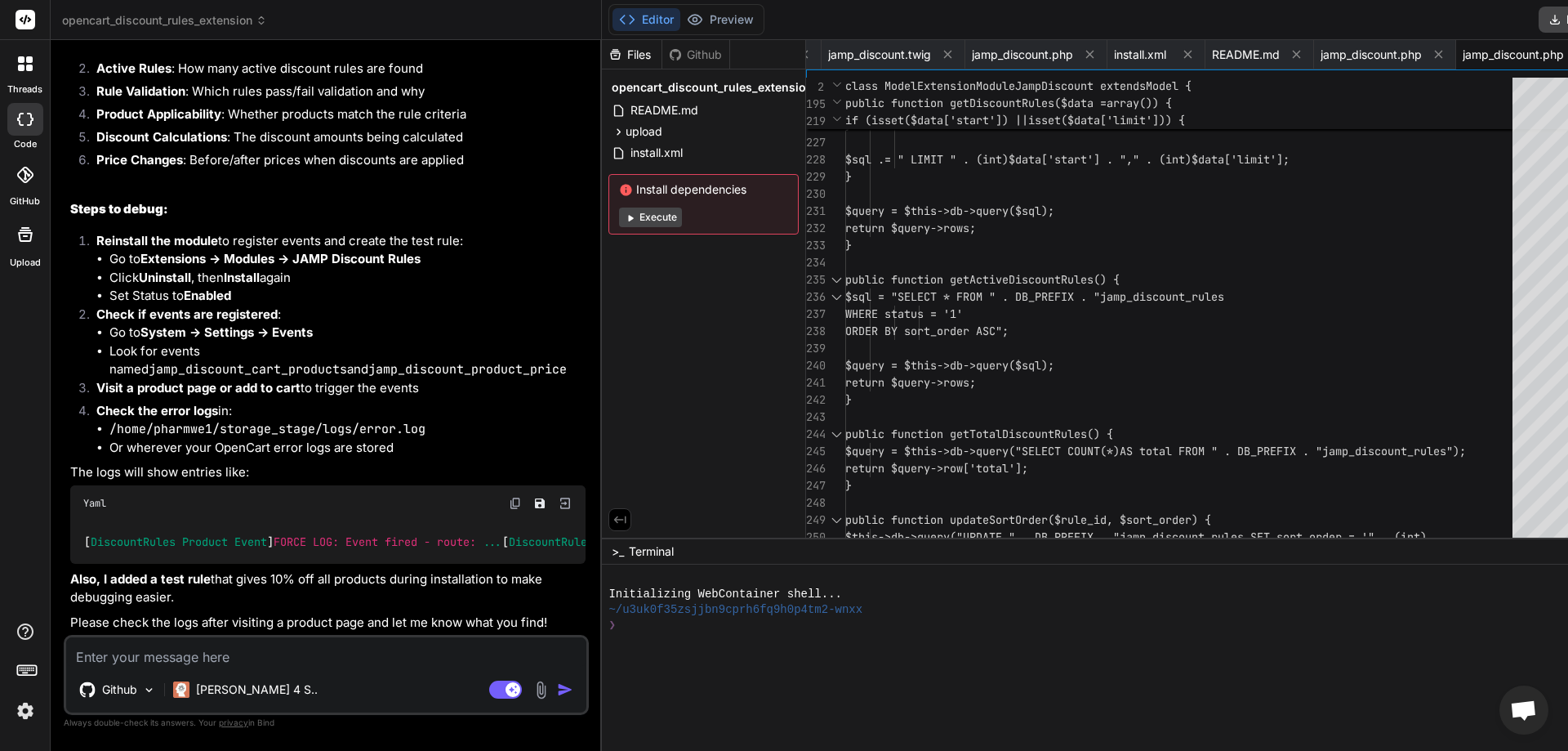
click at [238, 25] on h2 "What the logs will show:" at bounding box center [328, 15] width 515 height 19
drag, startPoint x: 264, startPoint y: 145, endPoint x: 488, endPoint y: 145, distance: 224.0
click at [488, 60] on li "Event Registration : When events are registered during installation" at bounding box center [334, 47] width 503 height 23
click at [433, 83] on li "Active Rules : How many active discount rules are found" at bounding box center [334, 71] width 503 height 23
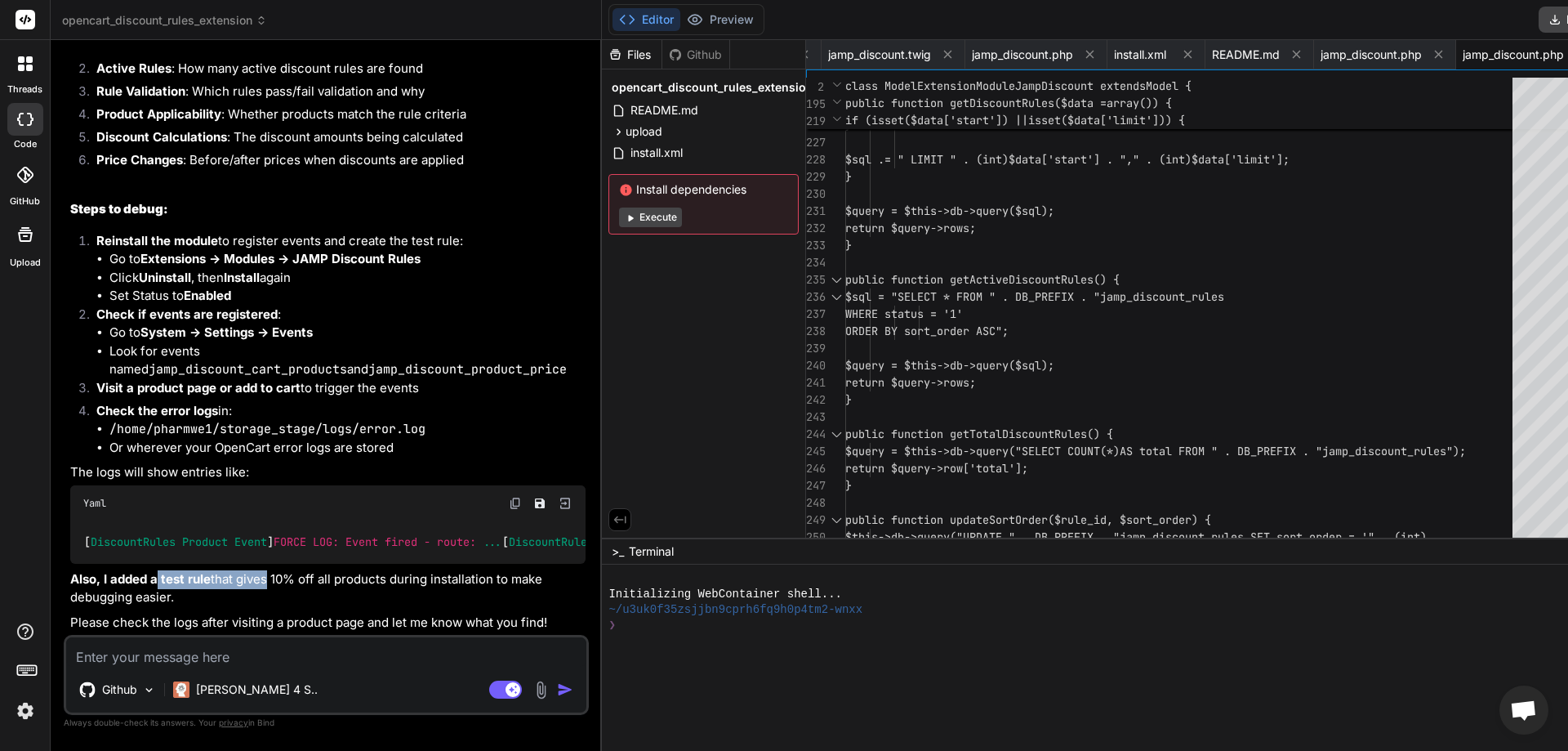
drag, startPoint x: 158, startPoint y: 559, endPoint x: 264, endPoint y: 561, distance: 106.0
click at [264, 570] on p "Also, I added a test rule that gives 10% off all products during installation t…" at bounding box center [328, 588] width 515 height 36
drag, startPoint x: 420, startPoint y: 564, endPoint x: 501, endPoint y: 564, distance: 81.0
click at [501, 570] on p "Also, I added a test rule that gives 10% off all products during installation t…" at bounding box center [328, 588] width 515 height 36
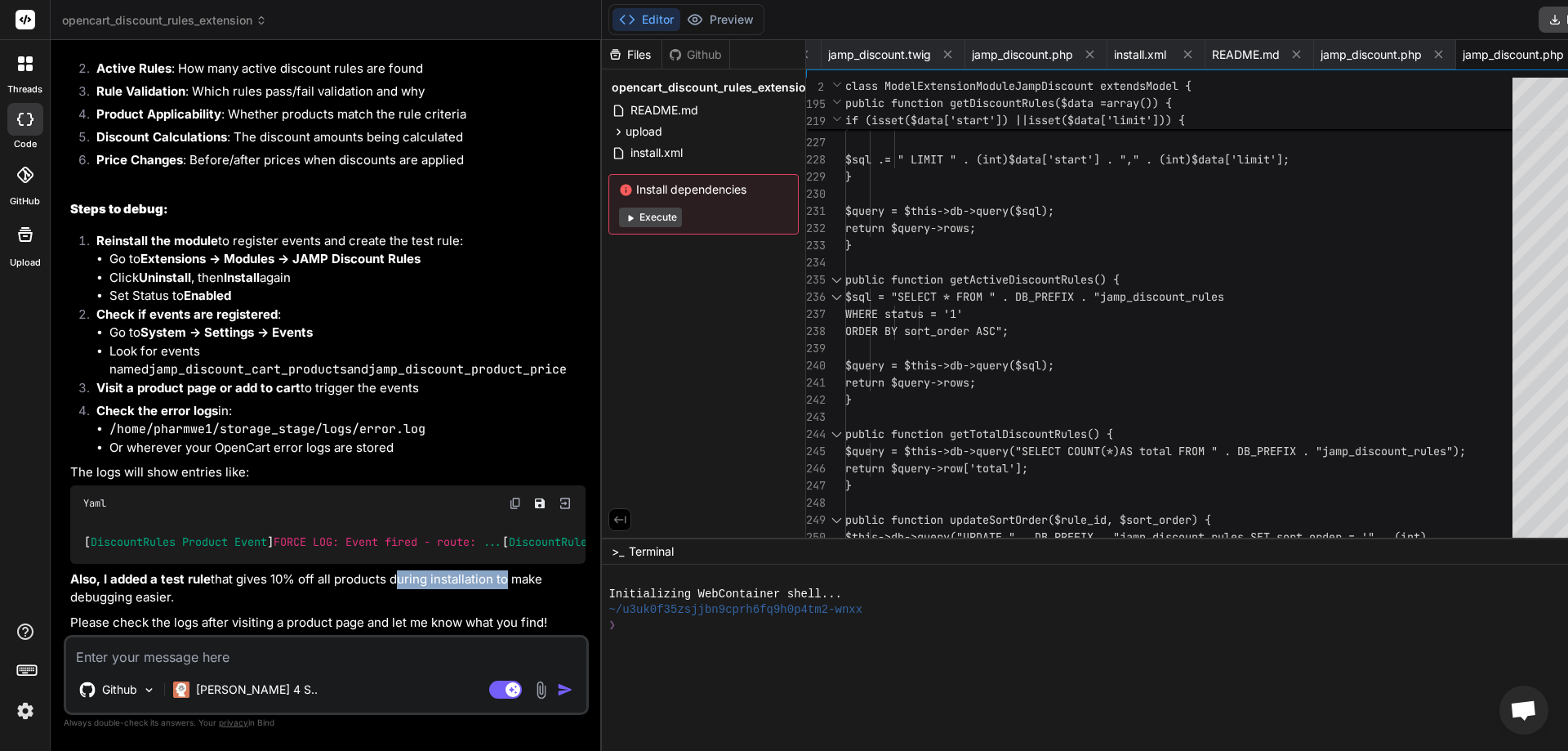
drag, startPoint x: 127, startPoint y: 580, endPoint x: 223, endPoint y: 580, distance: 96.0
click at [223, 580] on p "Also, I added a test rule that gives 10% off all products during installation t…" at bounding box center [328, 588] width 515 height 36
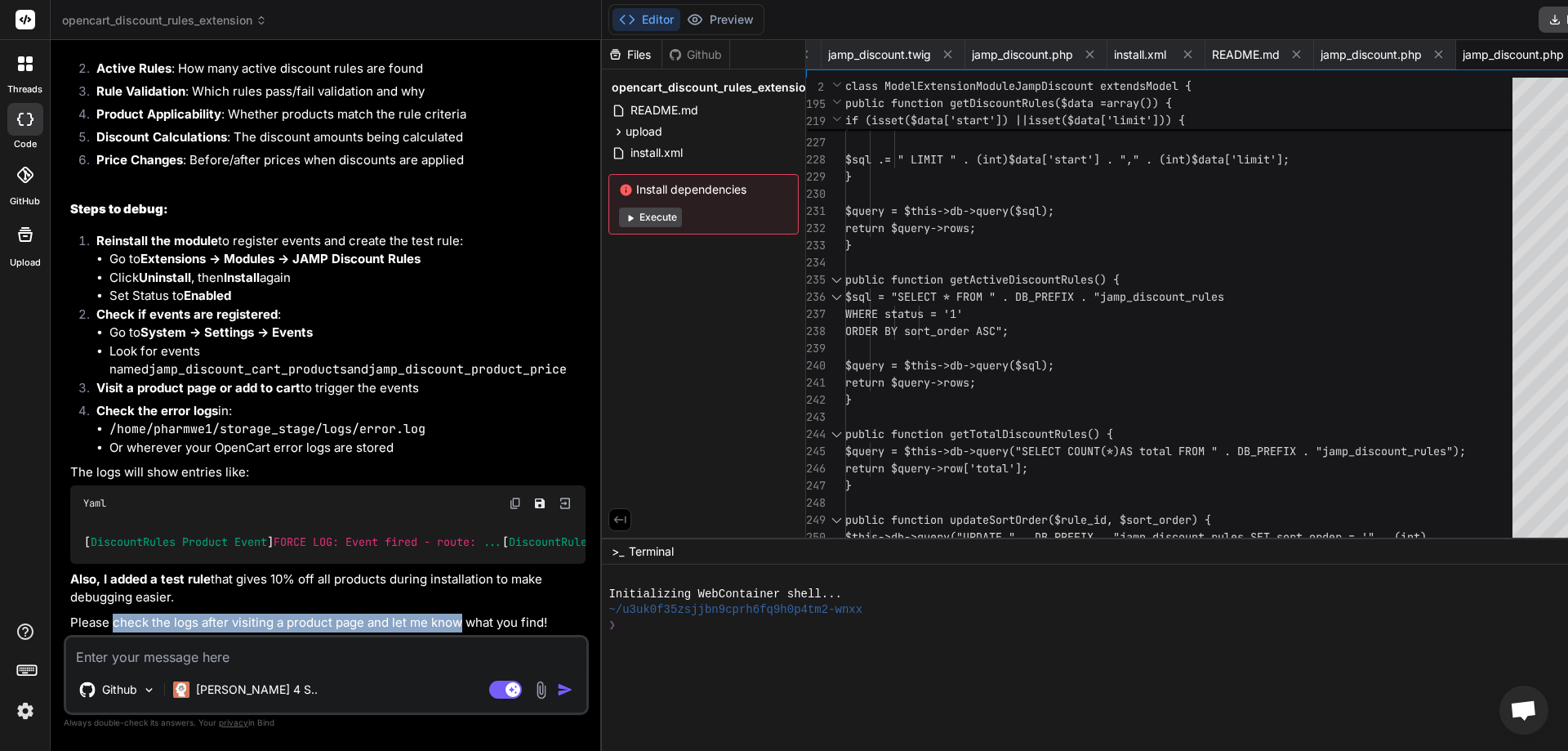
drag, startPoint x: 113, startPoint y: 601, endPoint x: 464, endPoint y: 601, distance: 351.0
click at [464, 613] on p "Please check the logs after visiting a product page and let me know what you fi…" at bounding box center [328, 622] width 515 height 19
click at [1538, 23] on button "Download" at bounding box center [1585, 20] width 92 height 27
click at [269, 657] on textarea at bounding box center [326, 653] width 520 height 30
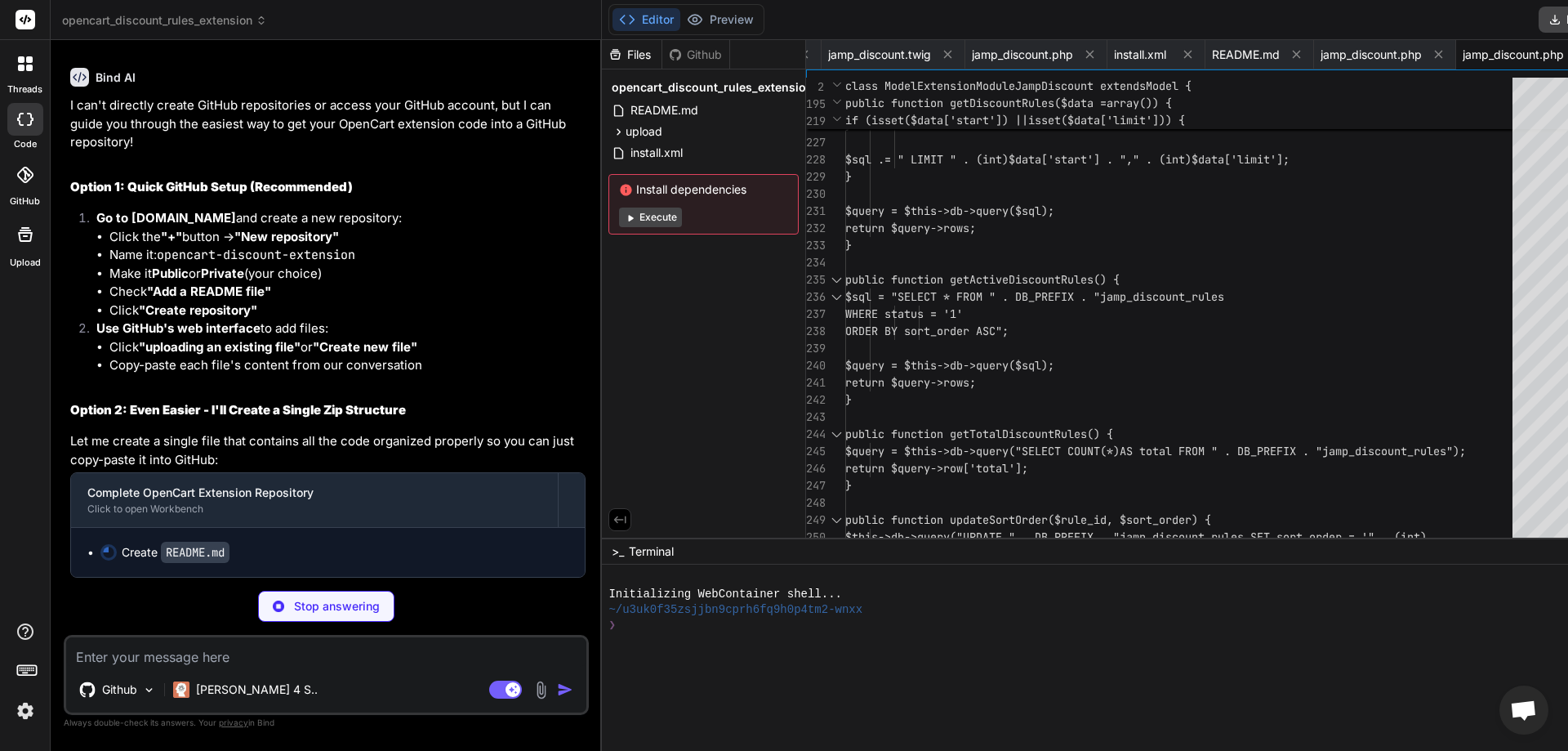
scroll to position [8303, 0]
drag, startPoint x: 199, startPoint y: 243, endPoint x: 493, endPoint y: 239, distance: 294.0
click at [493, 152] on p "I can't directly create GitHub repositories or access your GitHub account, but …" at bounding box center [328, 124] width 515 height 55
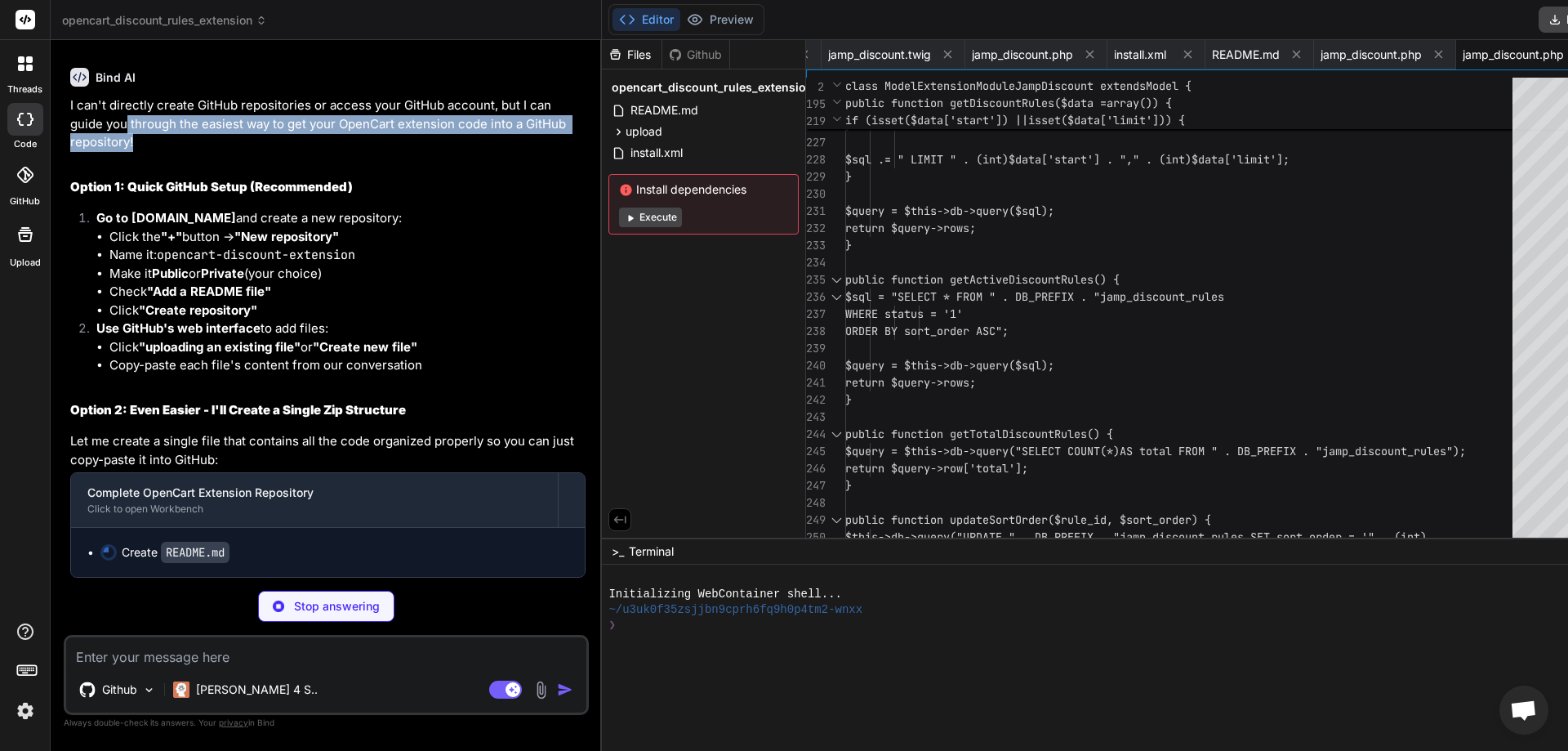
drag, startPoint x: 152, startPoint y: 262, endPoint x: 286, endPoint y: 273, distance: 134.5
click at [286, 152] on p "I can't directly create GitHub repositories or access your GitHub account, but …" at bounding box center [328, 124] width 515 height 55
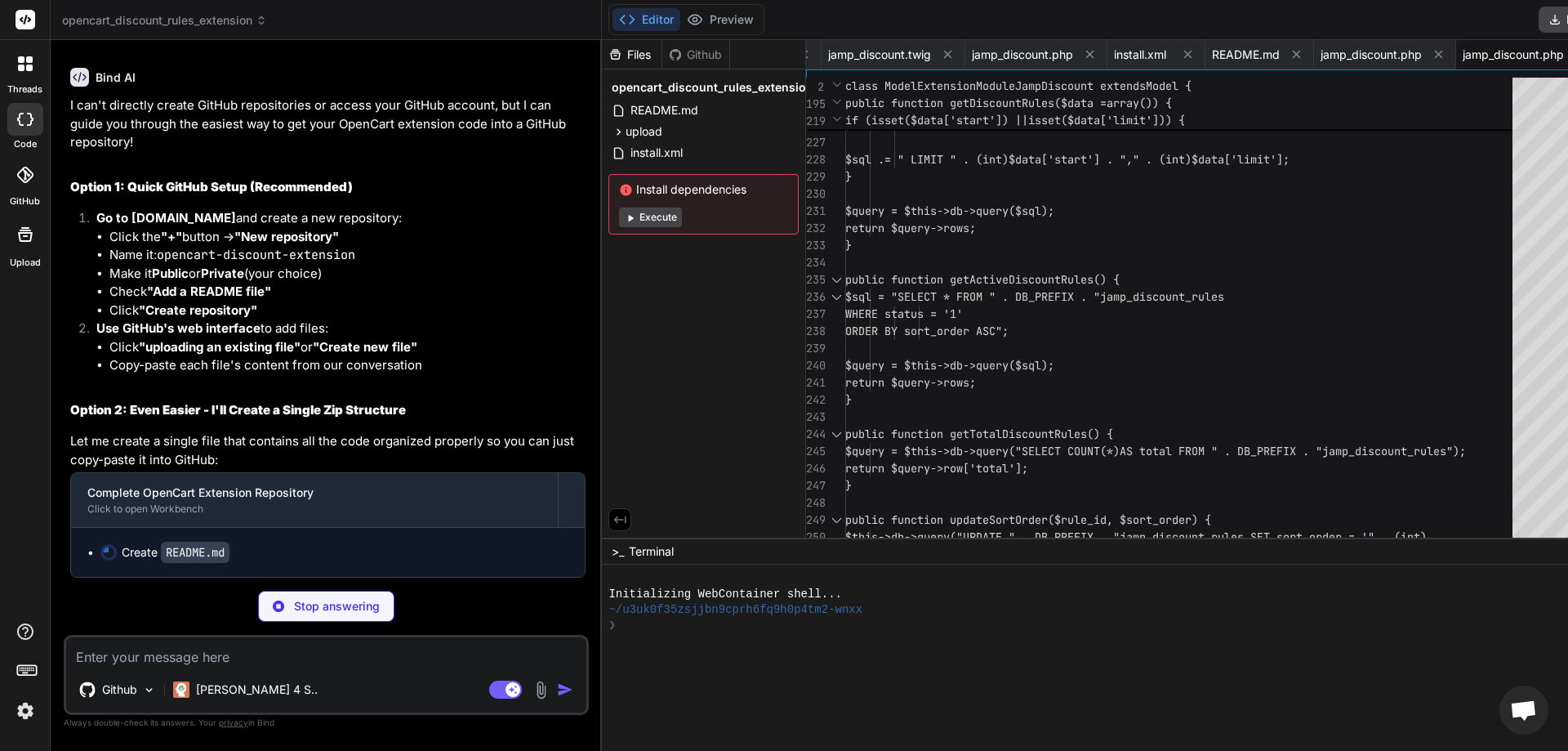
scroll to position [8441, 0]
drag, startPoint x: 128, startPoint y: 188, endPoint x: 382, endPoint y: 184, distance: 254.0
click at [382, 184] on h2 "Option 1: Quick GitHub Setup (Recommended)" at bounding box center [328, 187] width 515 height 19
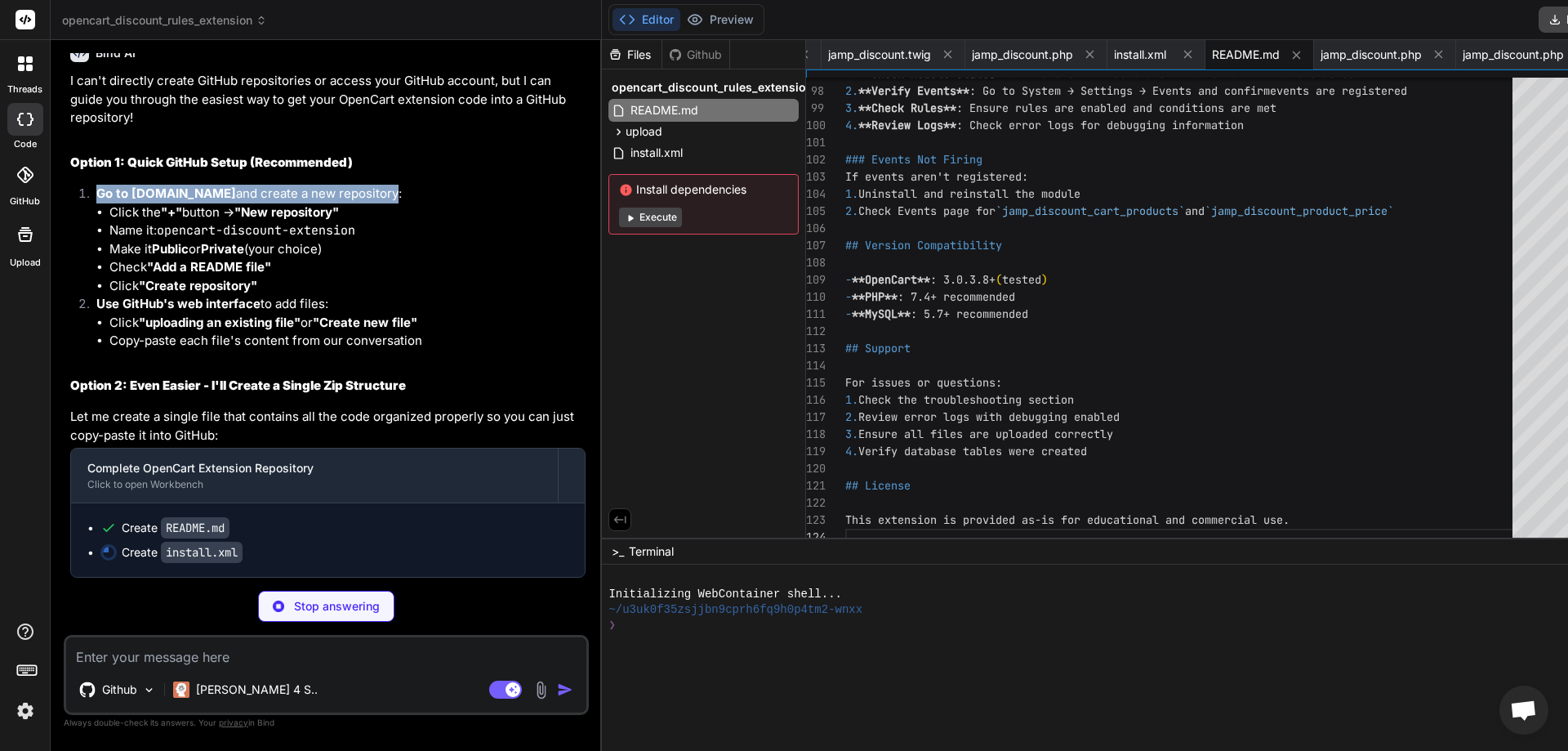
drag, startPoint x: 98, startPoint y: 219, endPoint x: 363, endPoint y: 219, distance: 265.0
click at [363, 204] on p "Go to GitHub.com and create a new repository:" at bounding box center [340, 194] width 489 height 19
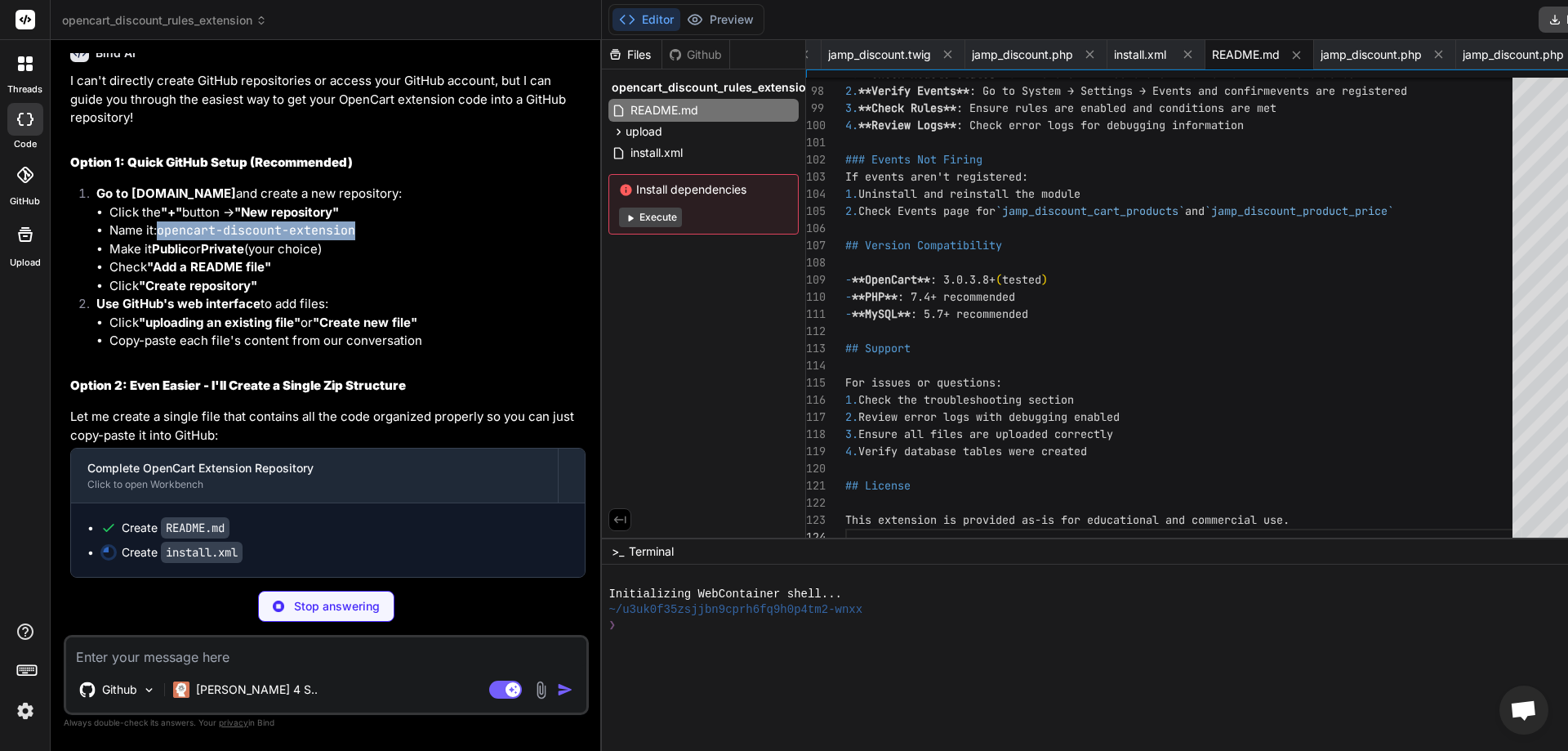
drag, startPoint x: 161, startPoint y: 226, endPoint x: 375, endPoint y: 221, distance: 214.1
click at [375, 221] on li "Name it: opencart-discount-extension" at bounding box center [347, 230] width 476 height 19
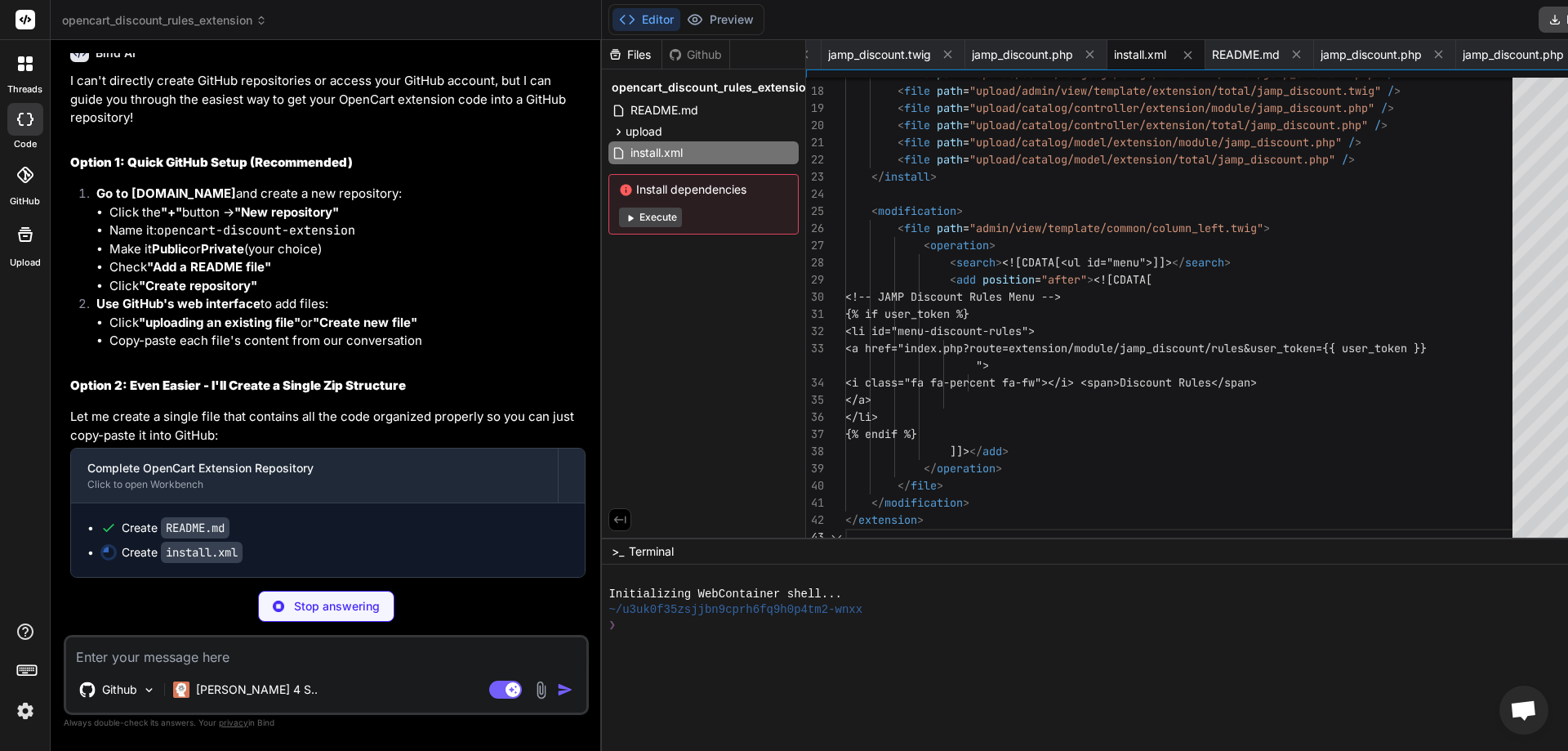
drag, startPoint x: 124, startPoint y: 250, endPoint x: 357, endPoint y: 250, distance: 233.0
click at [357, 250] on li "Make it Public or Private (your choice)" at bounding box center [347, 249] width 476 height 19
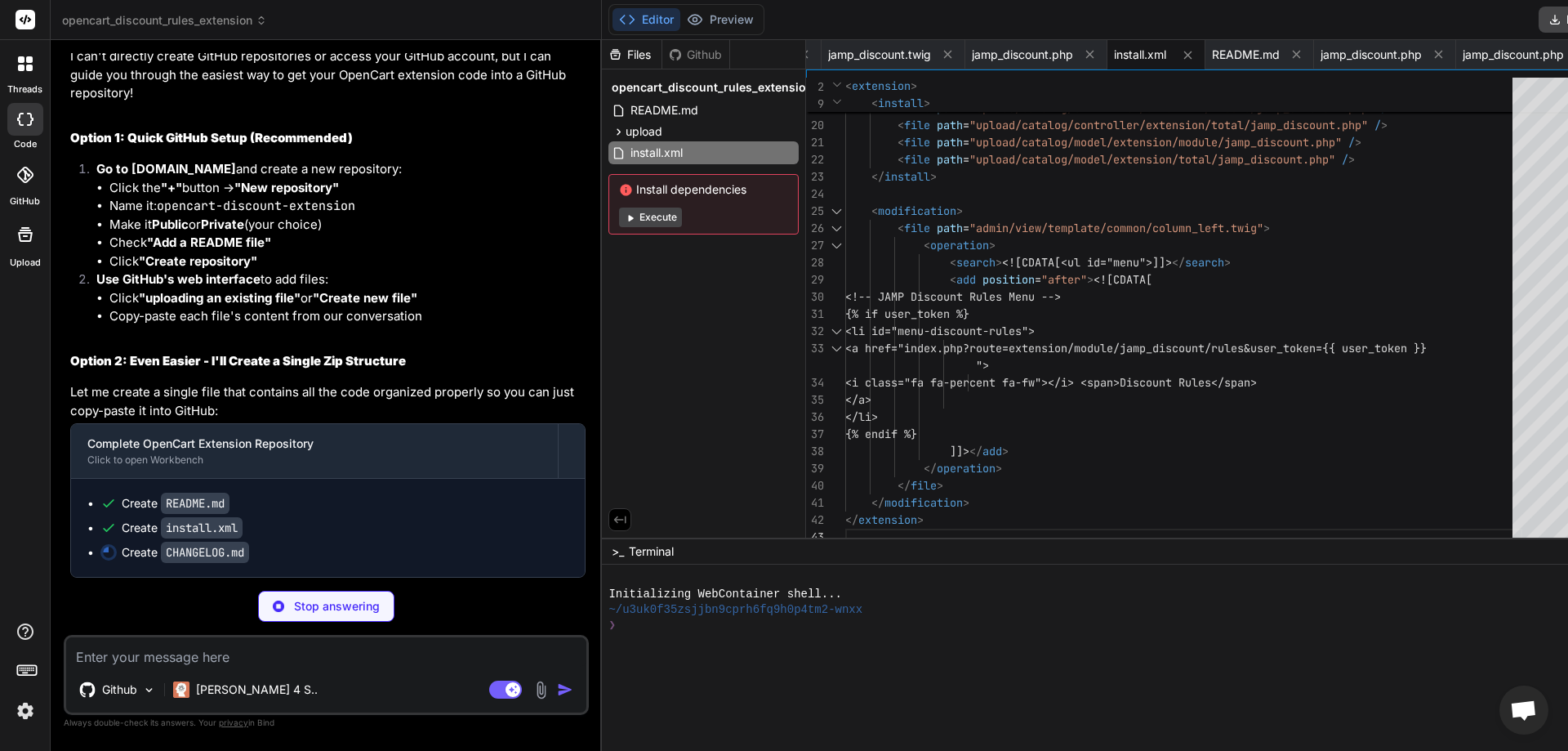
scroll to position [8490, 0]
drag, startPoint x: 150, startPoint y: 260, endPoint x: 314, endPoint y: 260, distance: 164.0
click at [314, 260] on li "Click "Create repository"" at bounding box center [347, 262] width 476 height 19
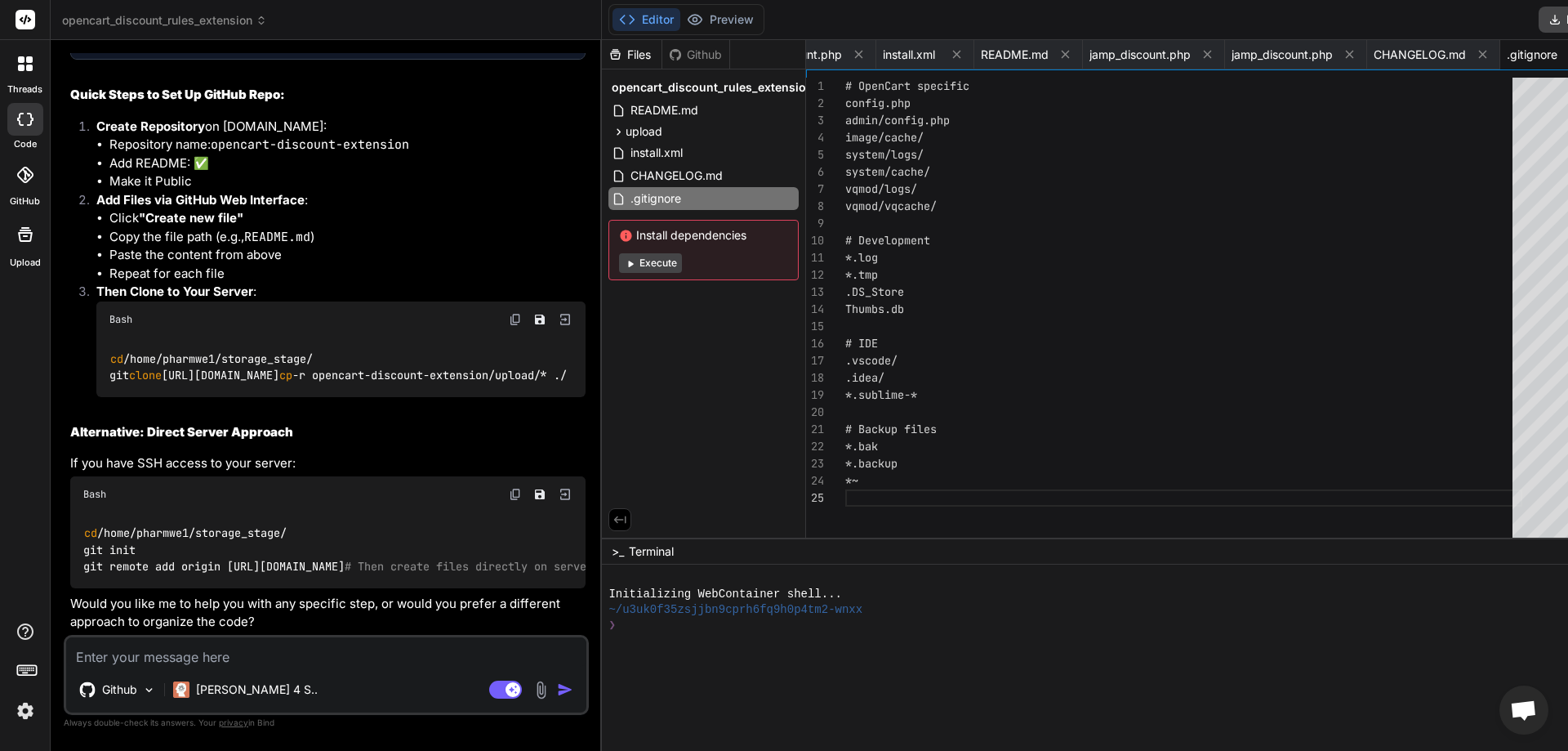
scroll to position [8981, 0]
drag, startPoint x: 239, startPoint y: 174, endPoint x: 334, endPoint y: 174, distance: 95.0
click at [334, 137] on p "Create Repository on GitHub.com:" at bounding box center [340, 127] width 489 height 19
drag, startPoint x: 220, startPoint y: 198, endPoint x: 441, endPoint y: 195, distance: 221.0
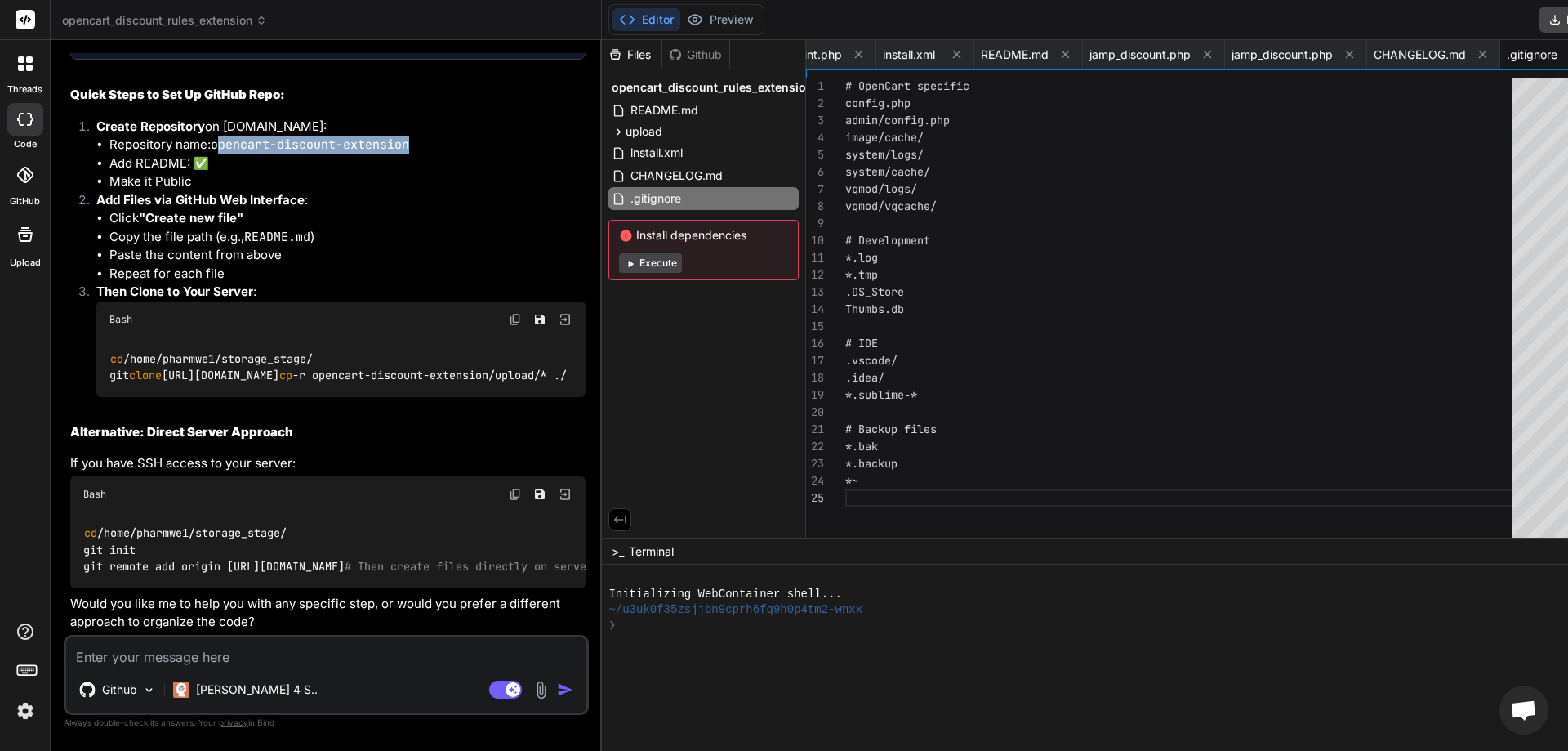
click at [441, 155] on li "Repository name: opencart-discount-extension" at bounding box center [347, 145] width 476 height 19
drag, startPoint x: 124, startPoint y: 217, endPoint x: 237, endPoint y: 216, distance: 113.0
click at [237, 173] on li "Add README: ✅" at bounding box center [347, 163] width 476 height 19
drag, startPoint x: 125, startPoint y: 252, endPoint x: 351, endPoint y: 252, distance: 226.0
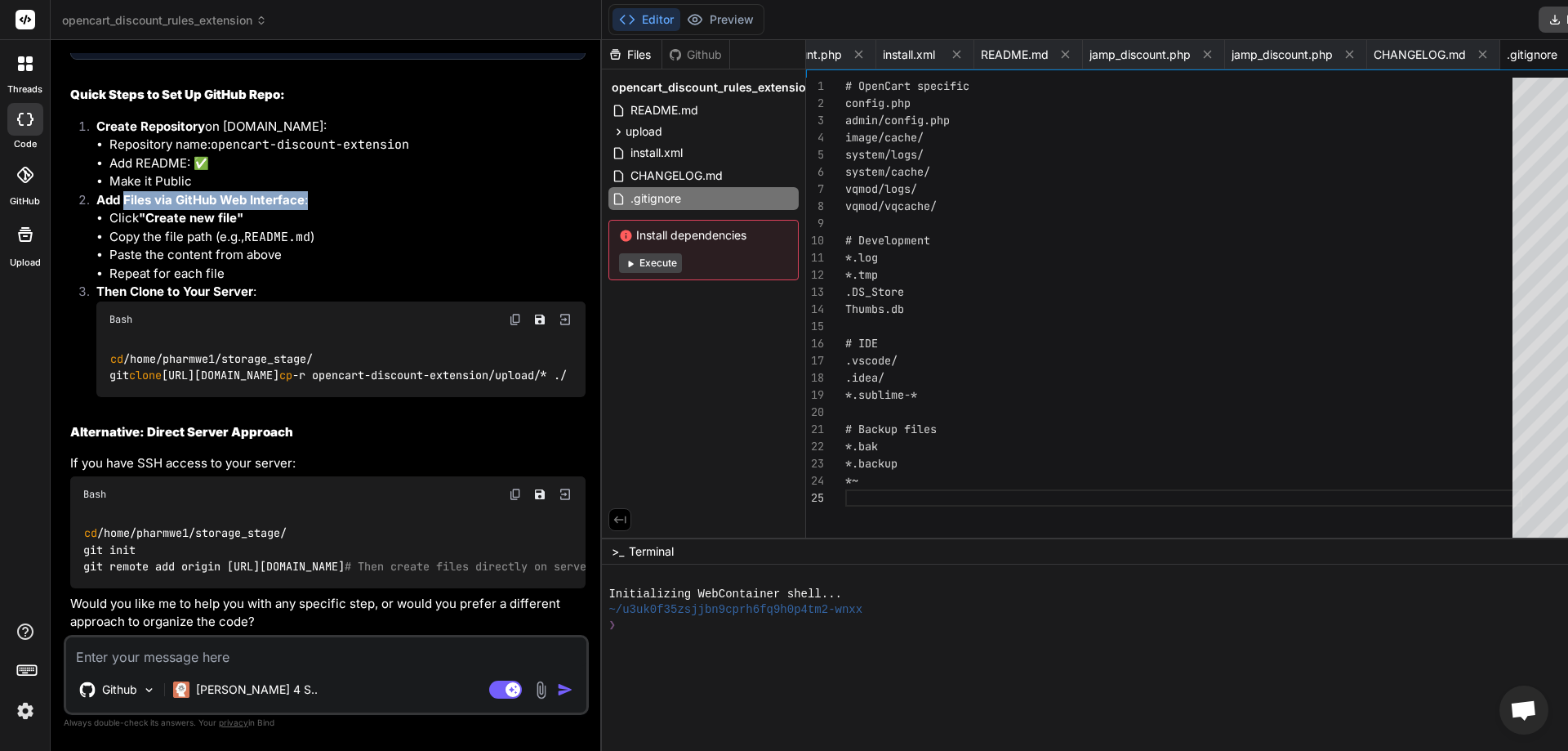
click at [351, 210] on p "Add Files via GitHub Web Interface :" at bounding box center [340, 200] width 489 height 19
drag, startPoint x: 149, startPoint y: 272, endPoint x: 278, endPoint y: 272, distance: 129.0
click at [278, 228] on li "Click "Create new file"" at bounding box center [347, 219] width 476 height 19
click at [280, 228] on li "Click "Create new file"" at bounding box center [347, 219] width 476 height 19
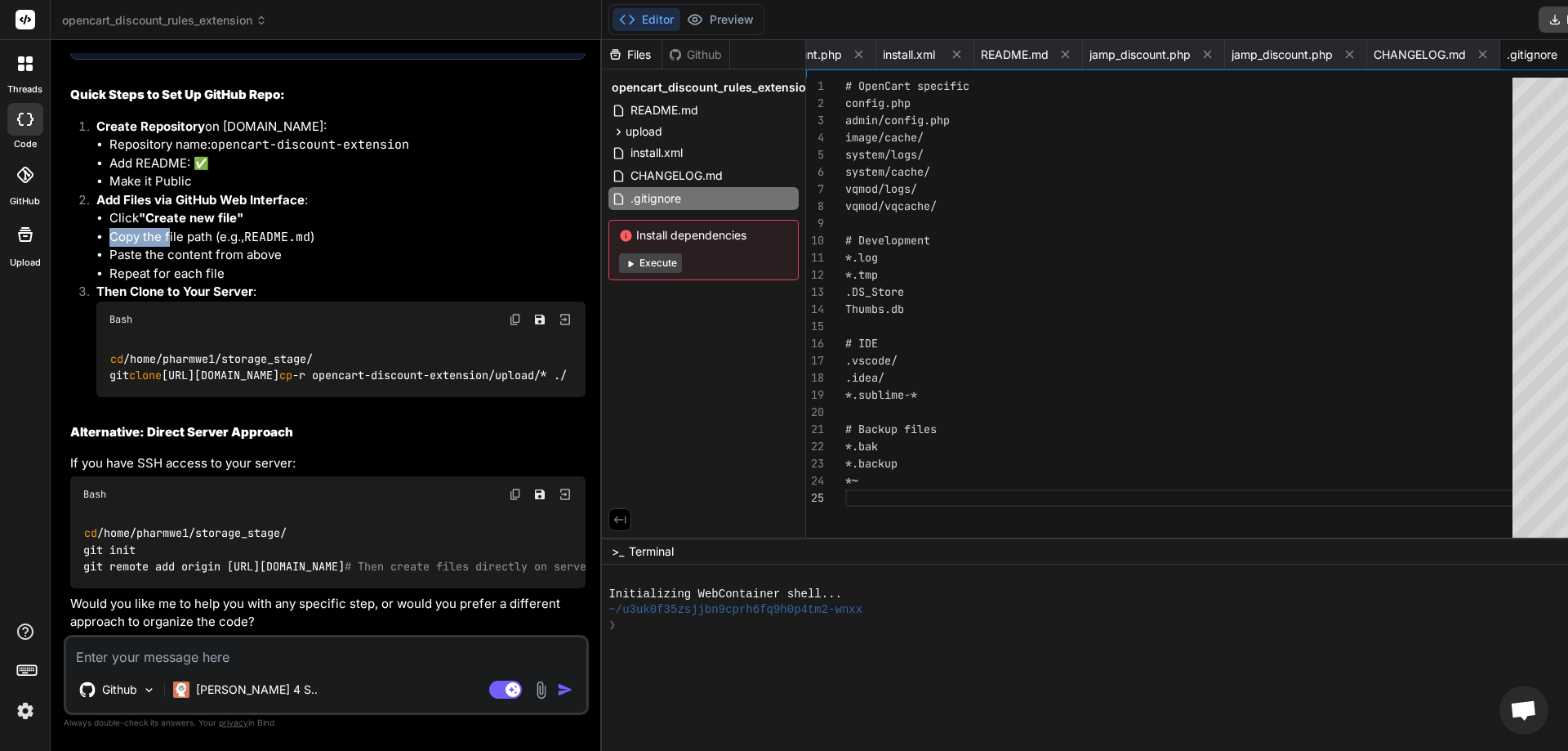
drag, startPoint x: 170, startPoint y: 287, endPoint x: 382, endPoint y: 278, distance: 212.2
click at [382, 278] on ul "Click "Create new file" Copy the file path (e.g., README.md ) Paste the content…" at bounding box center [340, 246] width 489 height 74
drag, startPoint x: 223, startPoint y: 310, endPoint x: 296, endPoint y: 310, distance: 73.0
click at [295, 265] on li "Paste the content from above" at bounding box center [347, 255] width 476 height 19
drag, startPoint x: 118, startPoint y: 325, endPoint x: 236, endPoint y: 325, distance: 118.0
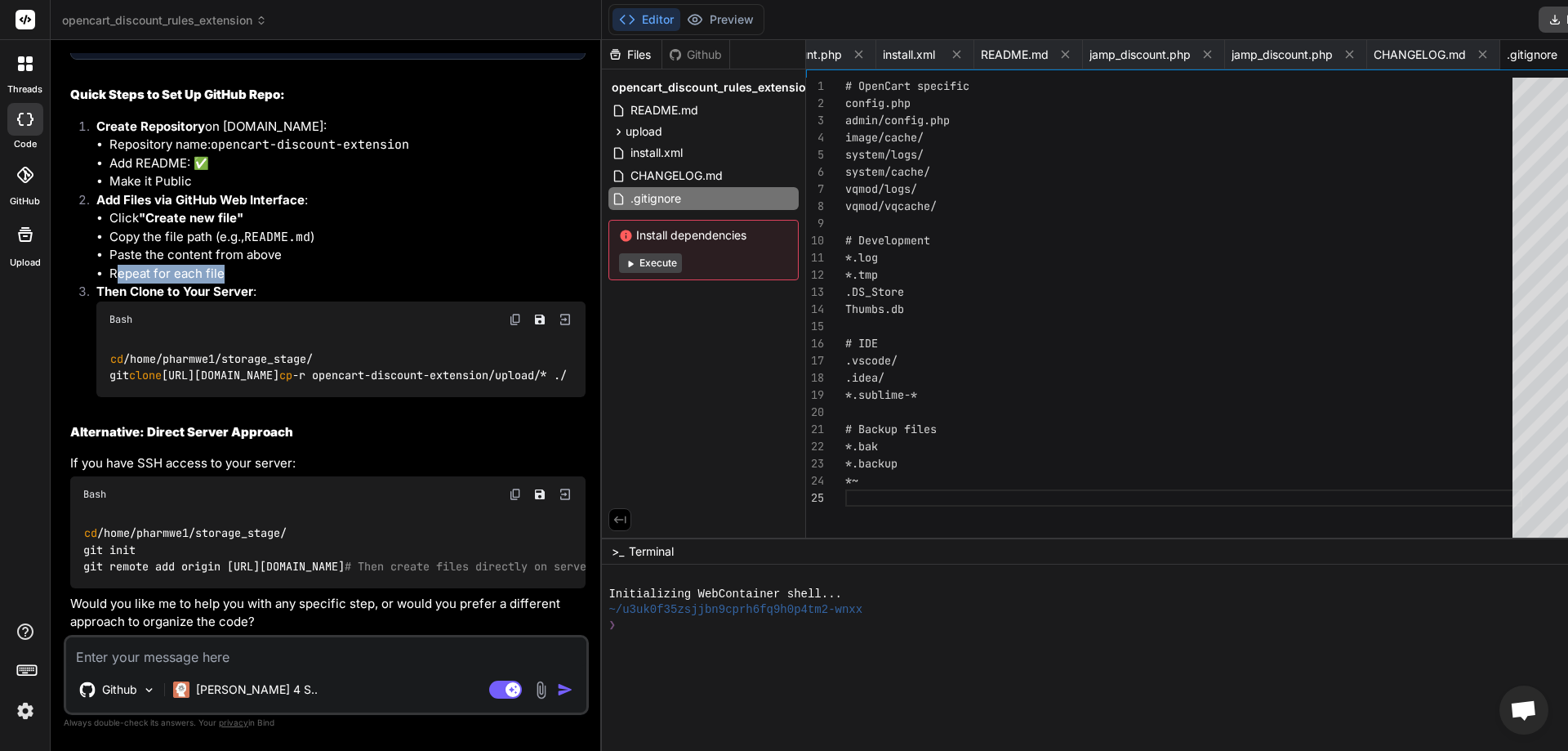
click at [236, 283] on li "Repeat for each file" at bounding box center [347, 274] width 476 height 19
drag, startPoint x: 130, startPoint y: 344, endPoint x: 301, endPoint y: 338, distance: 171.1
click at [301, 301] on p "Then Clone to Your Server :" at bounding box center [340, 291] width 489 height 19
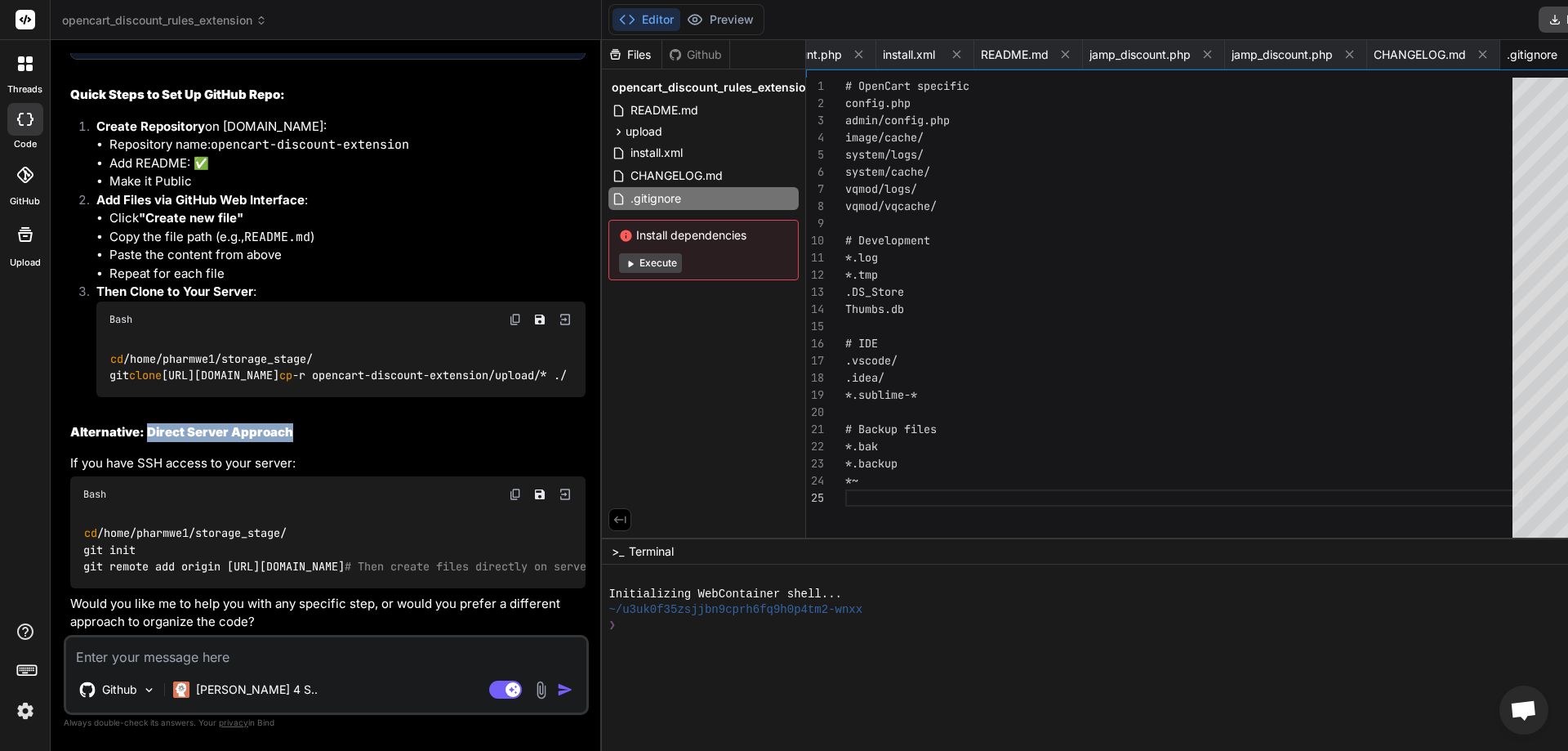
drag, startPoint x: 149, startPoint y: 402, endPoint x: 306, endPoint y: 402, distance: 157.0
click at [306, 423] on h2 "Alternative: Direct Server Approach" at bounding box center [328, 432] width 515 height 19
drag, startPoint x: 137, startPoint y: 436, endPoint x: 360, endPoint y: 430, distance: 223.1
click at [360, 455] on p "If you have SSH access to your server:" at bounding box center [328, 464] width 515 height 19
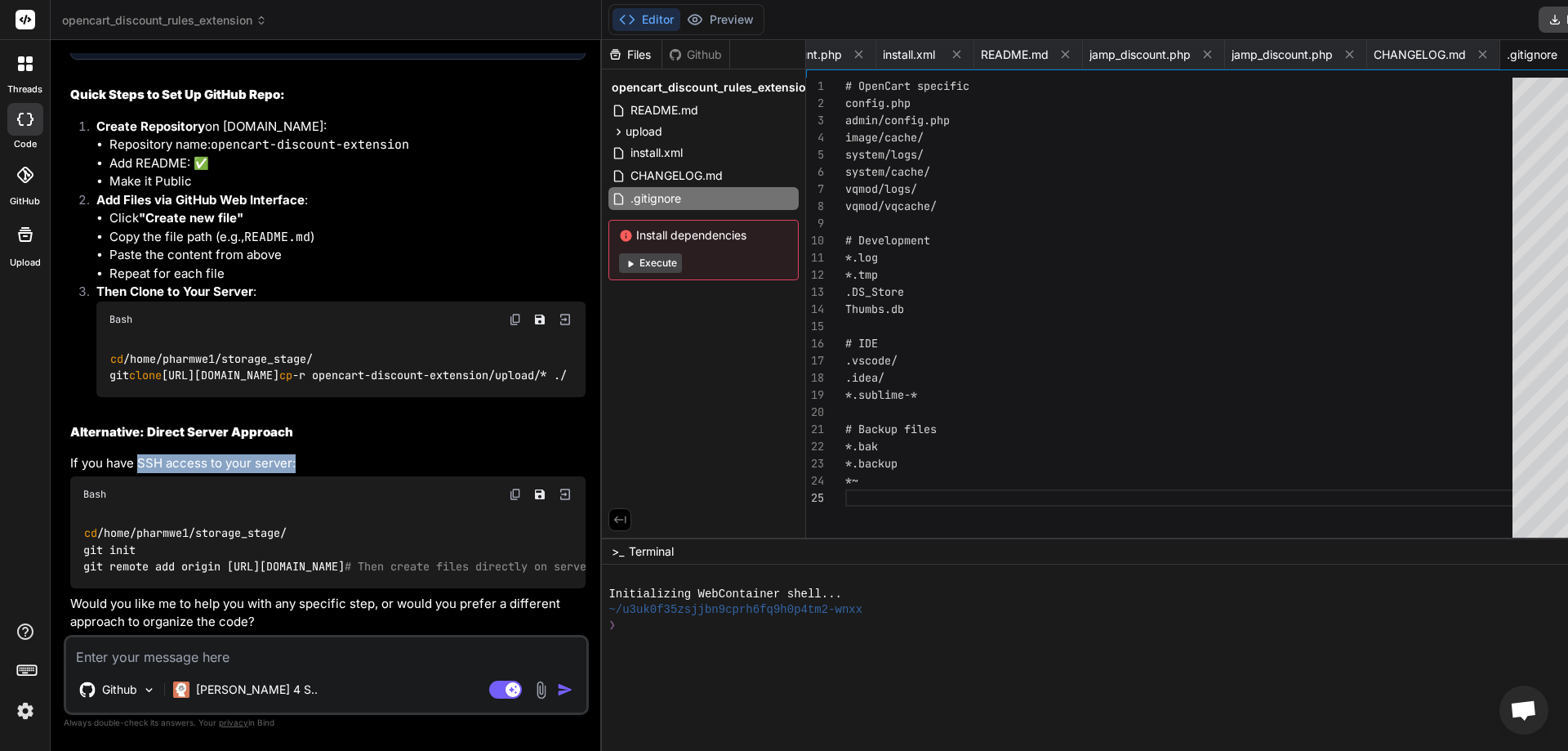
click at [360, 455] on p "If you have SSH access to your server:" at bounding box center [328, 464] width 515 height 19
click at [225, 655] on textarea at bounding box center [326, 653] width 520 height 30
click at [21, 31] on div at bounding box center [25, 20] width 50 height 40
click at [22, 22] on icon at bounding box center [26, 20] width 12 height 10
click at [662, 53] on div "Github" at bounding box center [695, 54] width 67 height 17
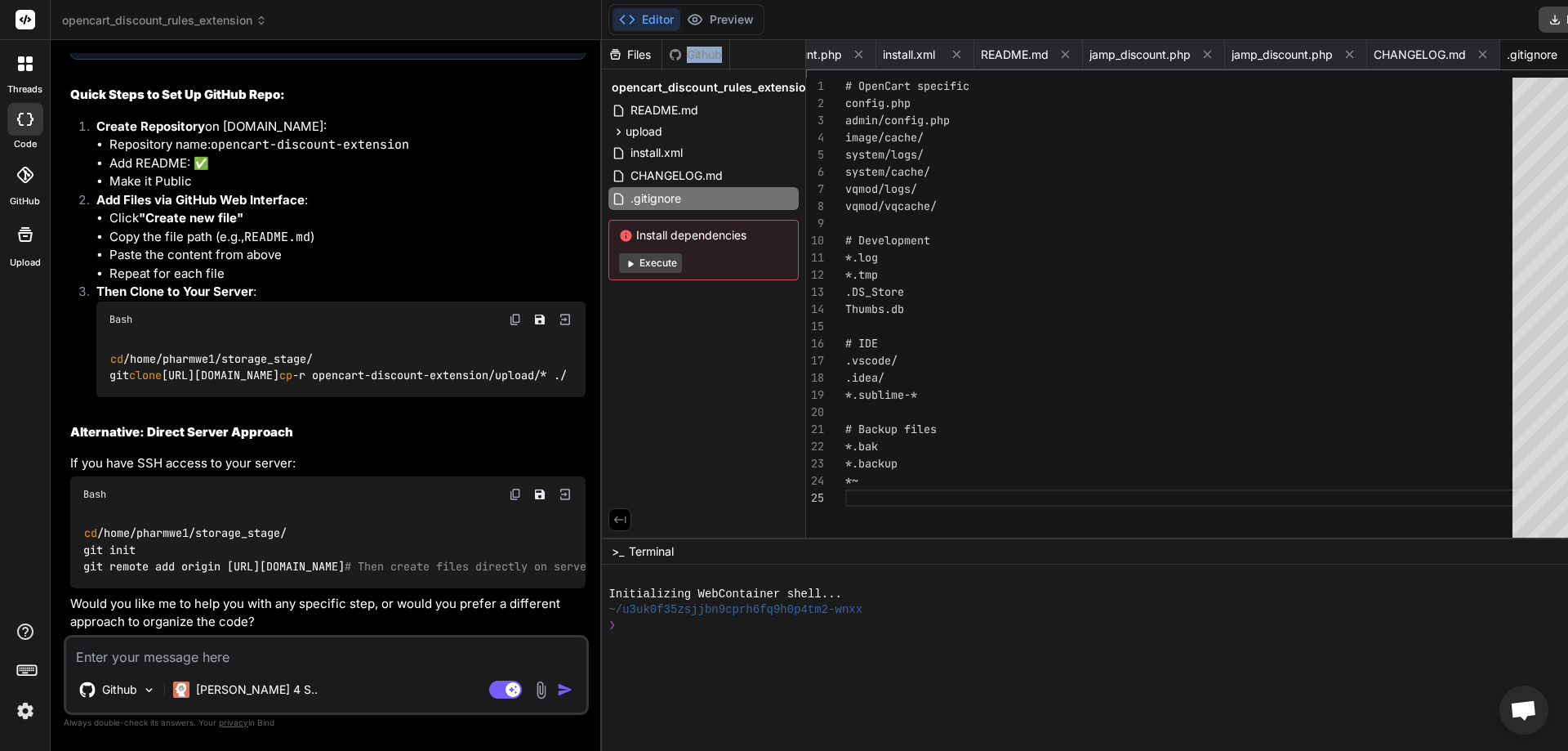
click at [662, 53] on div "Github" at bounding box center [695, 54] width 67 height 17
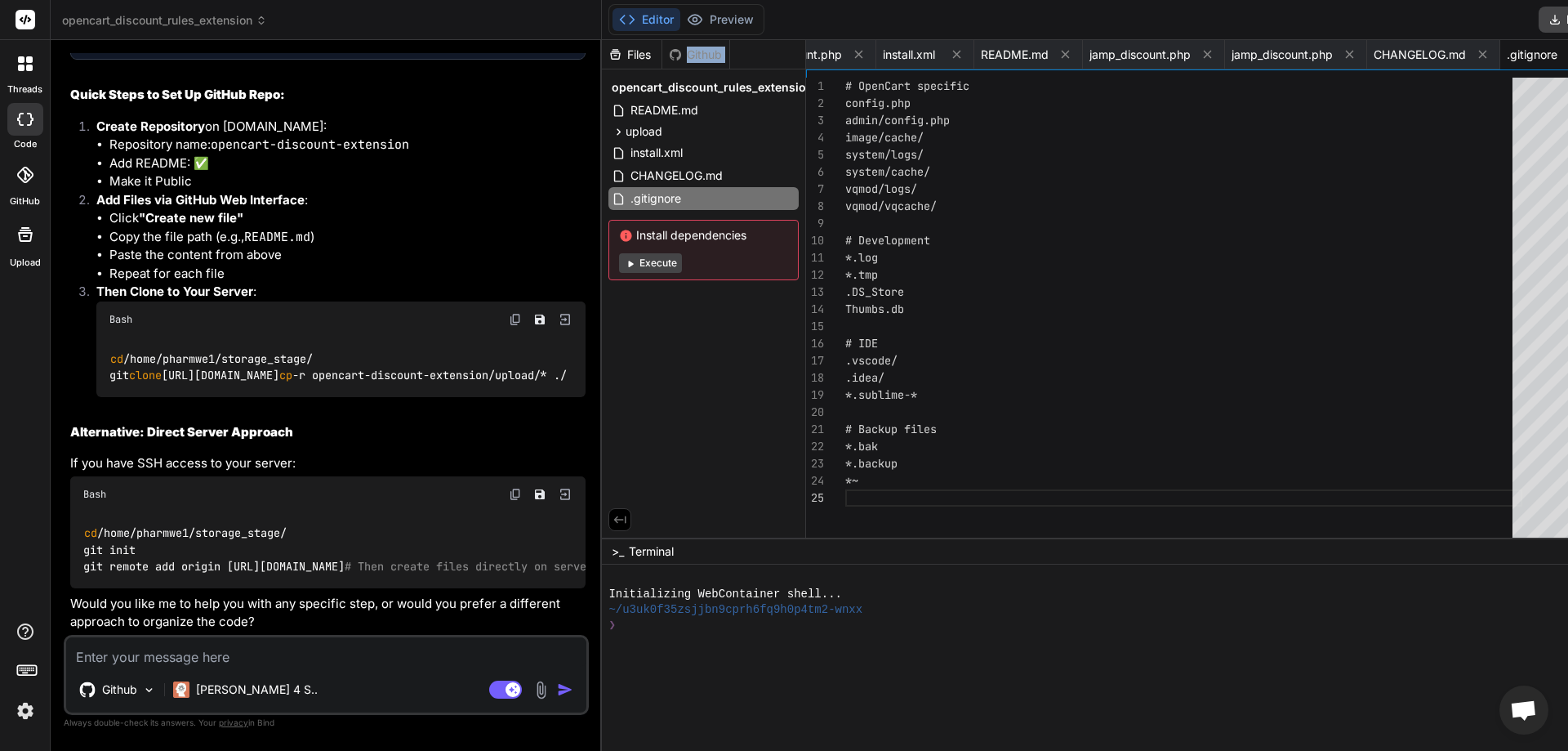
click at [662, 53] on div "Github" at bounding box center [695, 54] width 67 height 17
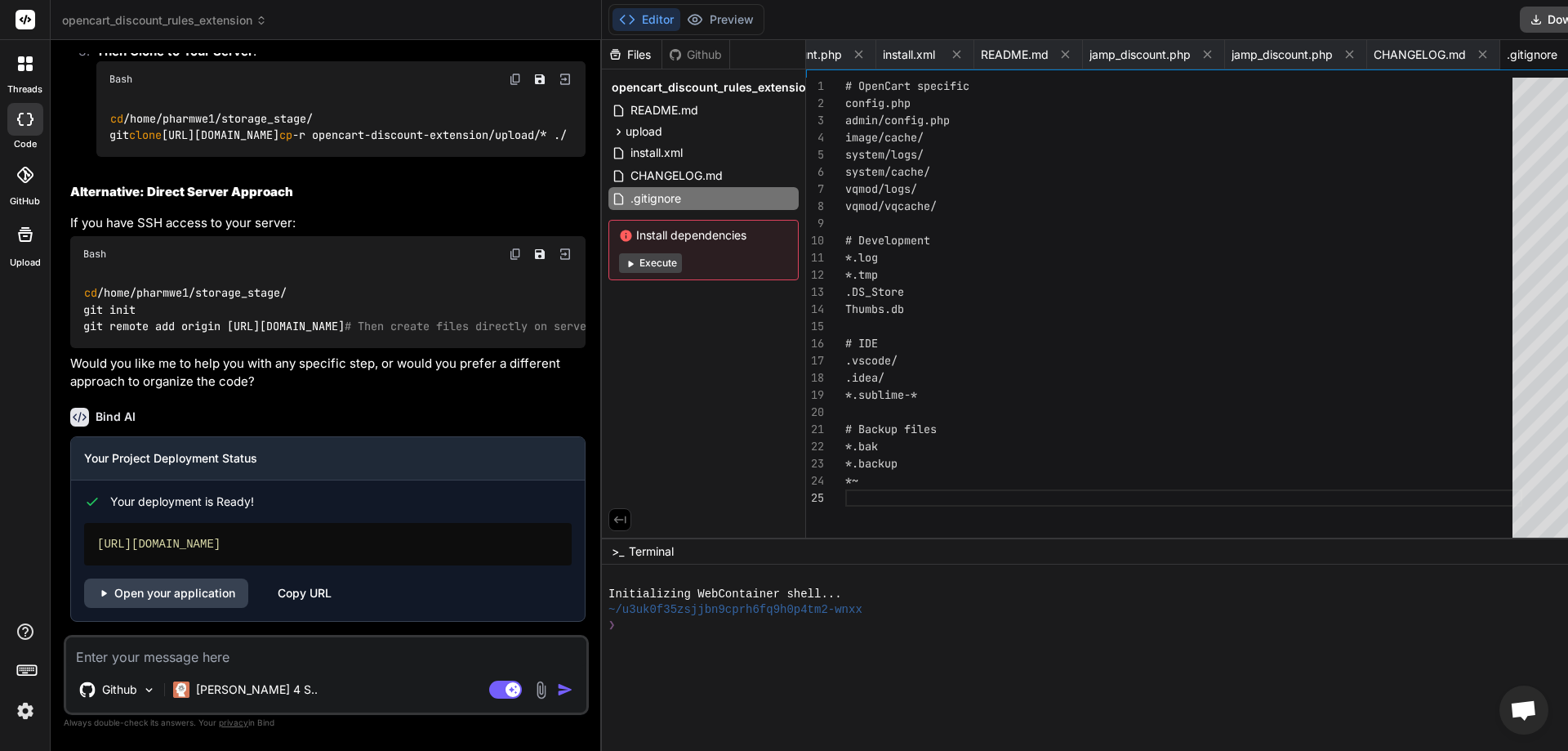
scroll to position [9330, 0]
drag, startPoint x: 233, startPoint y: 546, endPoint x: 432, endPoint y: 546, distance: 199.0
click at [432, 546] on div "https://opencartdiscountrulesextension.vercel.app" at bounding box center [329, 543] width 488 height 42
click at [662, 61] on div "Github" at bounding box center [695, 54] width 67 height 17
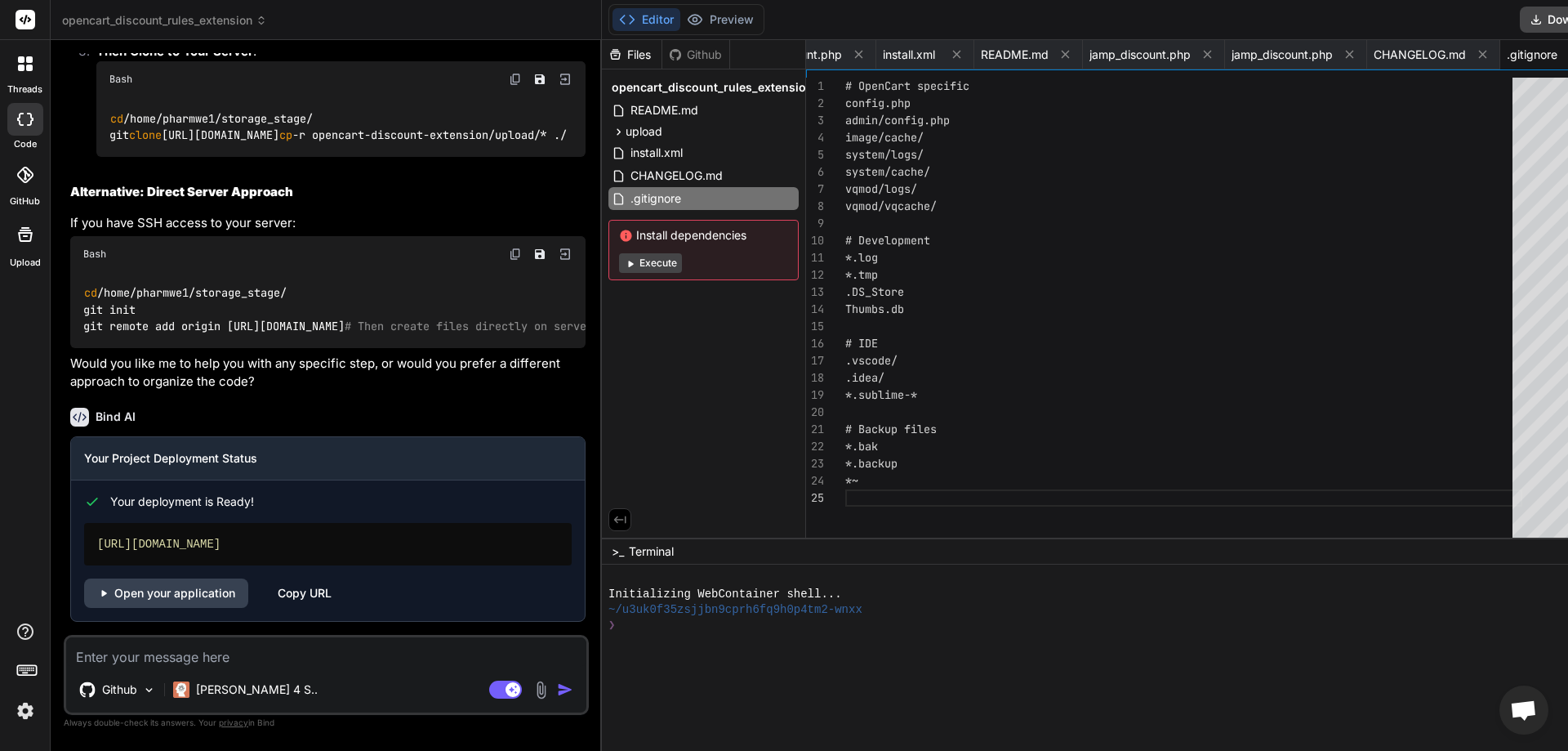
click at [20, 64] on icon at bounding box center [25, 63] width 15 height 15
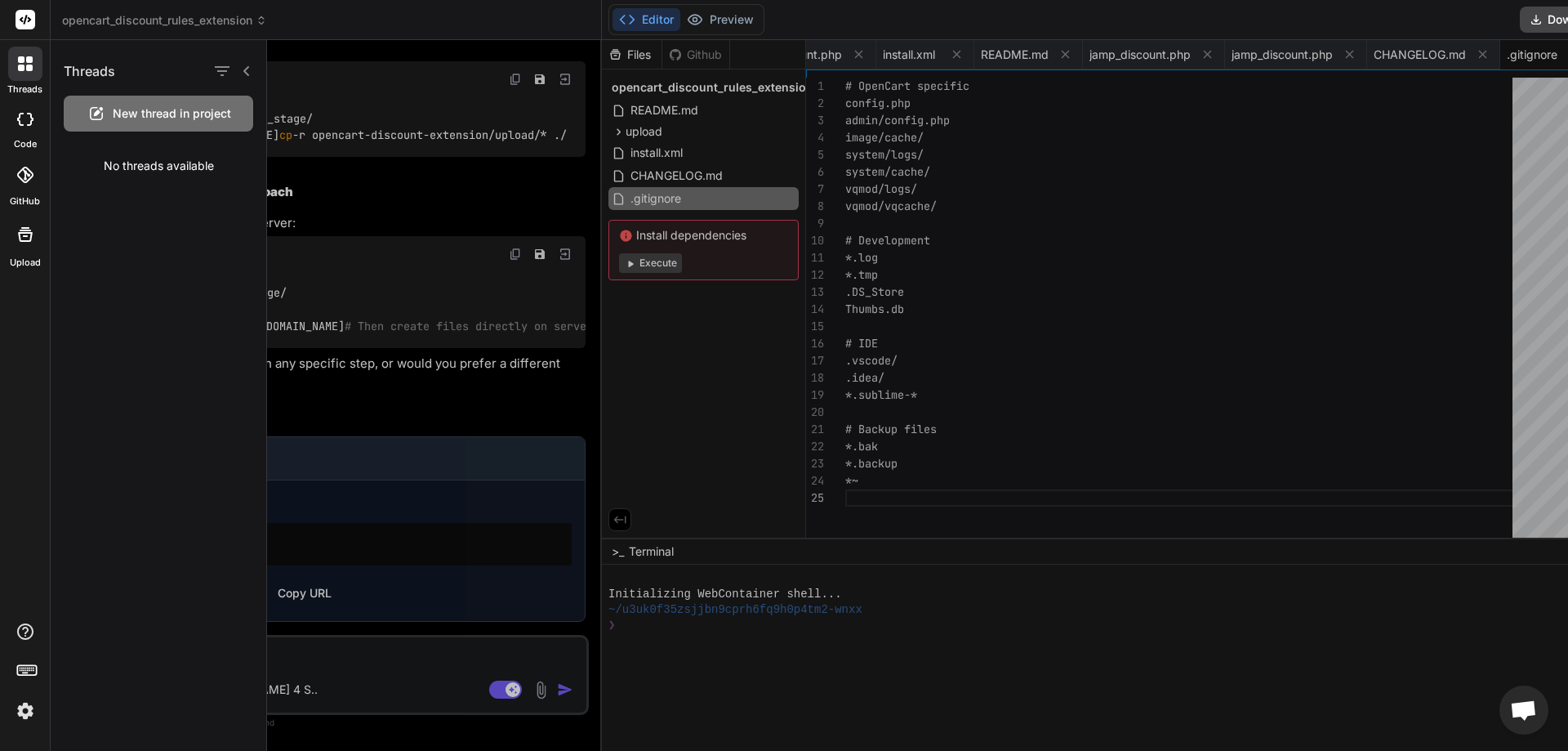
click at [19, 713] on img at bounding box center [26, 711] width 28 height 28
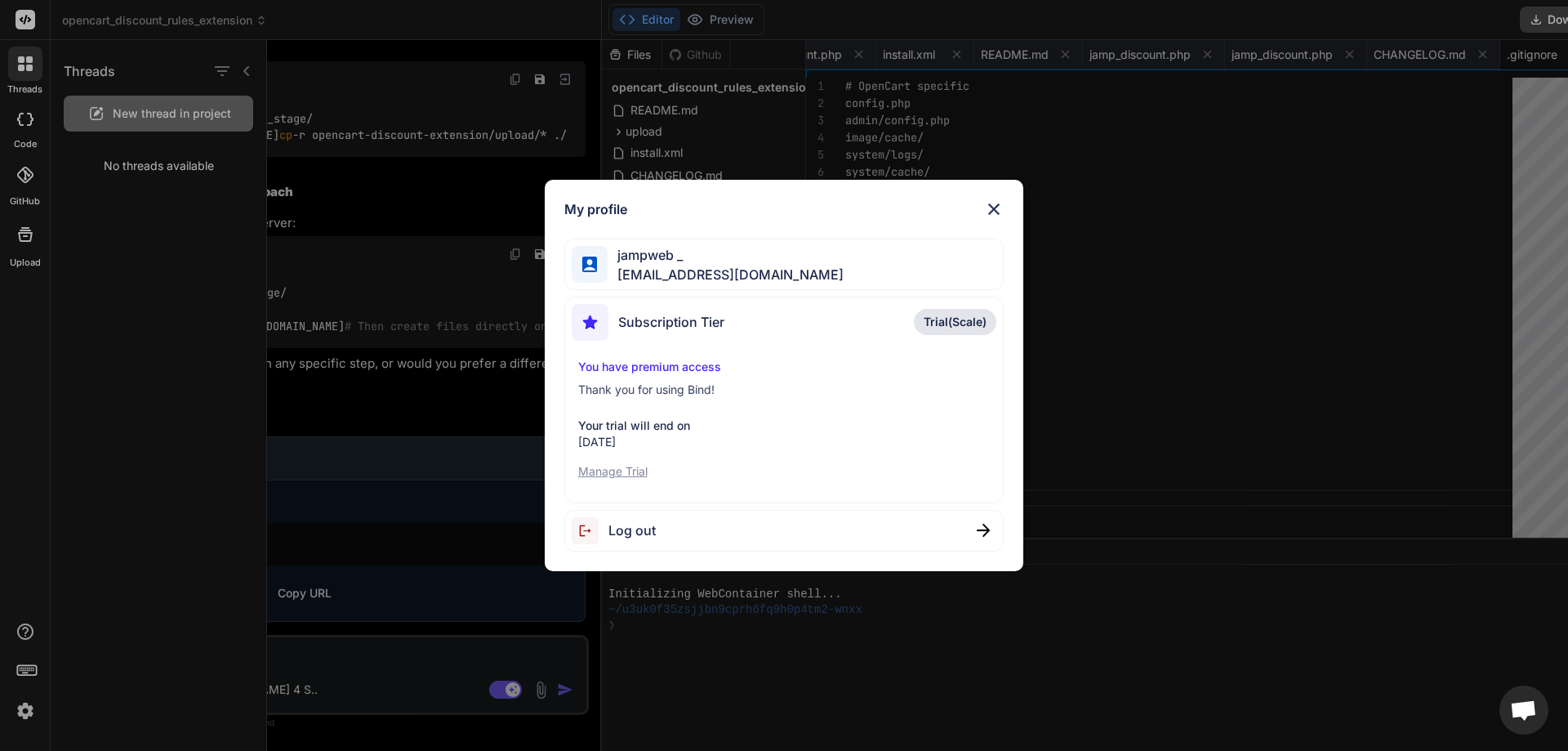
click at [994, 208] on img at bounding box center [994, 210] width 20 height 20
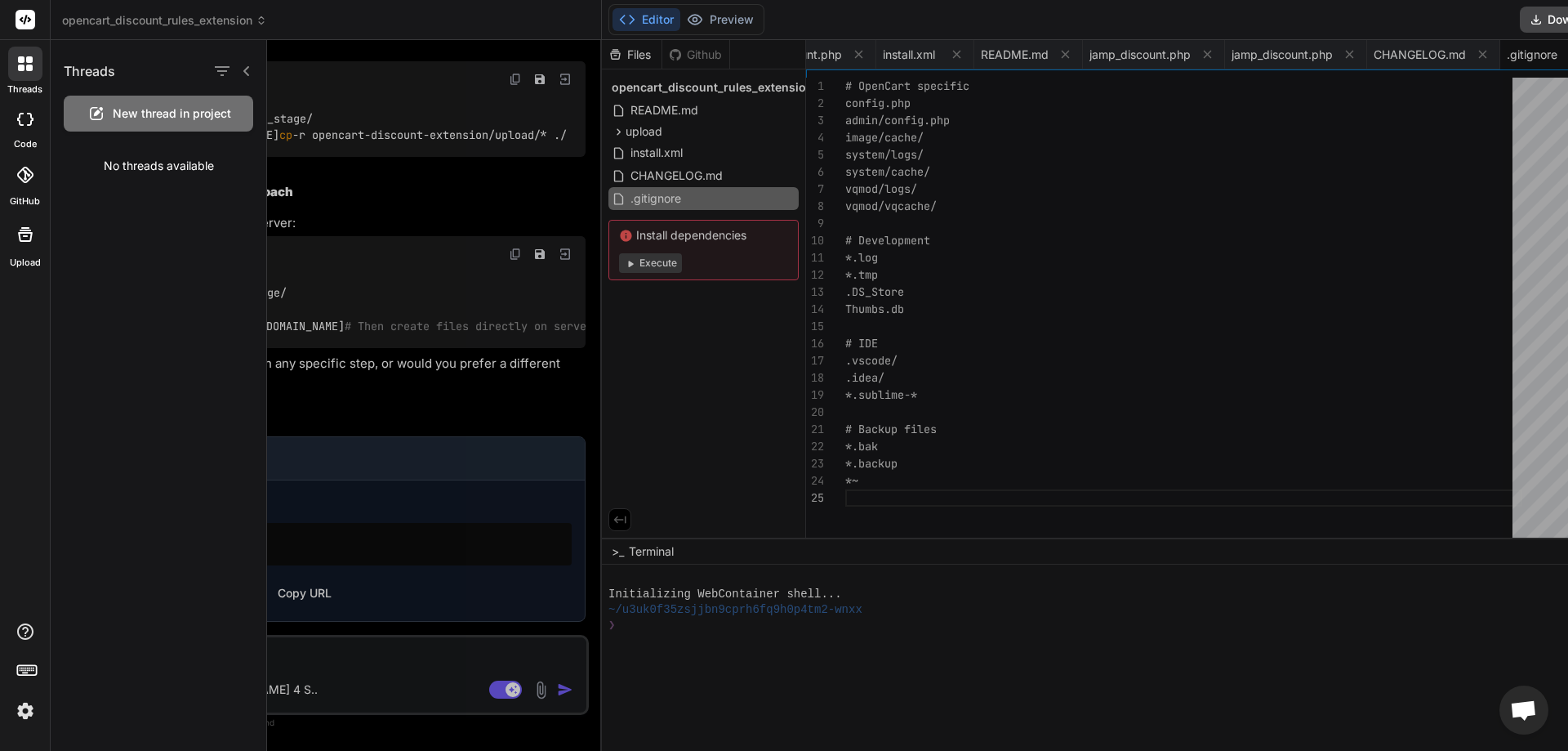
click at [24, 245] on div at bounding box center [26, 234] width 39 height 39
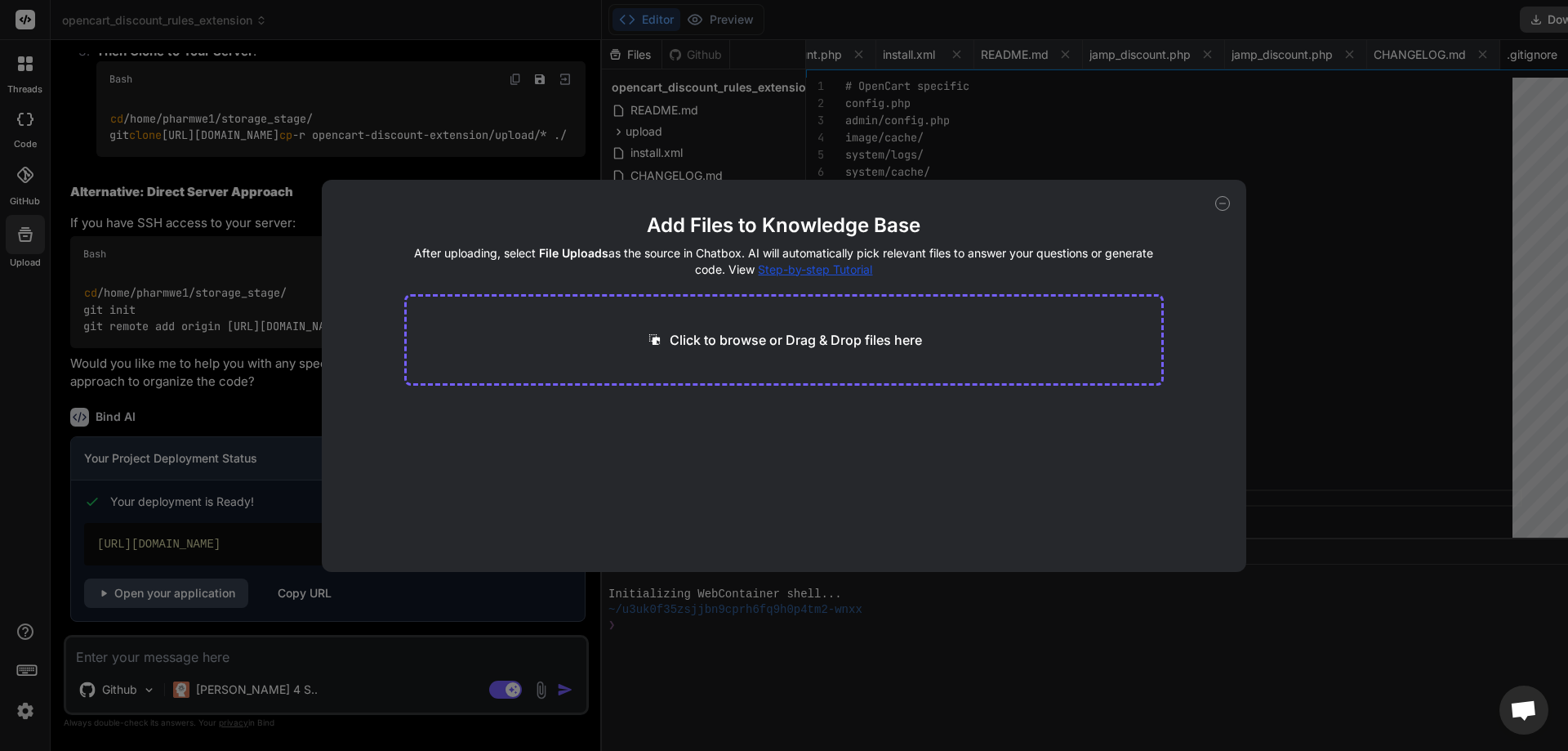
click at [24, 245] on div "Add Files to Knowledge Base After uploading, select File Uploads as the source …" at bounding box center [784, 375] width 1568 height 751
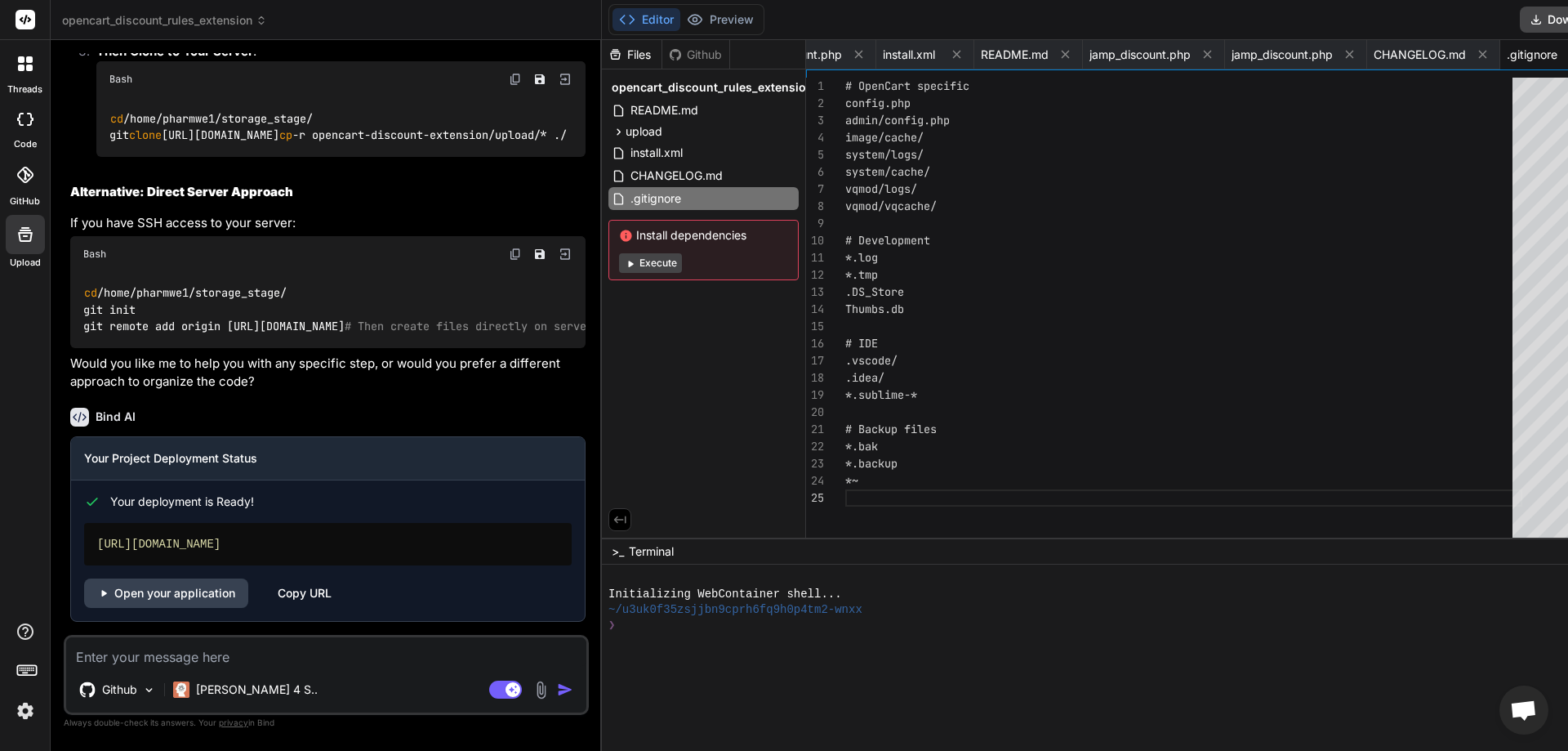
click at [25, 19] on rect at bounding box center [26, 20] width 20 height 20
click at [96, 15] on span "opencart_discount_rules_extension" at bounding box center [164, 20] width 205 height 17
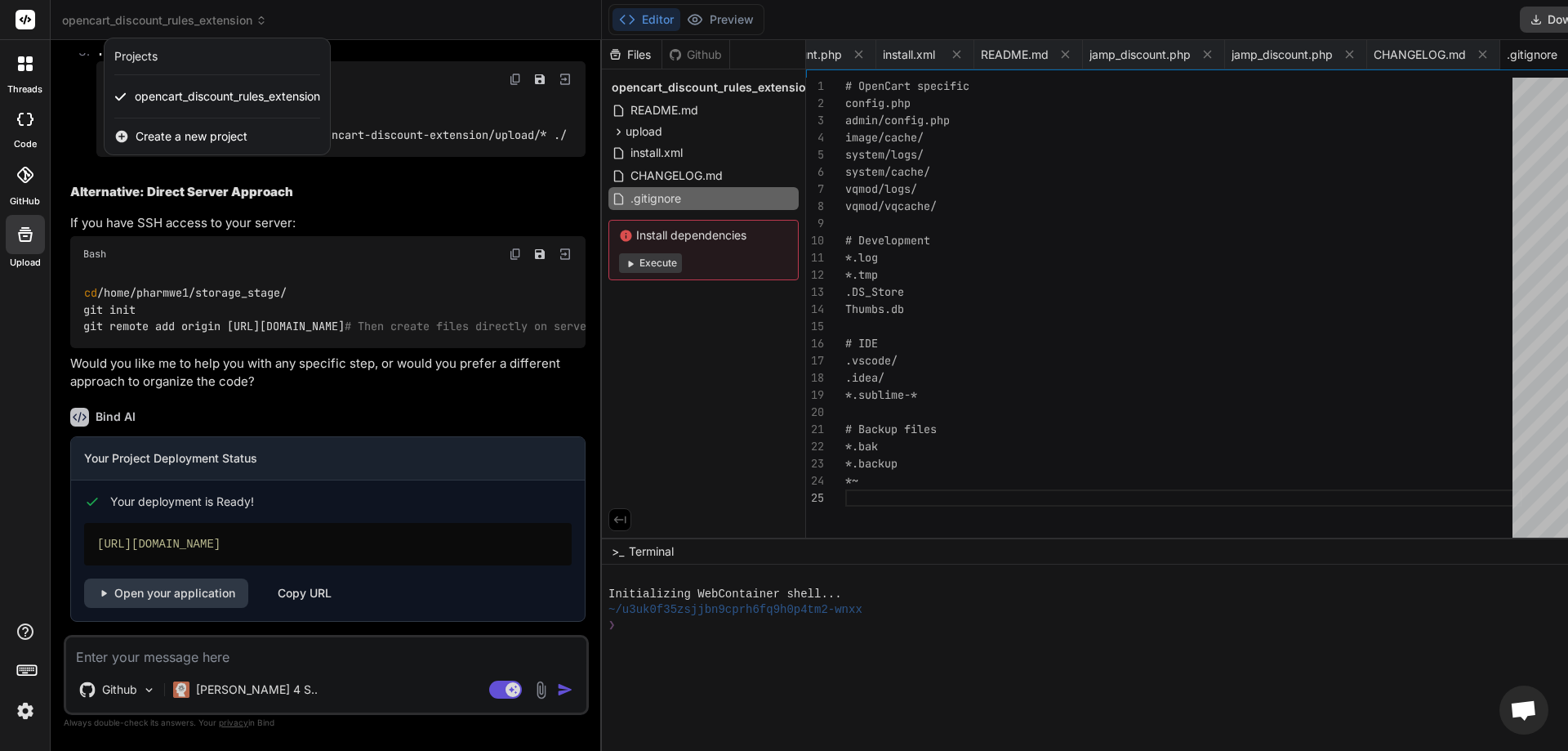
click at [94, 22] on div at bounding box center [784, 375] width 1568 height 751
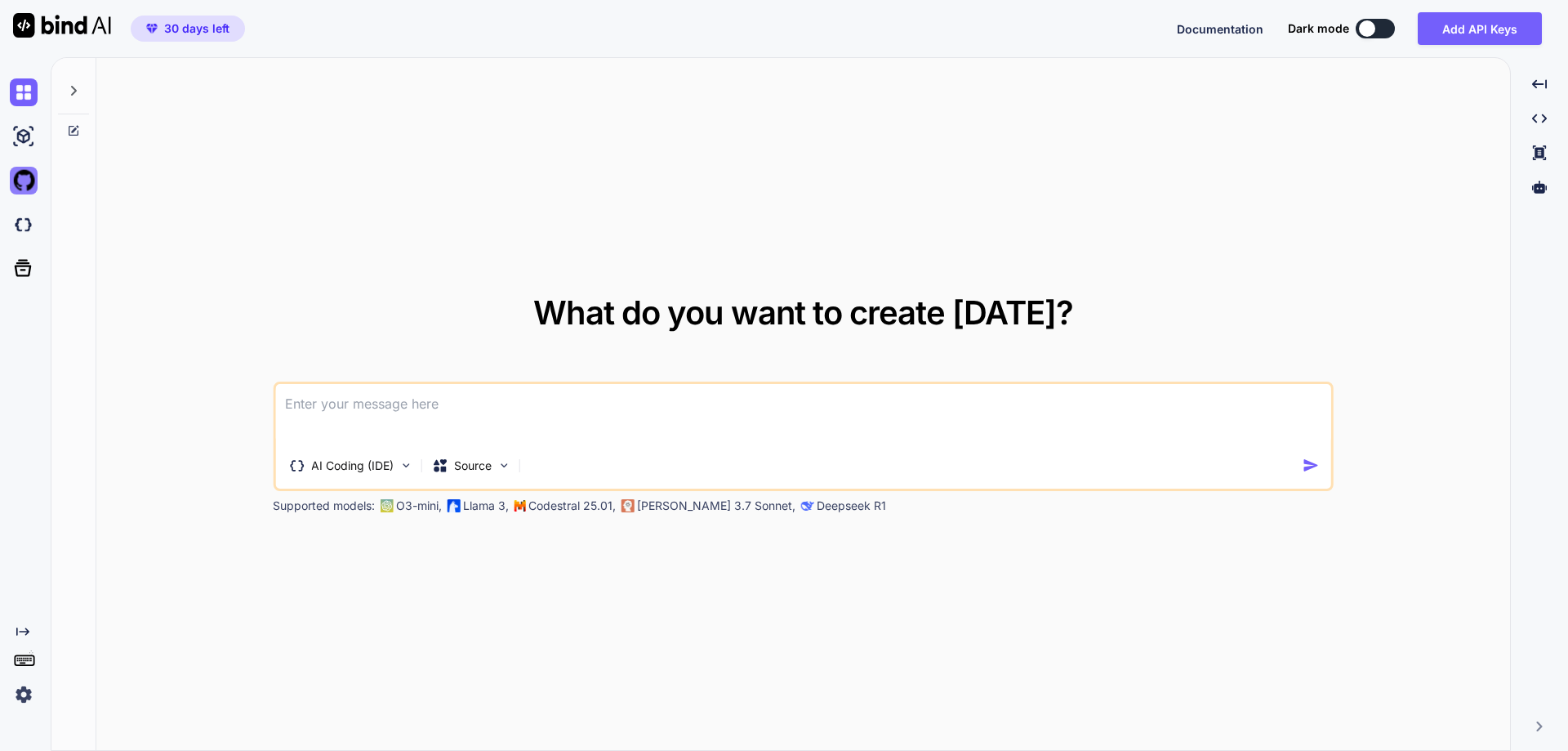
click at [22, 178] on img at bounding box center [24, 180] width 28 height 28
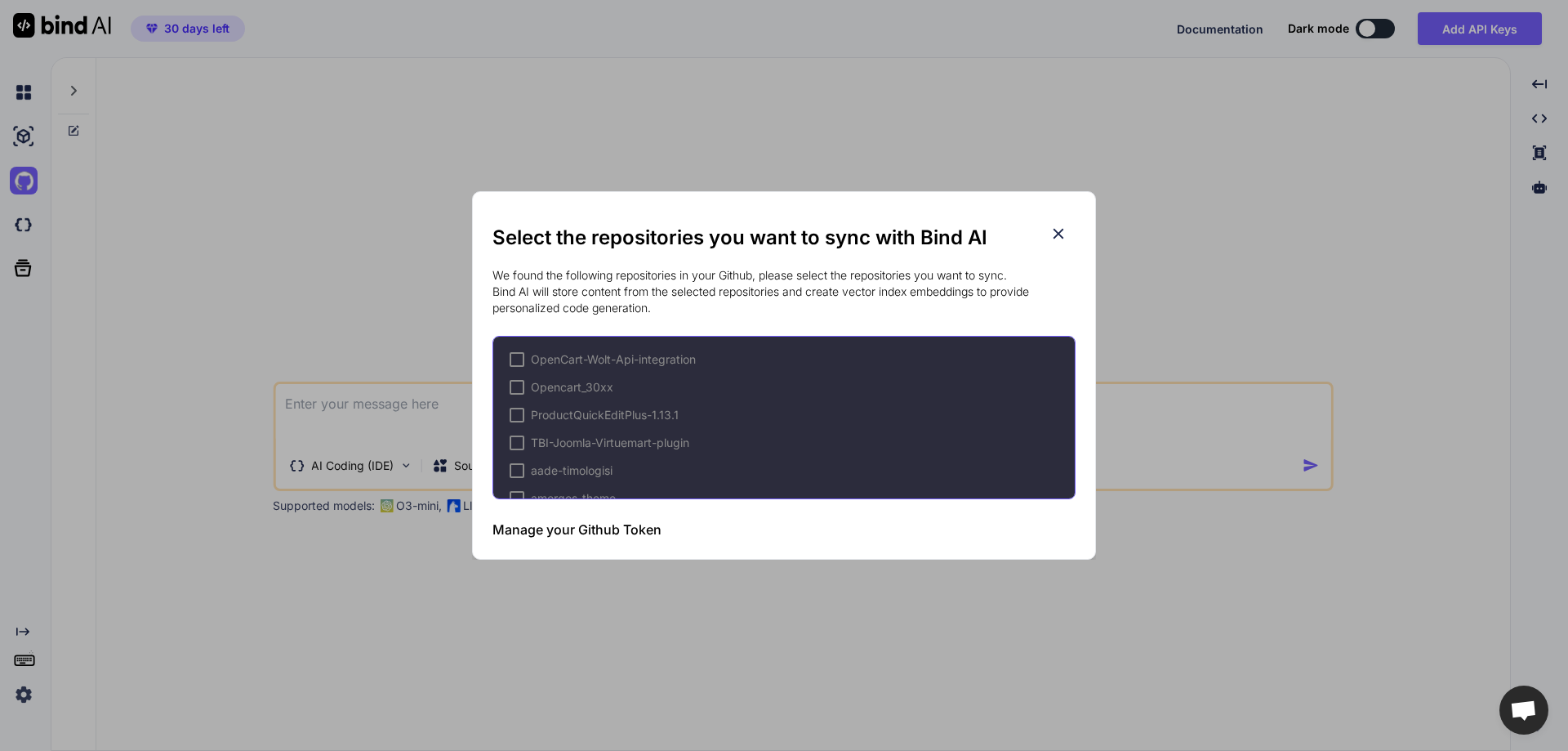
drag, startPoint x: 656, startPoint y: 280, endPoint x: 811, endPoint y: 310, distance: 157.9
click at [807, 310] on p "We found the following repositories in your Github, please select the repositor…" at bounding box center [784, 291] width 583 height 49
click at [866, 290] on p "We found the following repositories in your Github, please select the repositor…" at bounding box center [784, 291] width 583 height 49
drag, startPoint x: 556, startPoint y: 292, endPoint x: 700, endPoint y: 309, distance: 145.0
click at [700, 309] on p "We found the following repositories in your Github, please select the repositor…" at bounding box center [784, 291] width 583 height 49
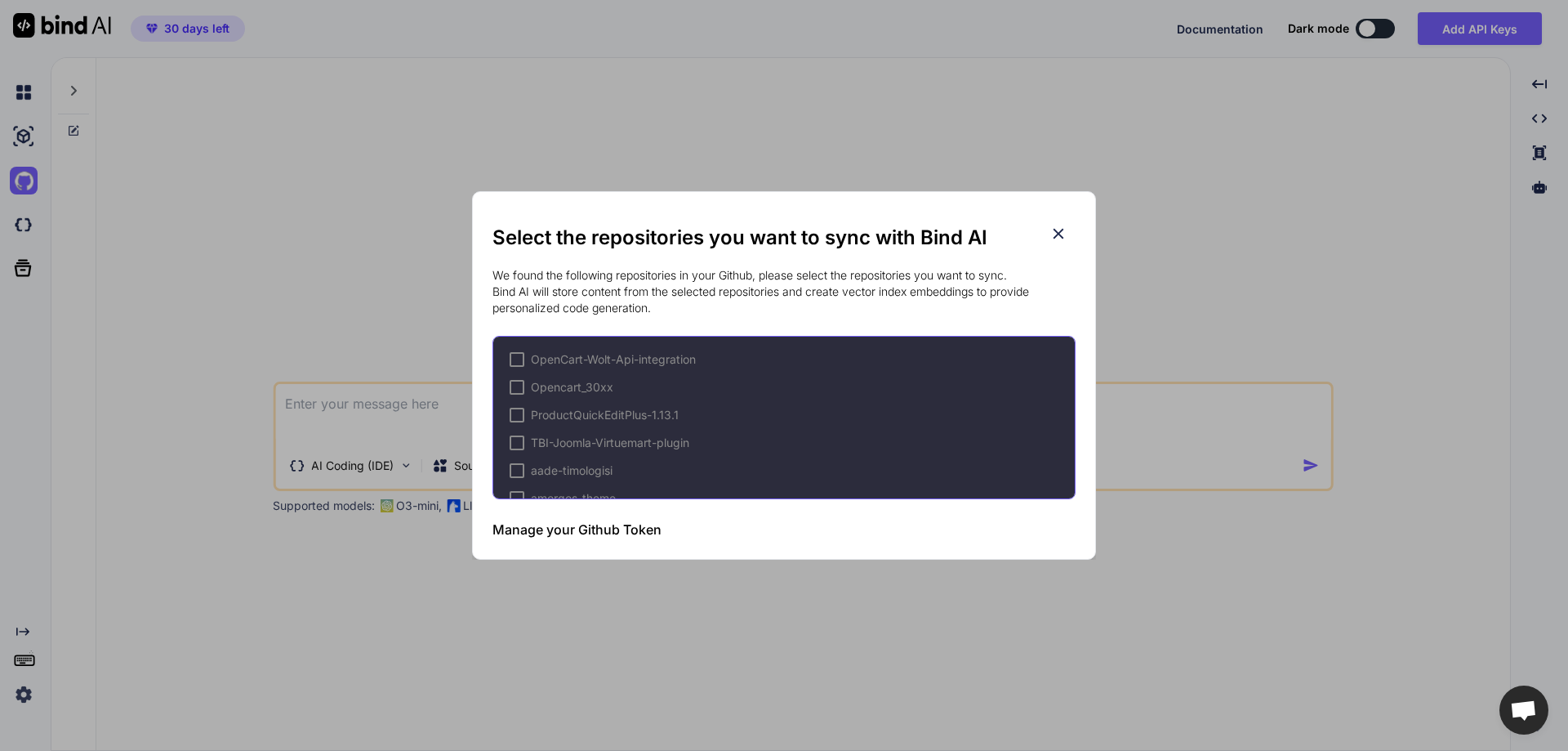
click at [700, 309] on p "We found the following repositories in your Github, please select the repositor…" at bounding box center [784, 291] width 583 height 49
drag, startPoint x: 586, startPoint y: 291, endPoint x: 1064, endPoint y: 291, distance: 478.0
click at [1064, 291] on p "We found the following repositories in your Github, please select the repositor…" at bounding box center [784, 291] width 583 height 49
click at [1058, 291] on p "We found the following repositories in your Github, please select the repositor…" at bounding box center [784, 291] width 583 height 49
drag, startPoint x: 571, startPoint y: 305, endPoint x: 676, endPoint y: 305, distance: 105.0
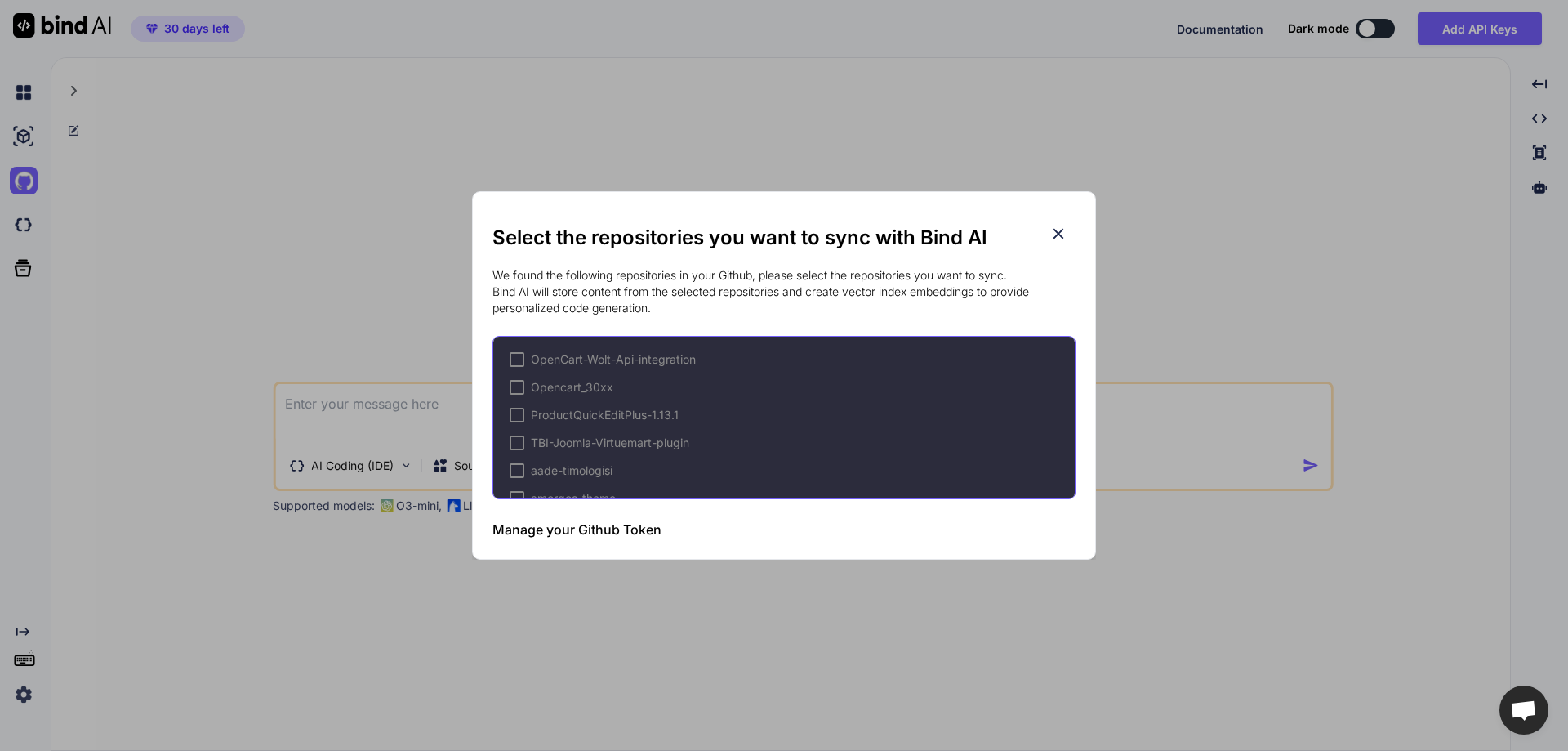
click at [676, 305] on p "We found the following repositories in your Github, please select the repositor…" at bounding box center [784, 291] width 583 height 49
click at [1056, 233] on icon at bounding box center [1058, 233] width 11 height 11
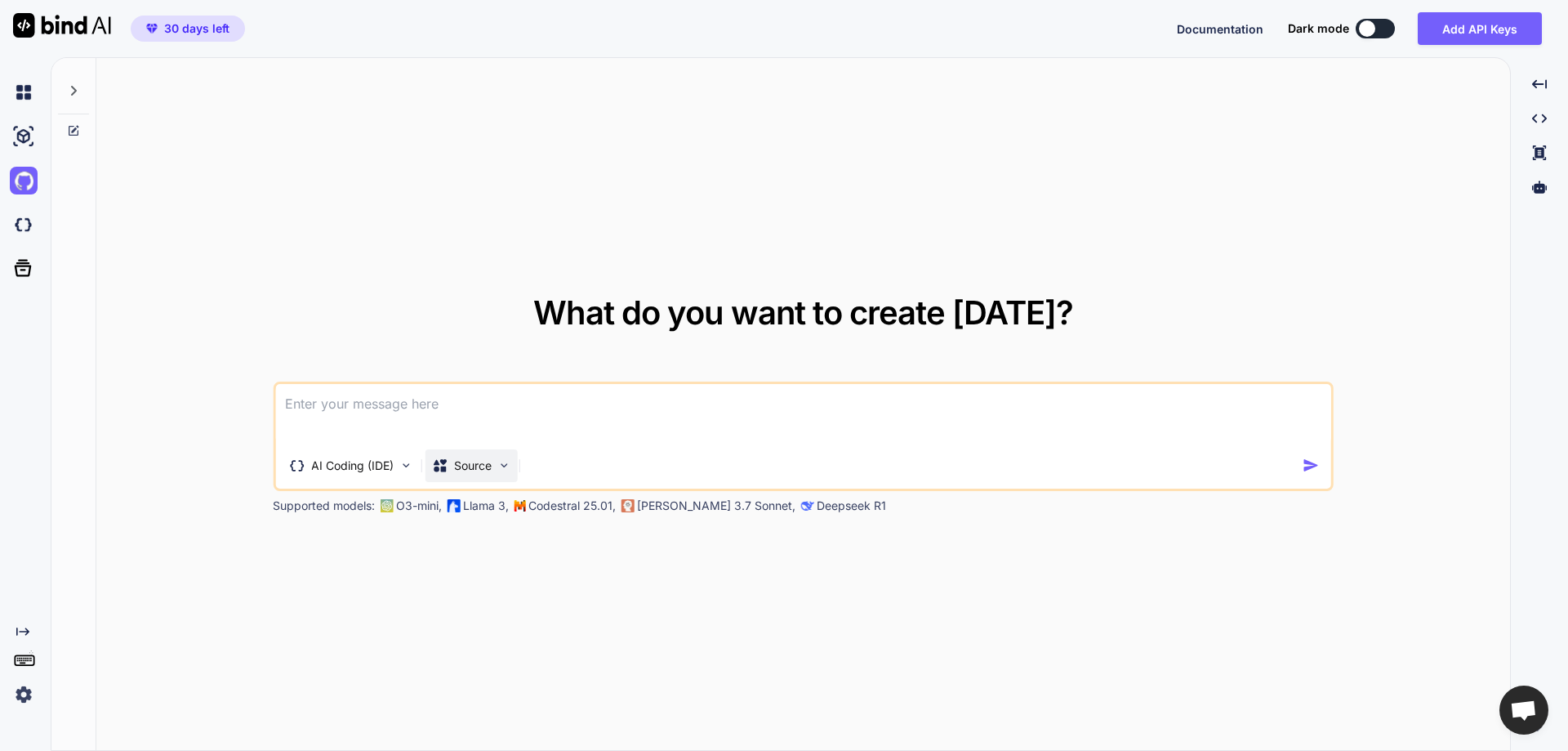
click at [499, 477] on div "Source" at bounding box center [471, 466] width 92 height 32
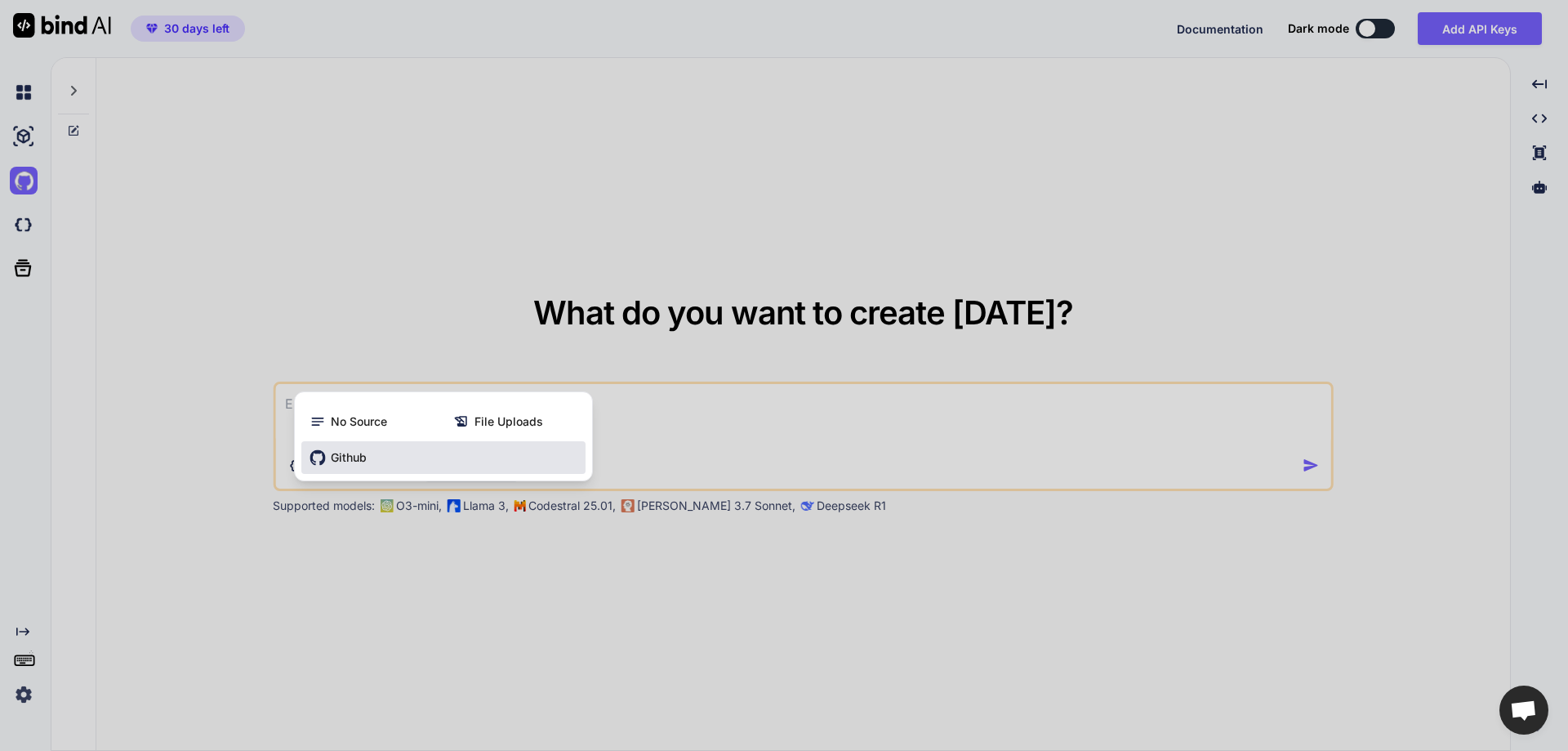
click at [347, 445] on div "Github" at bounding box center [443, 457] width 284 height 32
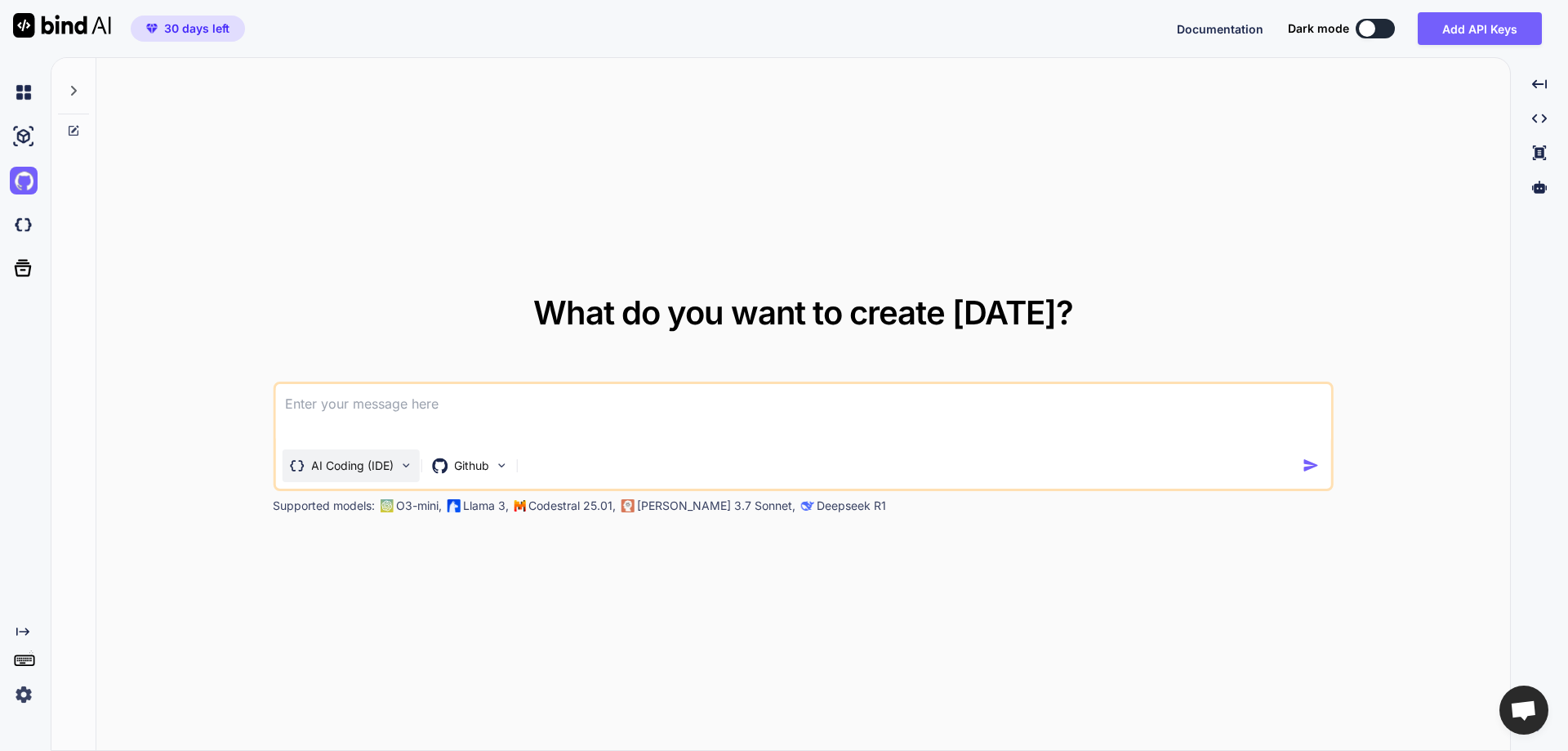
click at [374, 473] on p "AI Coding (IDE)" at bounding box center [352, 466] width 83 height 17
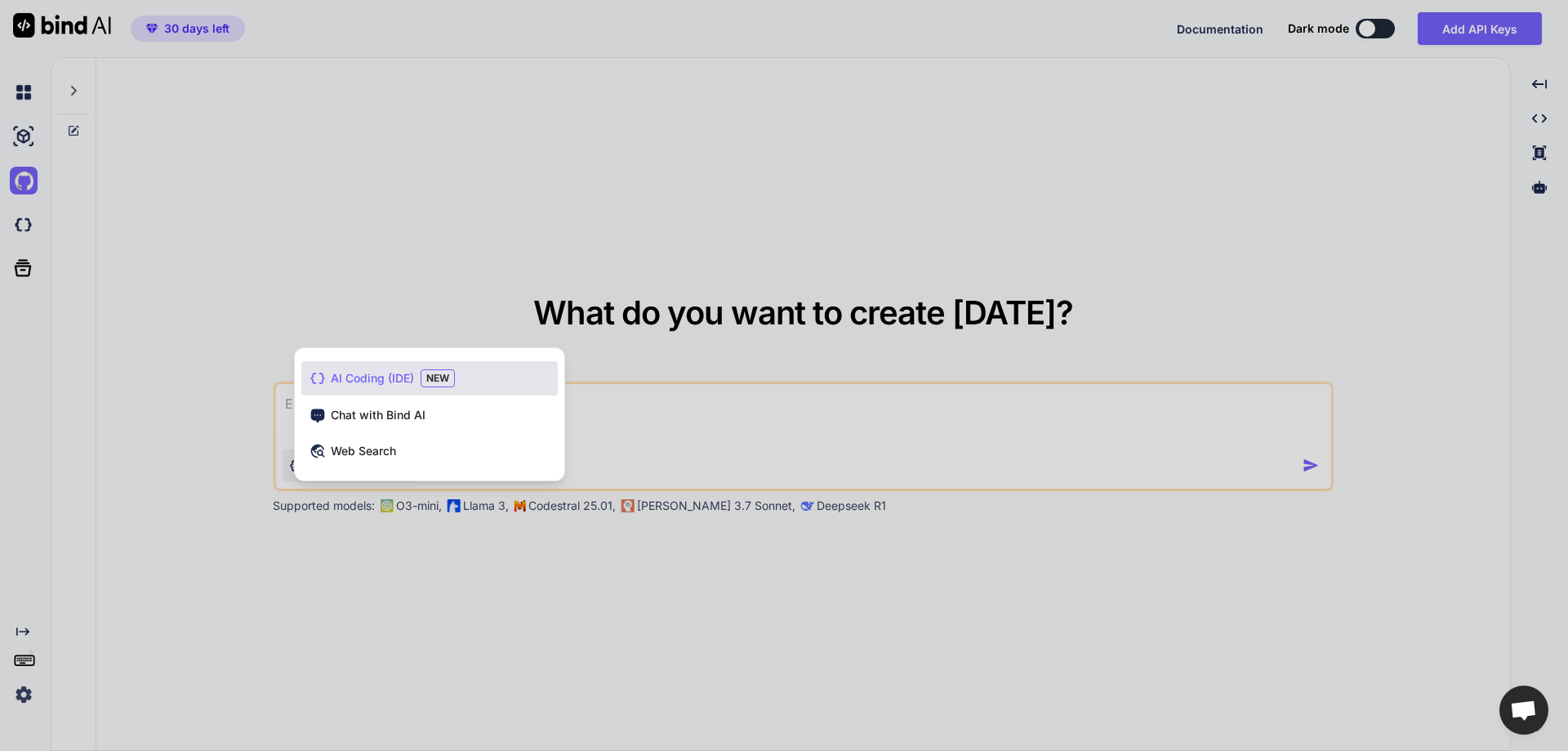
click at [1214, 451] on div at bounding box center [784, 375] width 1568 height 751
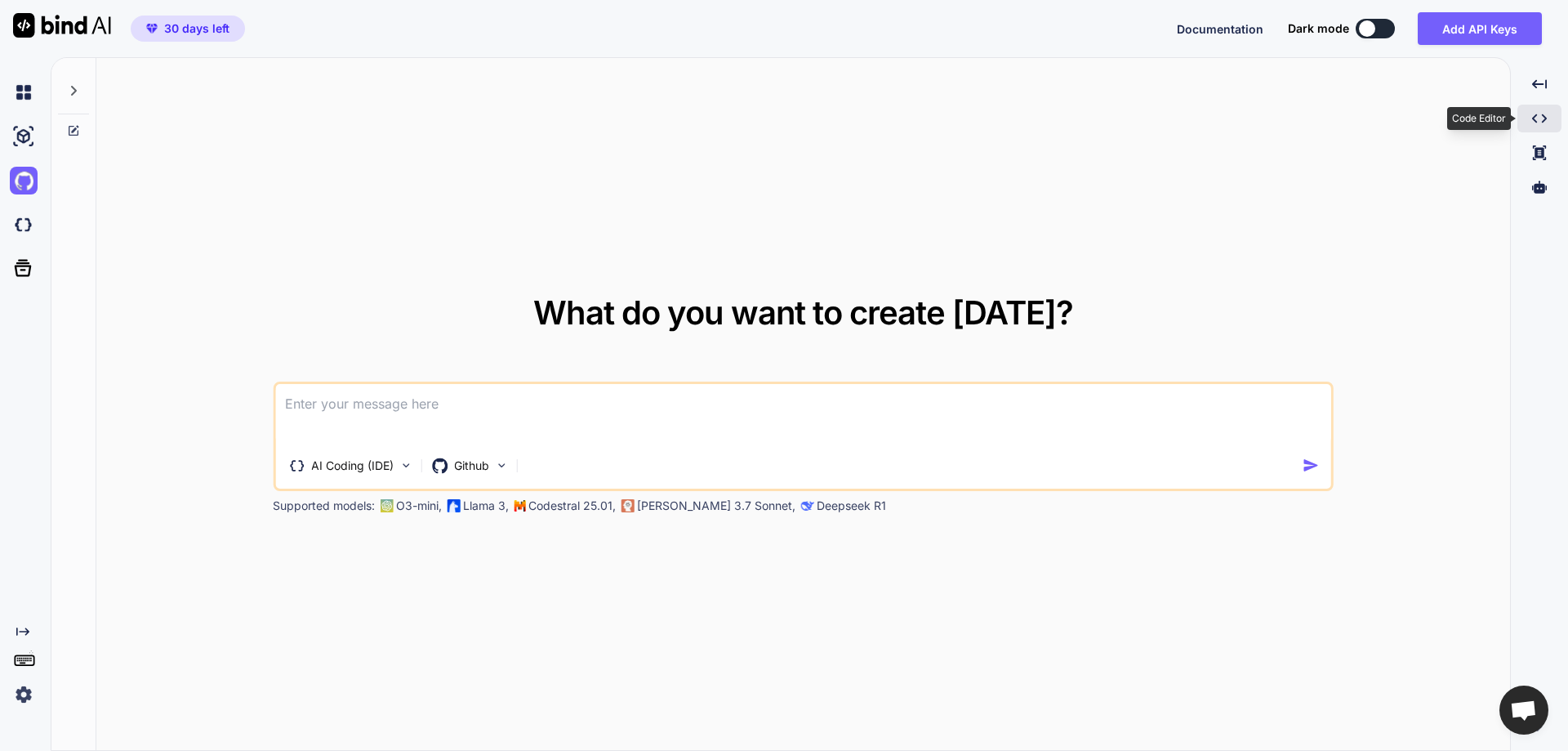
click at [1538, 124] on icon "Created with Pixso." at bounding box center [1538, 118] width 15 height 15
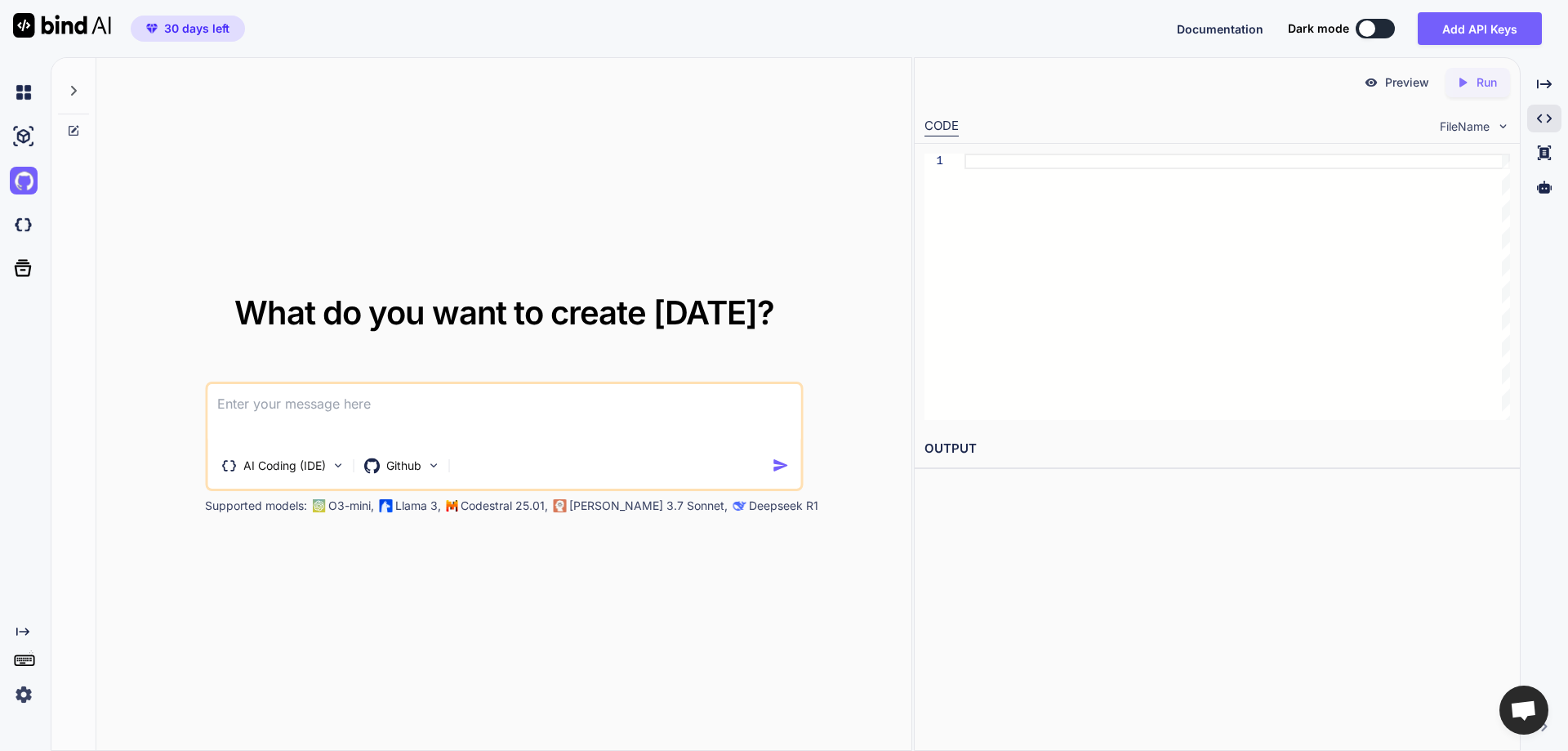
click at [1516, 708] on span "Open chat" at bounding box center [1523, 711] width 27 height 23
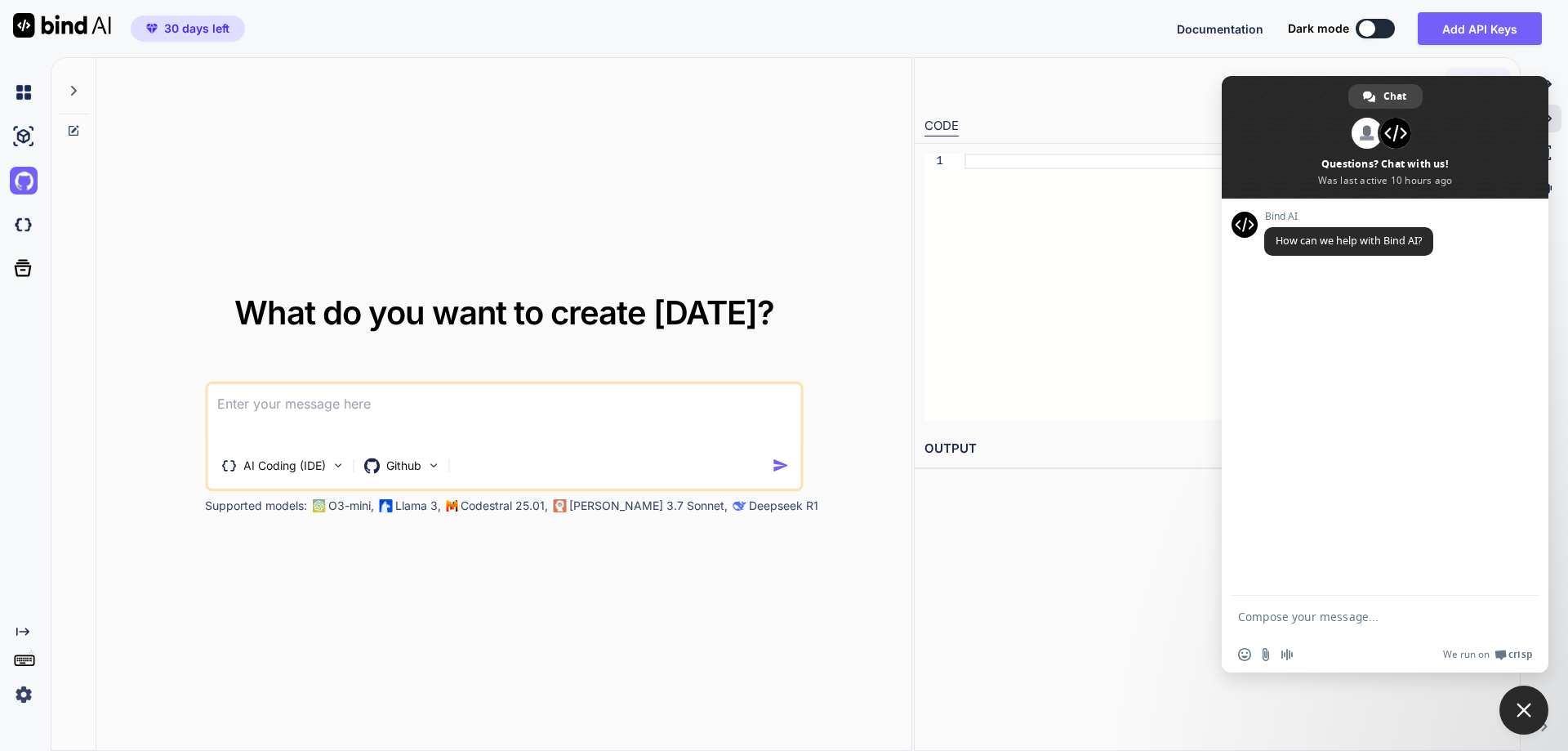
scroll to position [0, 0]
type textarea "x"
type textarea "how to use github import files?"
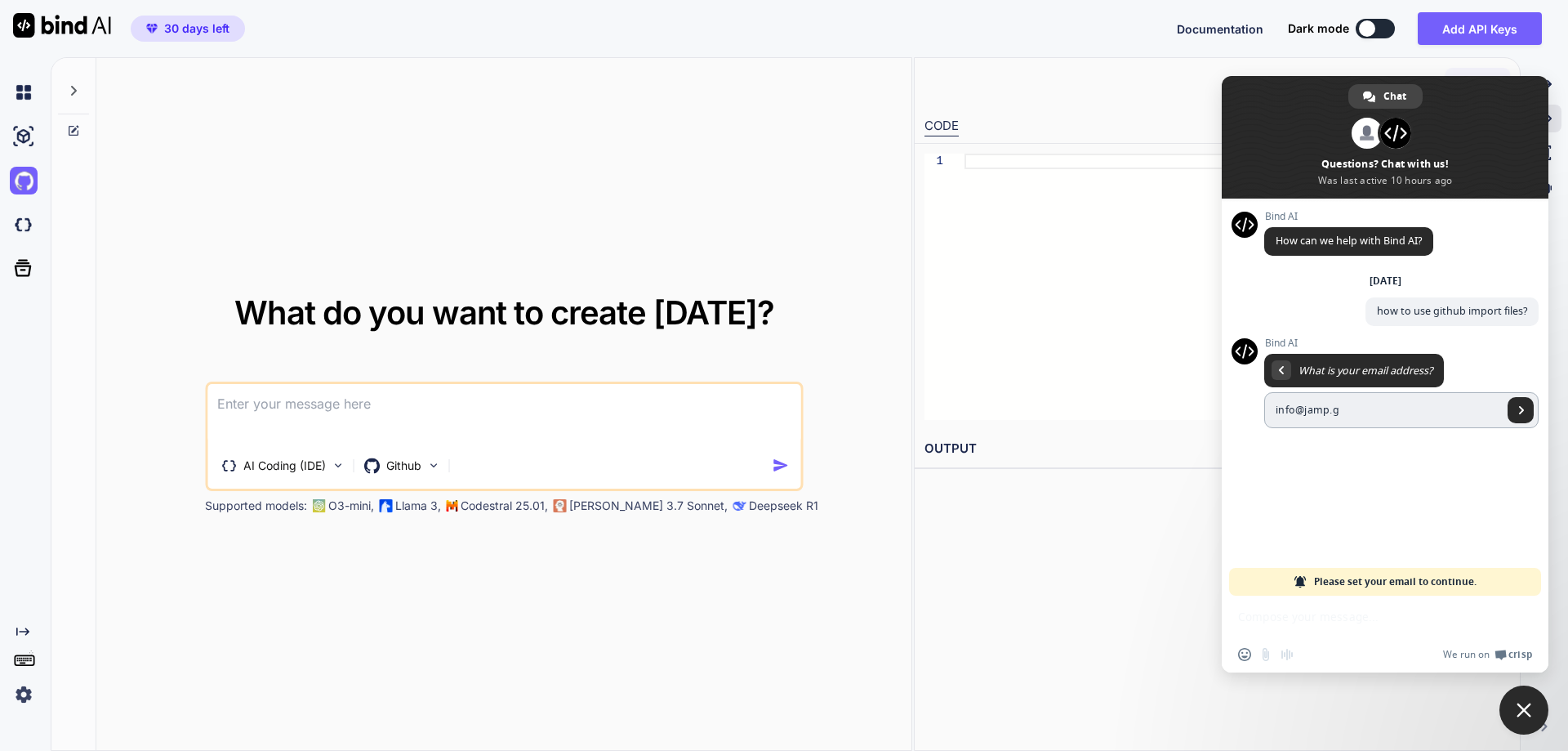
type input "[EMAIL_ADDRESS][DOMAIN_NAME]"
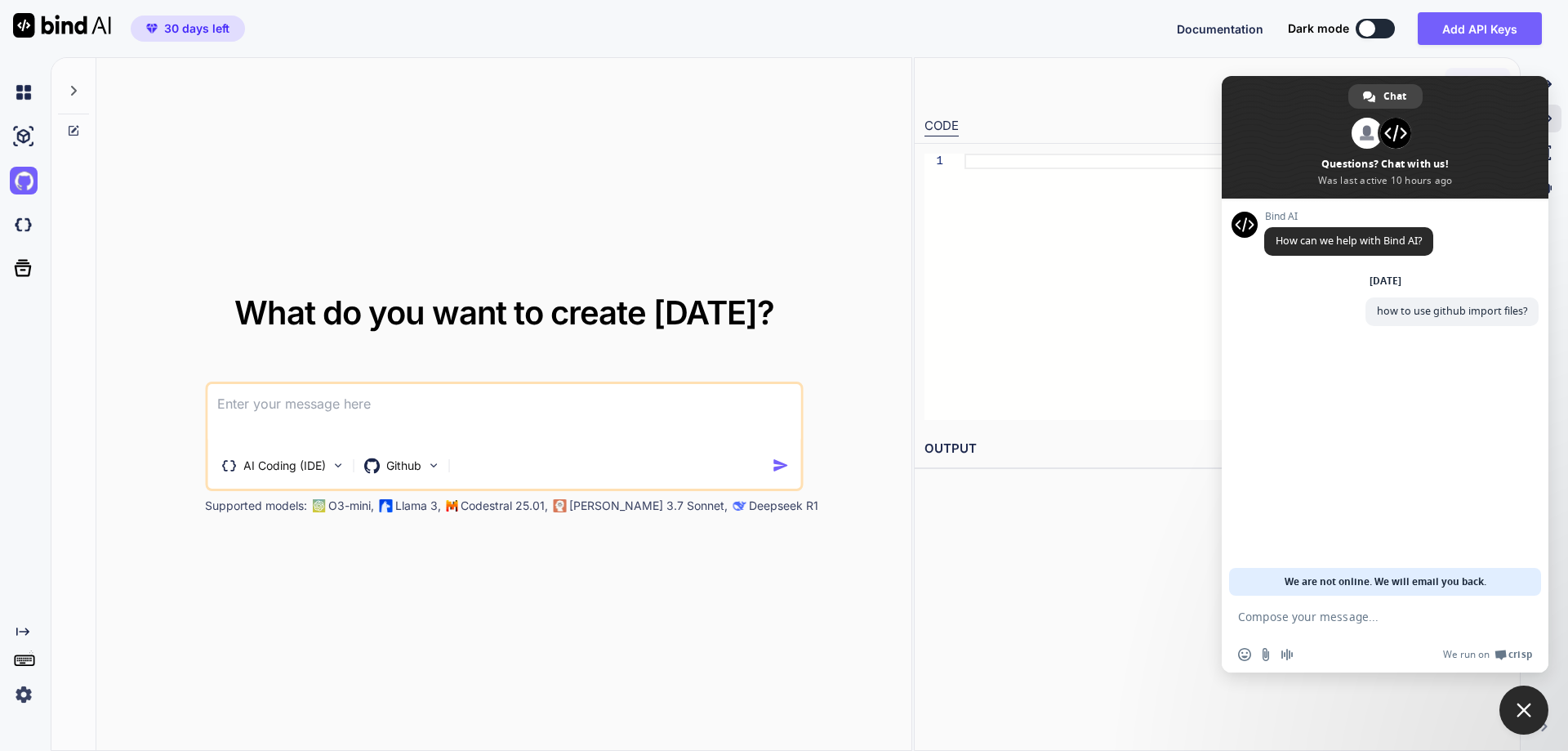
click at [1526, 701] on span "Close chat" at bounding box center [1524, 711] width 49 height 49
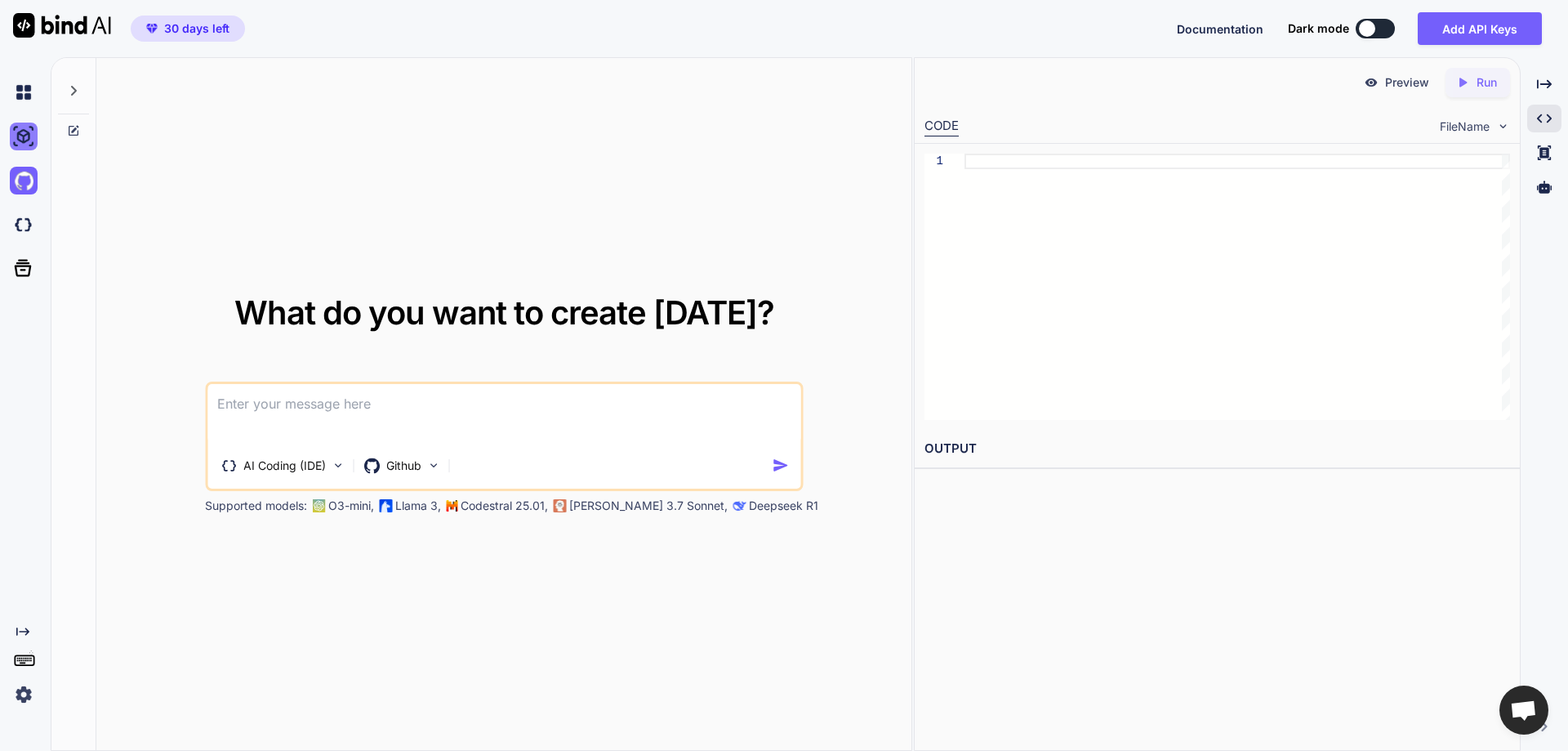
click at [30, 138] on img at bounding box center [24, 137] width 28 height 28
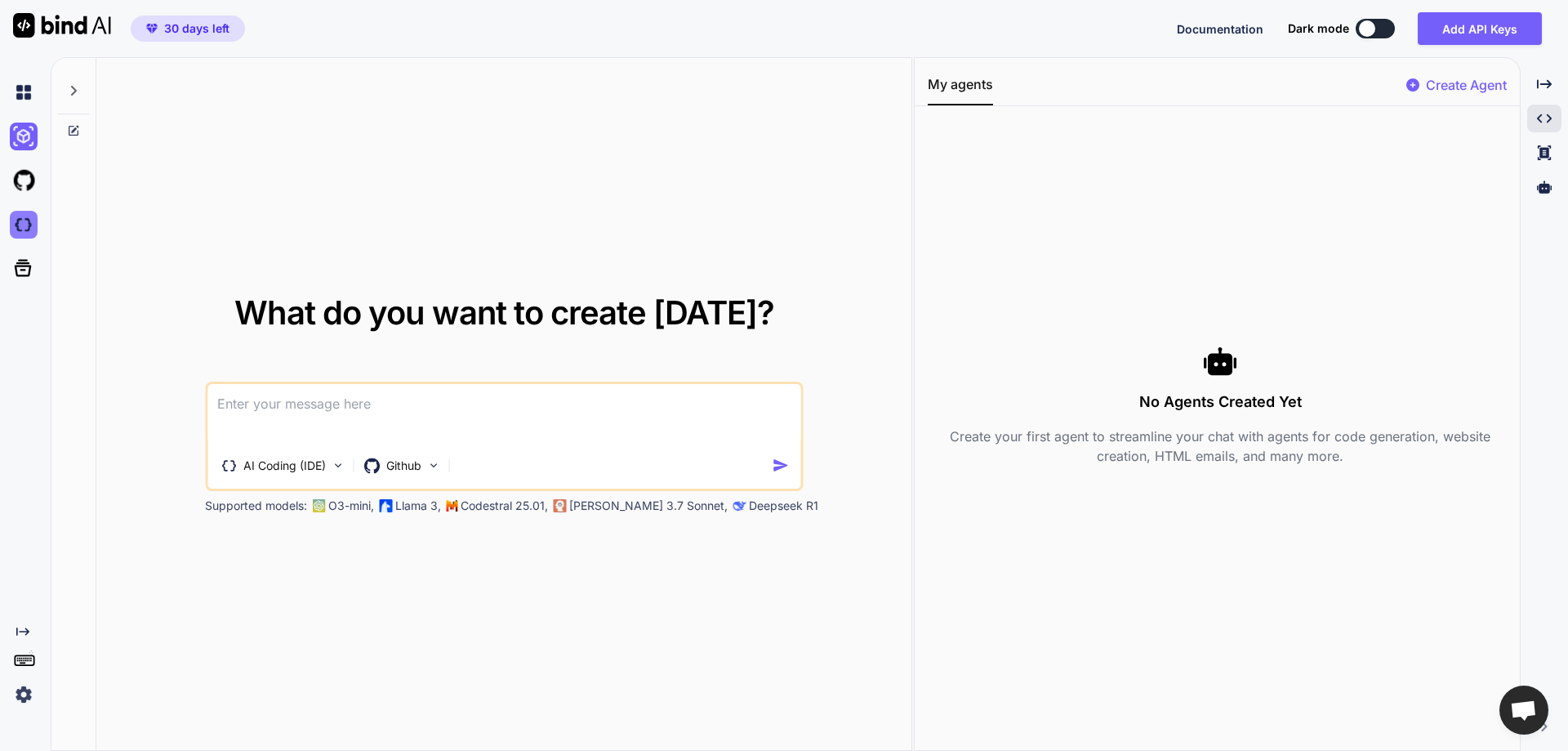
click at [12, 232] on img at bounding box center [24, 224] width 28 height 28
click at [22, 178] on img at bounding box center [24, 180] width 28 height 28
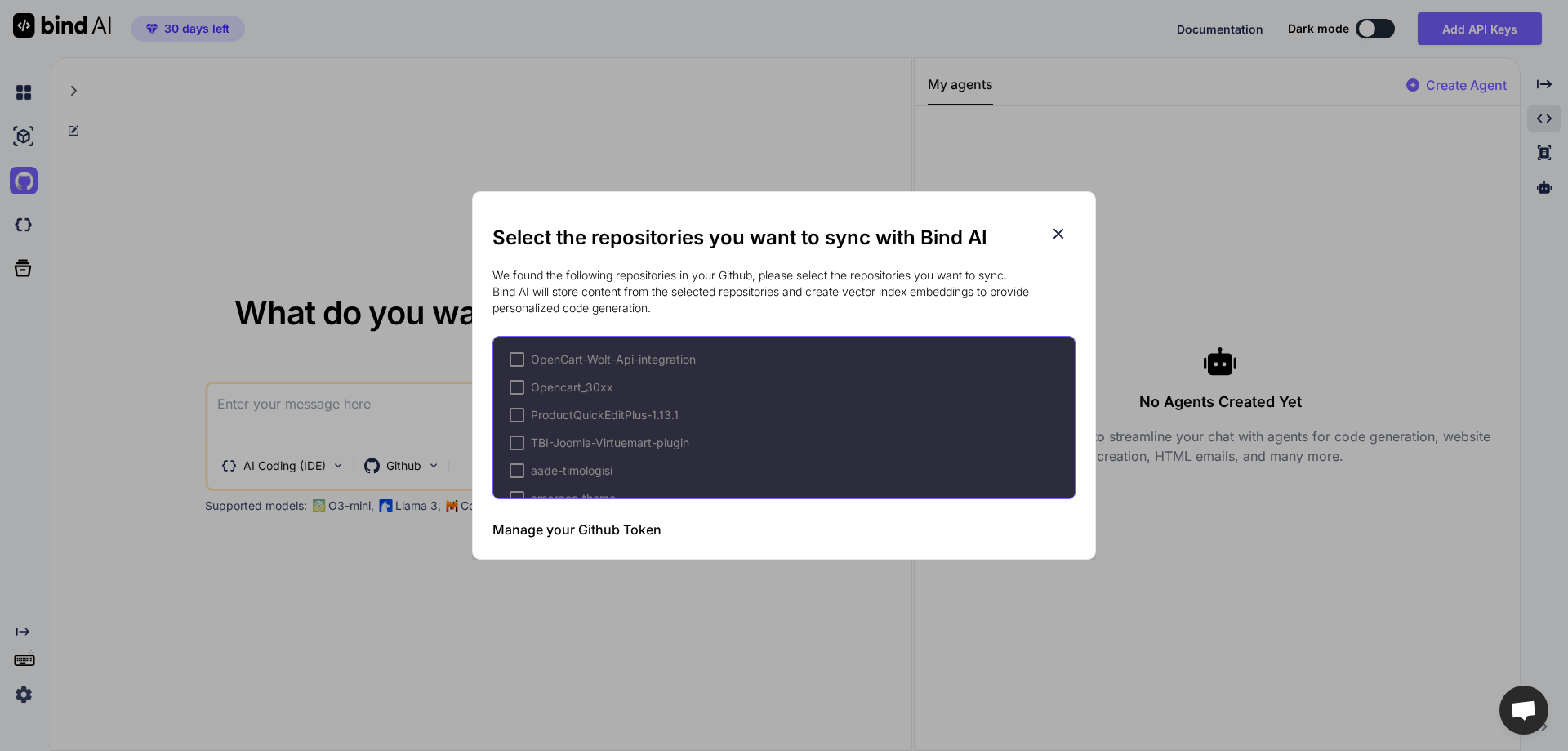
type textarea "x"
click at [1059, 233] on icon at bounding box center [1058, 233] width 11 height 11
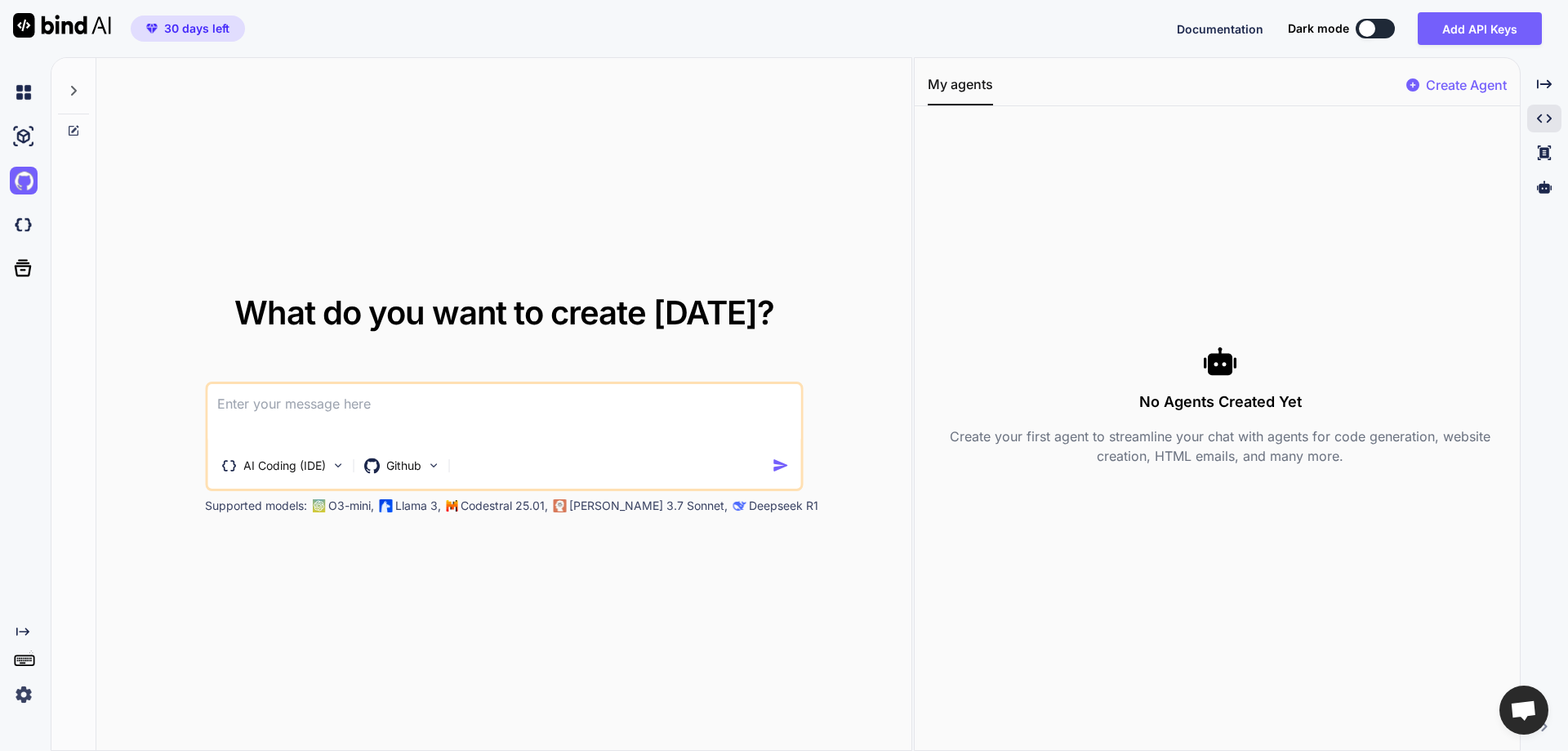
click at [399, 392] on textarea at bounding box center [504, 413] width 593 height 60
type textarea "C"
type textarea "x"
type textarea "Ca"
type textarea "x"
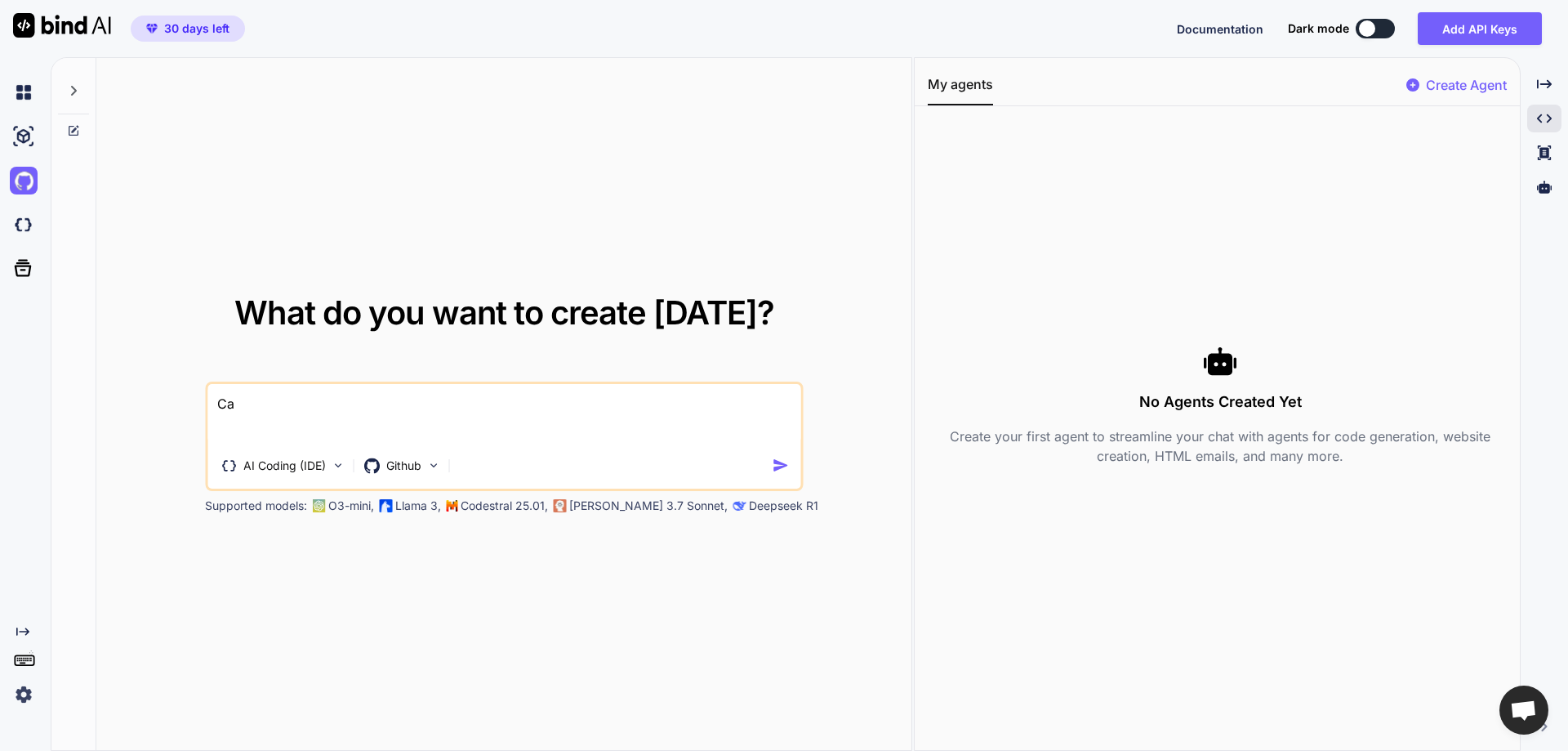
type textarea "Can"
type textarea "x"
type textarea "Can"
type textarea "x"
type textarea "Can I"
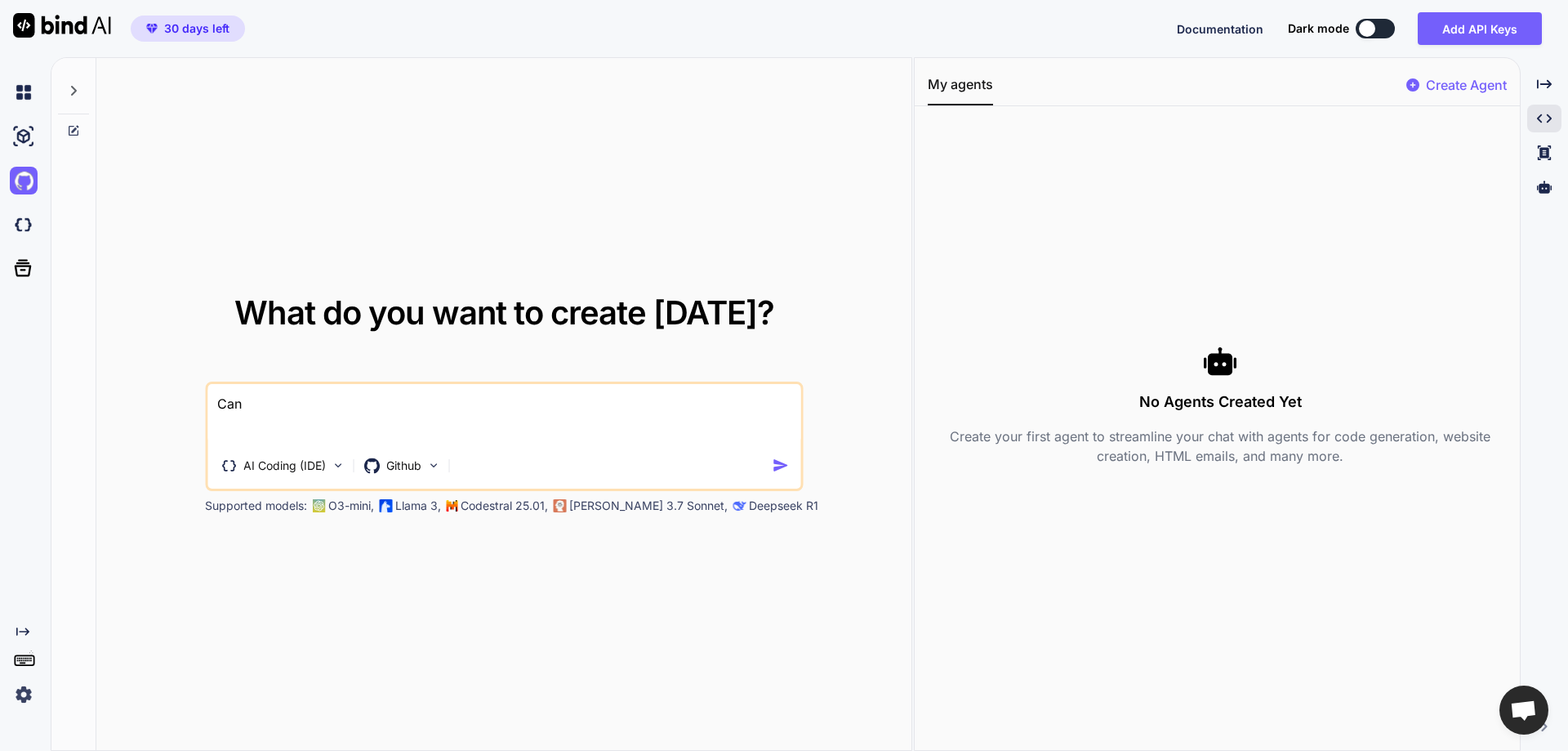
type textarea "x"
type textarea "Can I"
type textarea "x"
type textarea "Can I"
type textarea "x"
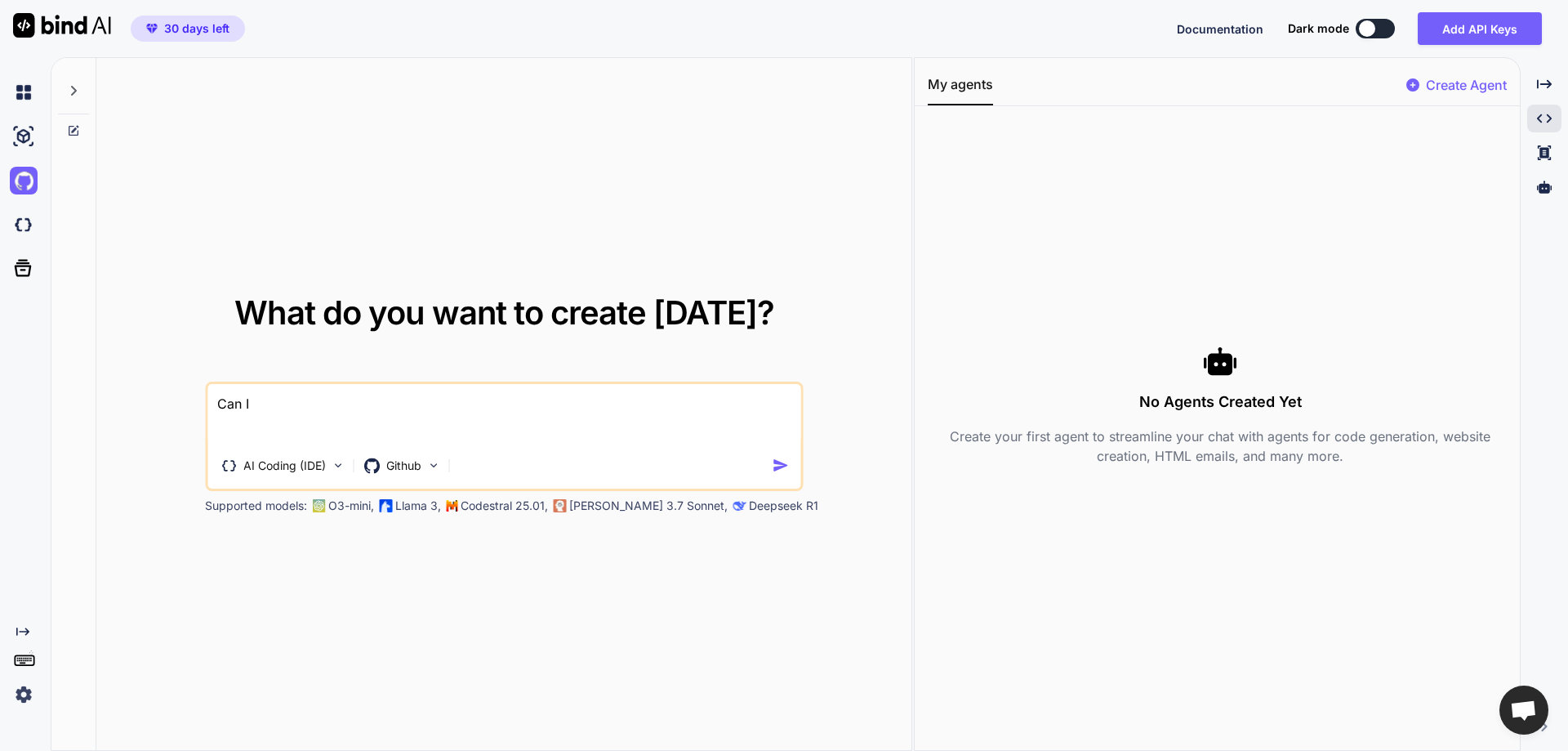
type textarea "Can"
type textarea "x"
type textarea "Can y"
type textarea "x"
type textarea "Can yo"
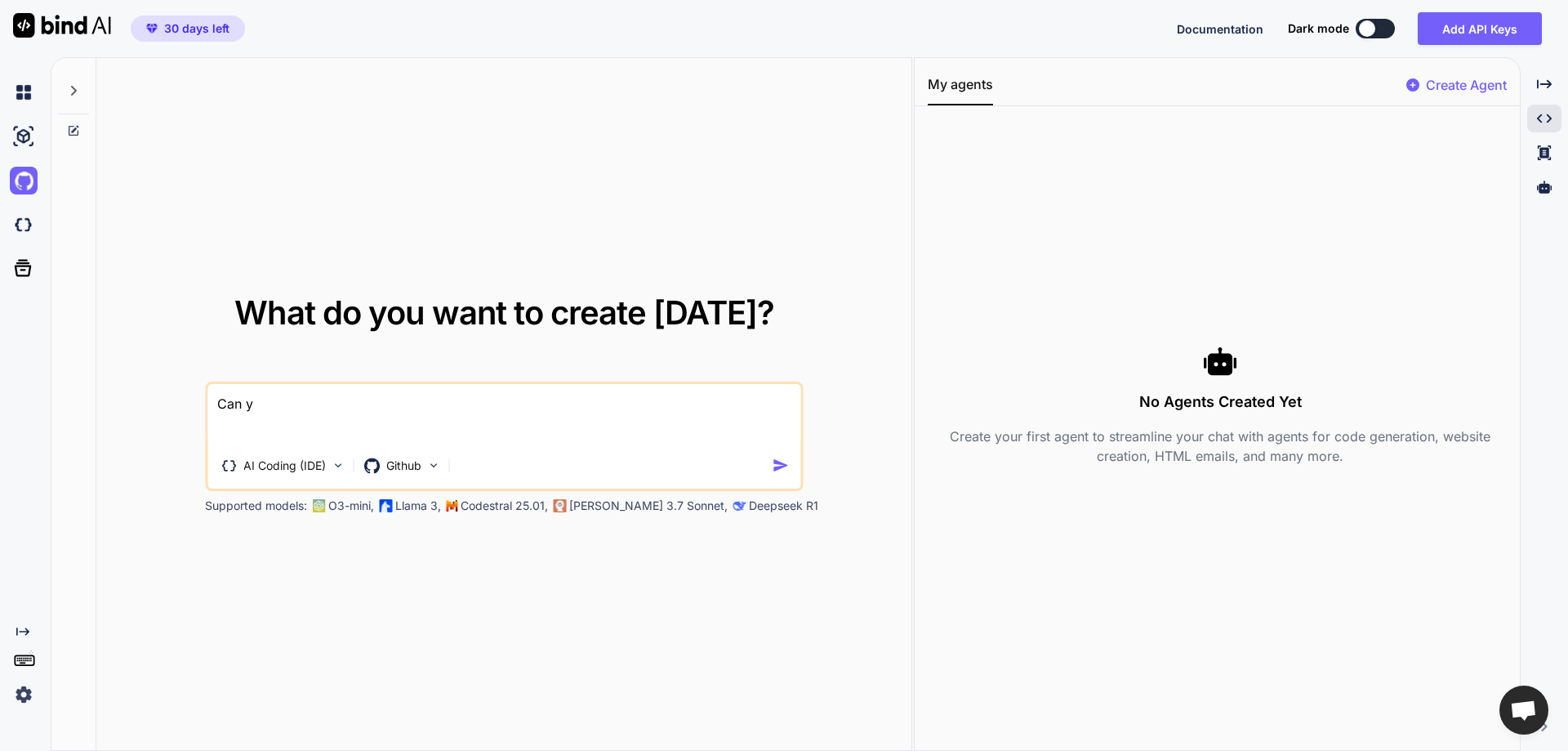
type textarea "x"
type textarea "Can you"
type textarea "x"
type textarea "Can you"
type textarea "x"
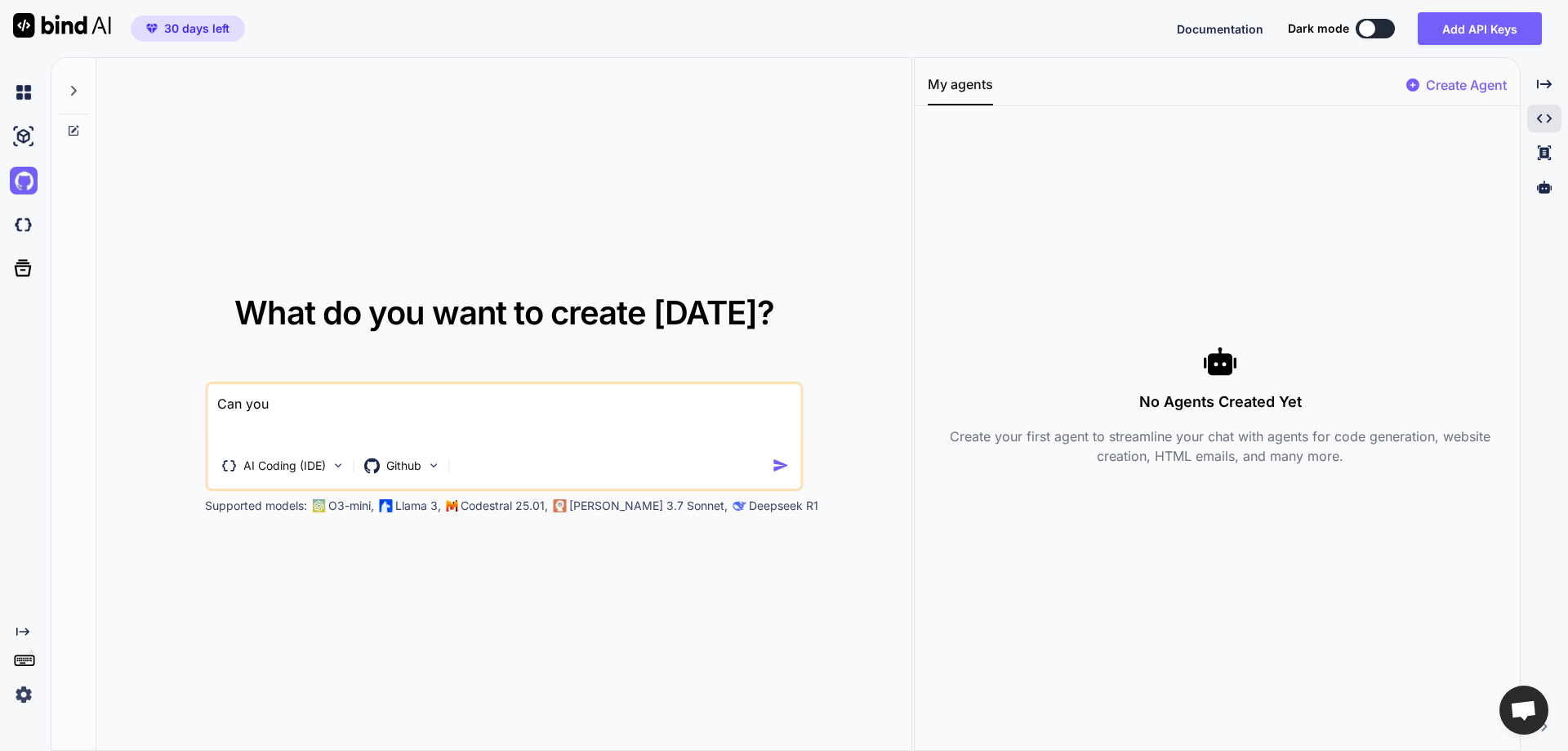
type textarea "Can you r"
type textarea "x"
type textarea "Can you re"
type textarea "x"
type textarea "Can you red"
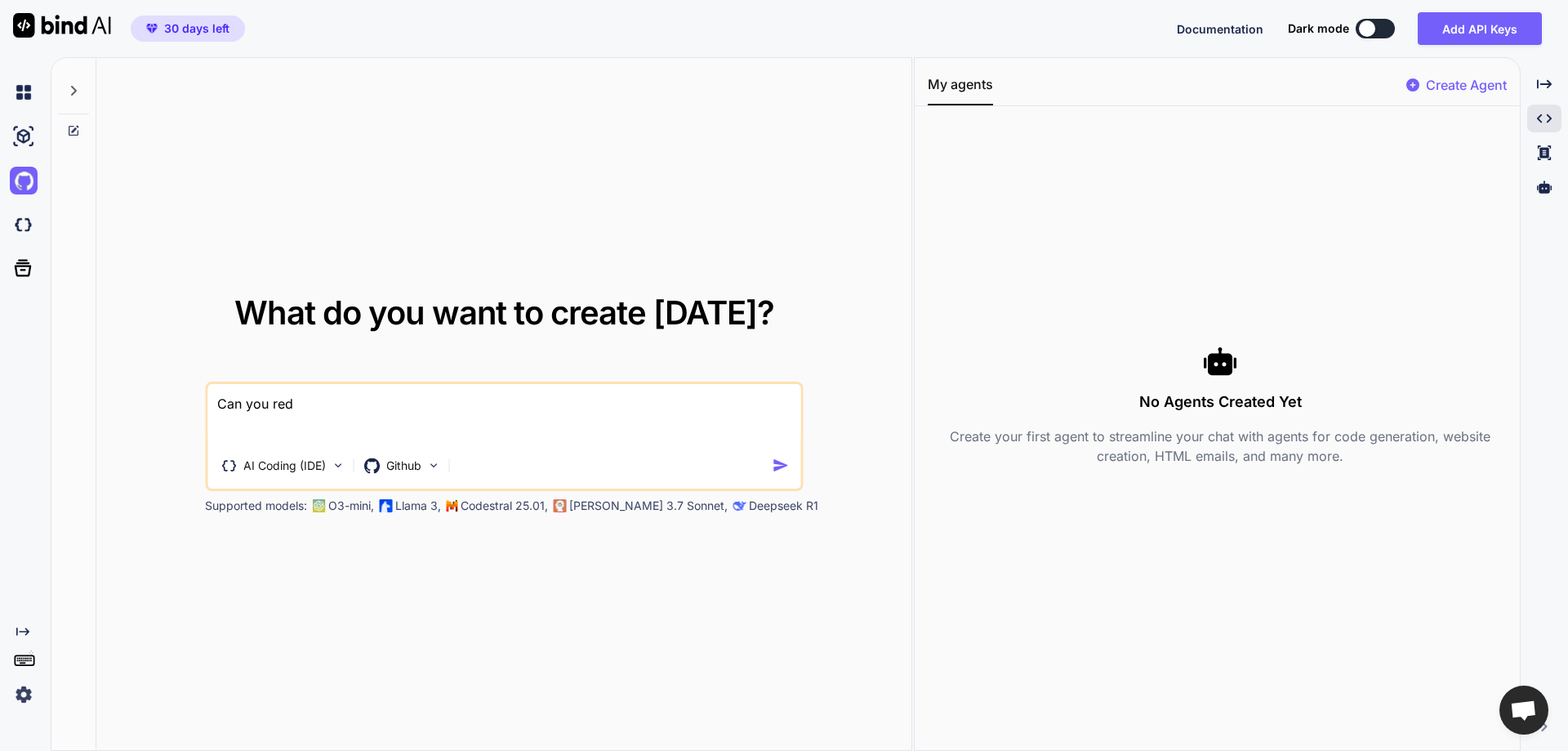
type textarea "x"
type textarea "Can you rede"
type textarea "x"
type textarea "Can you redef"
type textarea "x"
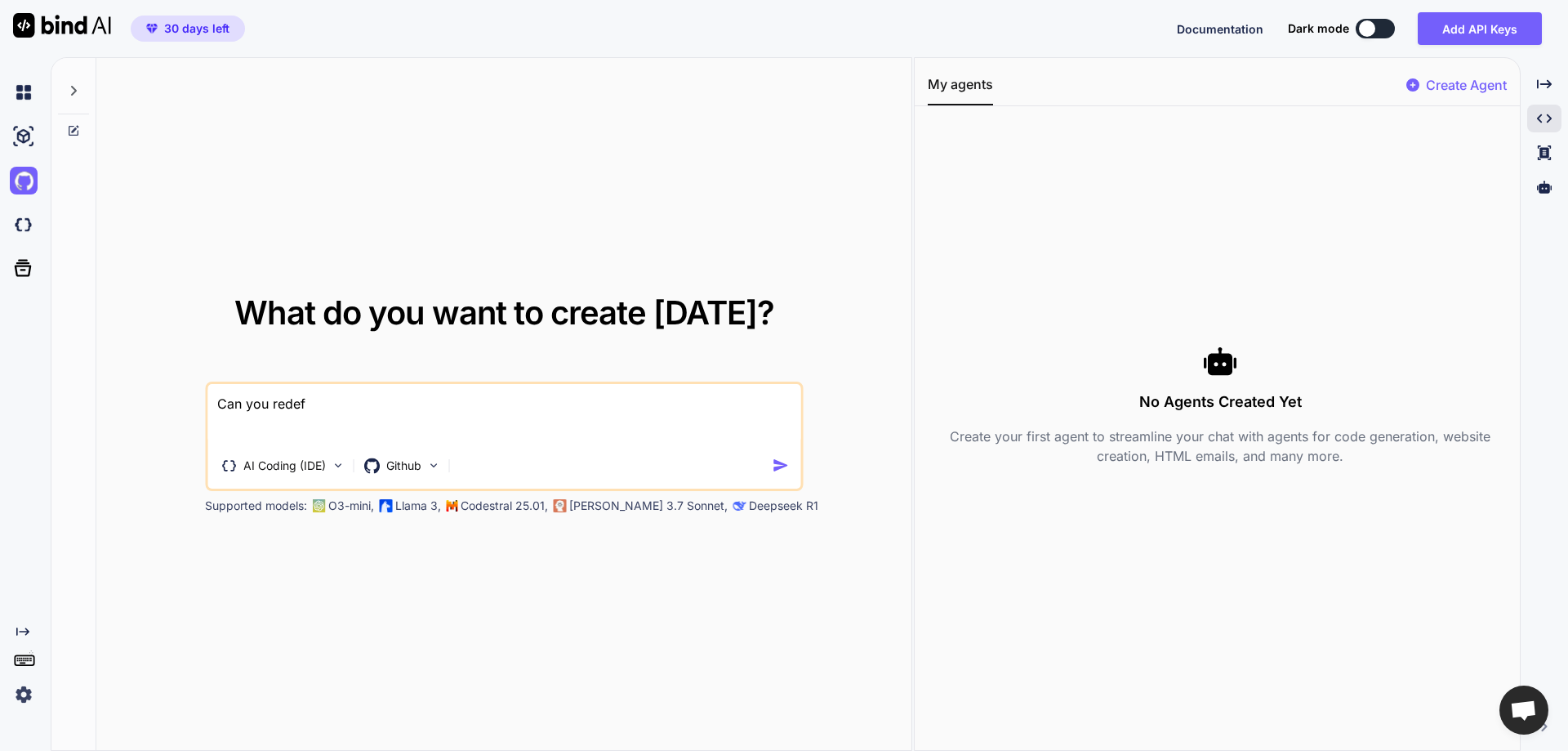
type textarea "Can you redefi"
type textarea "x"
type textarea "Can you redefin"
type textarea "x"
type textarea "Can you redefine"
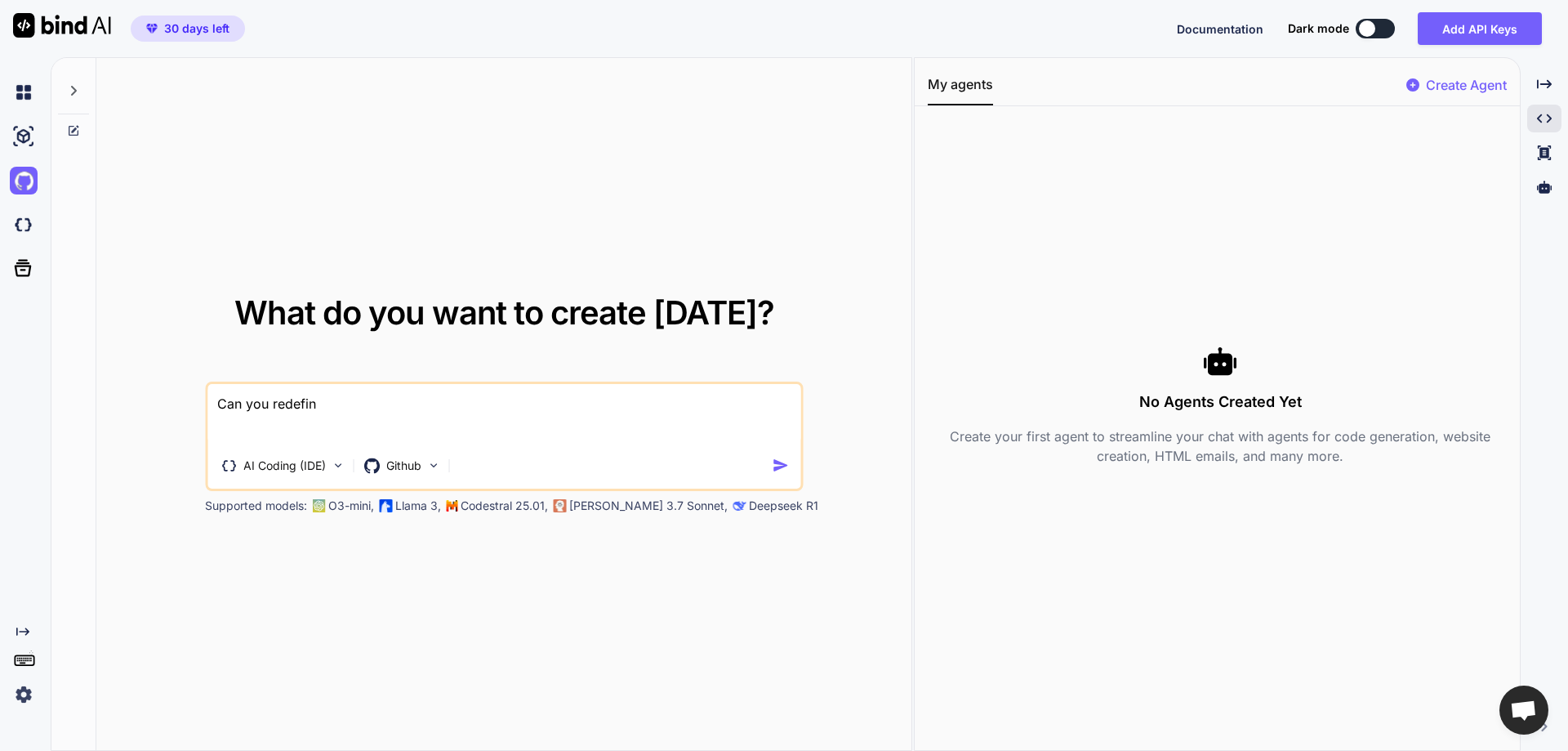
type textarea "x"
type textarea "Can you redefine"
type textarea "x"
type textarea "Can you redefine a"
type textarea "x"
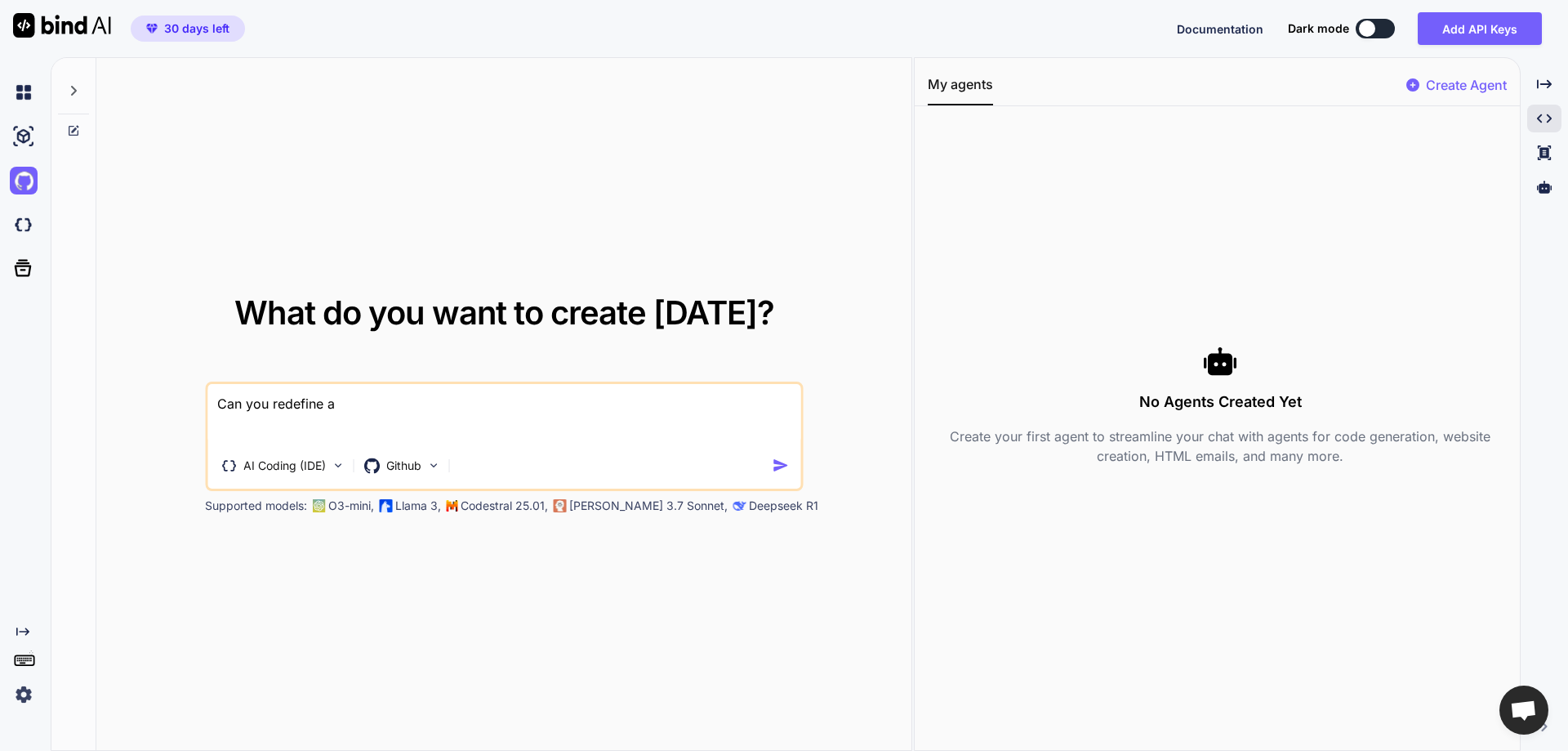
type textarea "Can you redefine an"
type textarea "x"
type textarea "Can you redefine and"
type textarea "x"
type textarea "Can you redefine an"
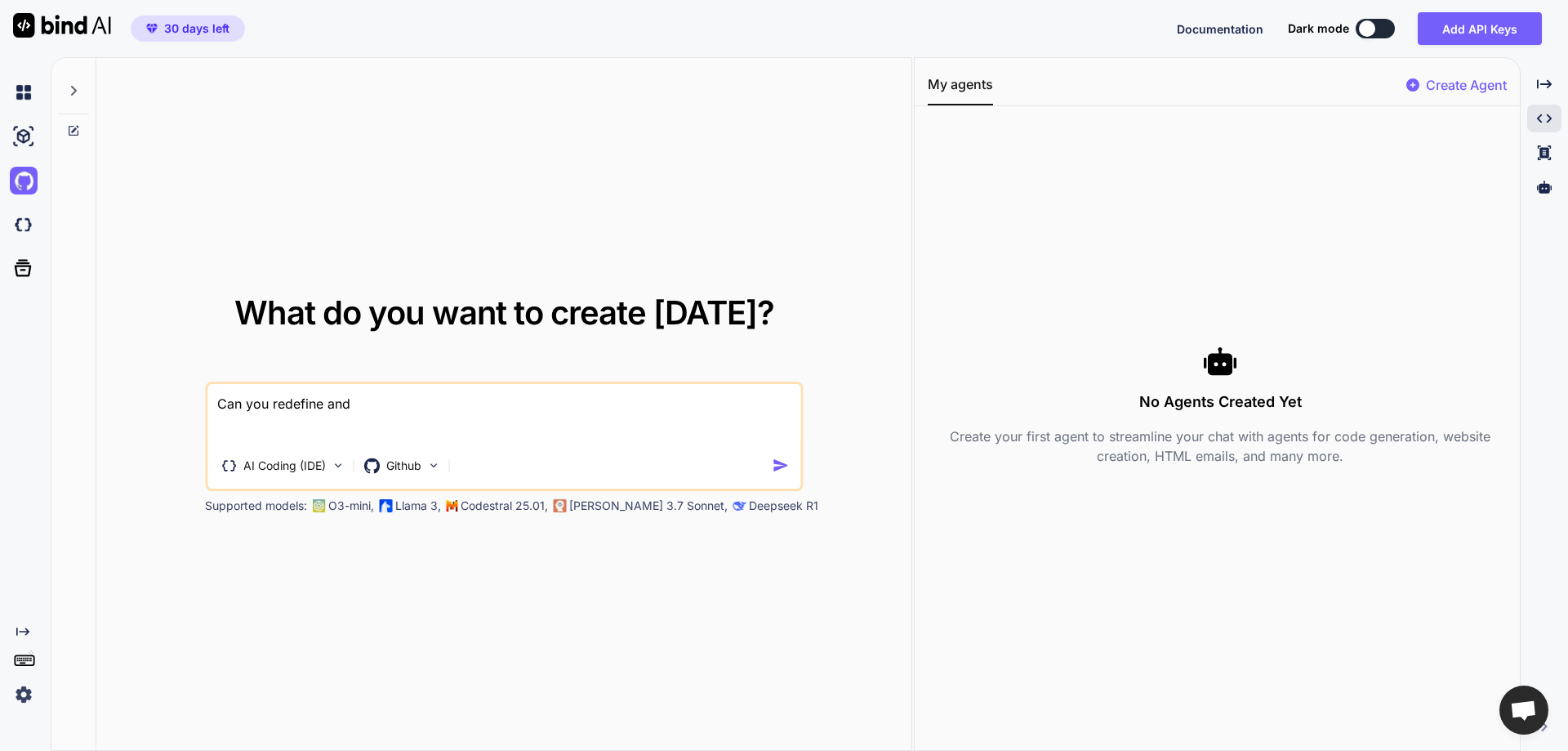
type textarea "x"
type textarea "Can you redefine a"
type textarea "x"
type textarea "Can you redefine"
type textarea "x"
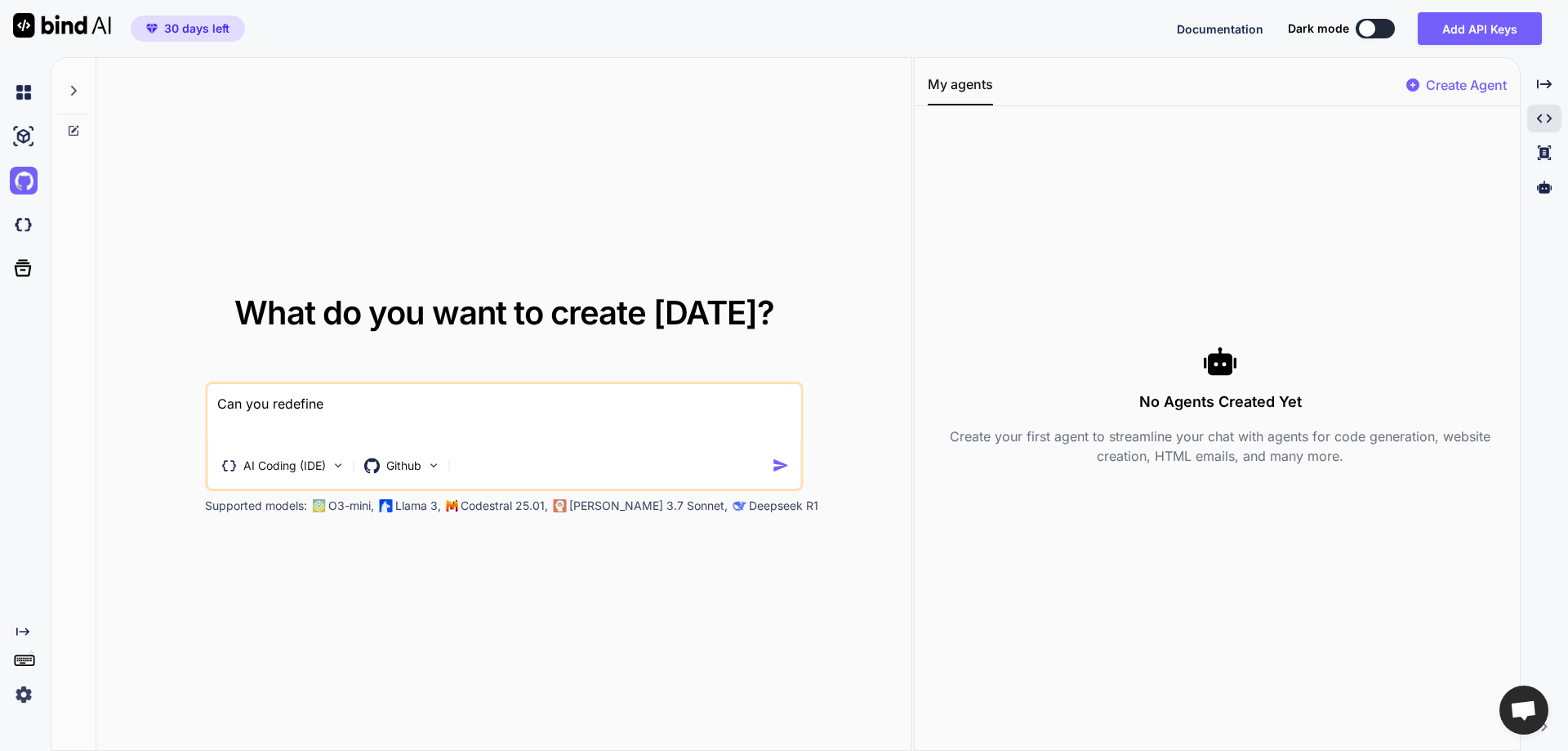
type textarea "Can you redefine"
type textarea "x"
type textarea "Can you redefine,"
type textarea "x"
type textarea "Can you redefine,"
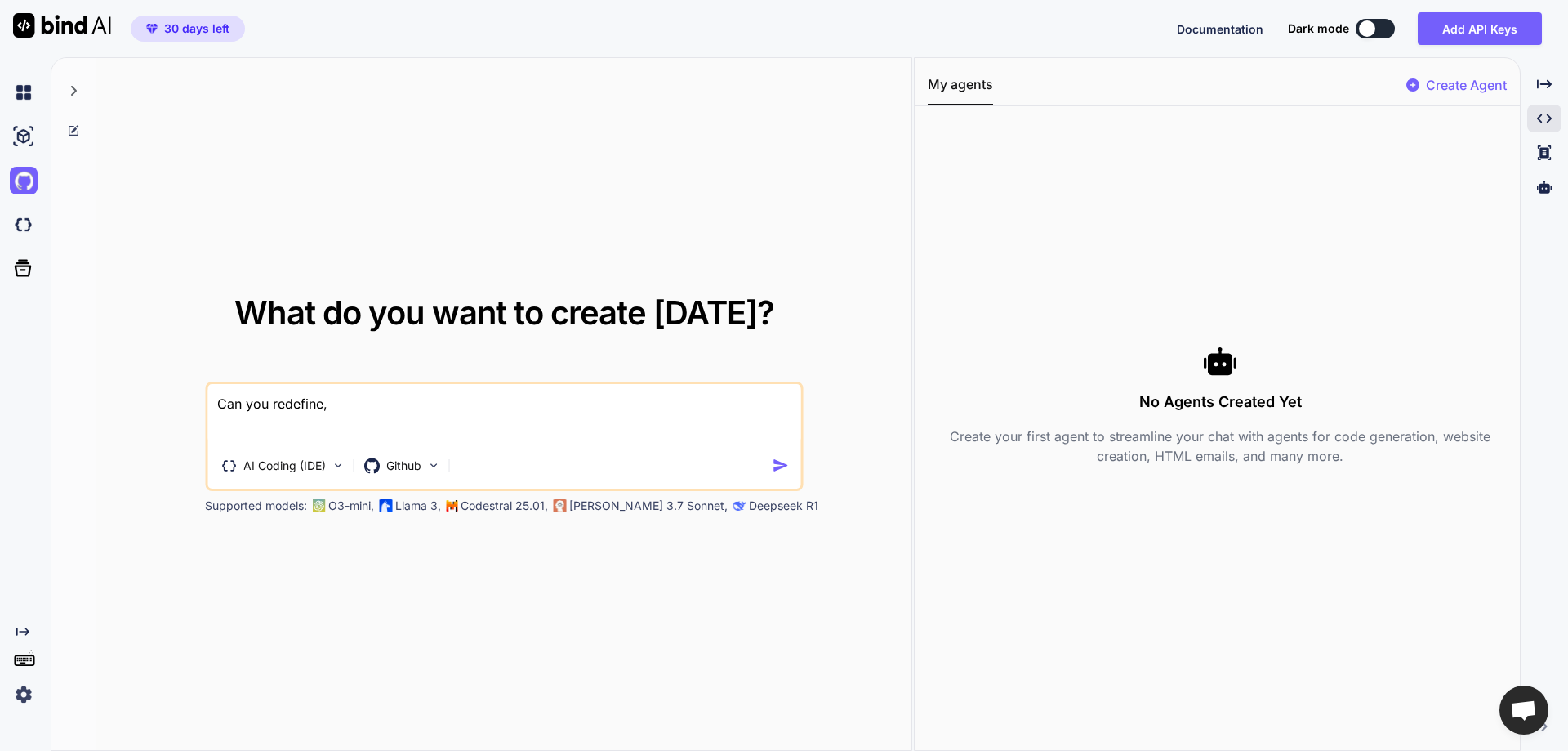
type textarea "x"
type textarea "Can you redefine, c"
type textarea "x"
type textarea "Can you redefine, co"
type textarea "x"
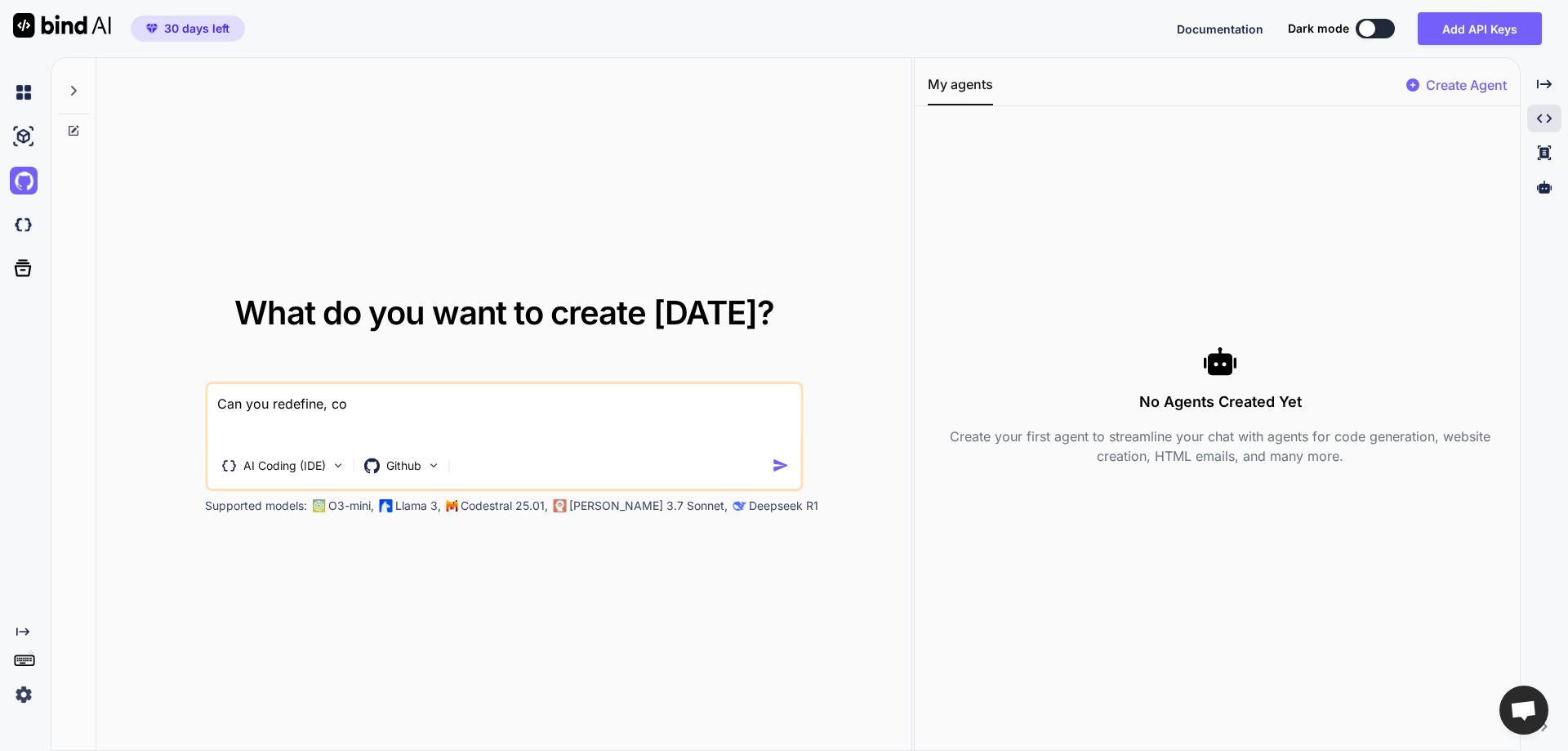
type textarea "Can you redefine, cor"
type textarea "x"
type textarea "Can you redefine, corr"
type textarea "x"
type textarea "Can you redefine, corre"
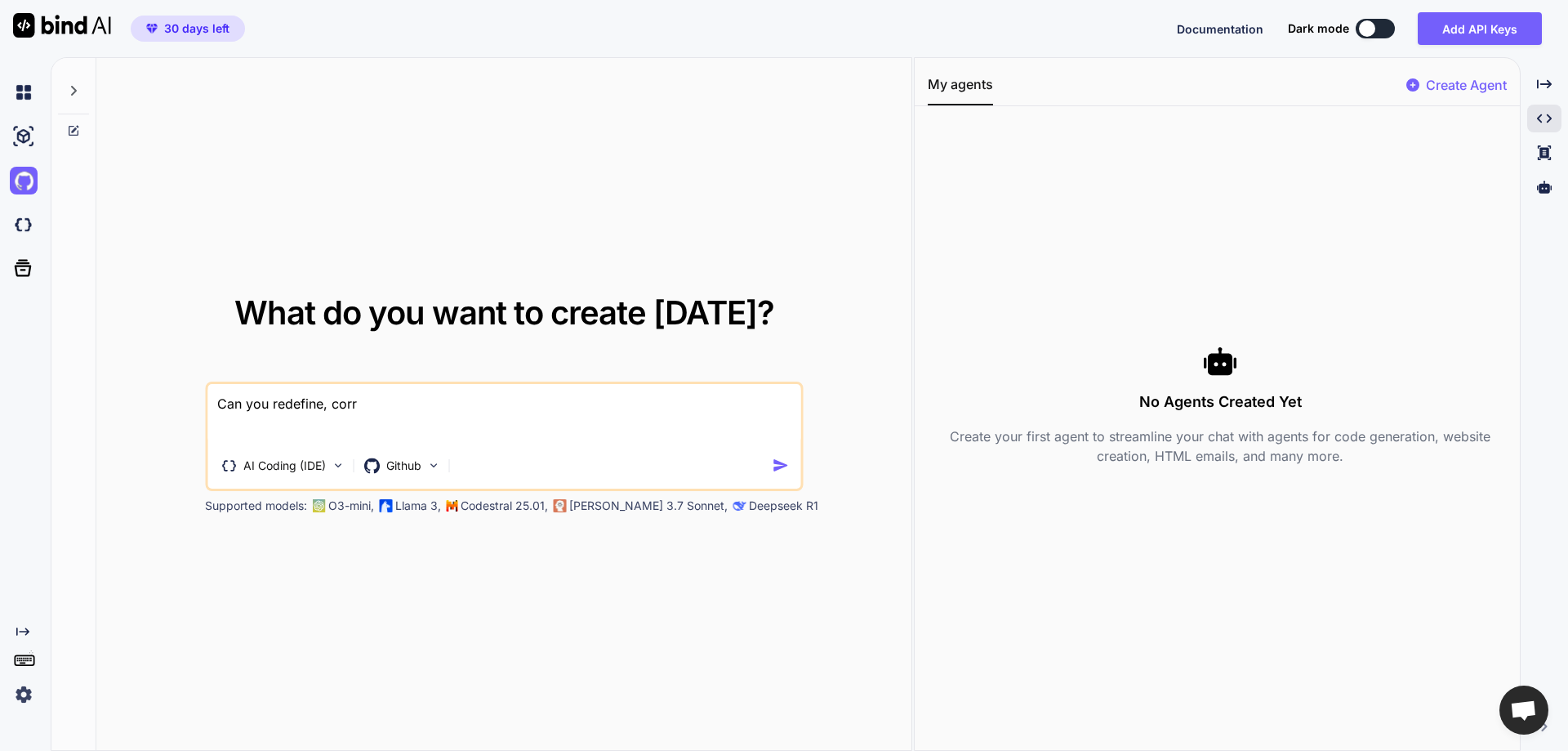
type textarea "x"
type textarea "Can you redefine, correc"
type textarea "x"
type textarea "Can you redefine, correct"
type textarea "x"
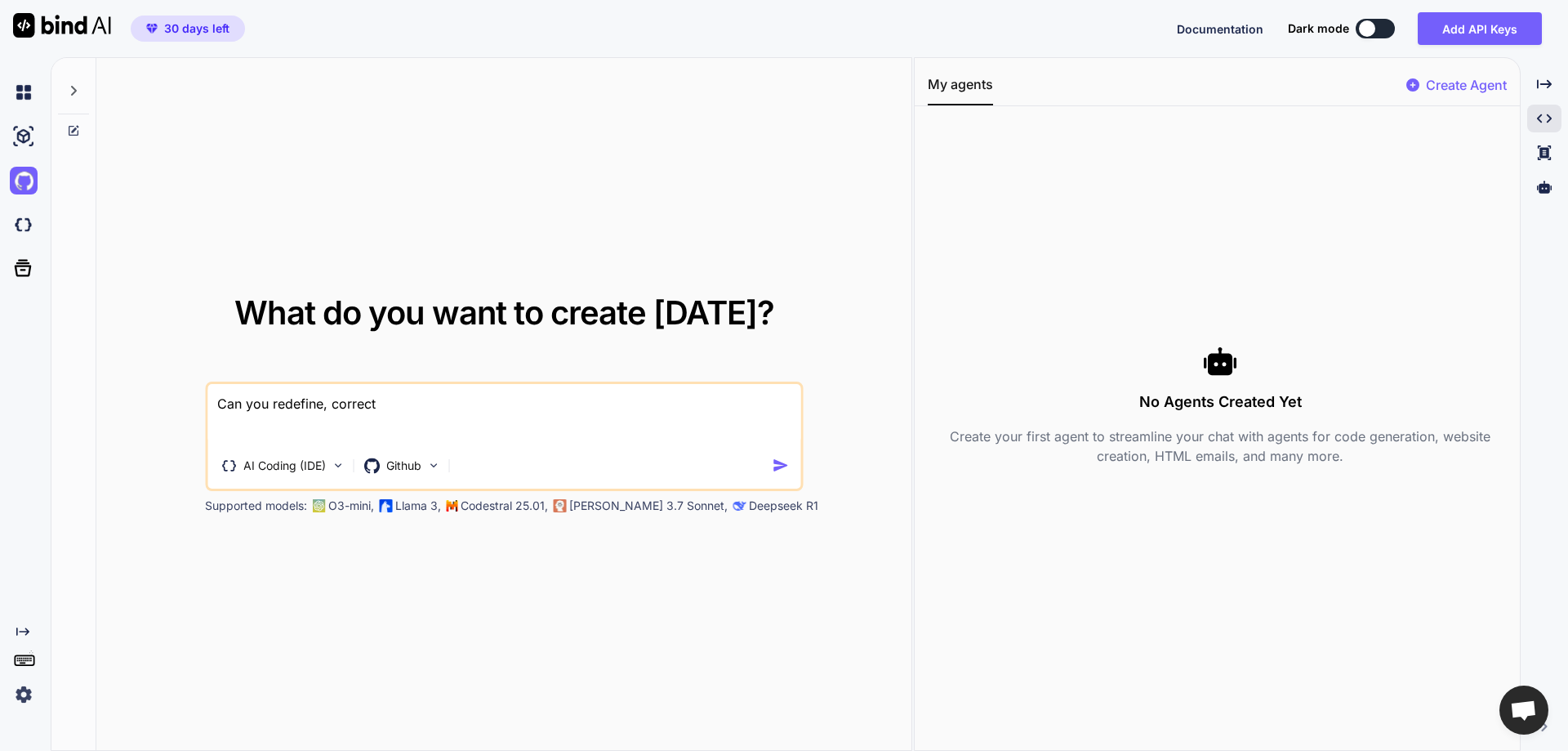
type textarea "Can you redefine, correct"
type textarea "x"
type textarea "Can you redefine, correct ,"
type textarea "x"
type textarea "Can you redefine, correct"
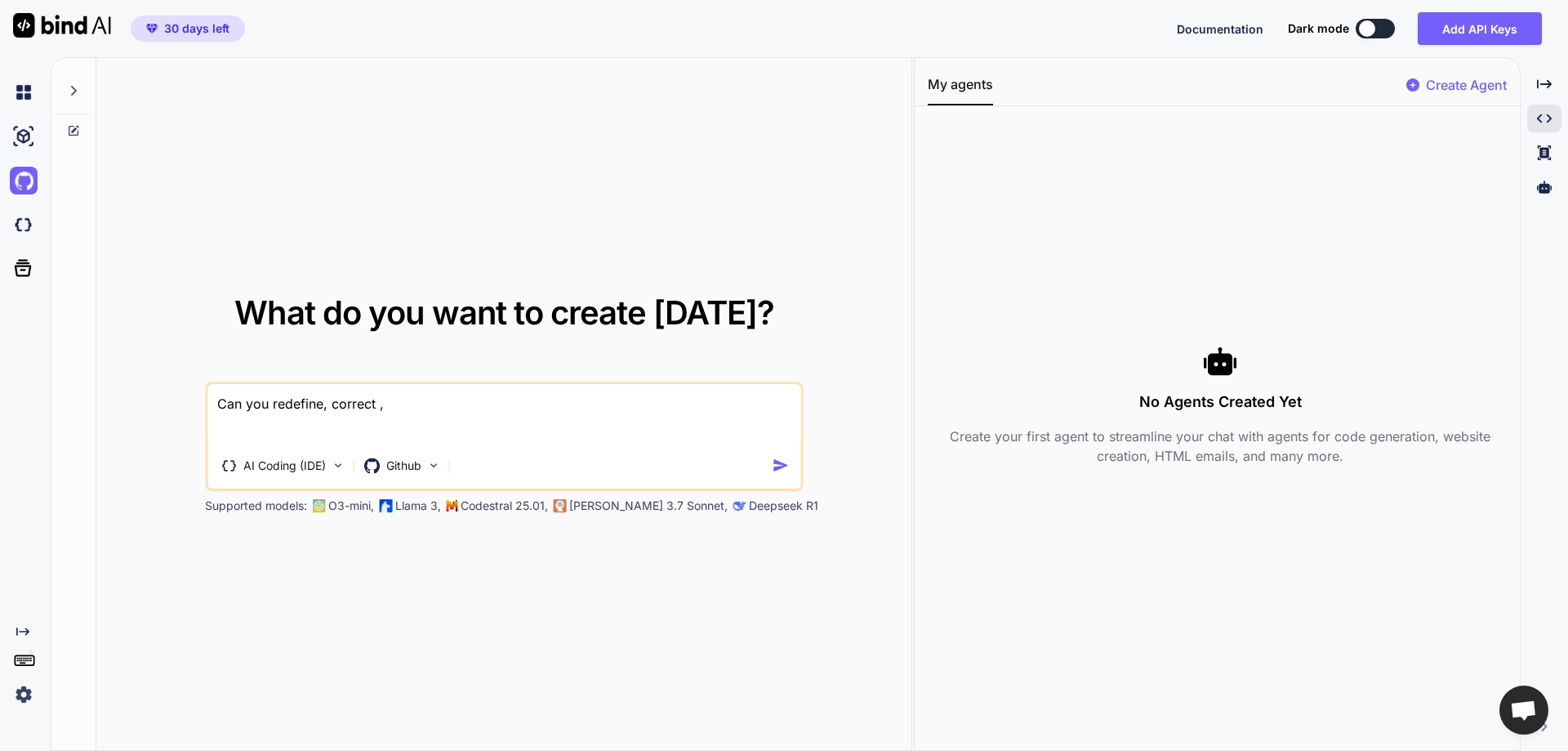
type textarea "x"
type textarea "Can you redefine, correct"
type textarea "x"
type textarea "Can you redefine, correct,"
type textarea "x"
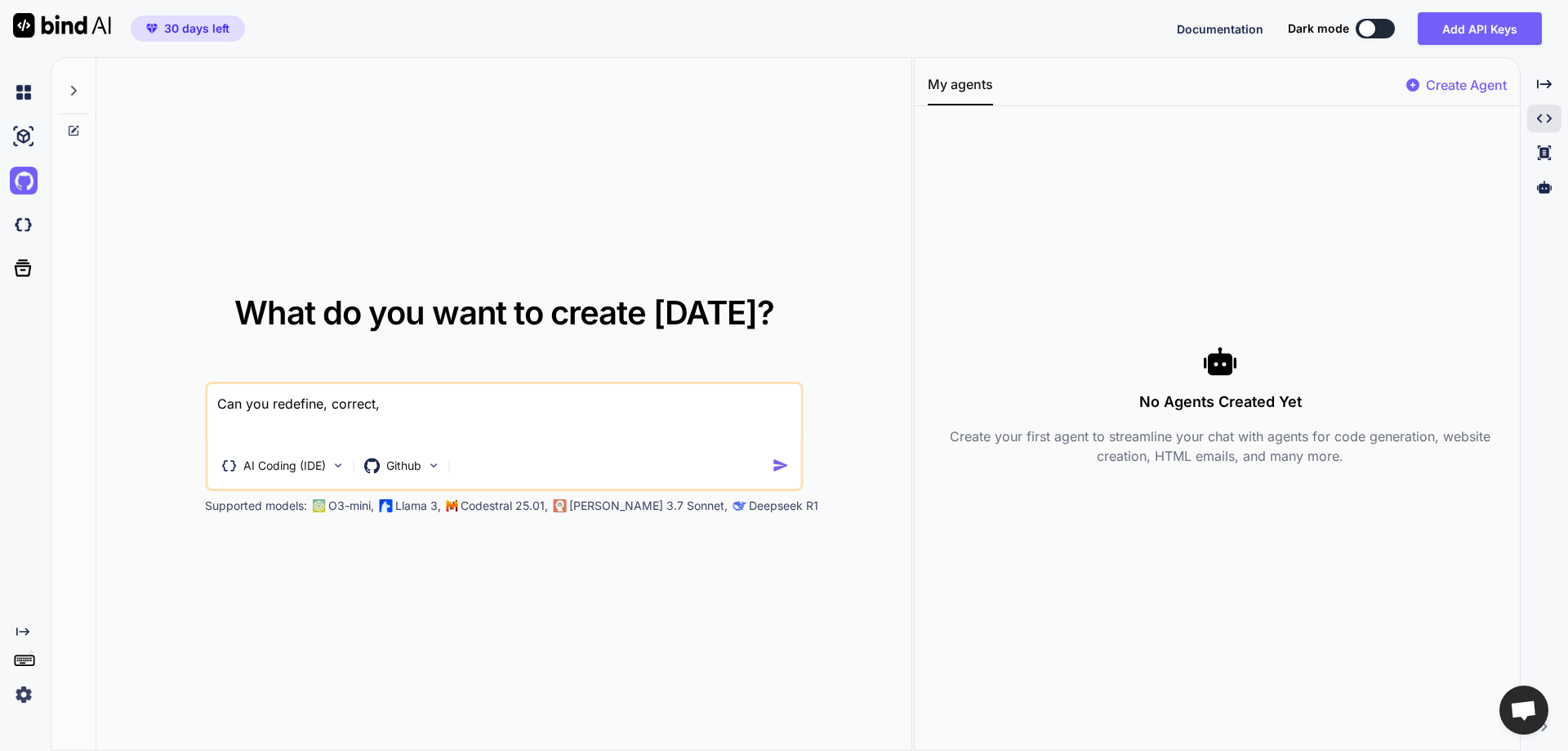
type textarea "Can you redefine, correct,"
type textarea "x"
type textarea "Can you redefine, correct, f"
type textarea "x"
type textarea "Can you redefine, correct, fi"
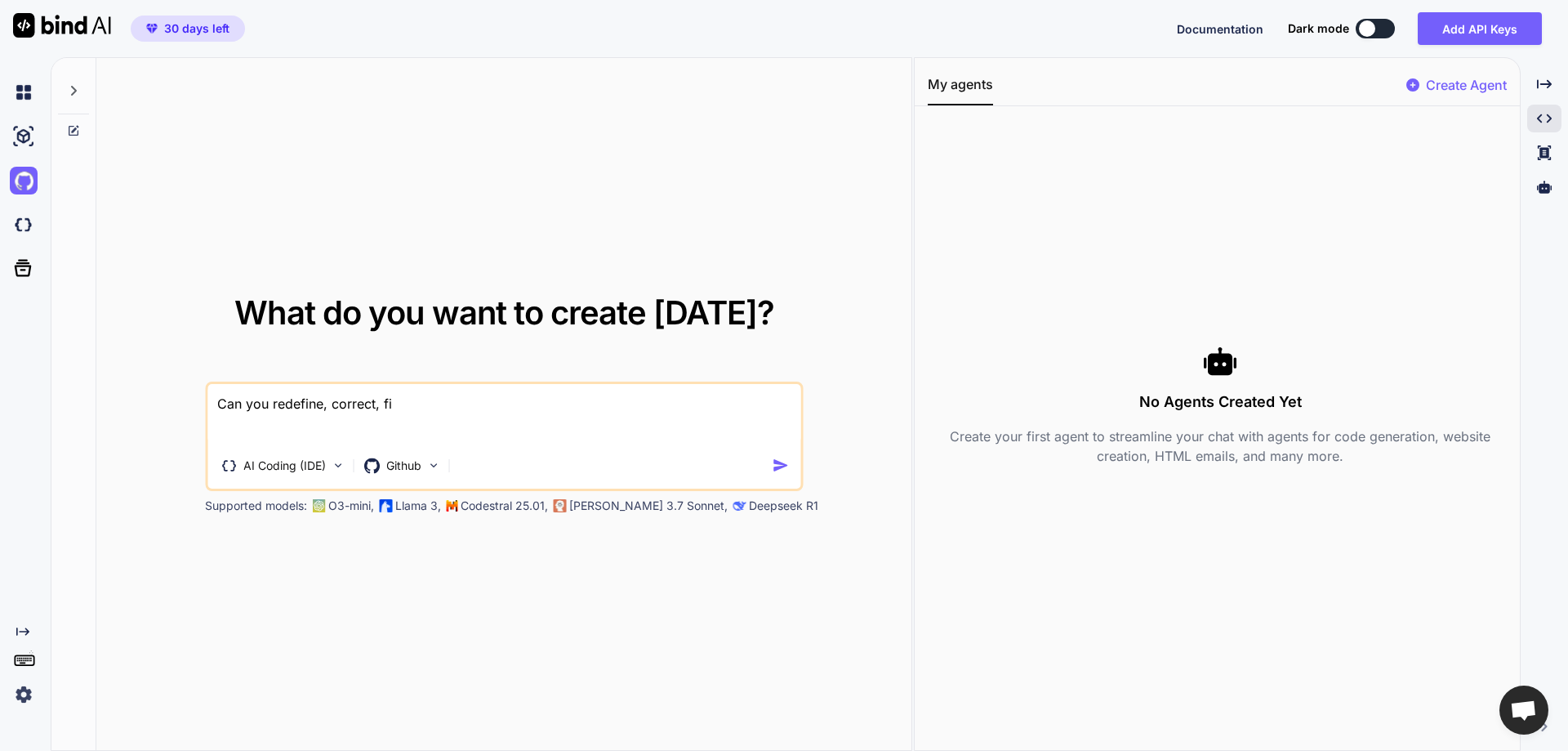
type textarea "x"
type textarea "Can you redefine, correct, fix"
type textarea "x"
type textarea "Can you redefine, correct, fix"
type textarea "x"
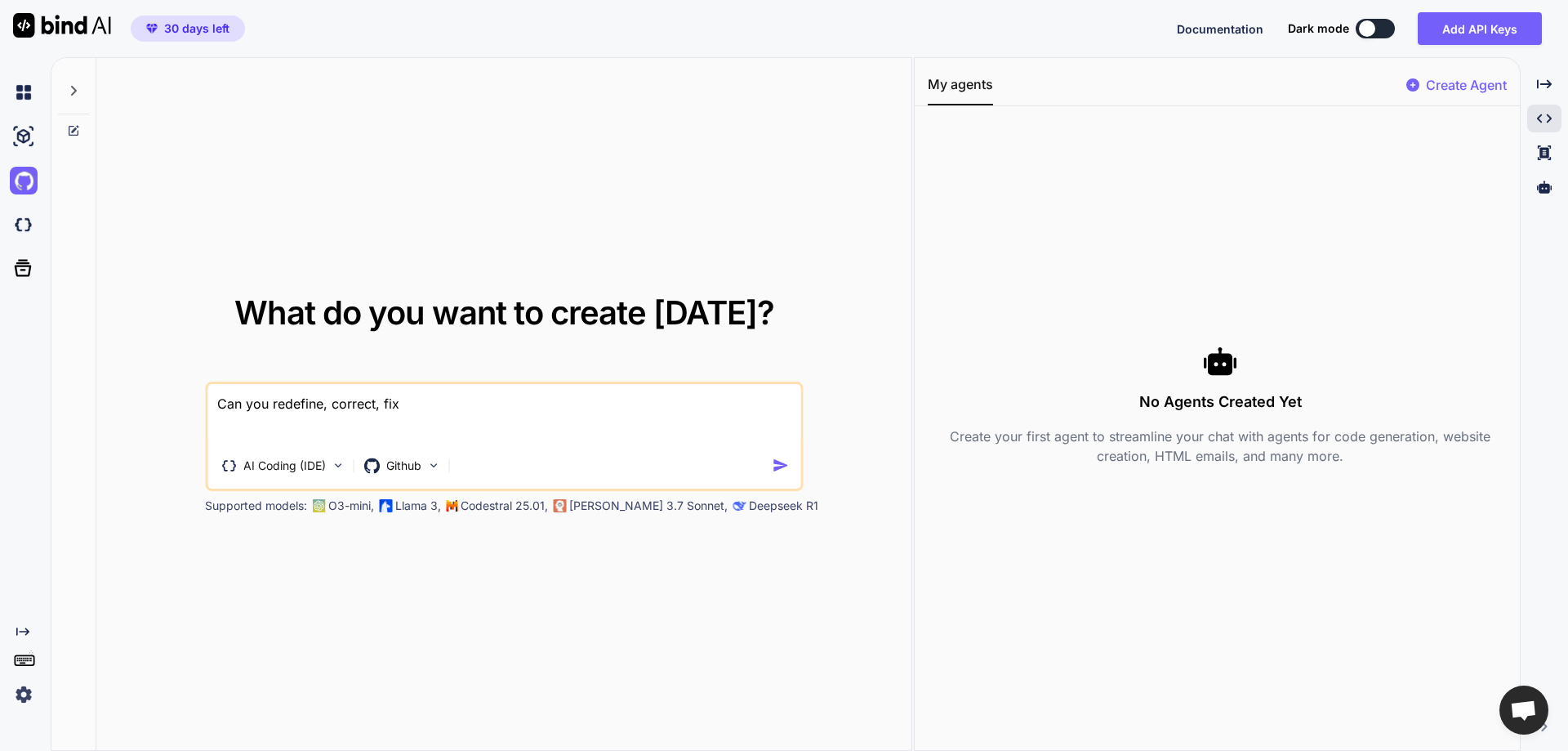
type textarea "Can you redefine, correct, fix"
type textarea "x"
type textarea "Can you redefine, correct, fix"
type textarea "x"
type textarea "Can you redefine, correct, fix o"
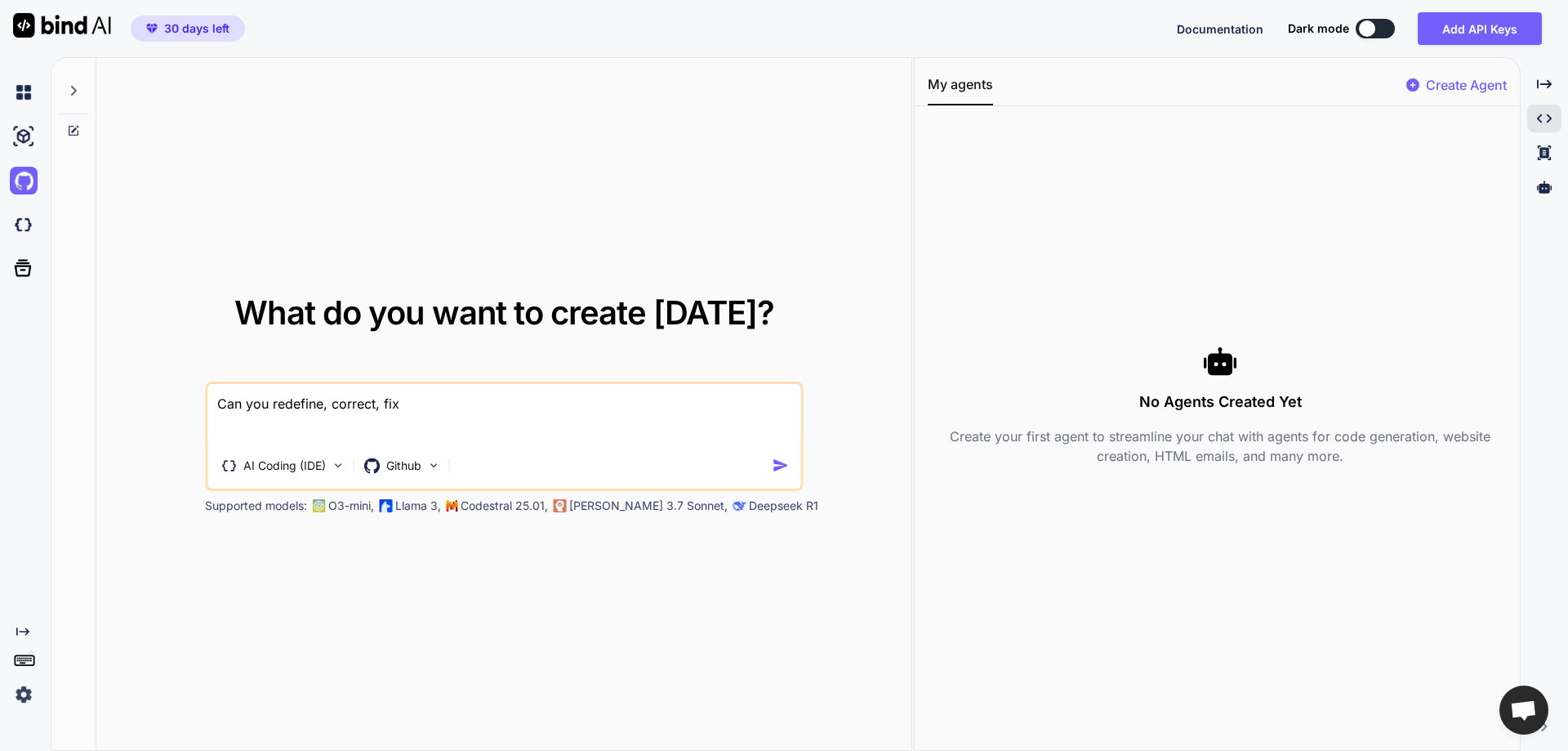
type textarea "x"
type textarea "Can you redefine, correct, fix or"
type textarea "x"
type textarea "Can you redefine, correct, fix or"
type textarea "x"
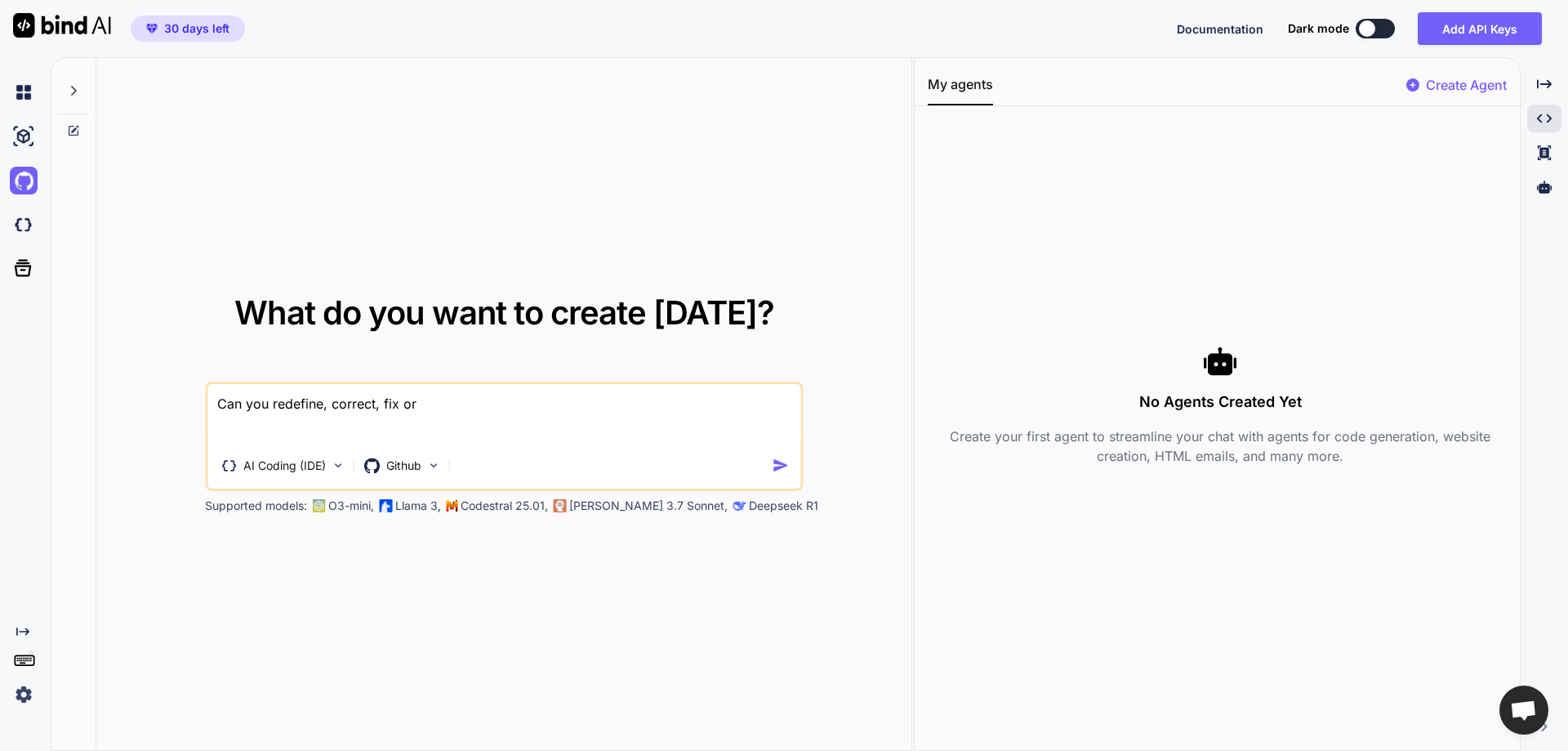
type textarea "Can you redefine, correct, fix or d"
type textarea "x"
type textarea "Can you redefine, correct, fix or de"
type textarea "x"
type textarea "Can you redefine, correct, fix or deb"
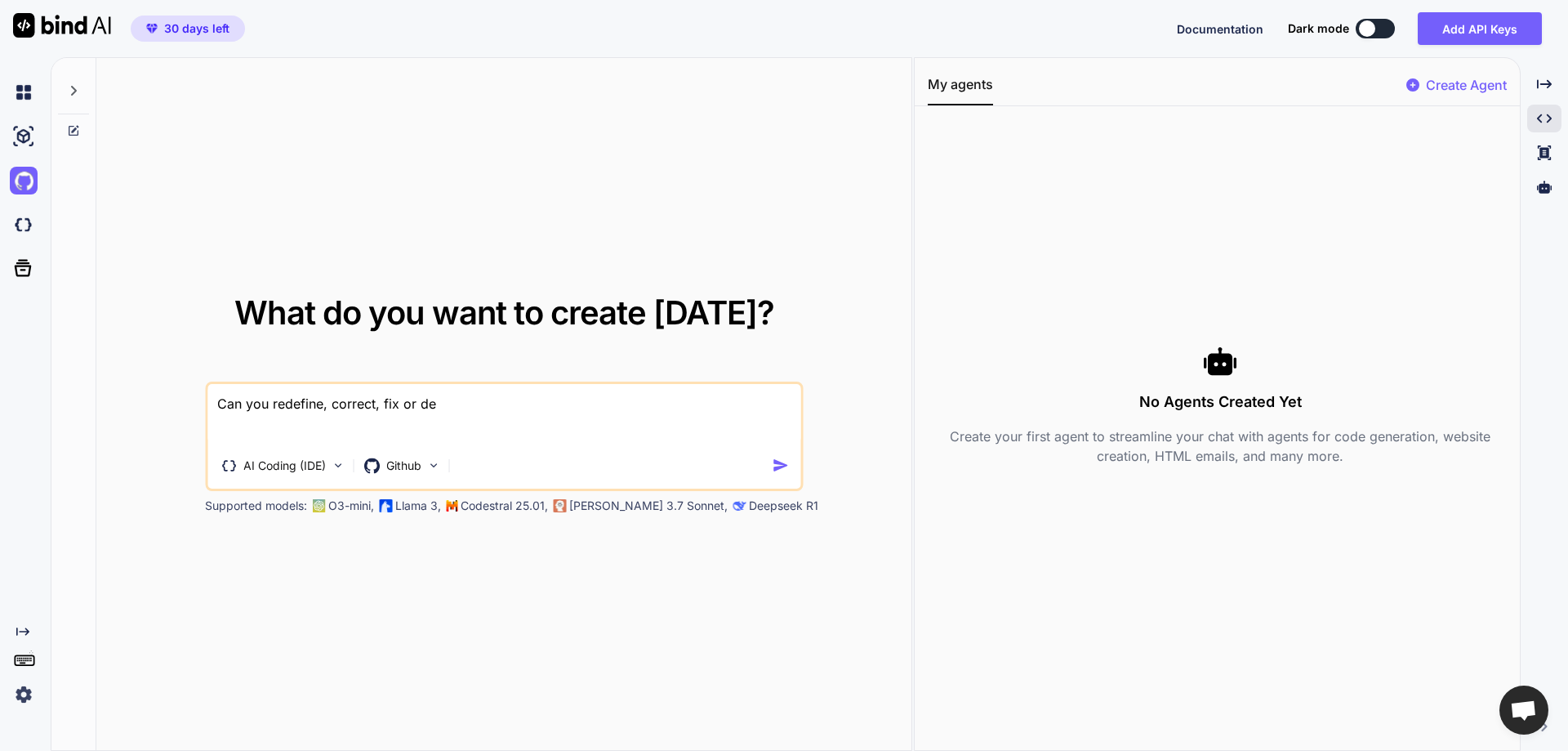
type textarea "x"
type textarea "Can you redefine, correct, fix or debu"
type textarea "x"
type textarea "Can you redefine, correct, fix or debug"
type textarea "x"
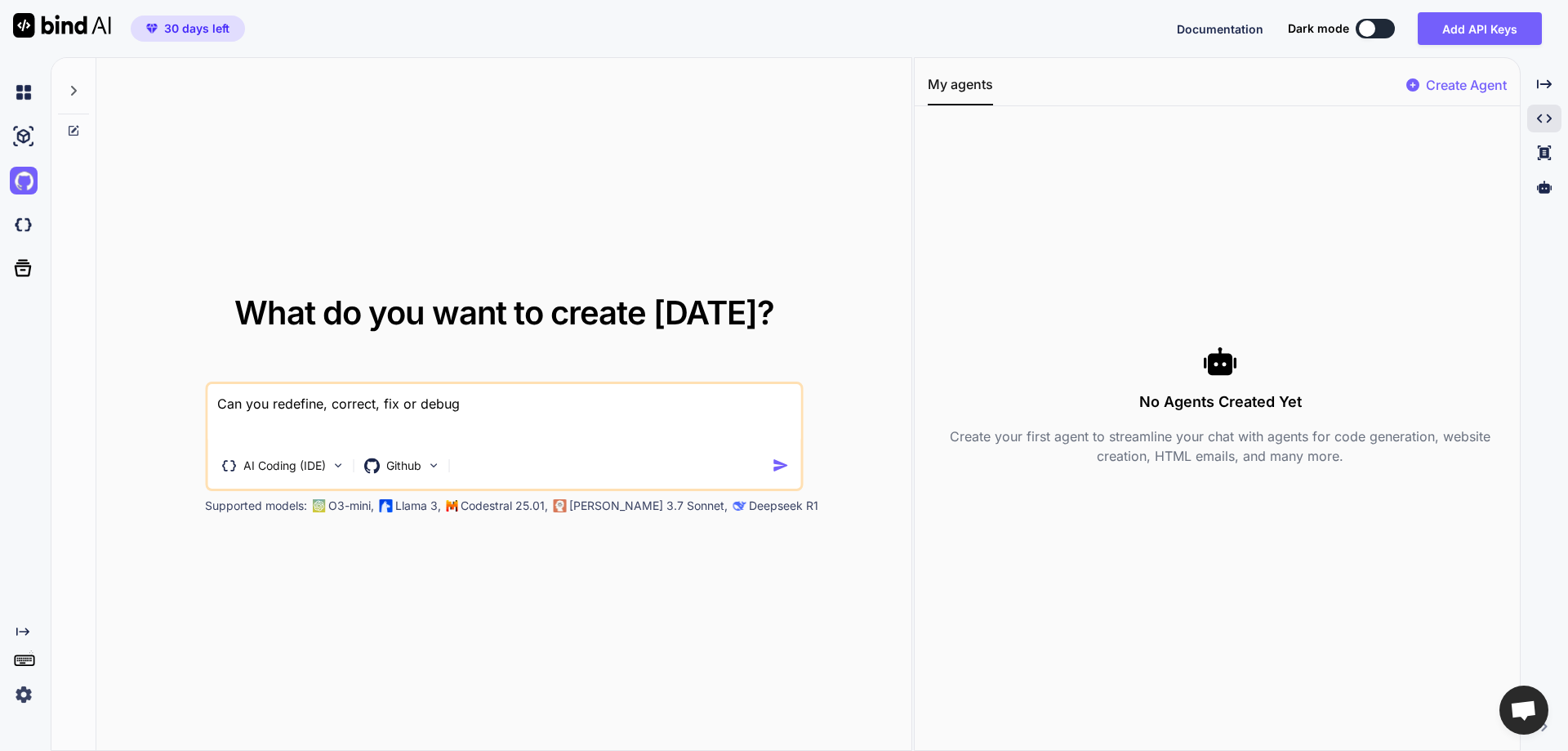
type textarea "Can you redefine, correct, fix or debug"
type textarea "x"
type textarea "Can you redefine, correct, fix or debug m"
type textarea "x"
type textarea "Can you redefine, correct, fix or debug my"
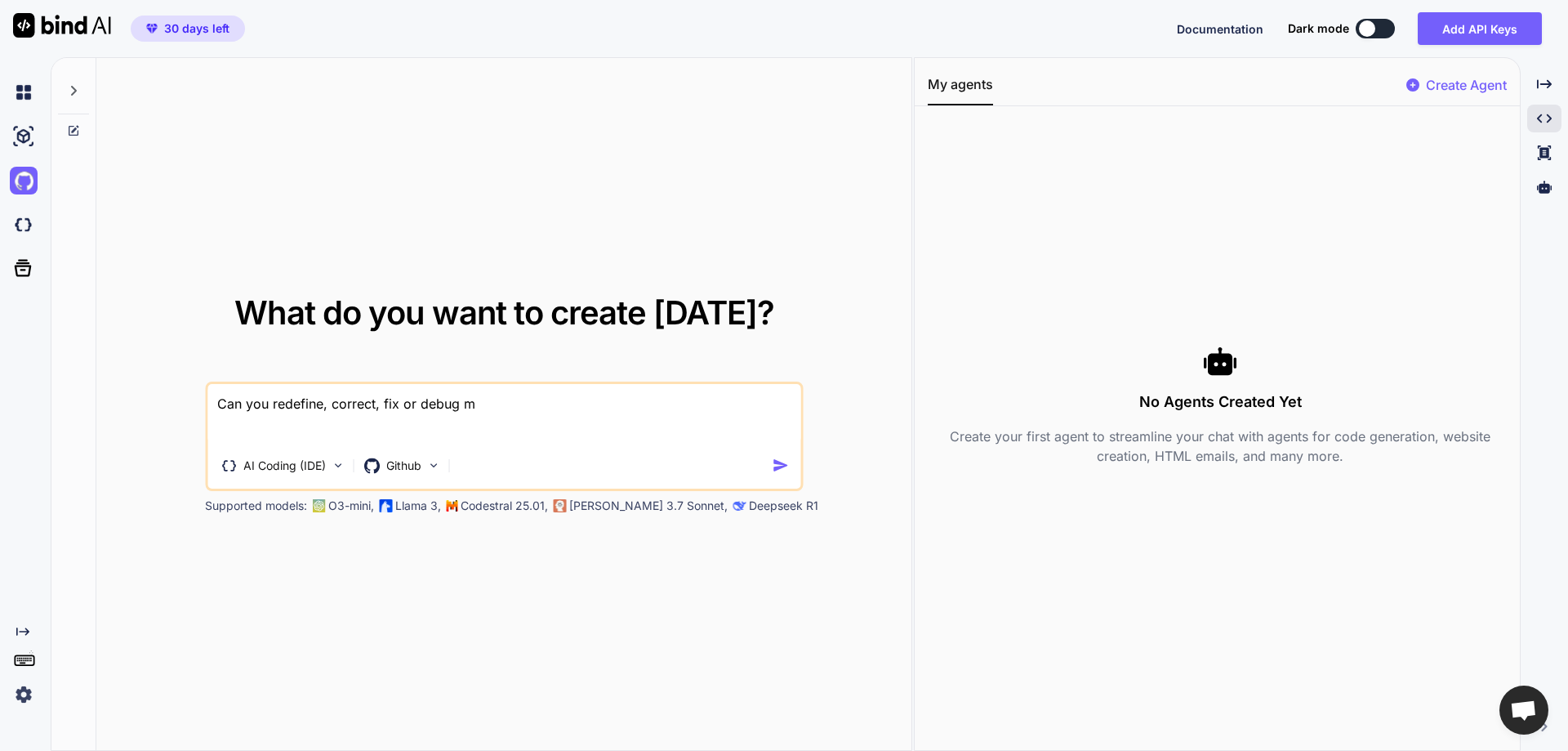
type textarea "x"
type textarea "Can you redefine, correct, fix or debug my"
type textarea "x"
type textarea "Can you redefine, correct, fix or debug my c"
type textarea "x"
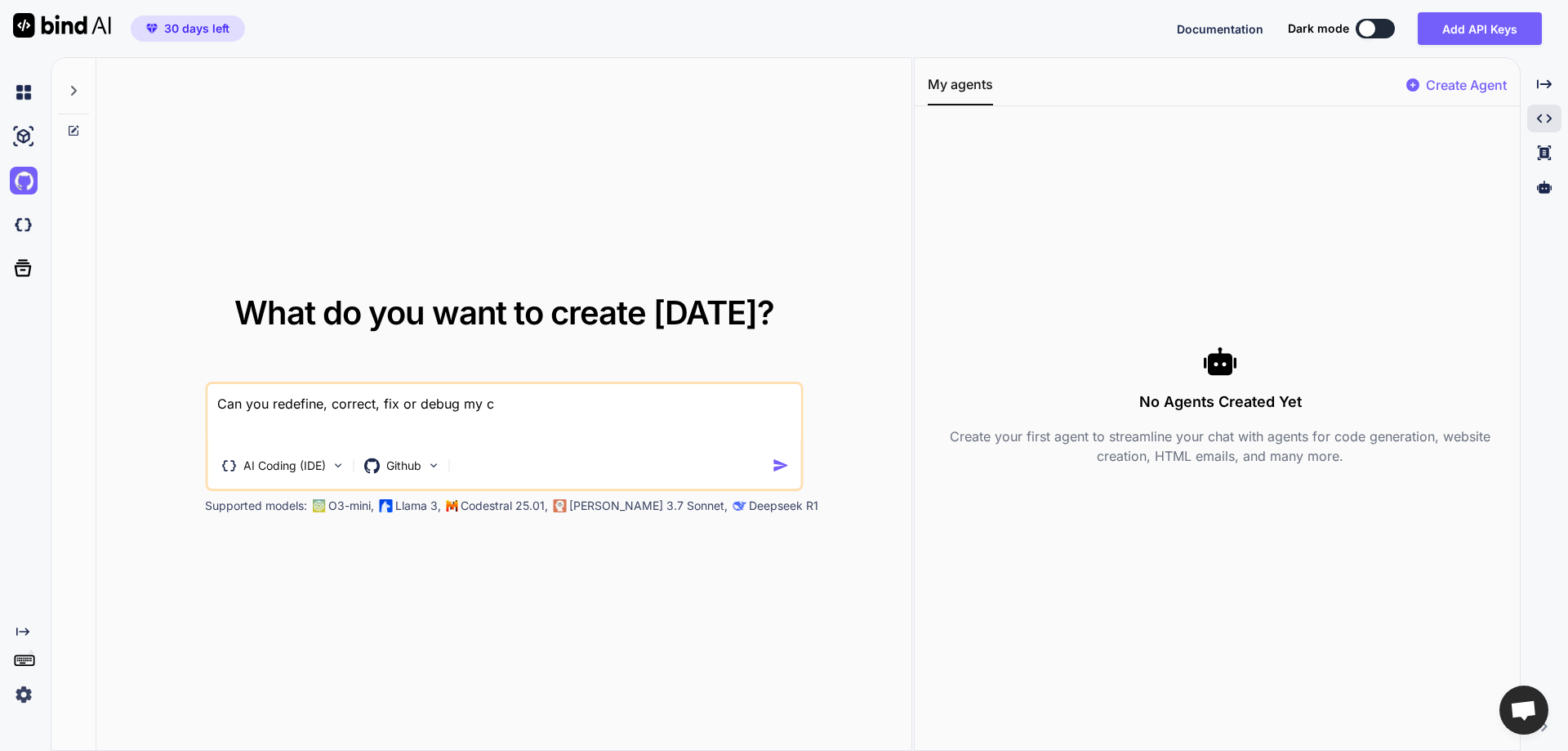
type textarea "Can you redefine, correct, fix or debug my co"
type textarea "x"
type textarea "Can you redefine, correct, fix or debug my cod"
type textarea "x"
type textarea "Can you redefine, correct, fix or debug my code"
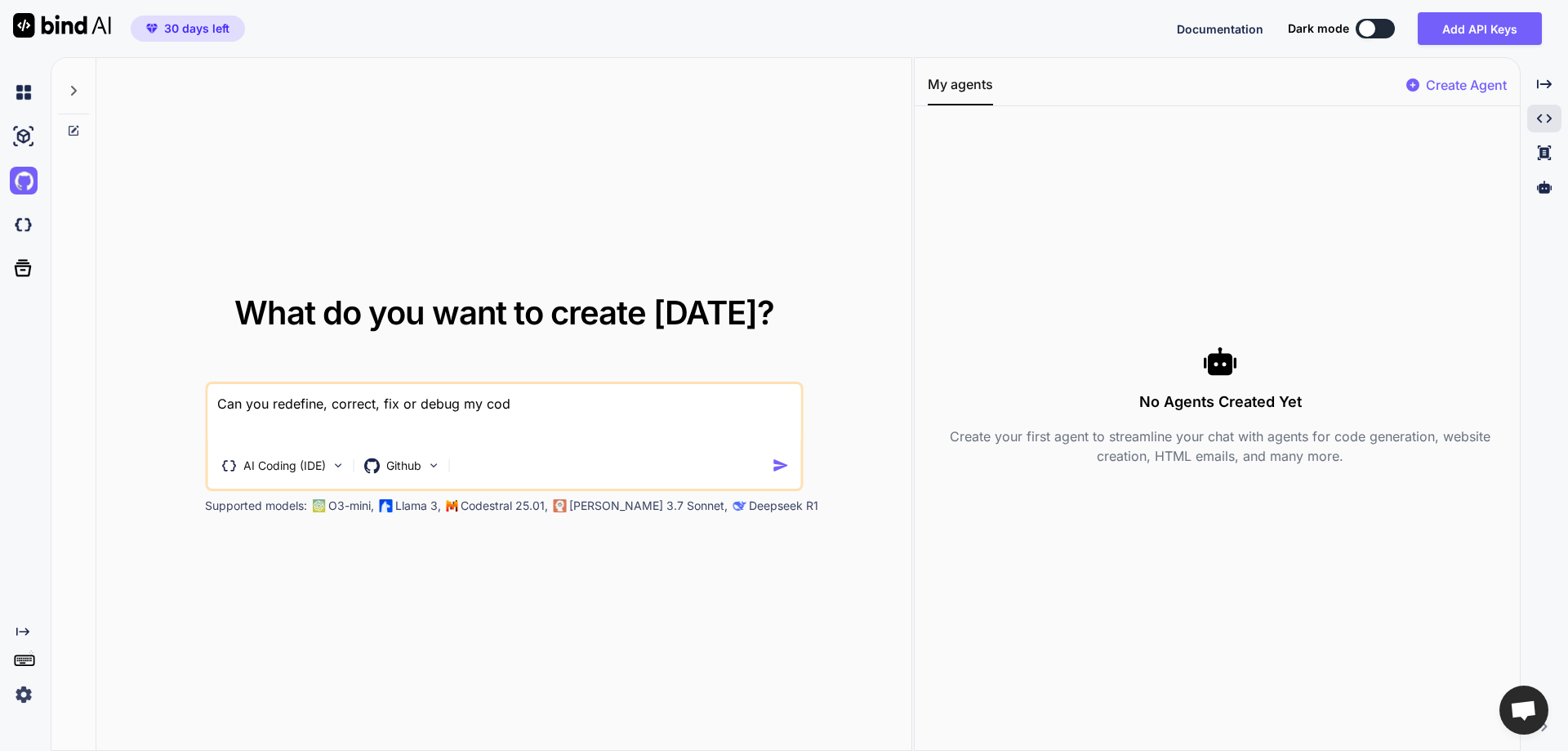
type textarea "x"
type textarea "Can you redefine, correct, fix or debug my code"
type textarea "x"
type textarea "Can you redefine, correct, fix or debug my code f"
type textarea "x"
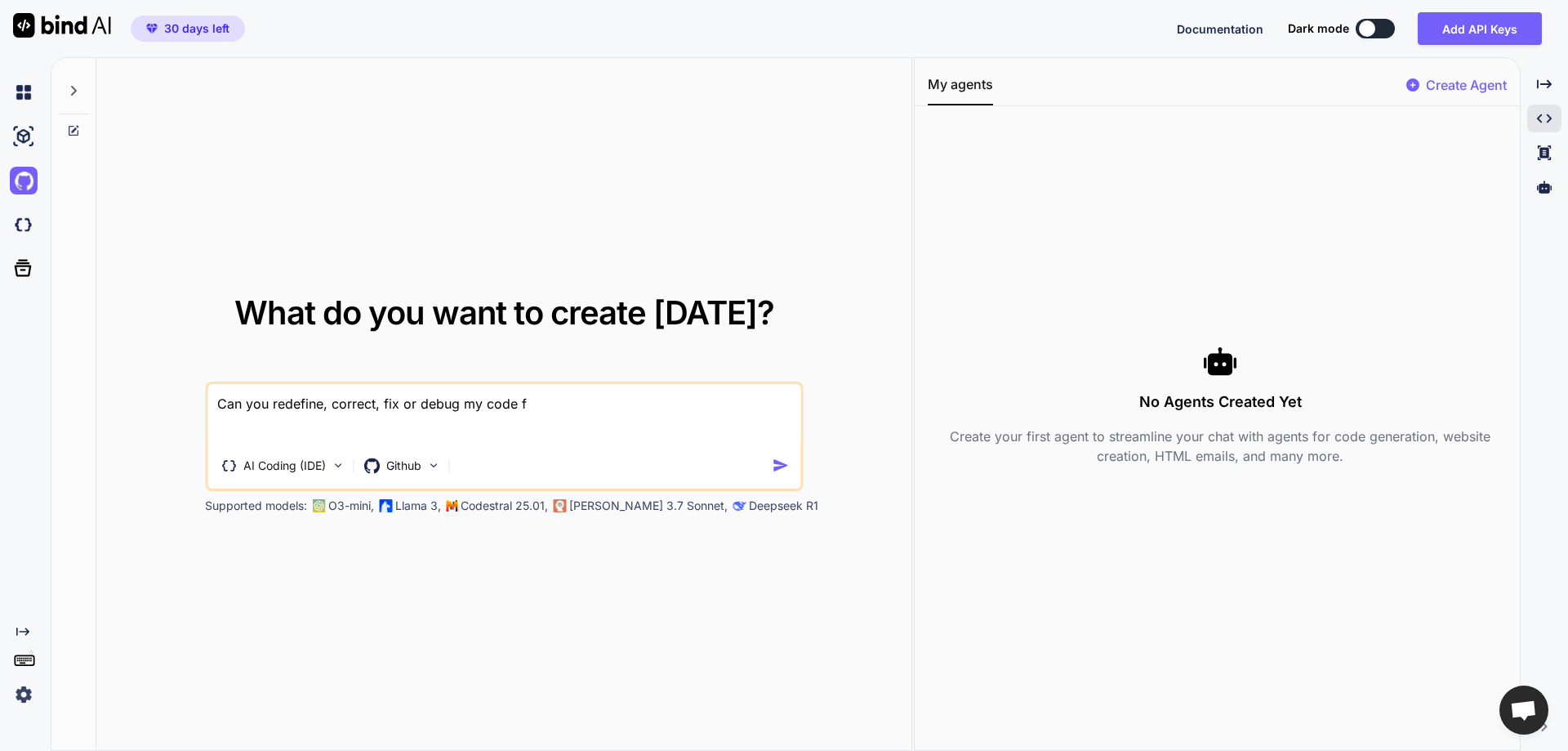
type textarea "Can you redefine, correct, fix or debug my code fr"
type textarea "x"
type textarea "Can you redefine, correct, fix or debug my code fro"
type textarea "x"
type textarea "Can you redefine, correct, fix or debug my code from"
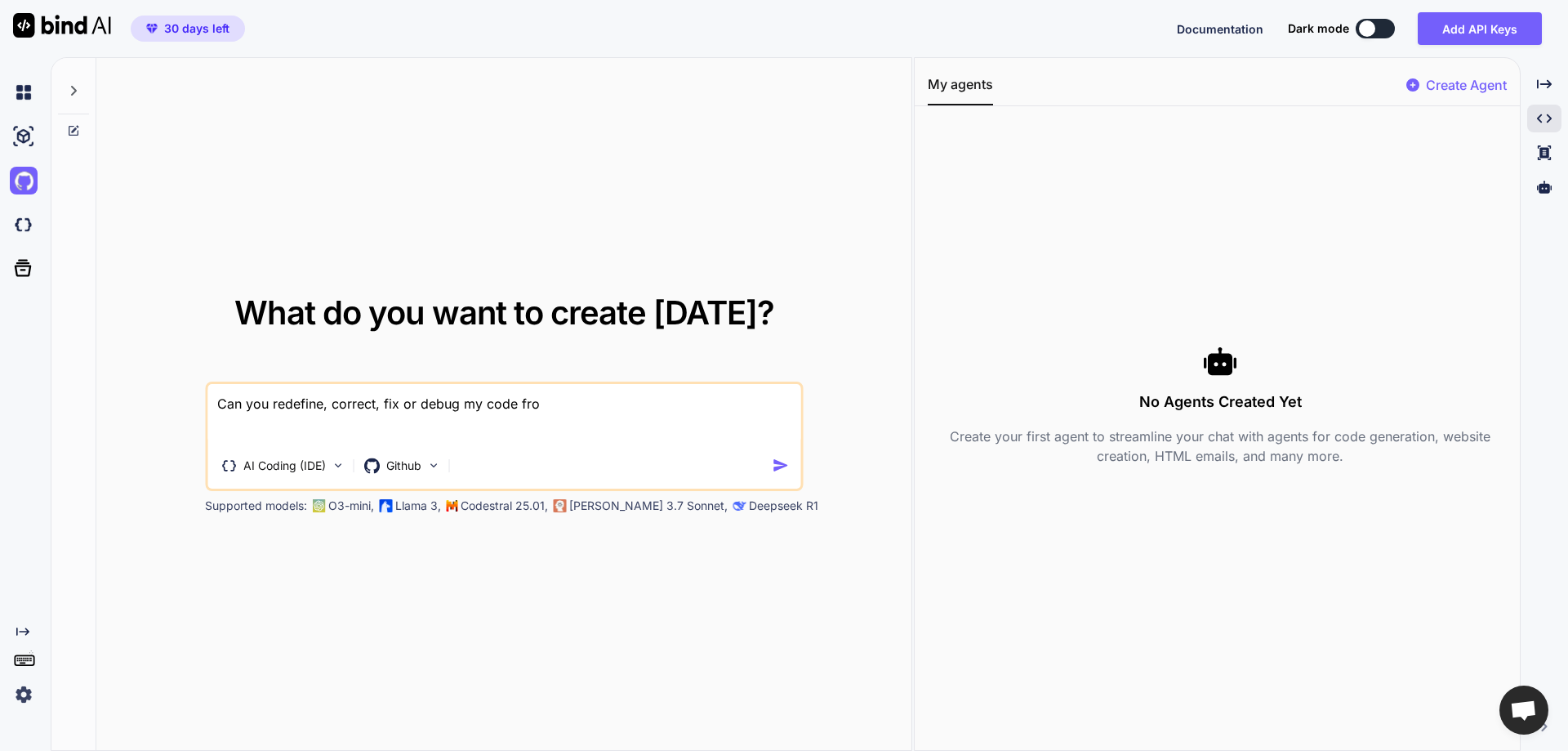
type textarea "x"
type textarea "Can you redefine, correct, fix or debug my code from"
type textarea "x"
type textarea "Can you redefine, correct, fix or debug my code from a"
type textarea "x"
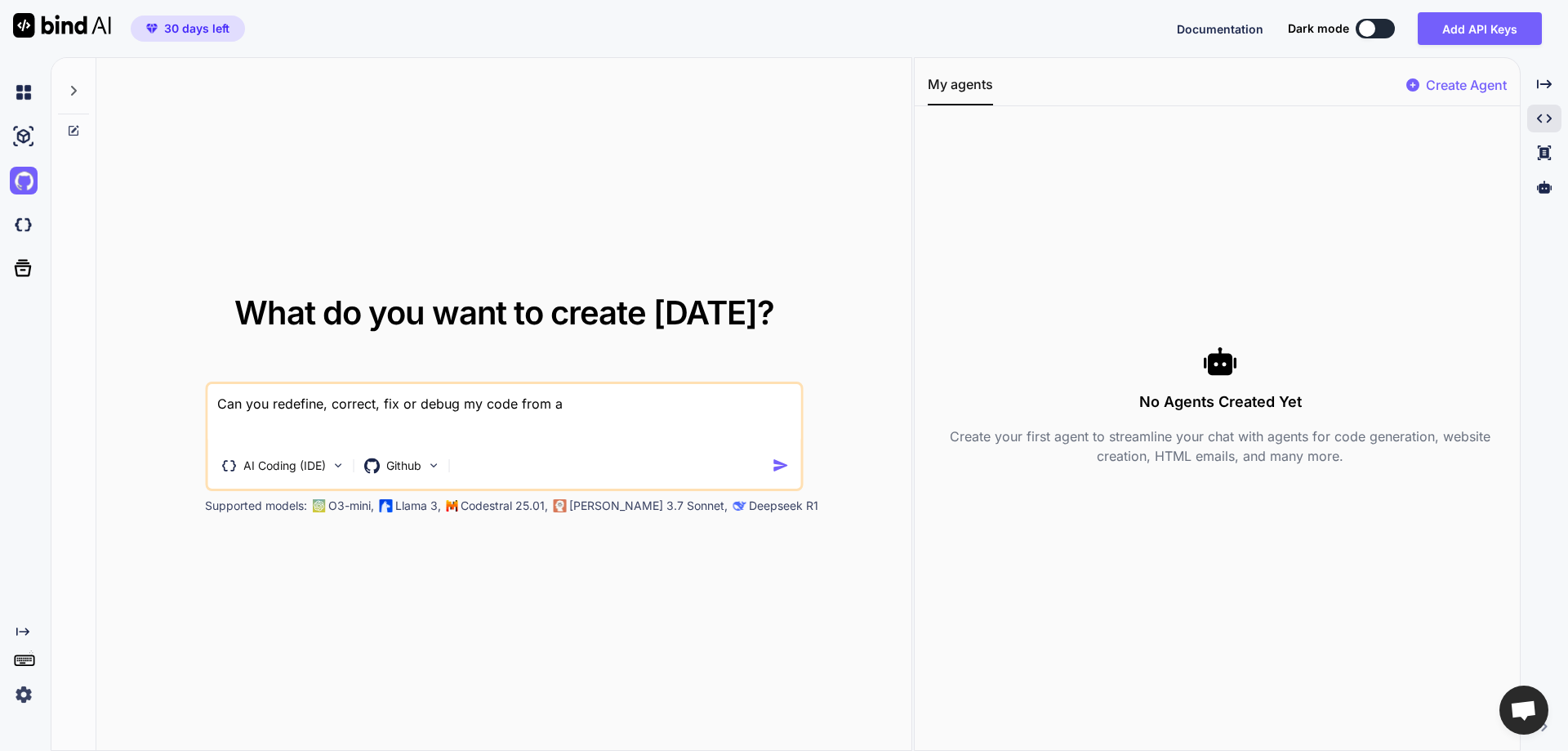
type textarea "Can you redefine, correct, fix or debug my code from a"
type textarea "x"
type textarea "Can you redefine, correct, fix or debug my code from a g"
type textarea "x"
type textarea "Can you redefine, correct, fix or debug my code from a gi"
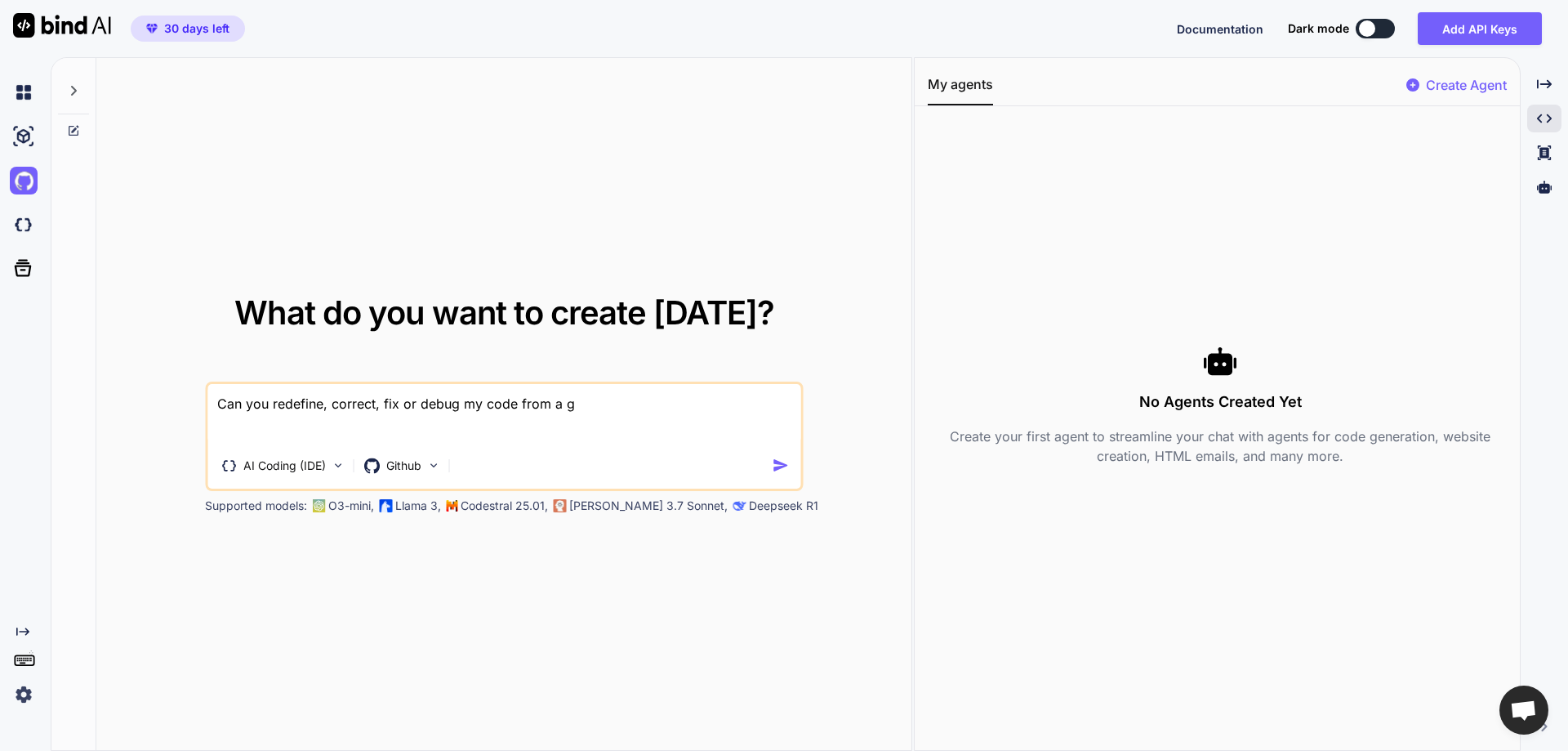
type textarea "x"
type textarea "Can you redefine, correct, fix or debug my code from a git"
type textarea "x"
type textarea "Can you redefine, correct, fix or debug my code from a gith"
type textarea "x"
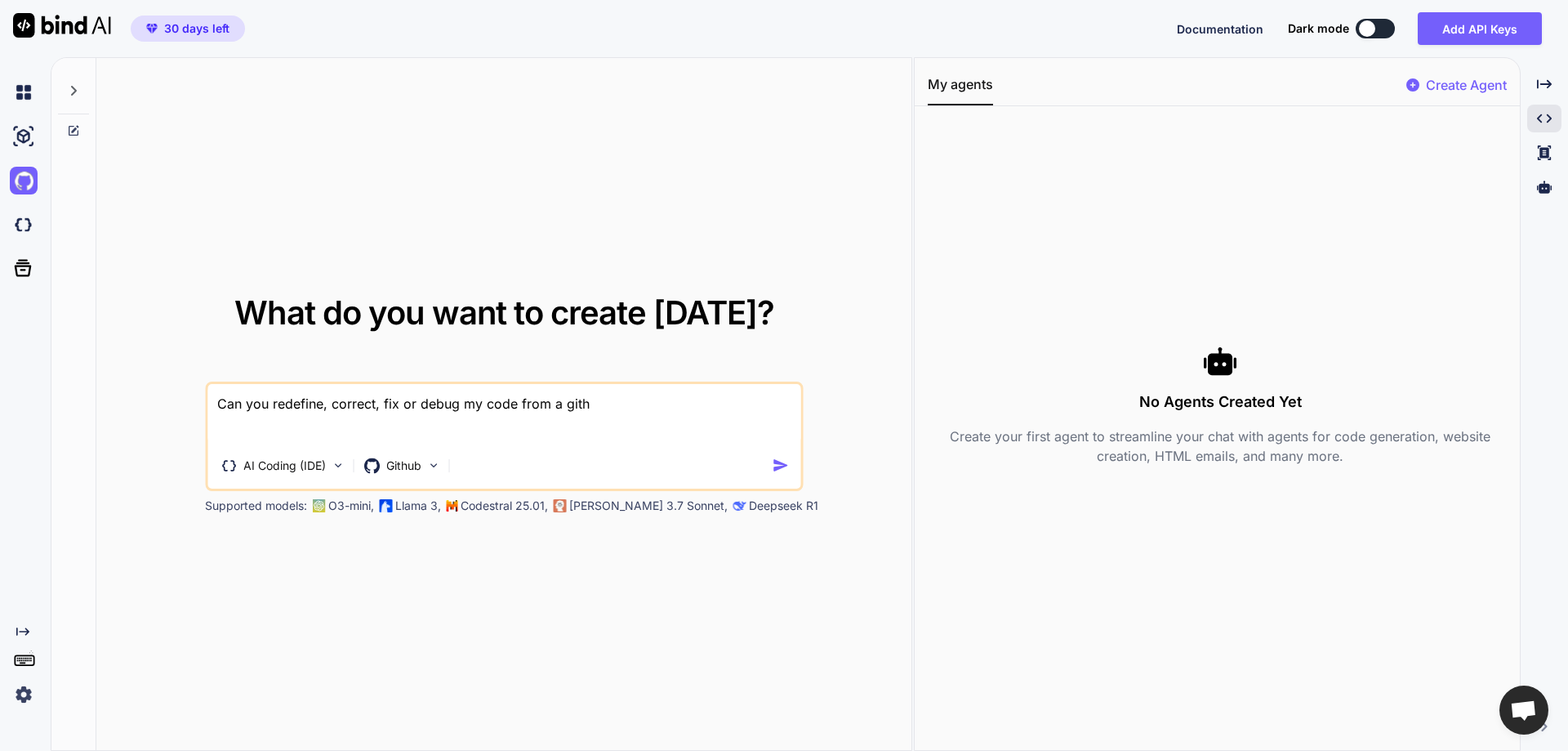
type textarea "Can you redefine, correct, fix or debug my code from a githu"
type textarea "x"
type textarea "Can you redefine, correct, fix or debug my code from a github"
type textarea "x"
type textarea "Can you redefine, correct, fix or debug my code from a github"
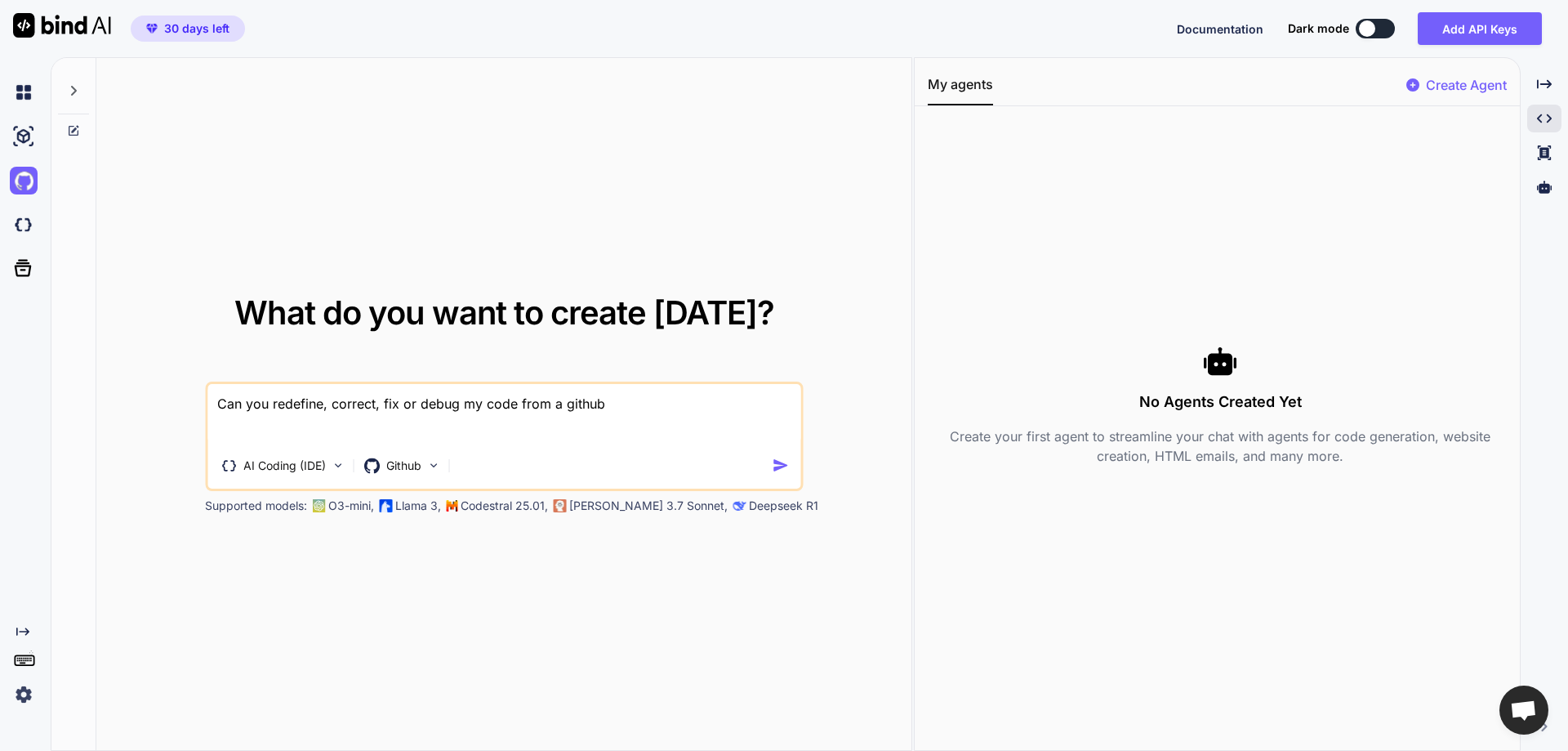
type textarea "x"
type textarea "Can you redefine, correct, fix or debug my code from a github r"
type textarea "x"
type textarea "Can you redefine, correct, fix or debug my code from a github re"
type textarea "x"
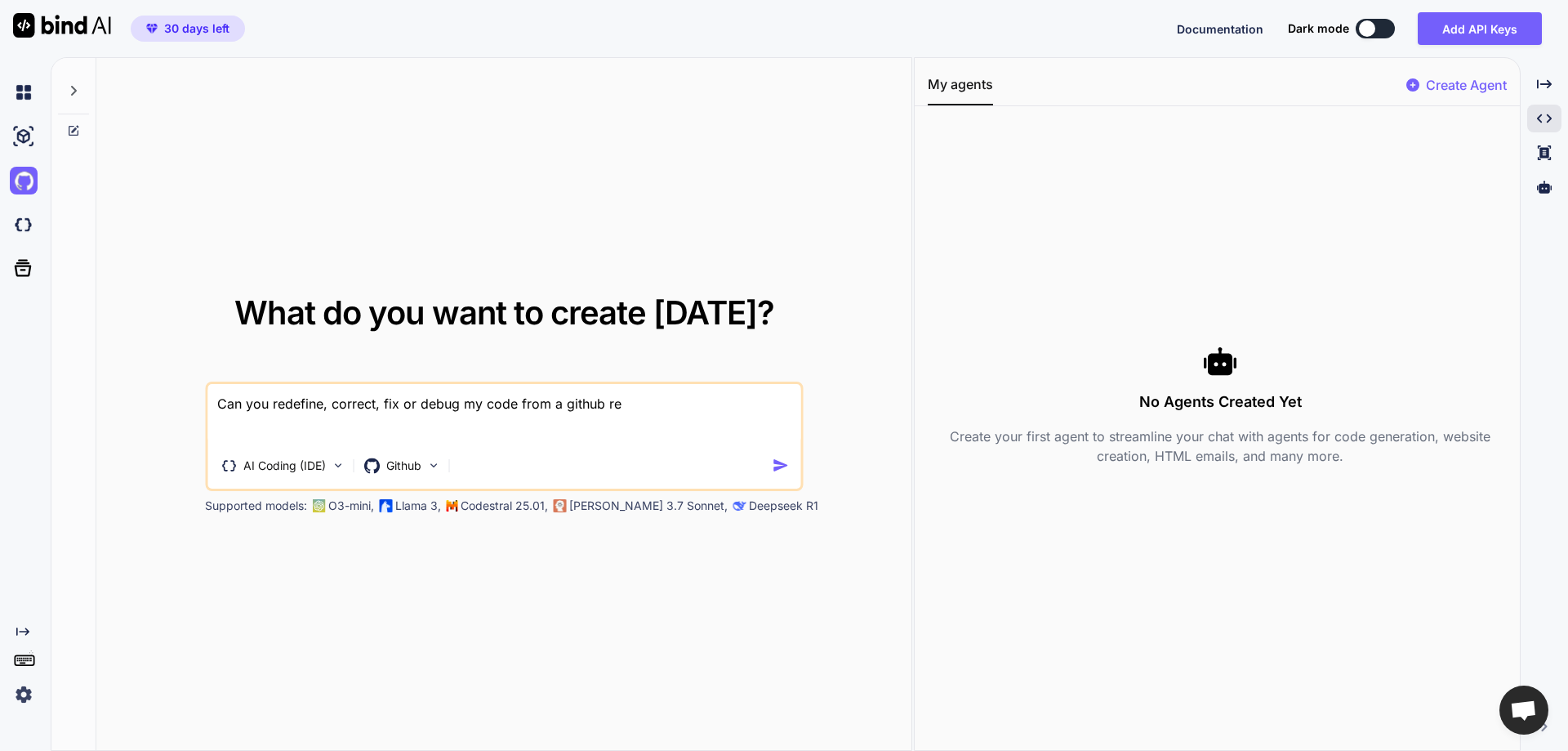
type textarea "Can you redefine, correct, fix or debug my code from a github rep"
type textarea "x"
type textarea "Can you redefine, correct, fix or debug my code from a github repo"
type textarea "x"
type textarea "Can you redefine, correct, fix or debug my code from a github repo?"
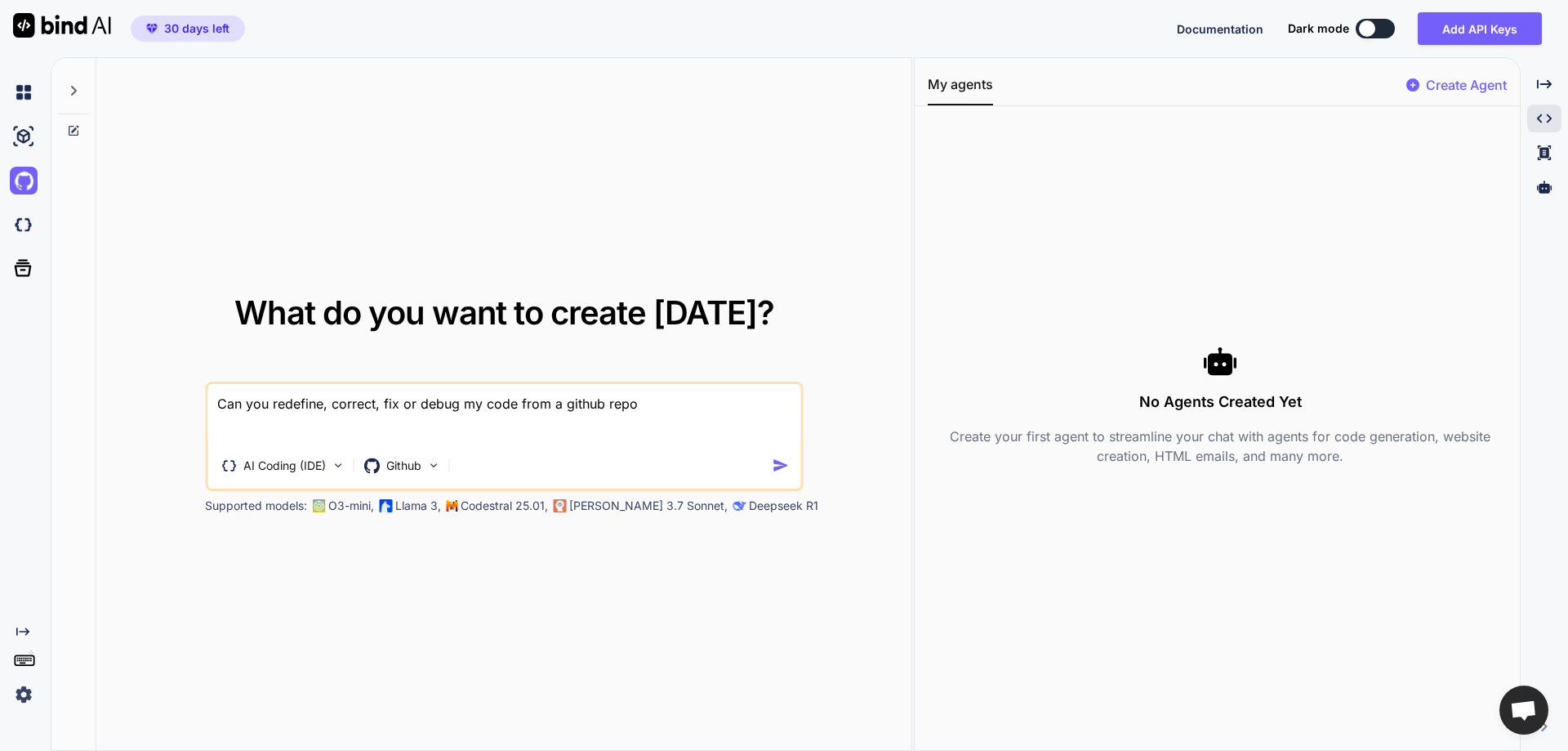
type textarea "x"
type textarea "Can you redefine, correct, fix or debug my code from a github repo?"
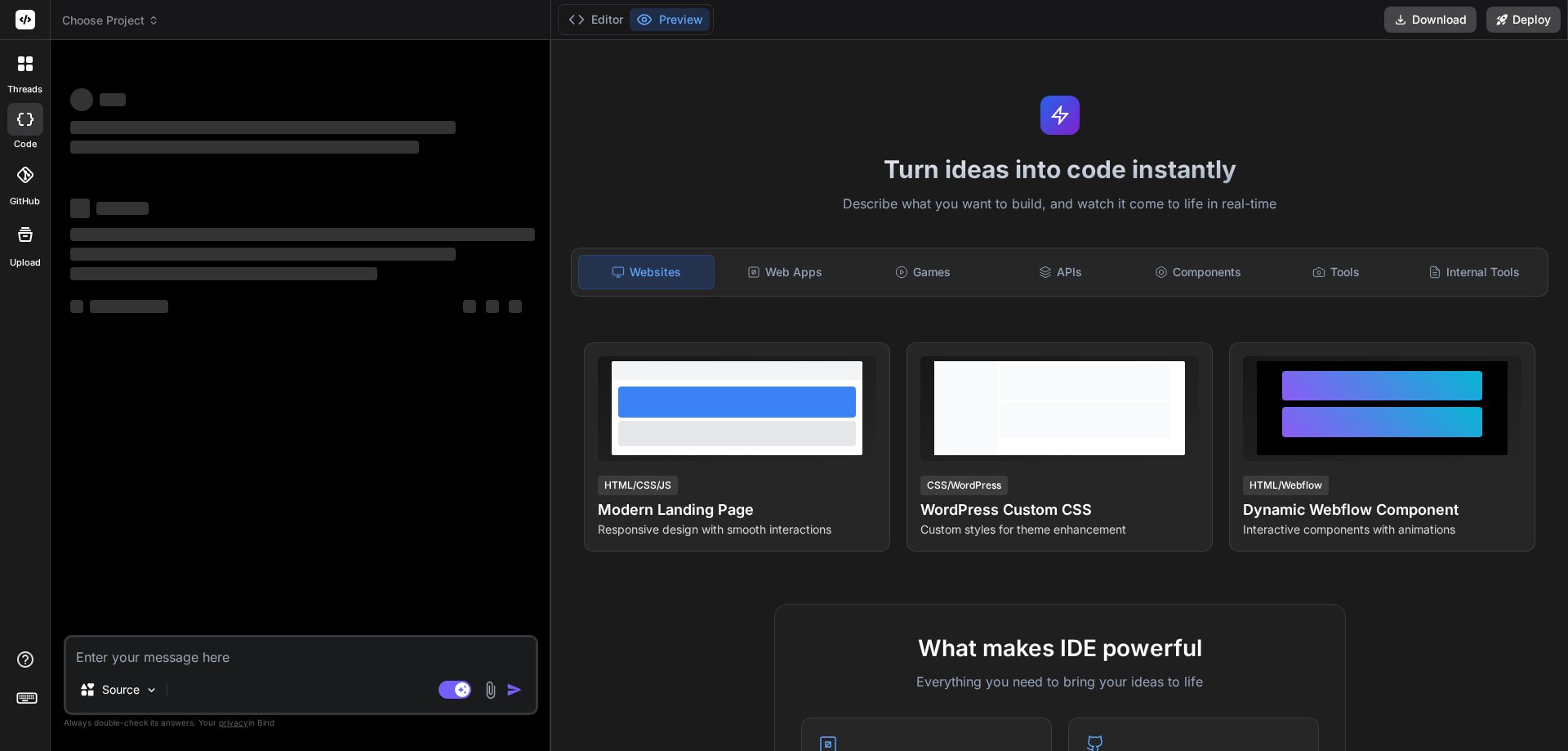
type textarea "x"
click at [604, 30] on button "Editor" at bounding box center [595, 19] width 68 height 23
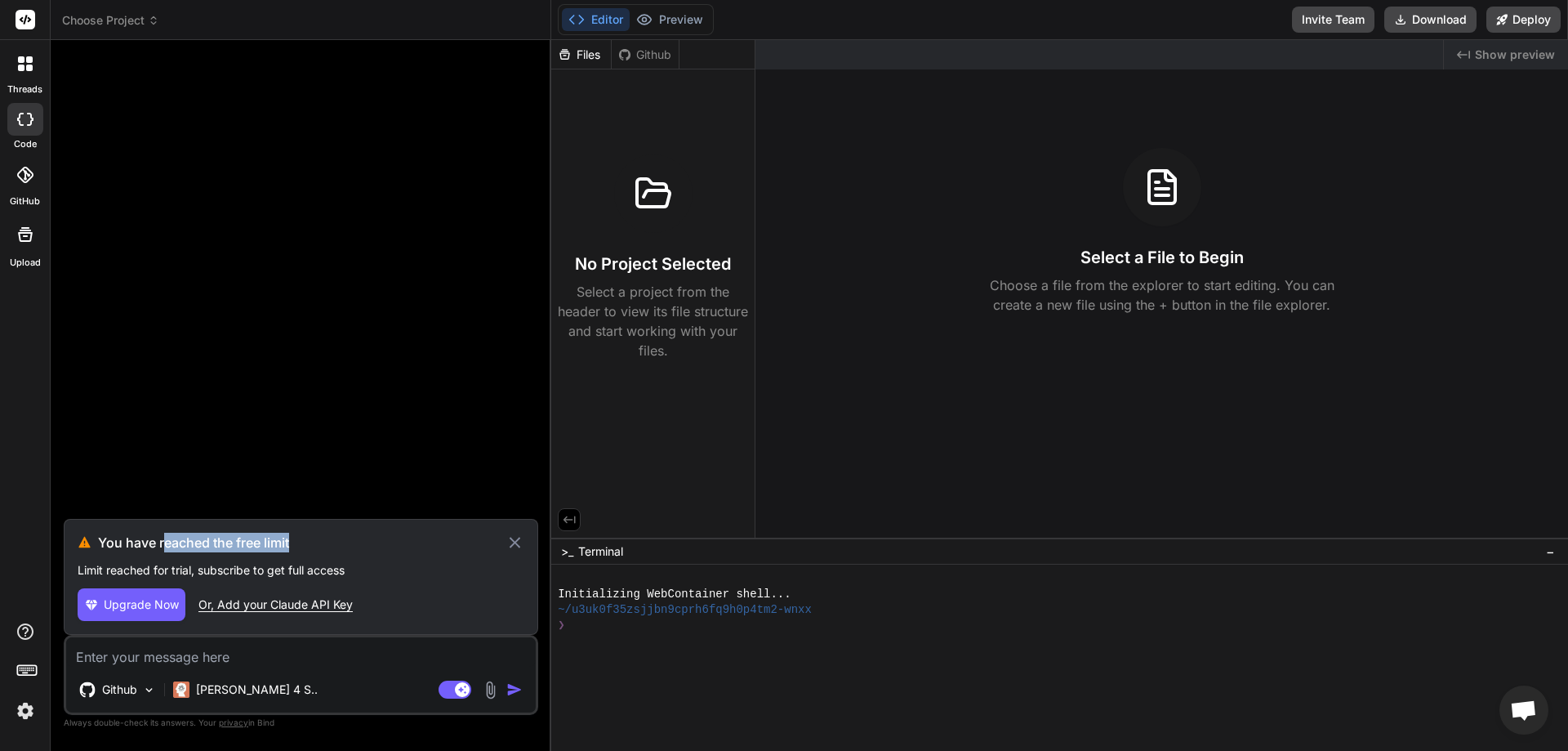
drag, startPoint x: 195, startPoint y: 546, endPoint x: 340, endPoint y: 546, distance: 145.0
click at [339, 546] on h3 "You have reached the free limit" at bounding box center [302, 542] width 407 height 20
click at [340, 546] on h3 "You have reached the free limit" at bounding box center [302, 542] width 407 height 20
click at [519, 542] on icon at bounding box center [514, 542] width 19 height 20
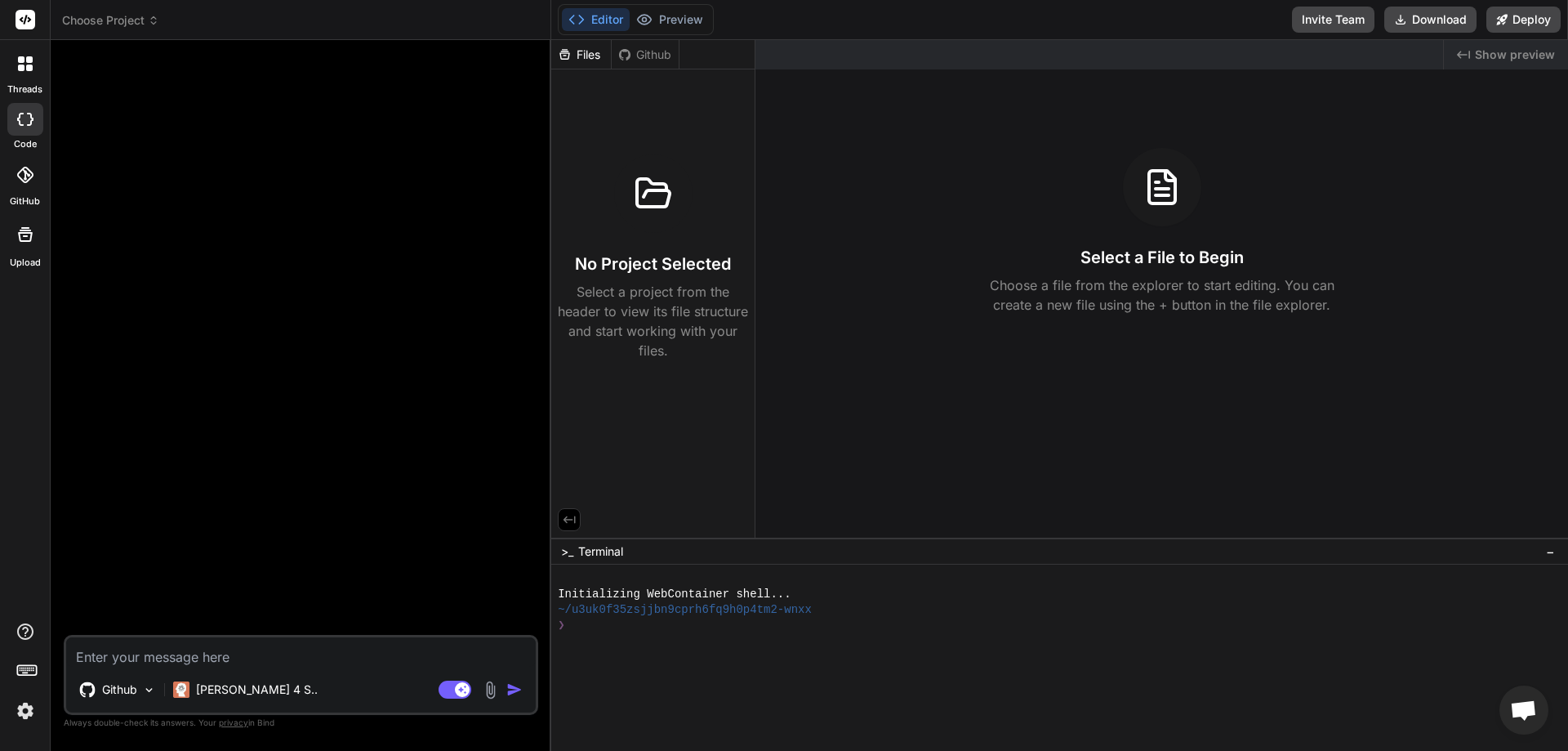
click at [29, 14] on rect at bounding box center [26, 20] width 20 height 20
click at [30, 65] on icon at bounding box center [25, 63] width 15 height 15
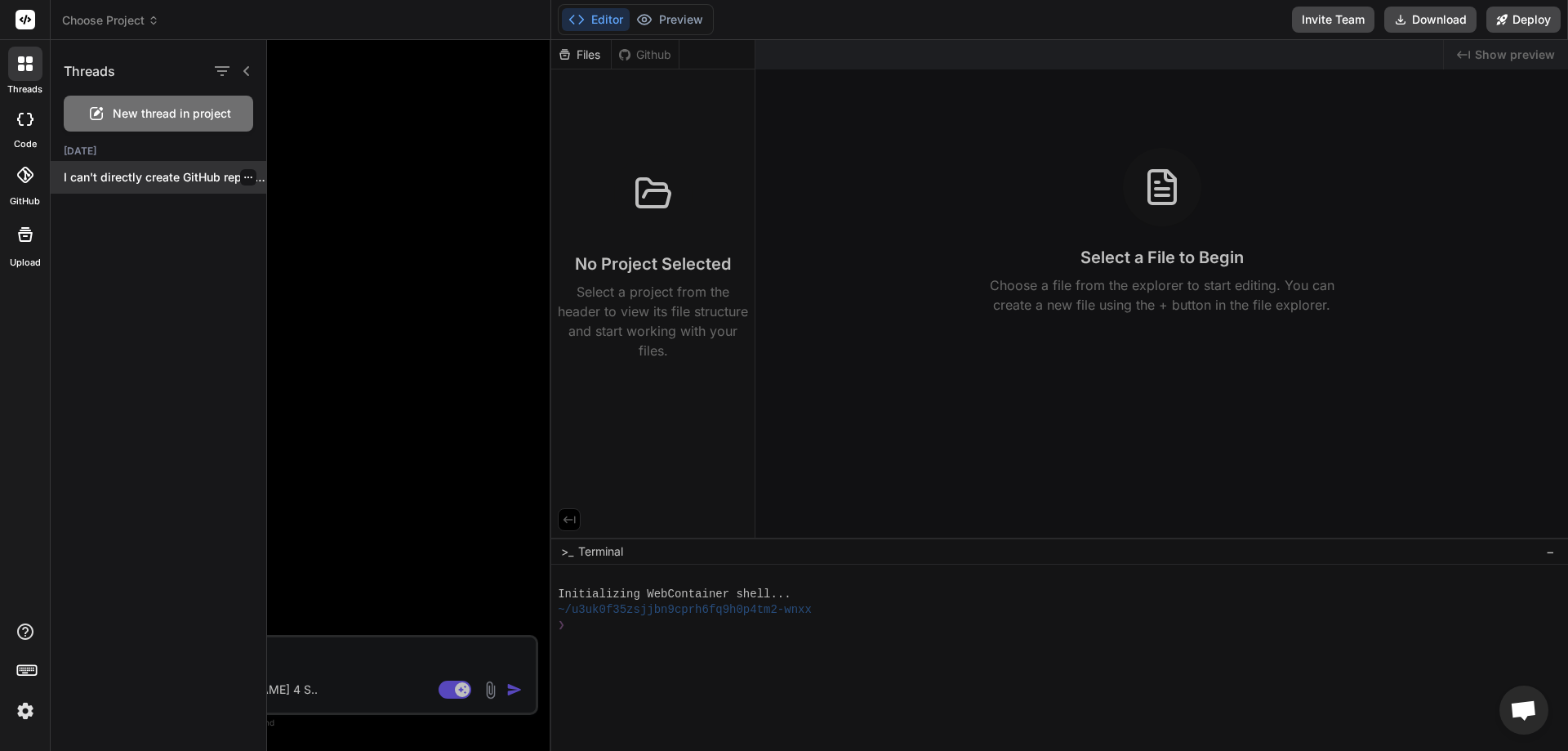
click at [122, 176] on p "I can't directly create GitHub repositories or..." at bounding box center [165, 177] width 203 height 17
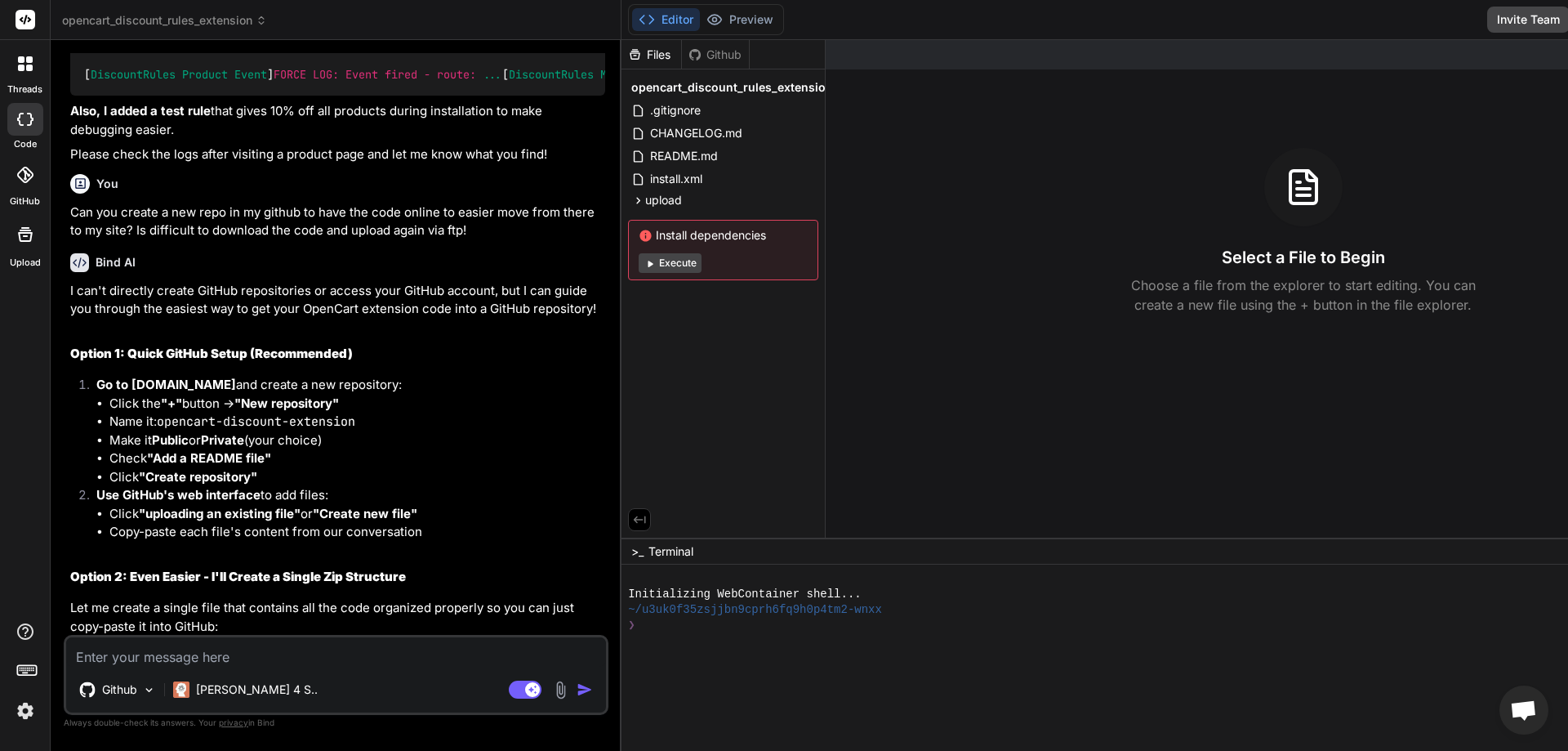
scroll to position [2967, 0]
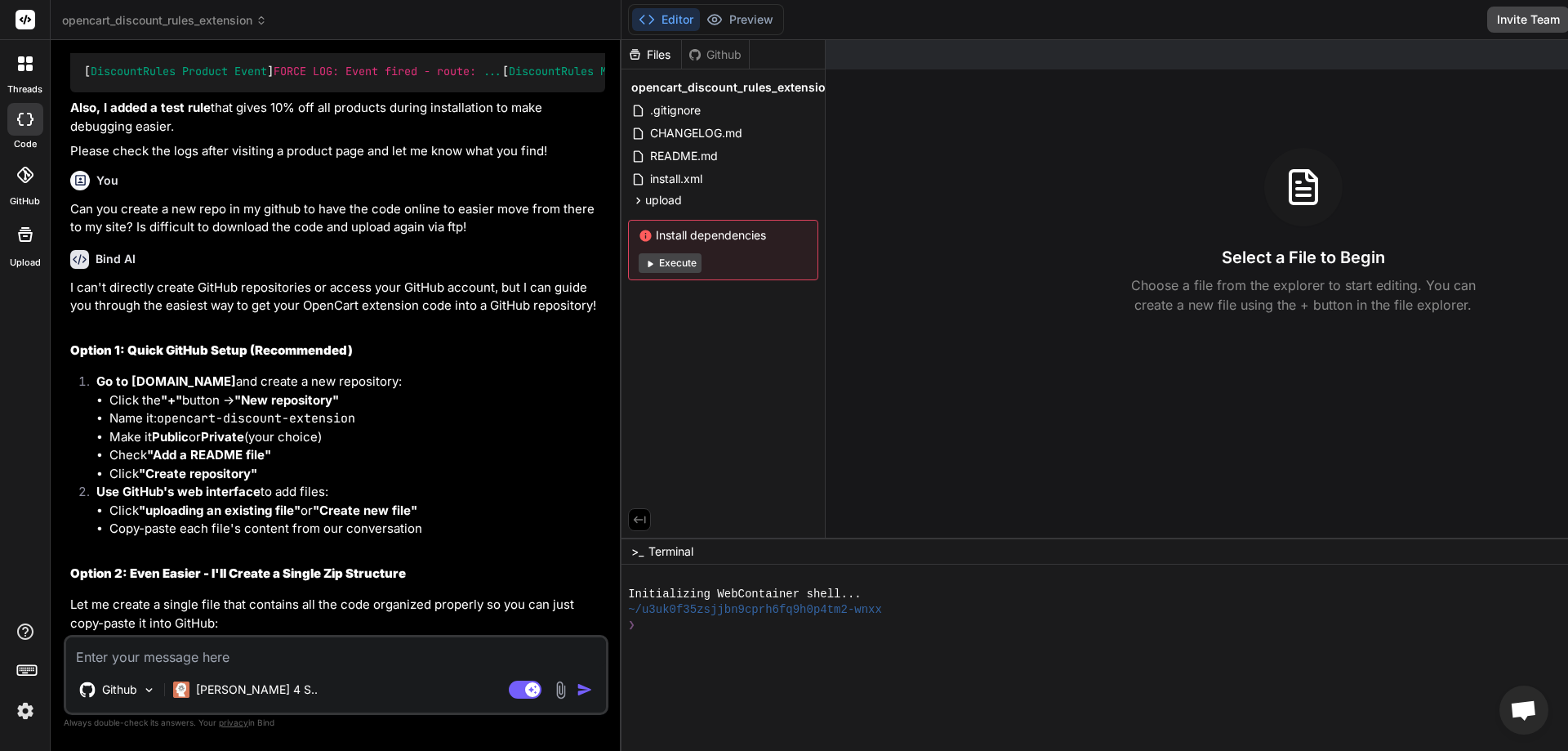
click at [682, 56] on div "Github" at bounding box center [715, 54] width 67 height 17
click at [682, 52] on div "Github" at bounding box center [715, 54] width 67 height 17
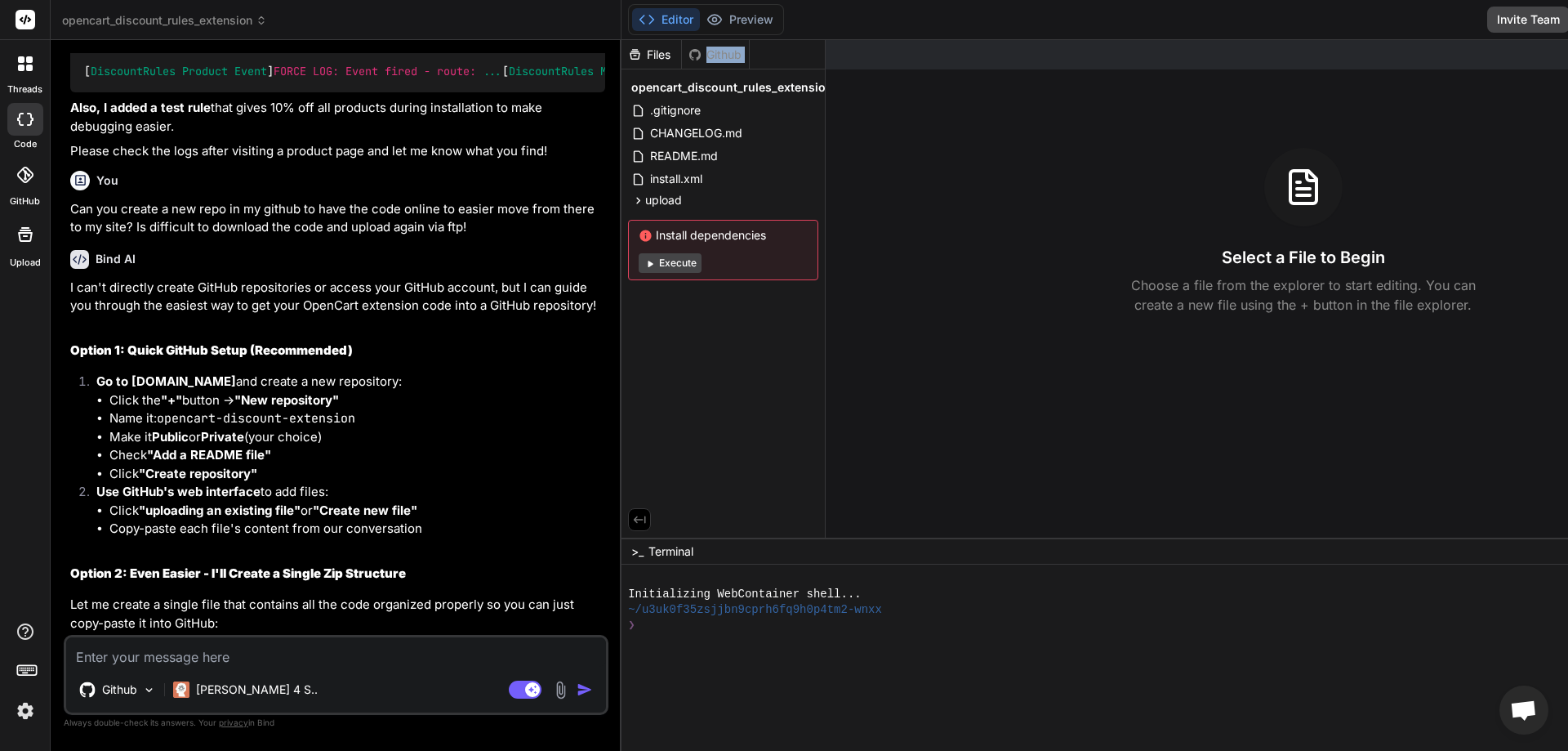
click at [682, 52] on div "Github" at bounding box center [715, 54] width 67 height 17
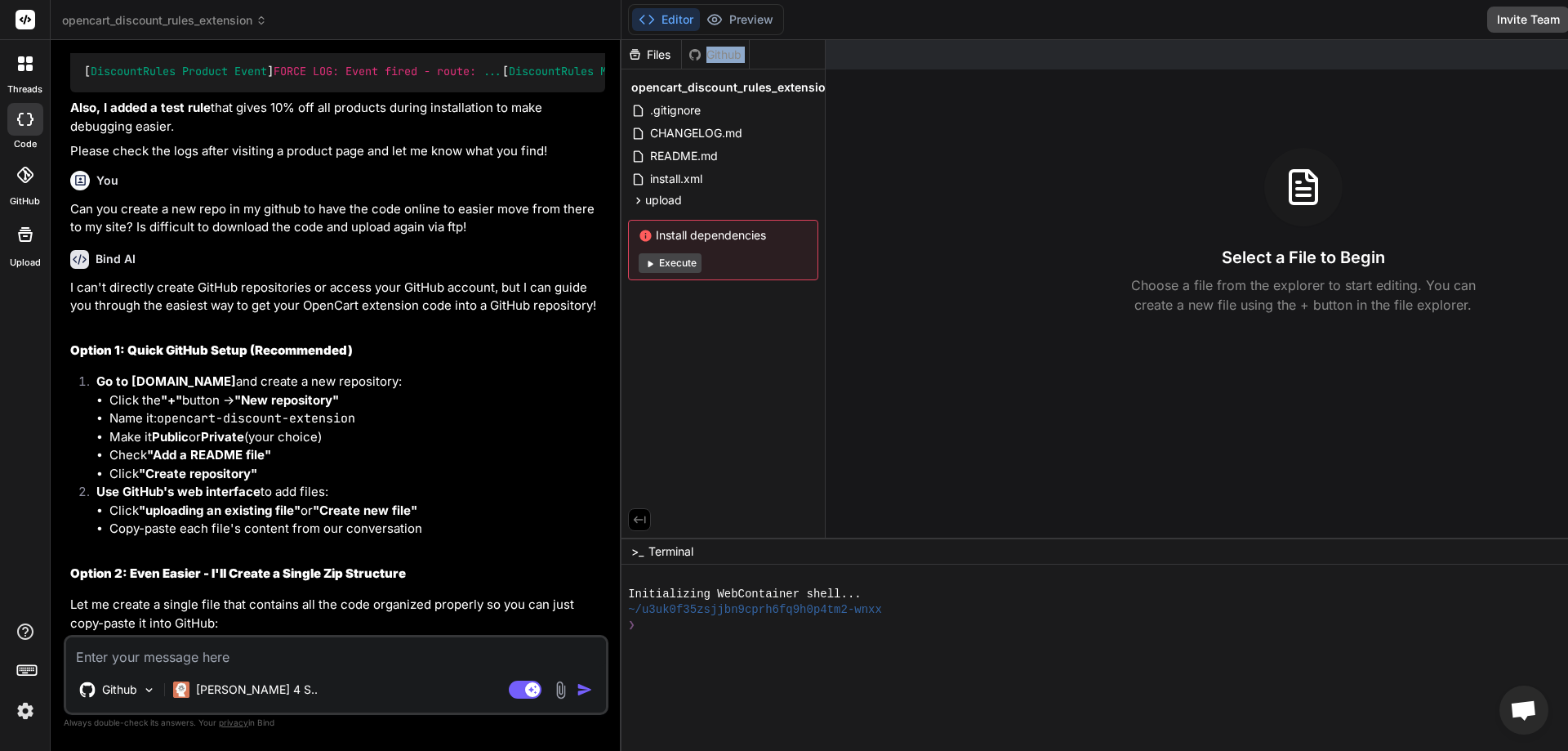
click at [682, 52] on div "Github" at bounding box center [715, 54] width 67 height 17
click at [682, 50] on div "Files Github" at bounding box center [723, 55] width 204 height 30
click at [682, 55] on div "Github" at bounding box center [715, 54] width 67 height 17
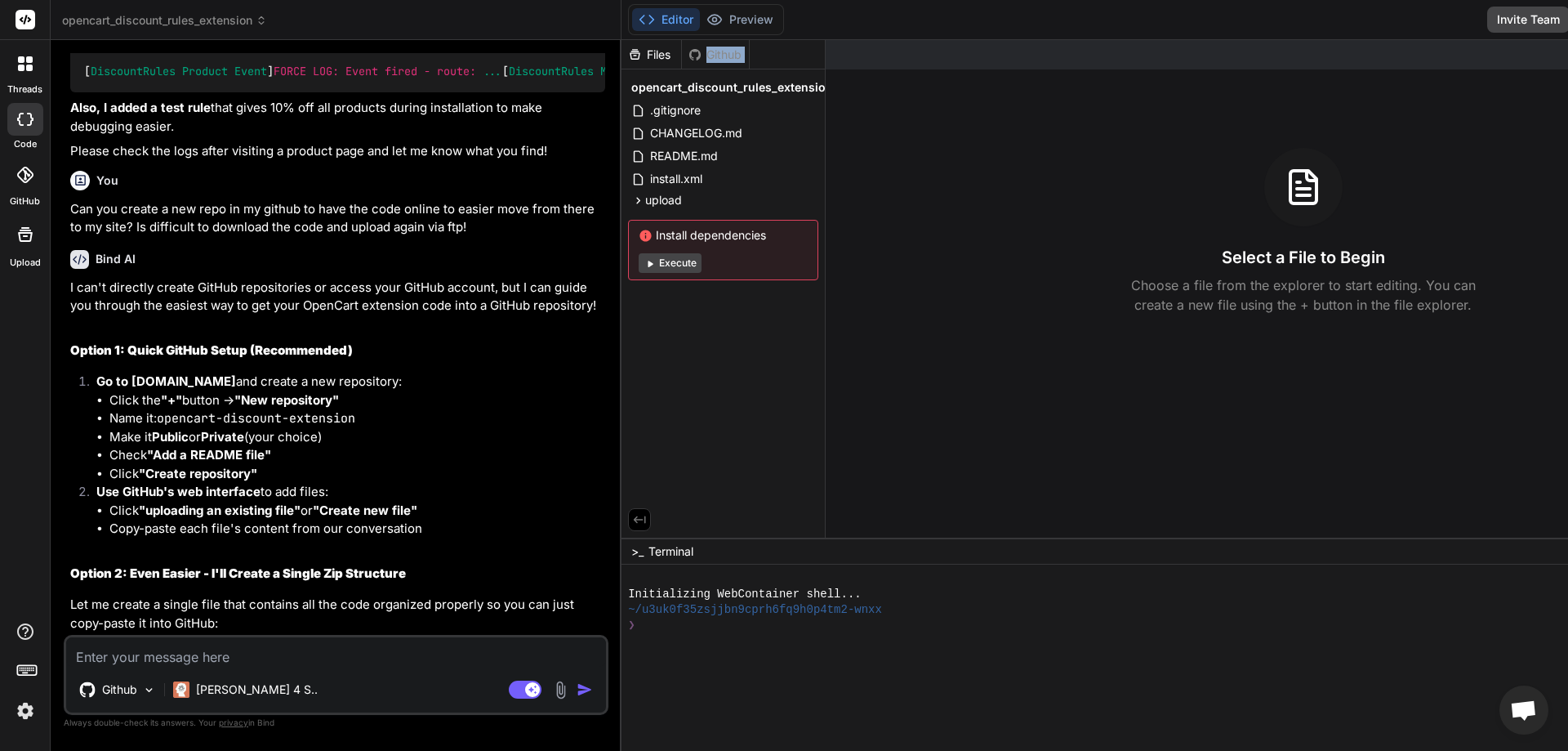
click at [682, 55] on div "Github" at bounding box center [715, 54] width 67 height 17
click at [684, 54] on div "Files Github" at bounding box center [723, 55] width 204 height 30
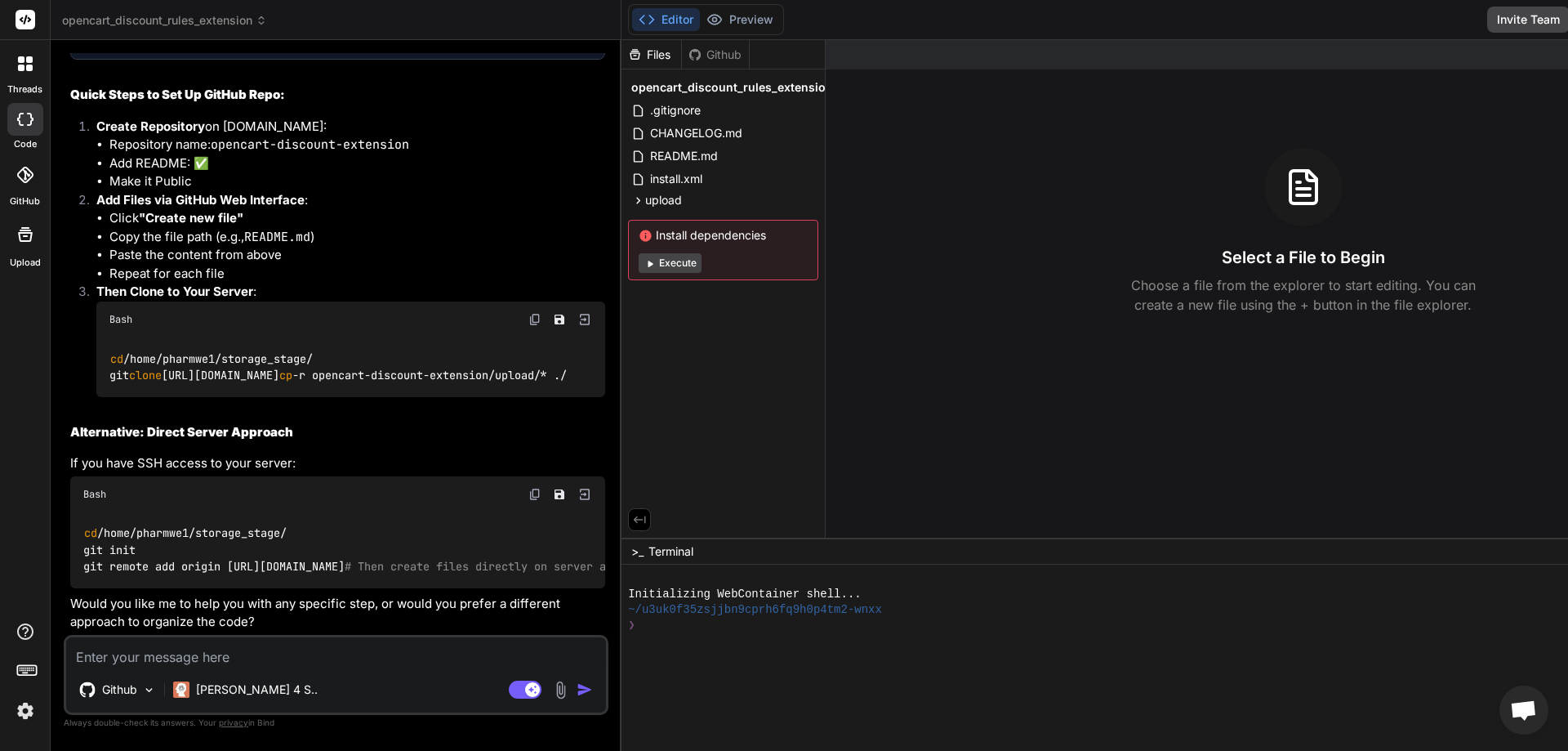
scroll to position [4156, 0]
click at [27, 14] on rect at bounding box center [26, 20] width 20 height 20
click at [232, 658] on textarea at bounding box center [335, 653] width 540 height 30
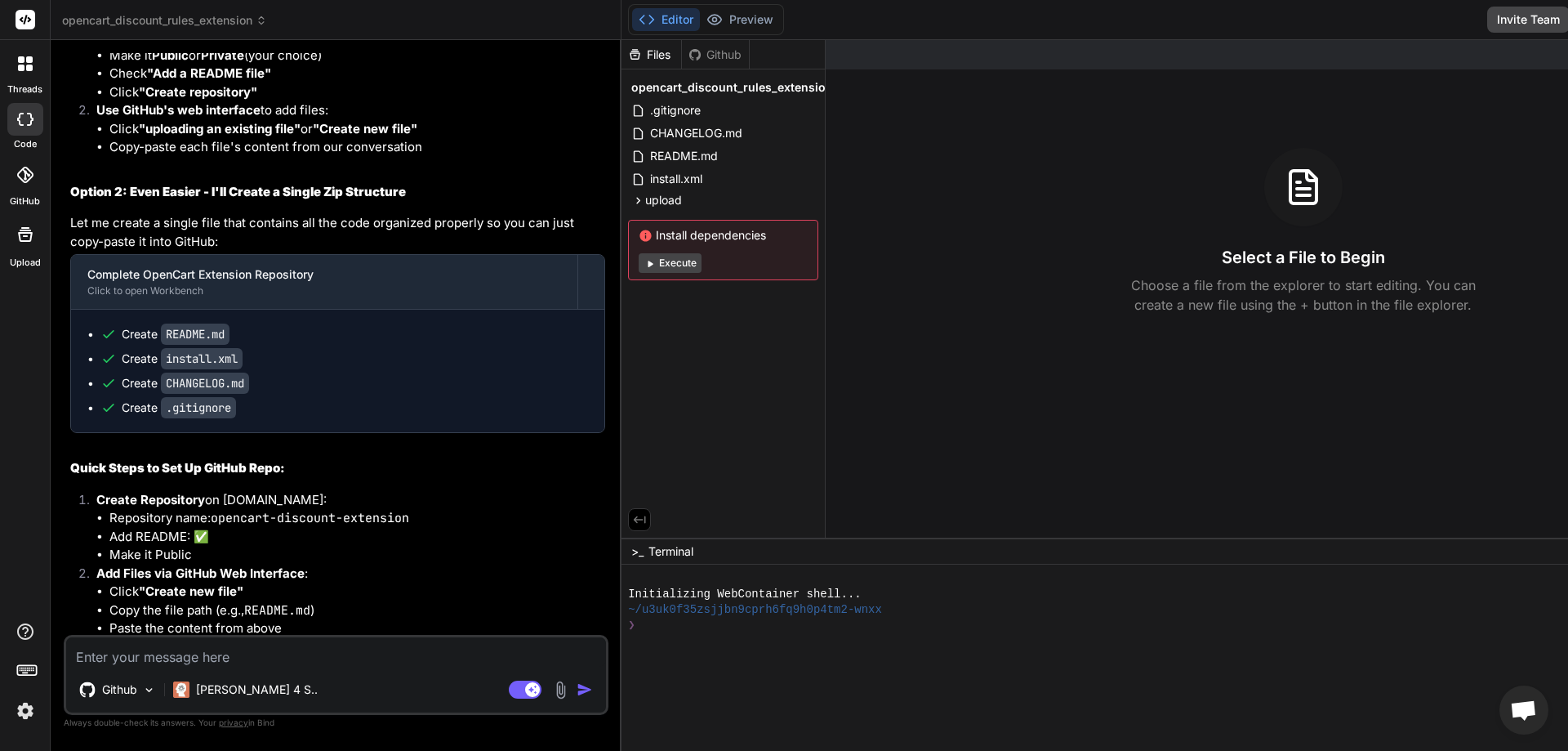
scroll to position [3338, 0]
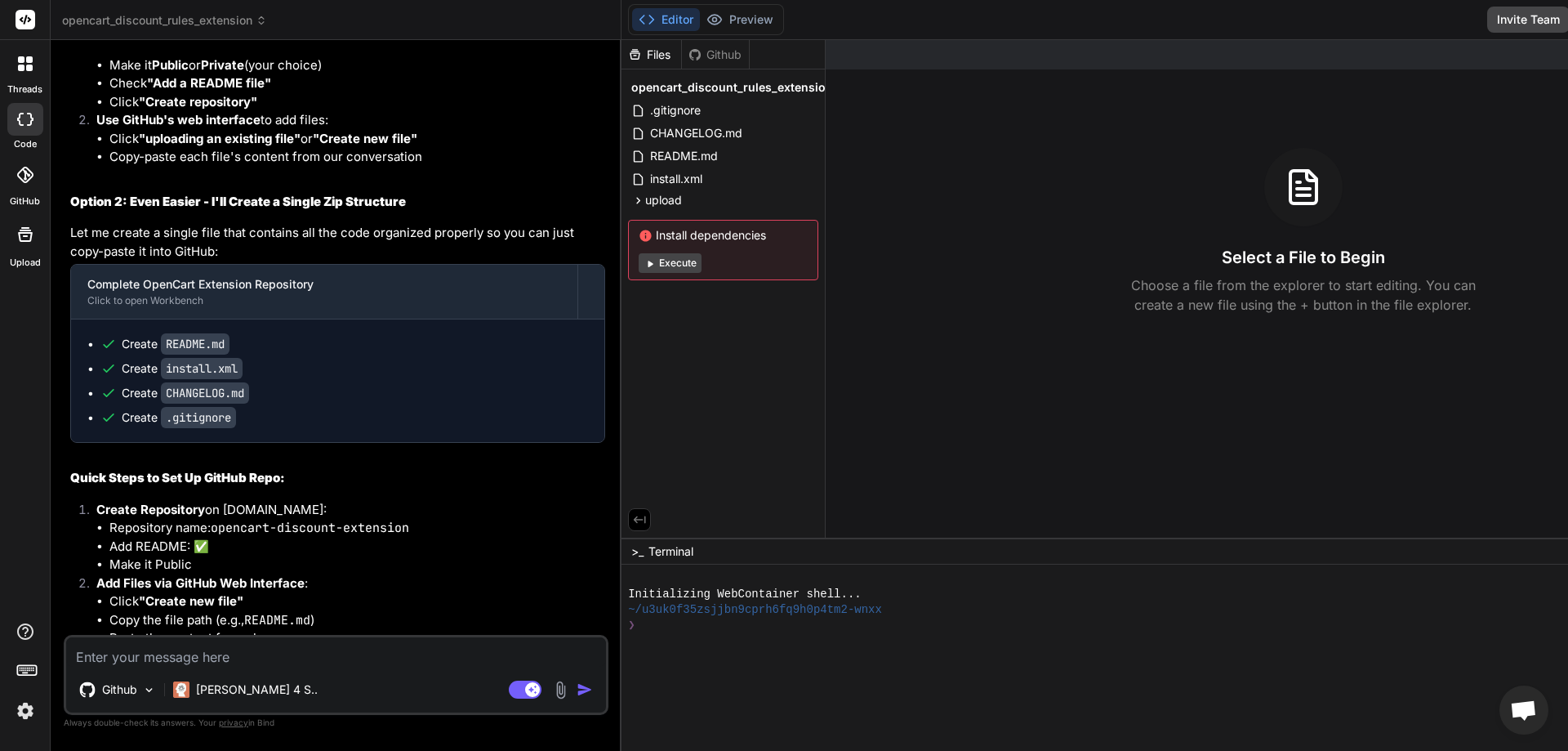
click at [23, 706] on img at bounding box center [26, 711] width 28 height 28
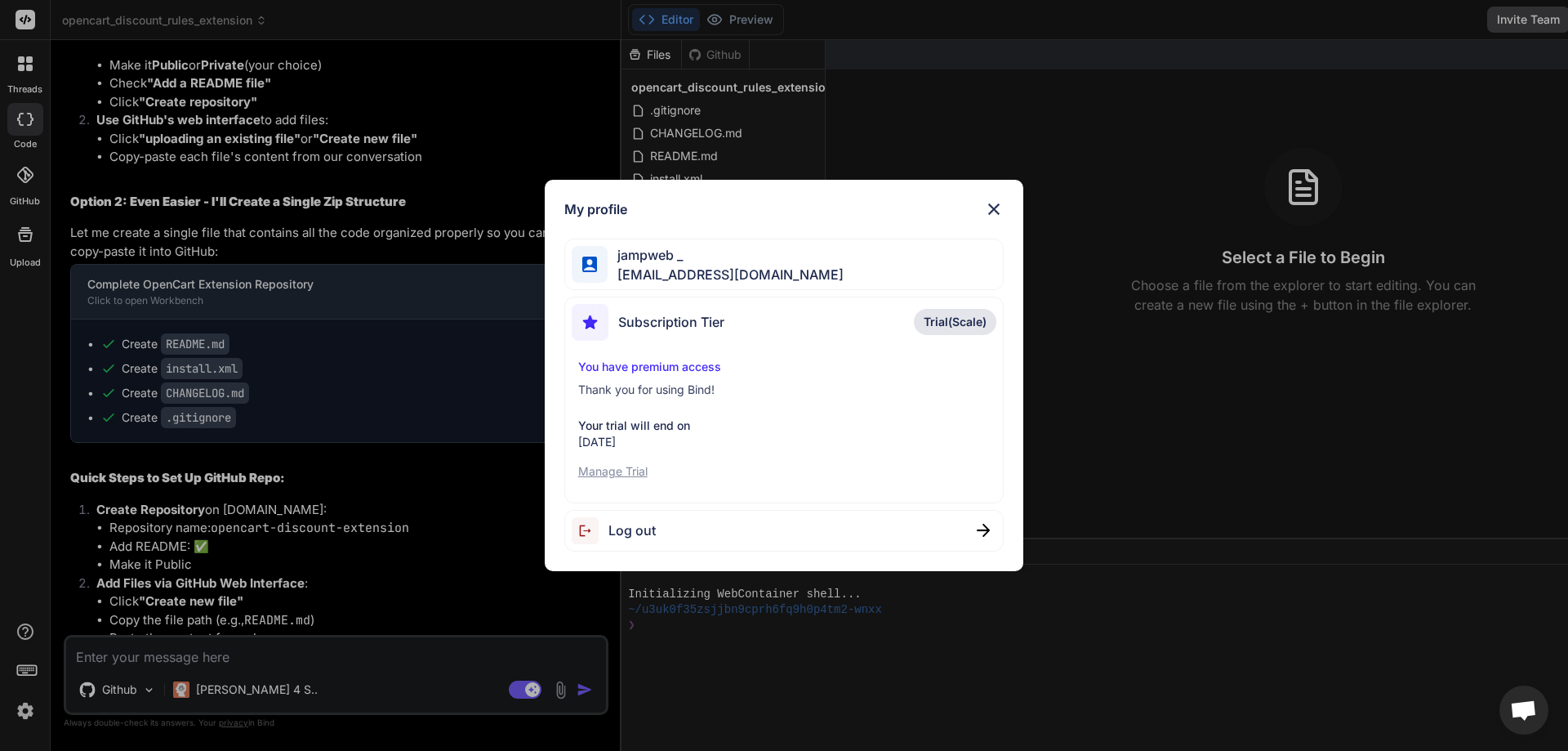
click at [635, 474] on p "Manage Trial" at bounding box center [784, 471] width 412 height 17
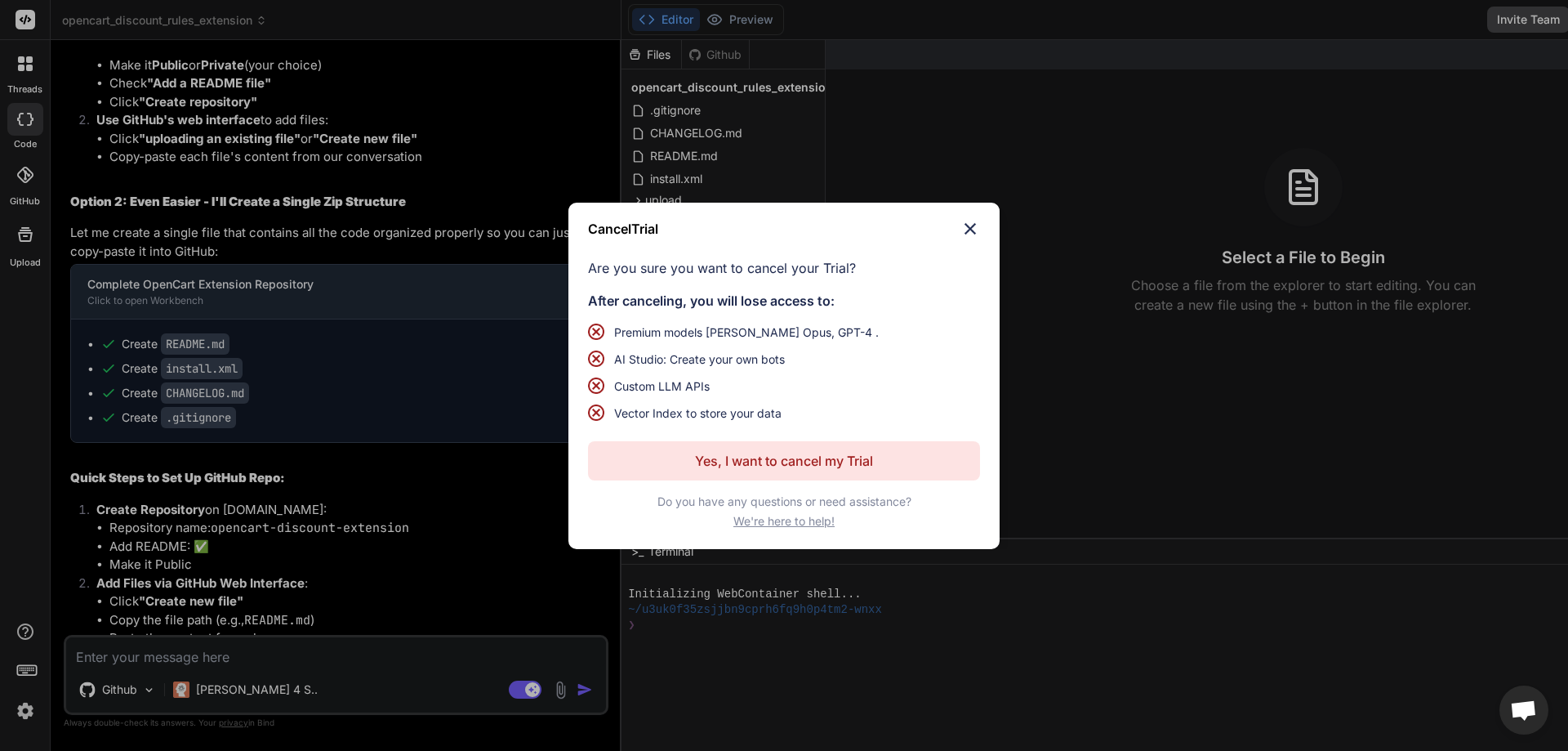
click at [855, 460] on p "Yes, I want to cancel my Trial" at bounding box center [783, 461] width 178 height 20
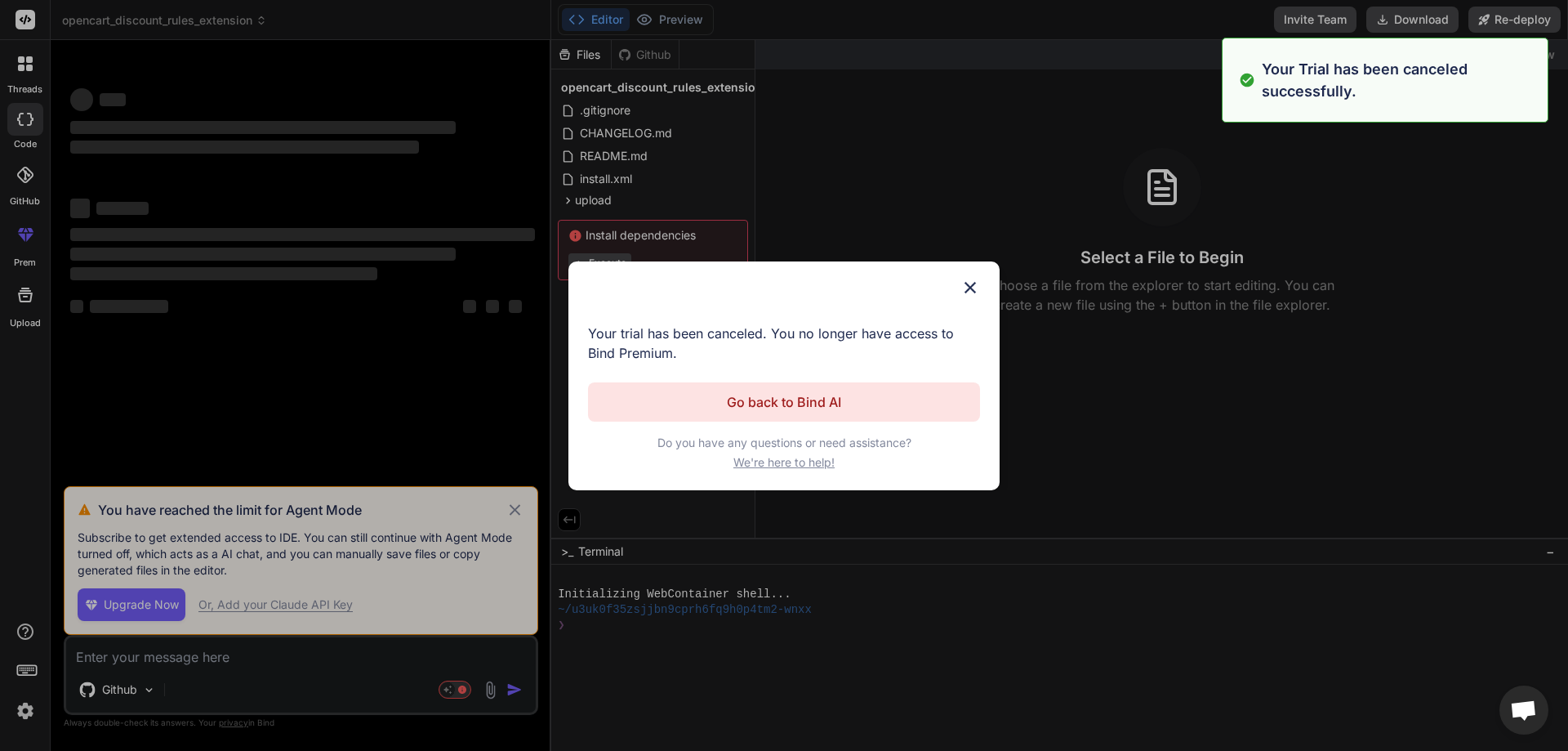
scroll to position [0, 0]
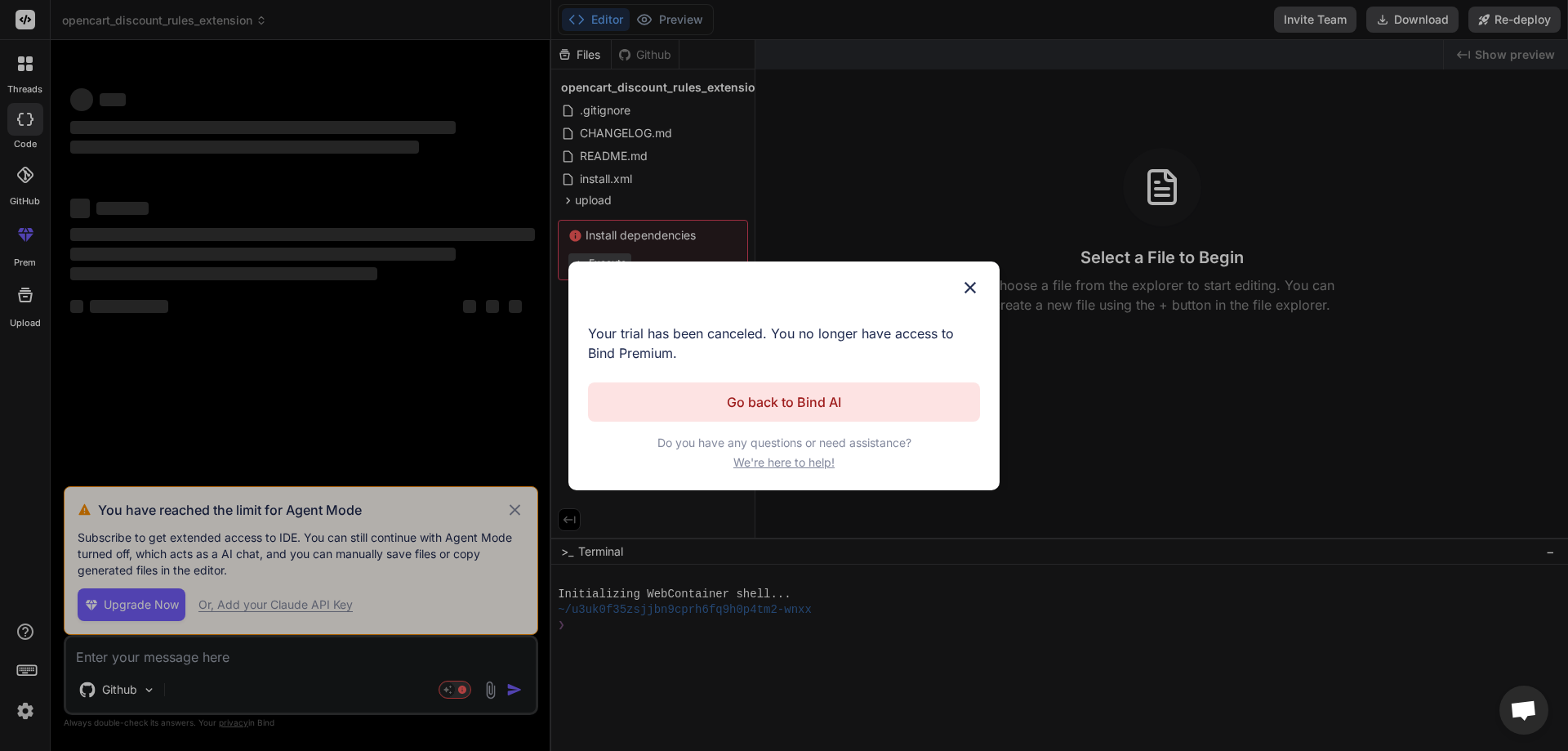
type textarea "x"
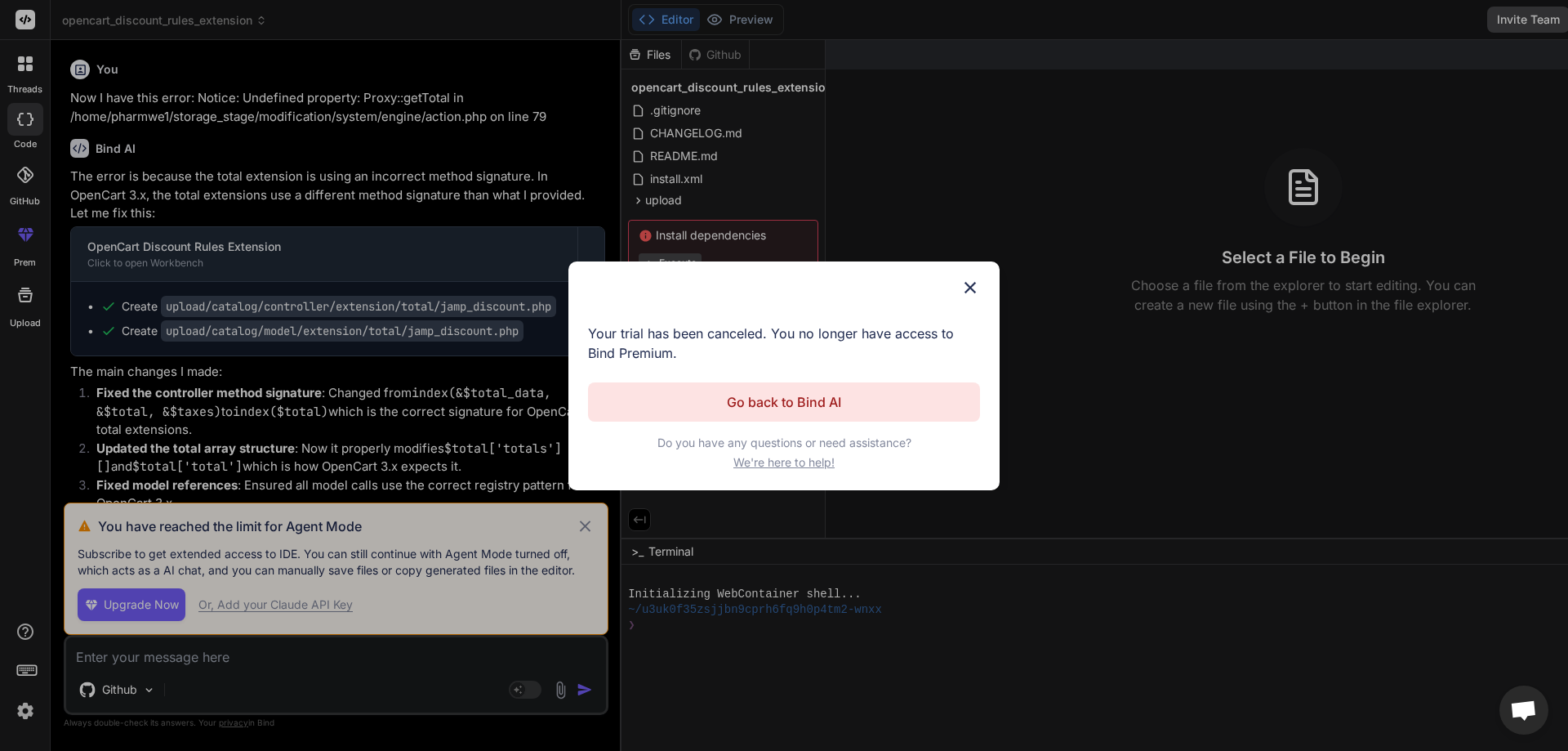
click at [806, 407] on p "Go back to Bind AI" at bounding box center [784, 402] width 114 height 20
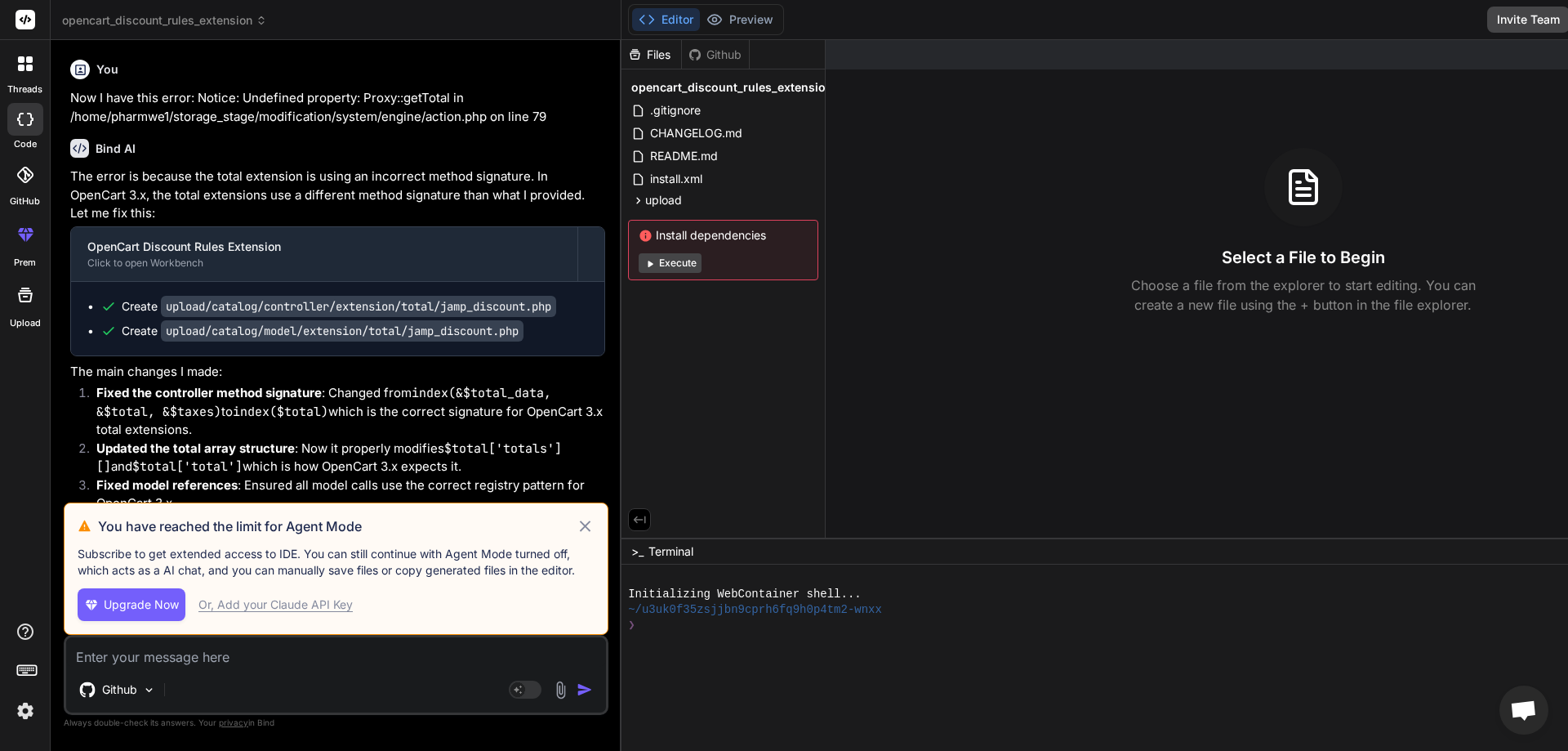
click at [28, 725] on div "threads code GitHub prem Upload" at bounding box center [25, 375] width 50 height 751
click at [24, 709] on img at bounding box center [26, 711] width 28 height 28
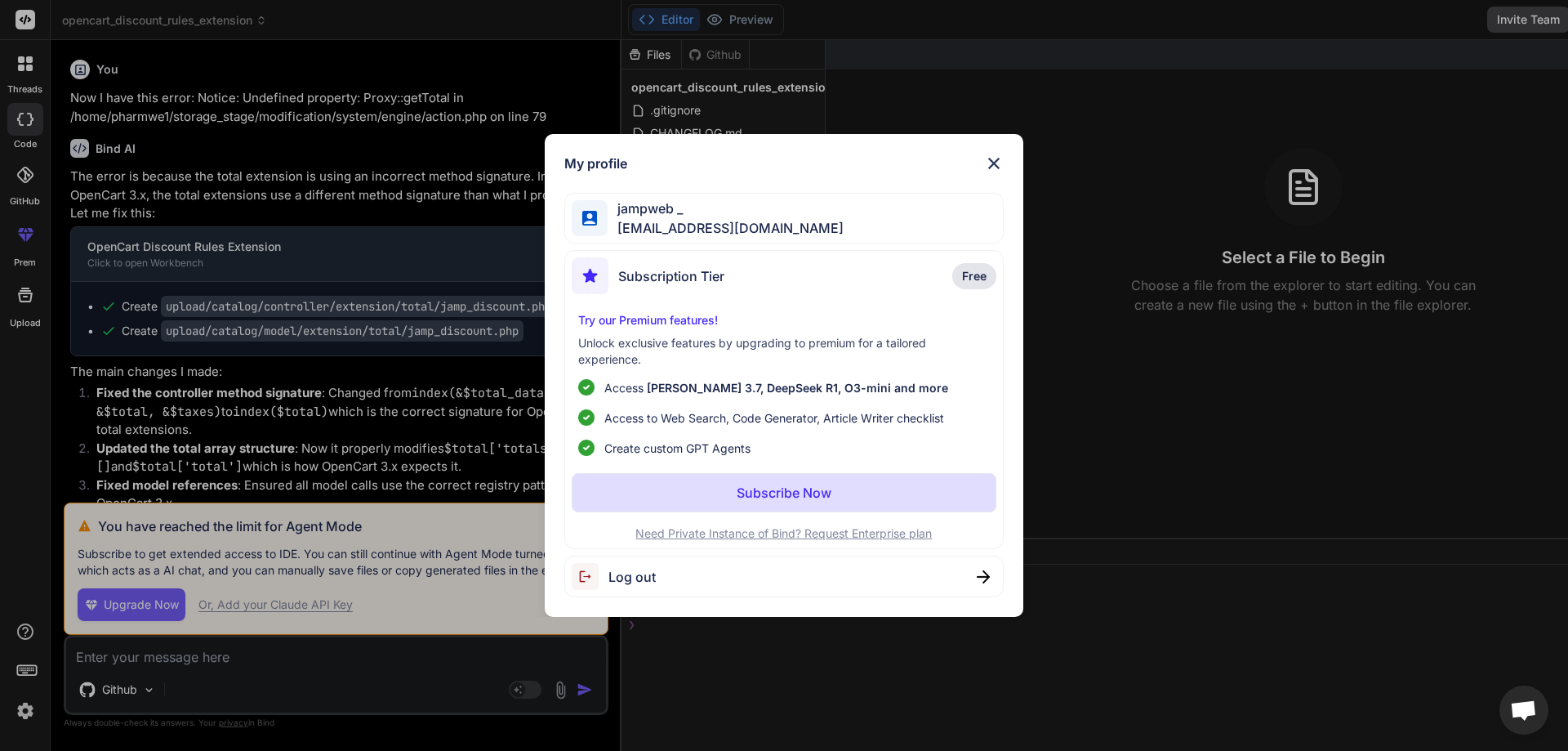
click at [649, 219] on span "[EMAIL_ADDRESS][DOMAIN_NAME]" at bounding box center [726, 228] width 236 height 20
click at [647, 221] on span "[EMAIL_ADDRESS][DOMAIN_NAME]" at bounding box center [726, 228] width 236 height 20
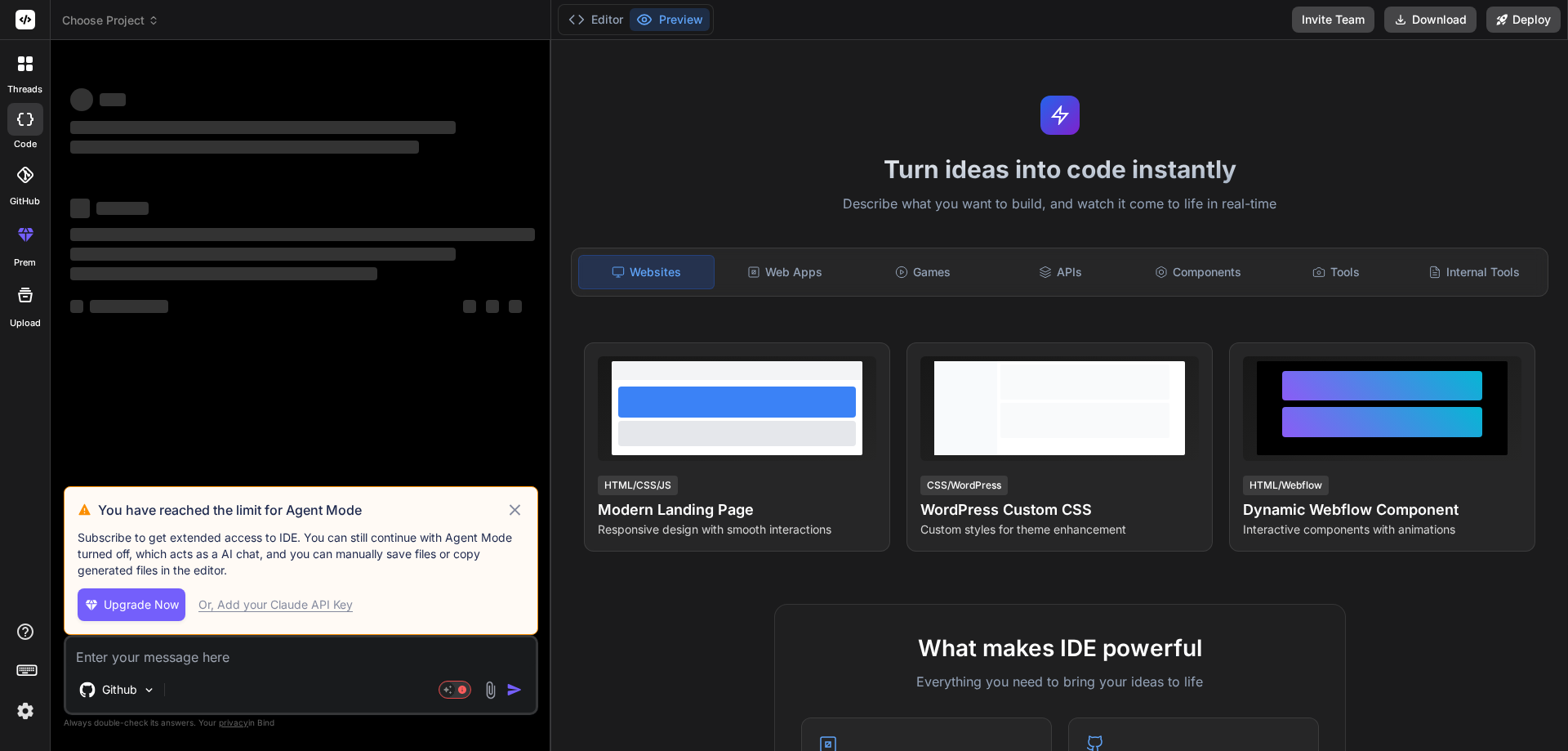
click at [21, 714] on img at bounding box center [26, 711] width 28 height 28
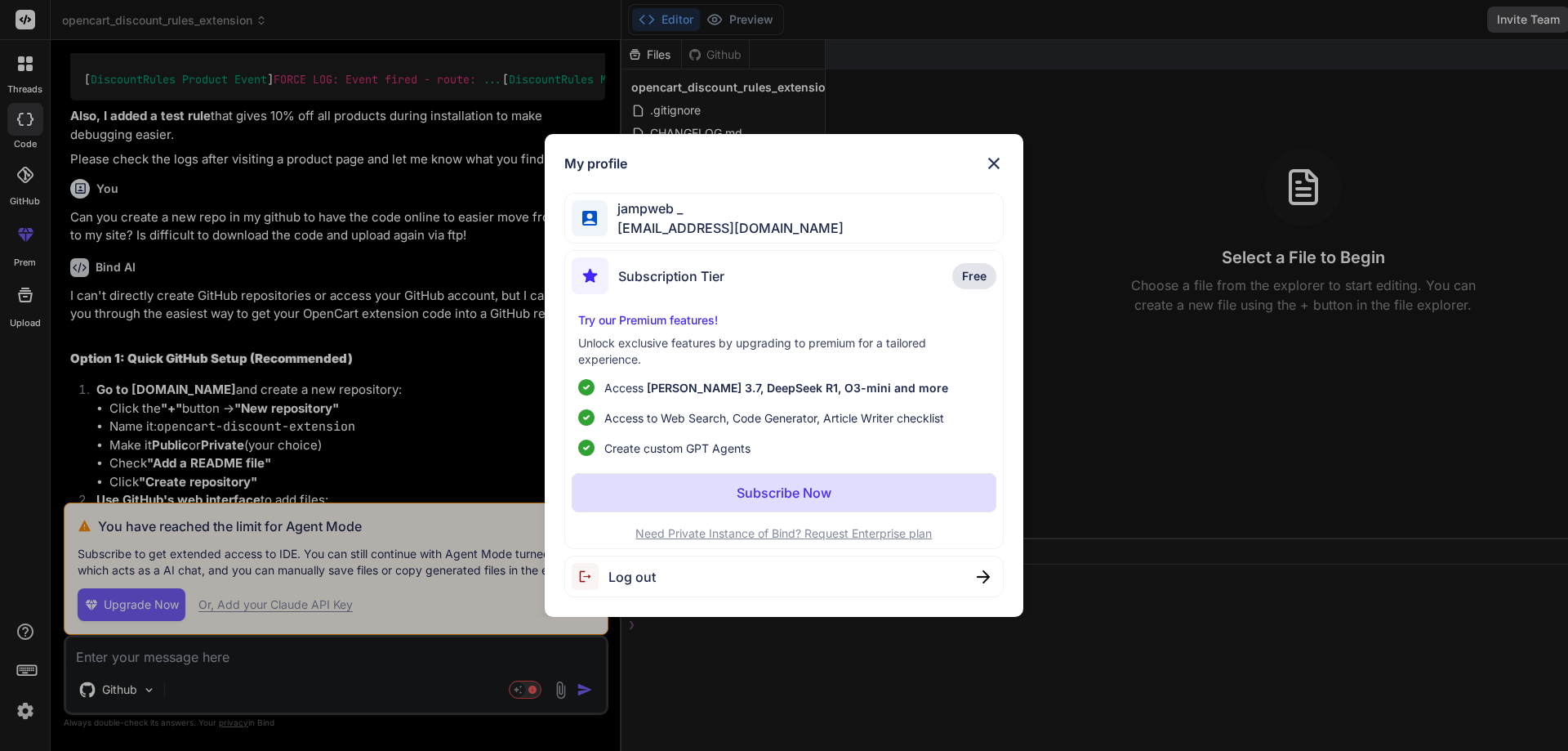
scroll to position [2967, 0]
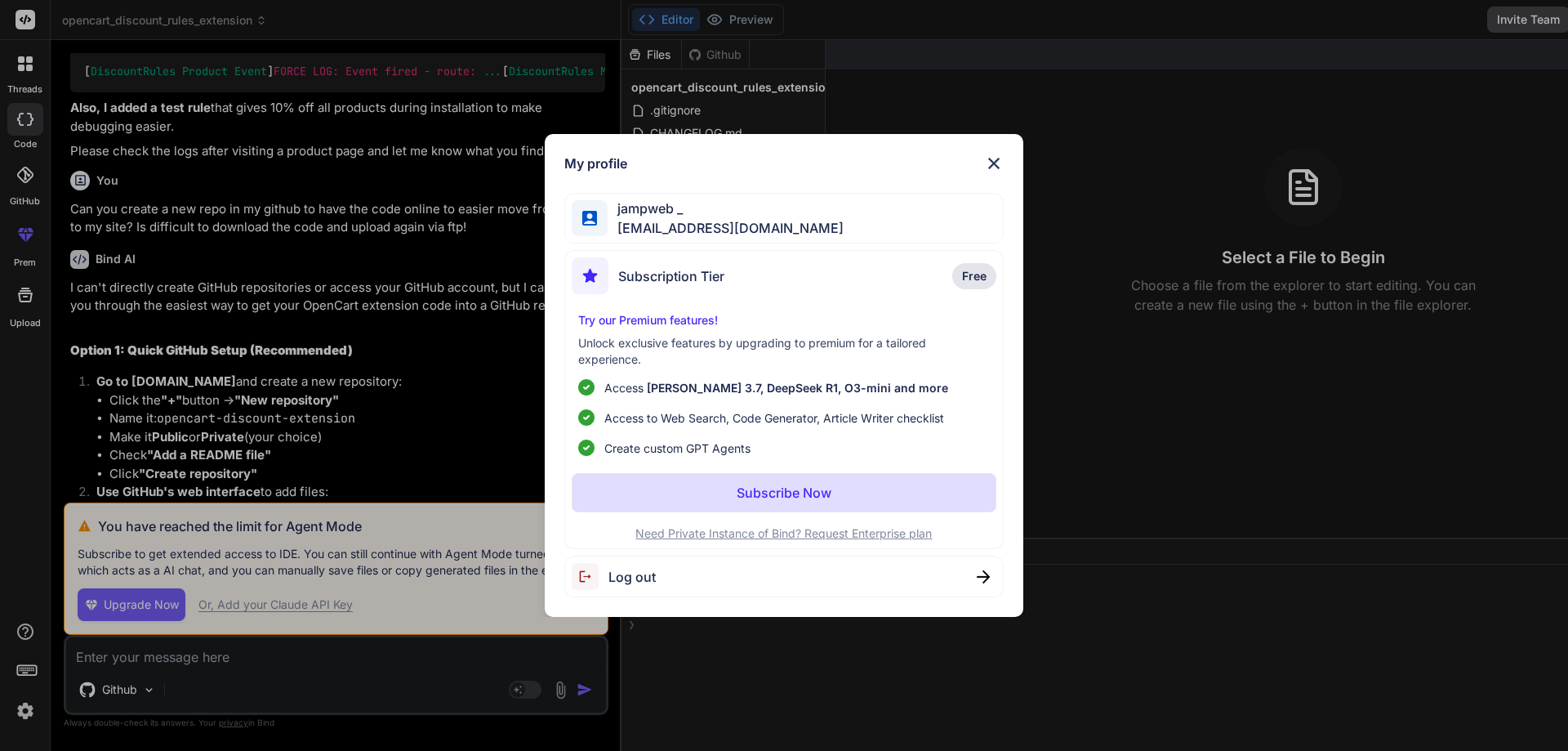
click at [671, 219] on span "[EMAIL_ADDRESS][DOMAIN_NAME]" at bounding box center [726, 228] width 236 height 20
click at [636, 580] on span "Log out" at bounding box center [632, 577] width 47 height 20
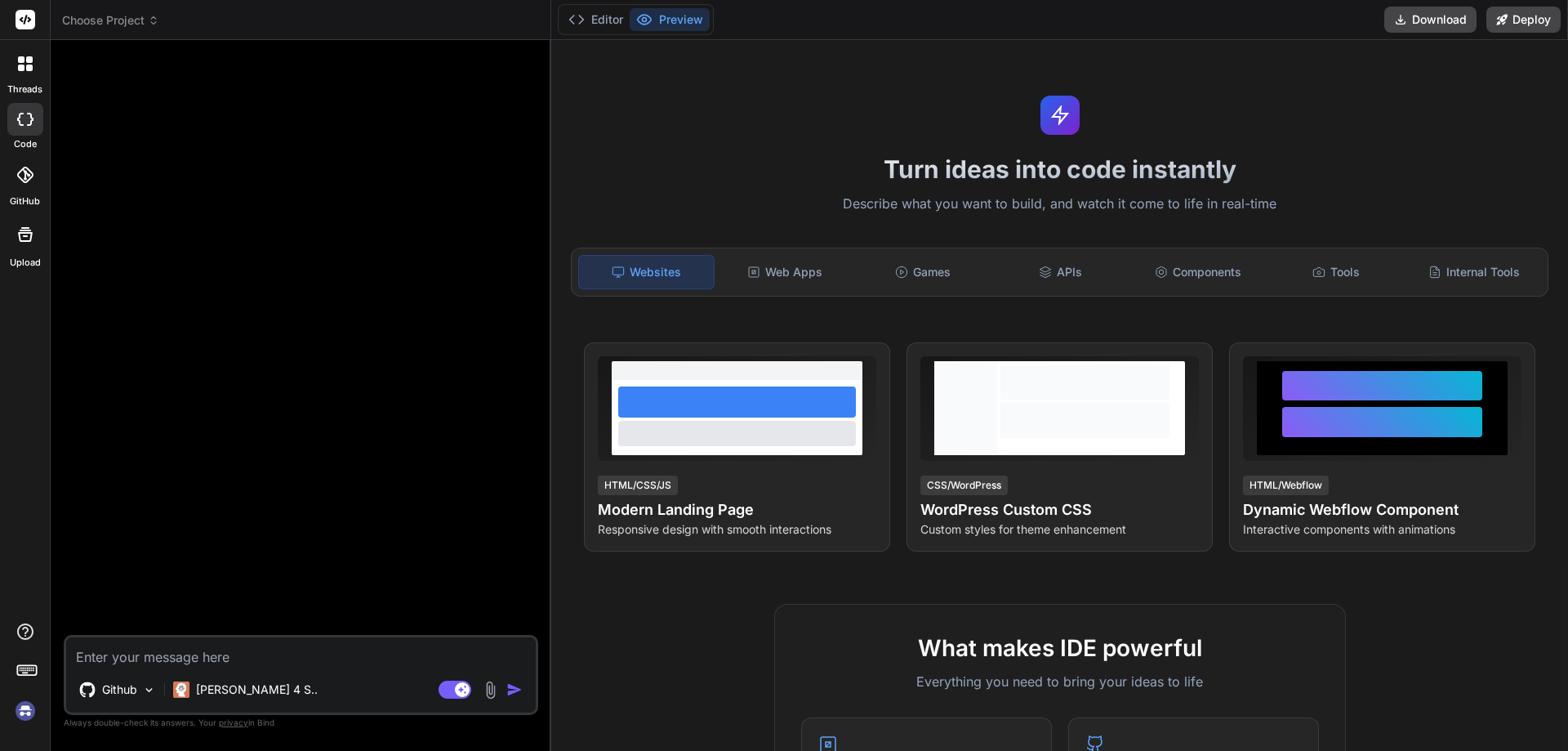
scroll to position [0, 0]
type textarea "x"
